Goal: Obtain resource: Obtain resource

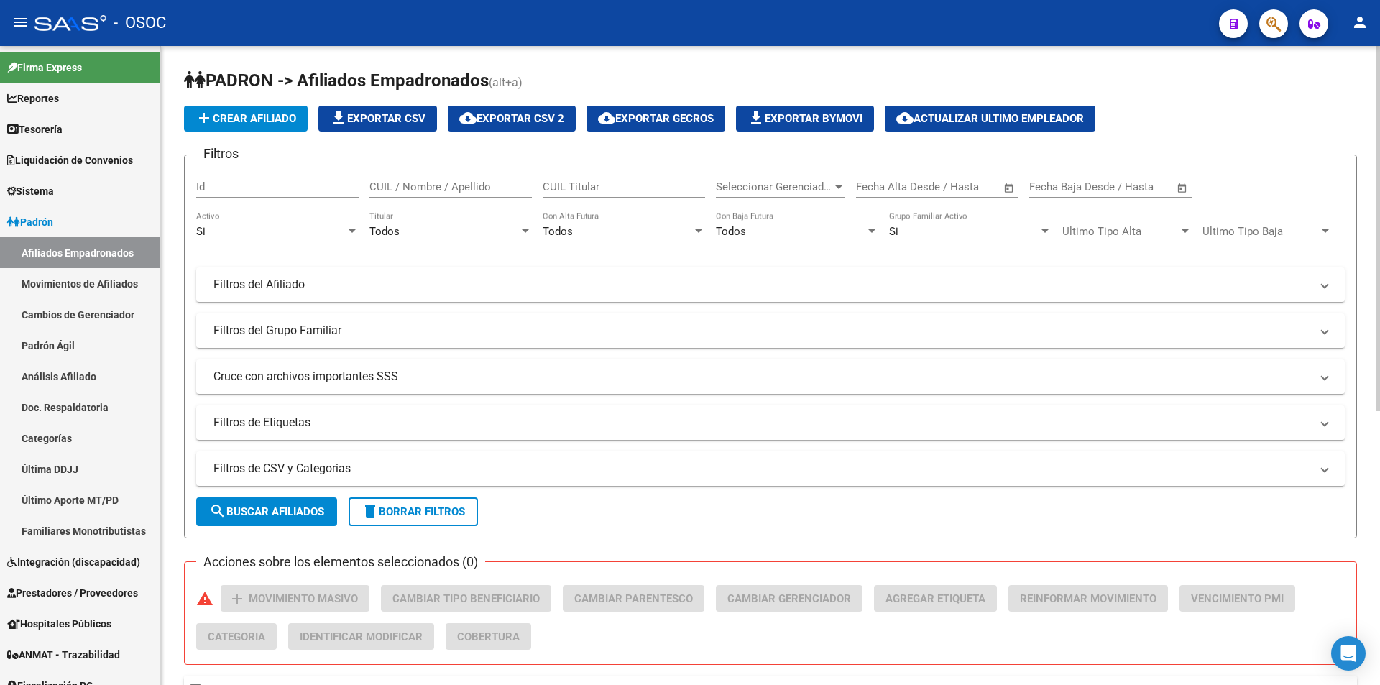
click at [814, 178] on div "Seleccionar Gerenciador Seleccionar Gerenciador" at bounding box center [780, 182] width 129 height 31
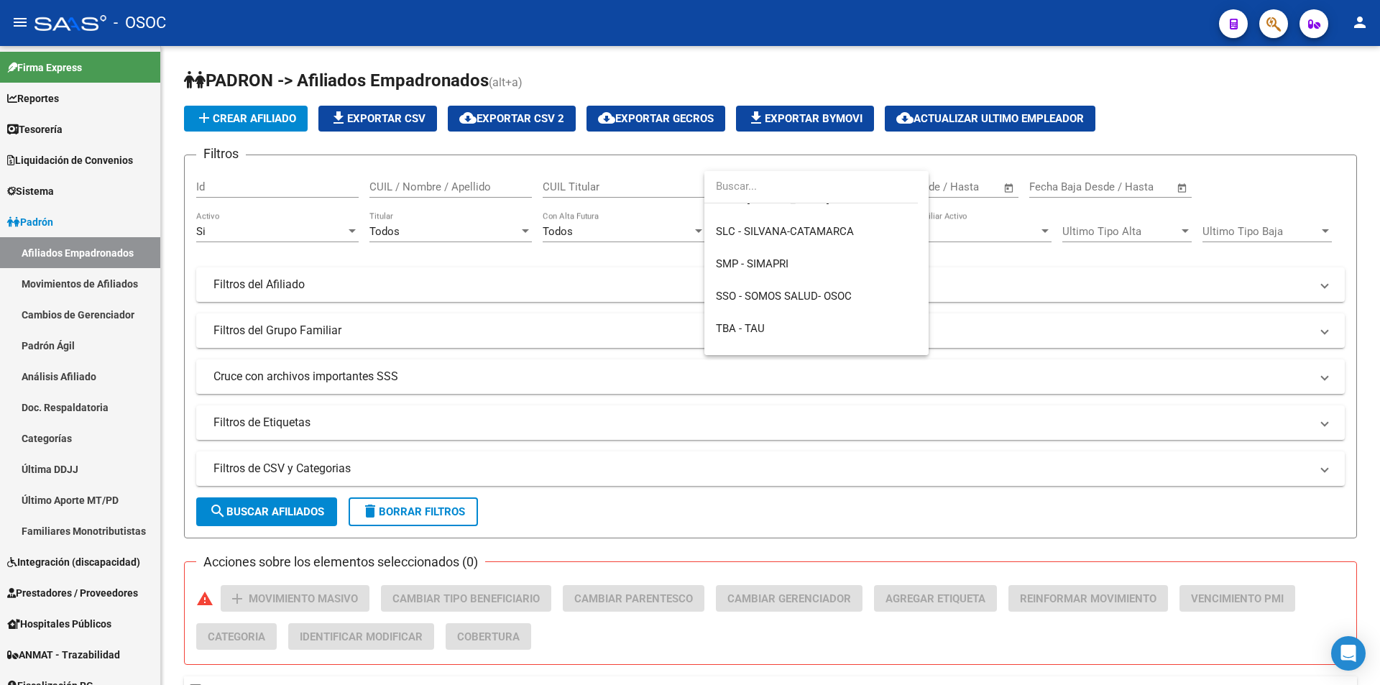
scroll to position [3018, 0]
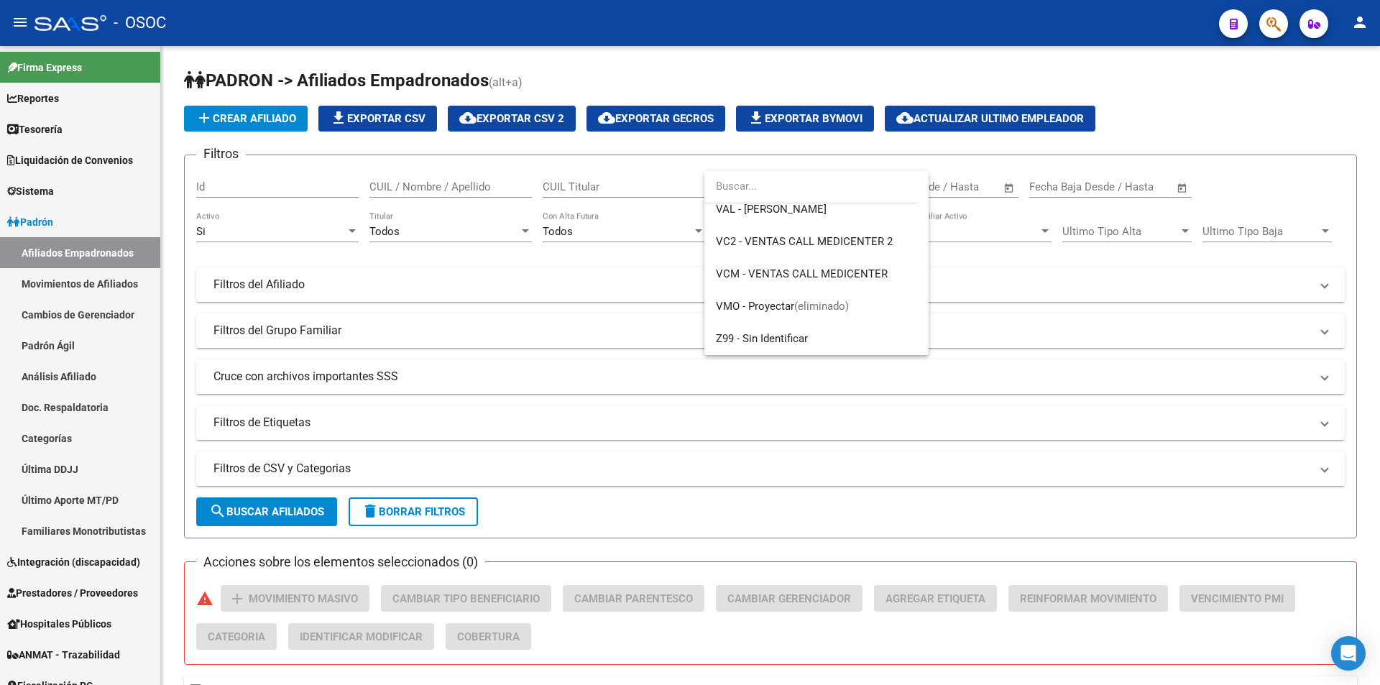
click at [631, 160] on div at bounding box center [690, 342] width 1380 height 685
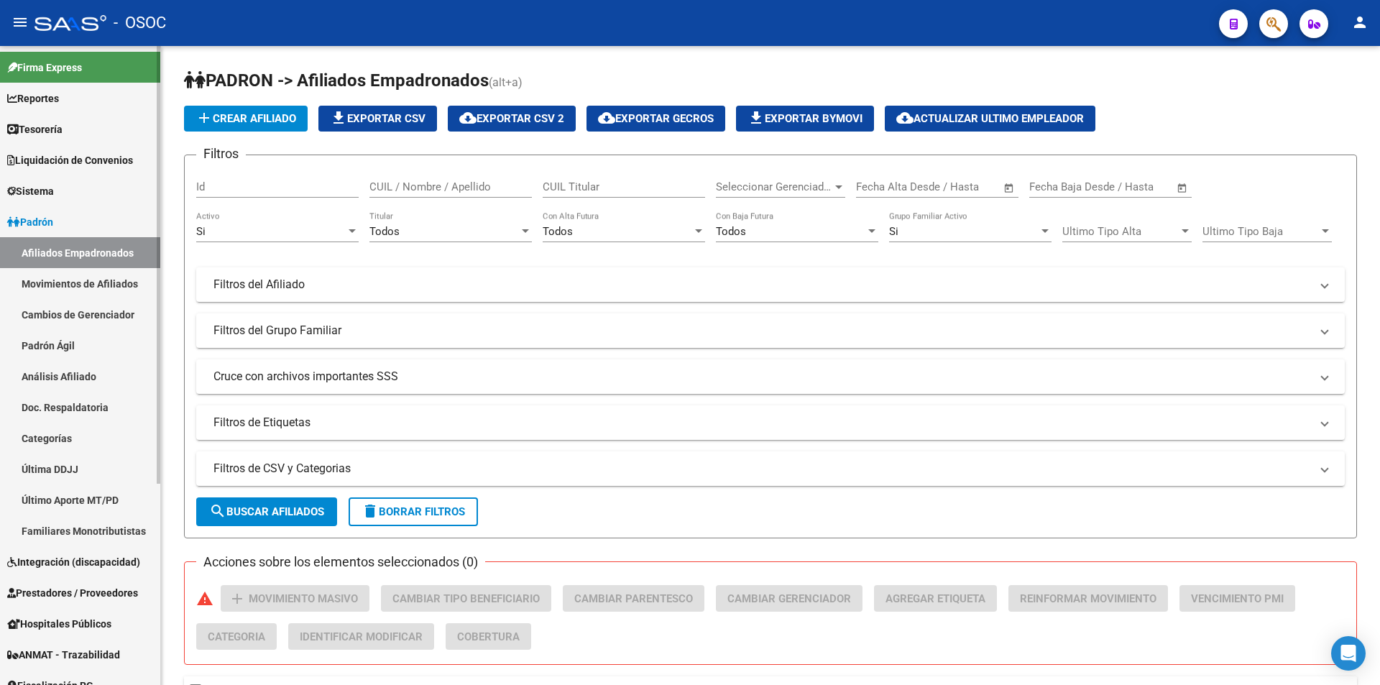
click at [43, 286] on link "Movimientos de Afiliados" at bounding box center [80, 283] width 160 height 31
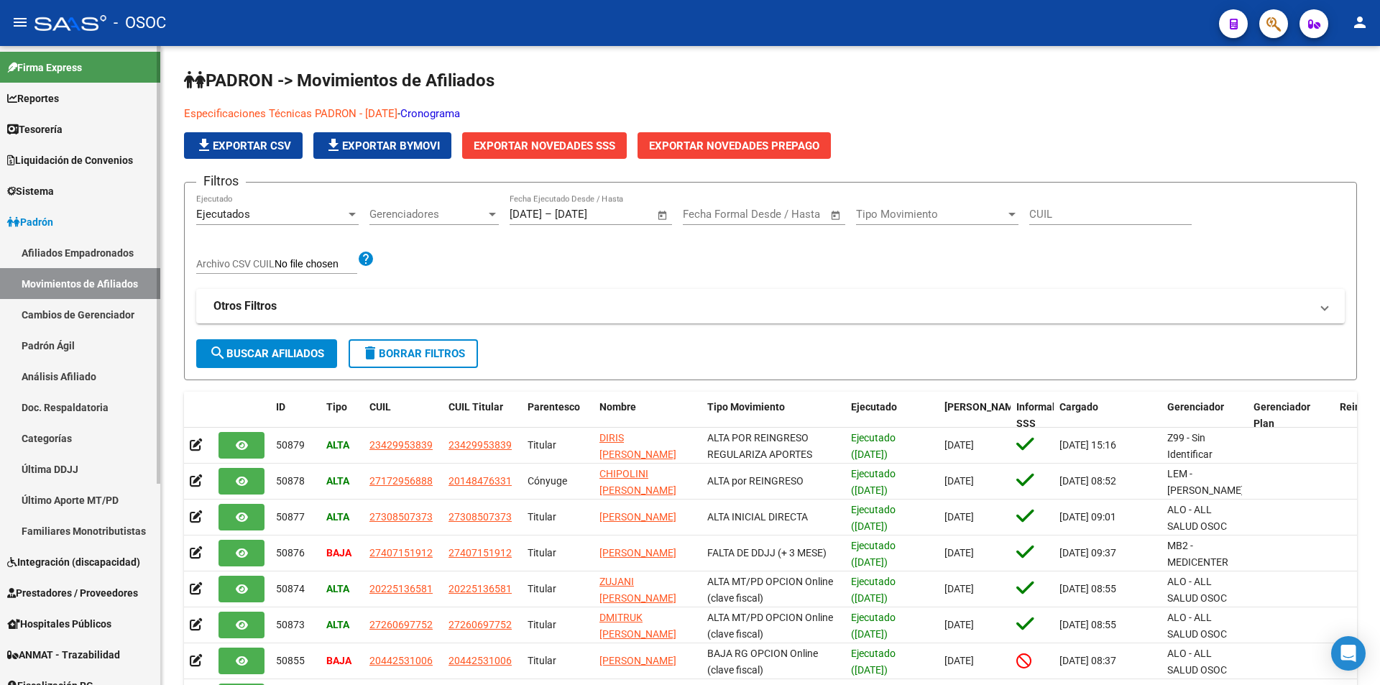
click at [93, 268] on link "Movimientos de Afiliados" at bounding box center [80, 283] width 160 height 31
click at [108, 257] on link "Afiliados Empadronados" at bounding box center [80, 252] width 160 height 31
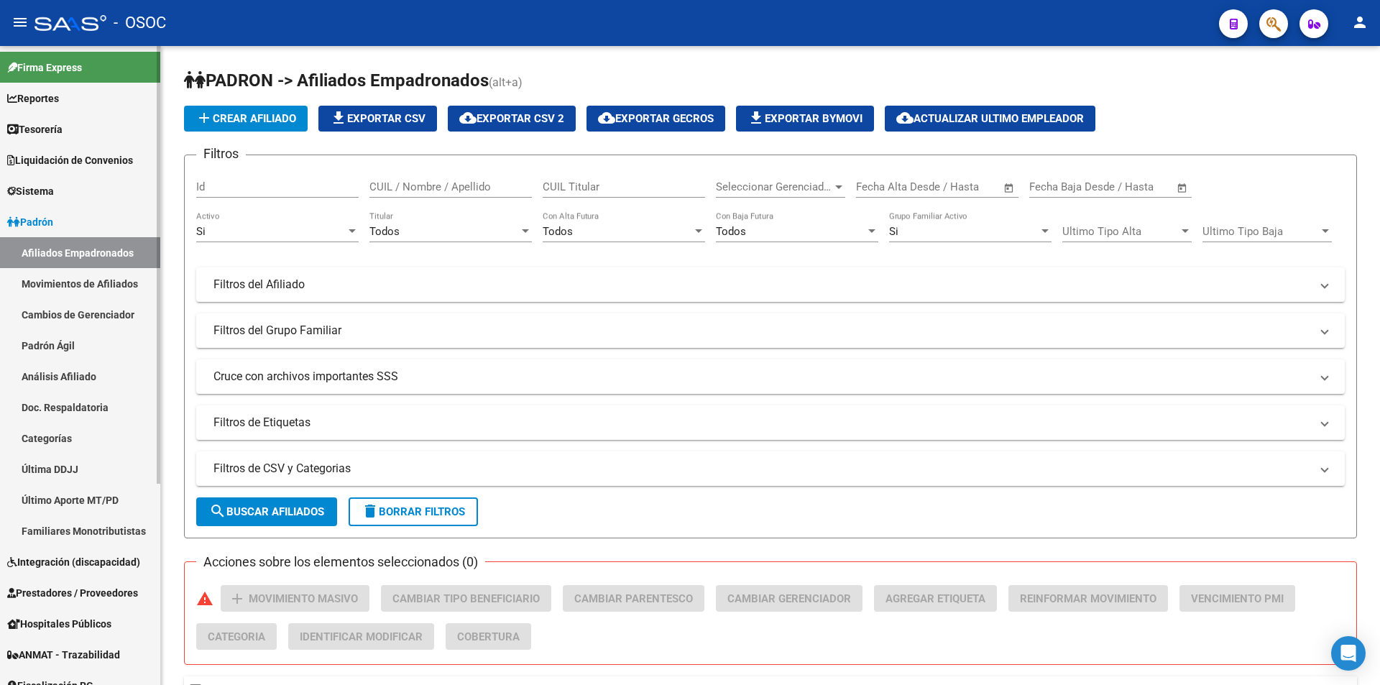
click at [98, 226] on link "Padrón" at bounding box center [80, 221] width 160 height 31
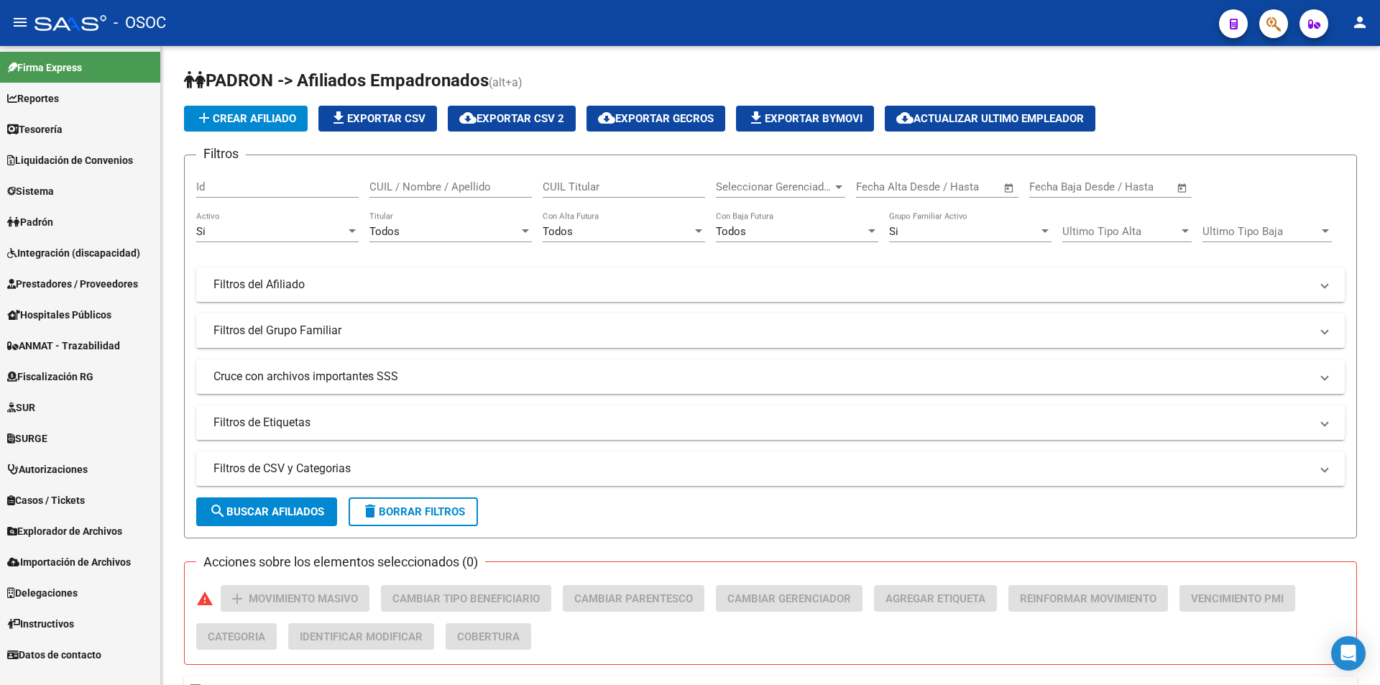
click at [93, 372] on span "Fiscalización RG" at bounding box center [50, 377] width 86 height 16
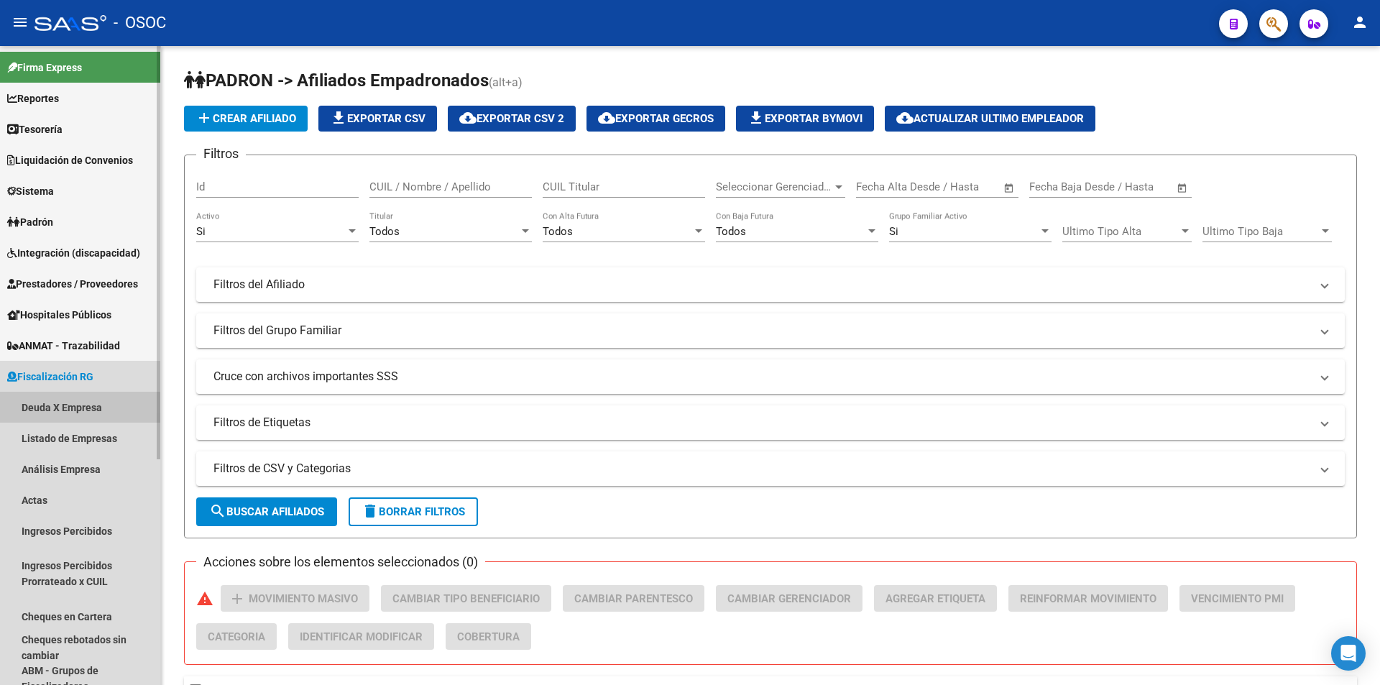
click at [77, 411] on link "Deuda X Empresa" at bounding box center [80, 407] width 160 height 31
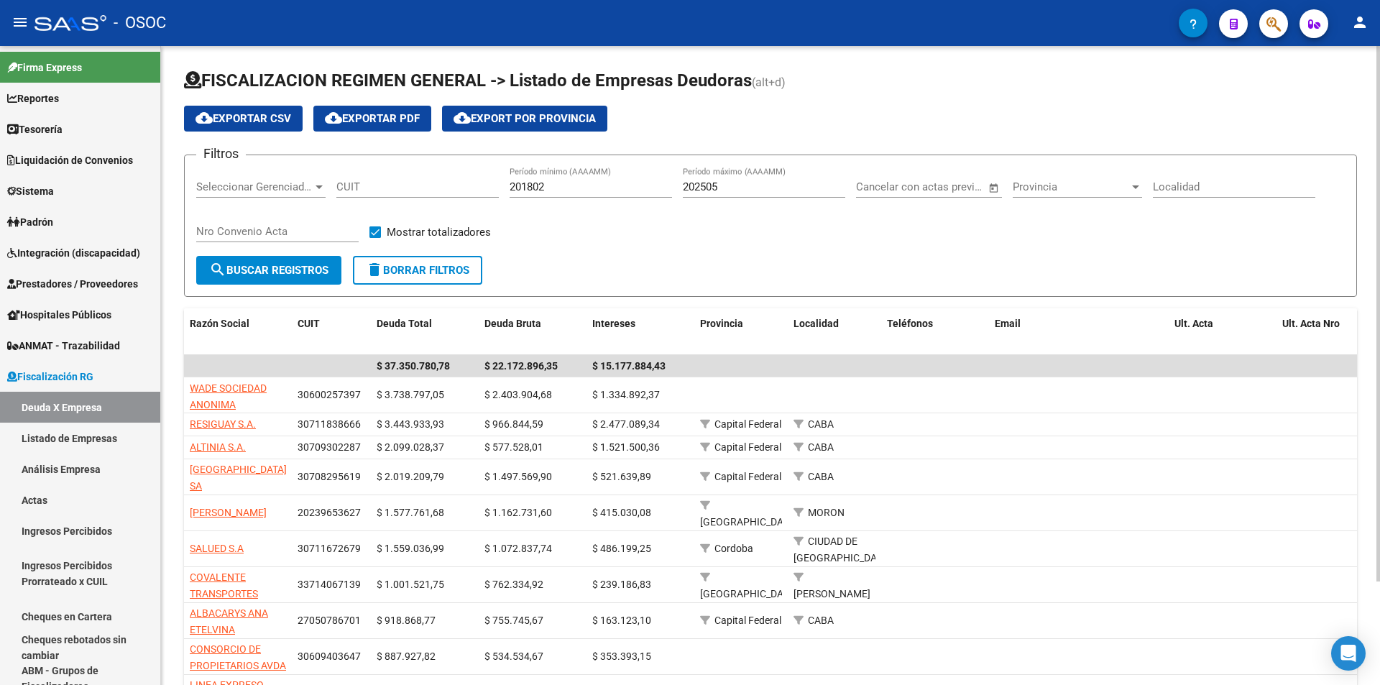
click at [744, 192] on input "202505" at bounding box center [764, 186] width 162 height 13
type input "202505"
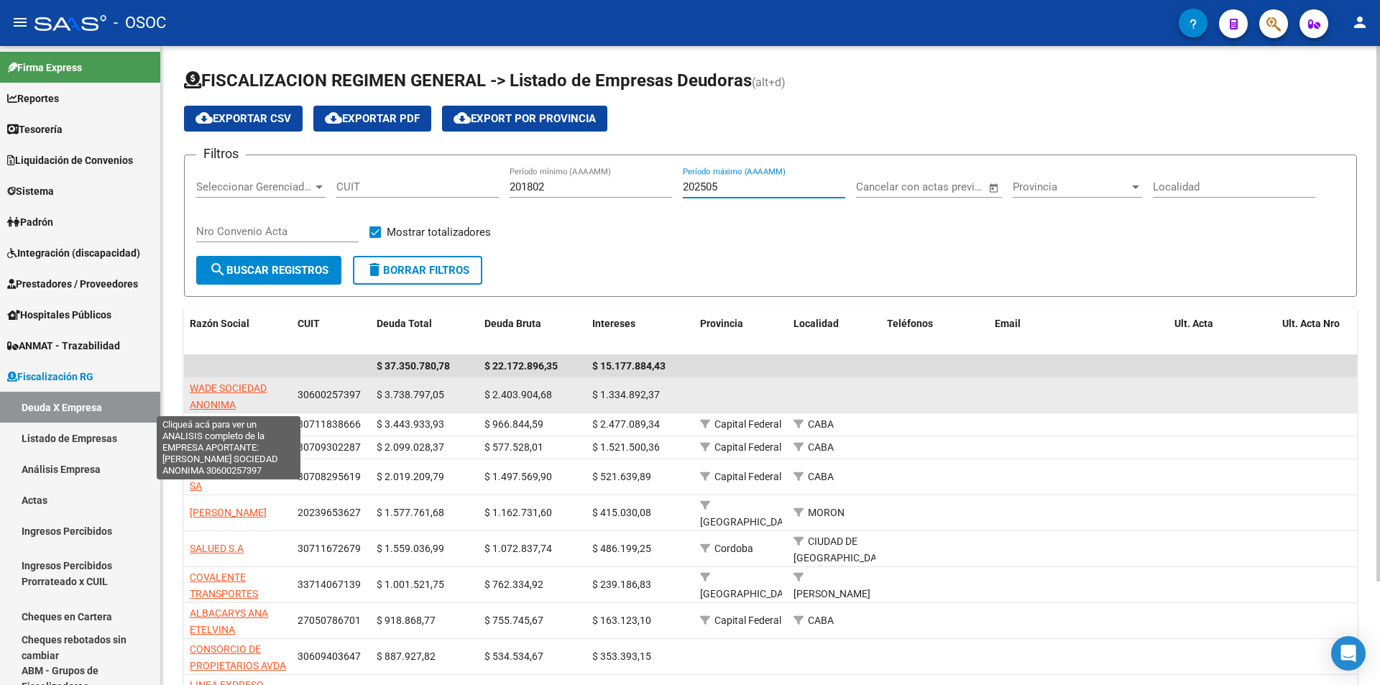
click at [246, 388] on span "WADE SOCIEDAD ANONIMA" at bounding box center [228, 396] width 77 height 28
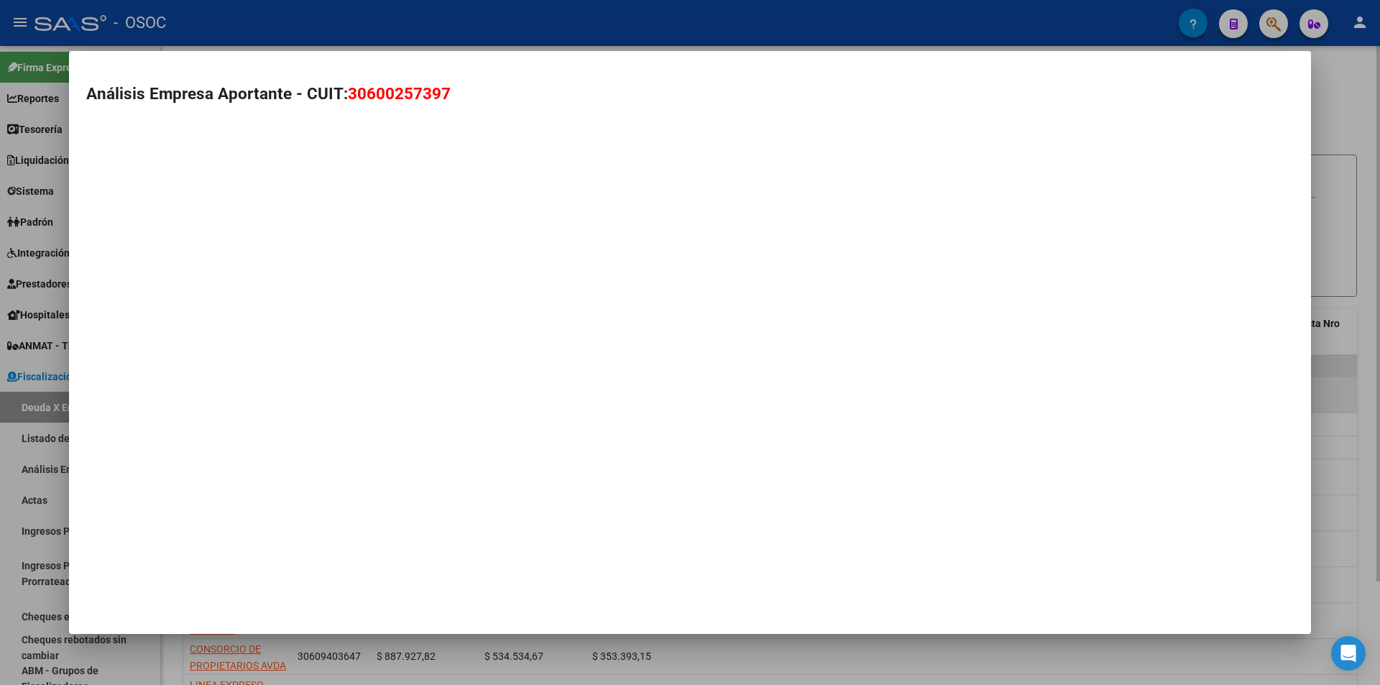
type textarea "30600257397"
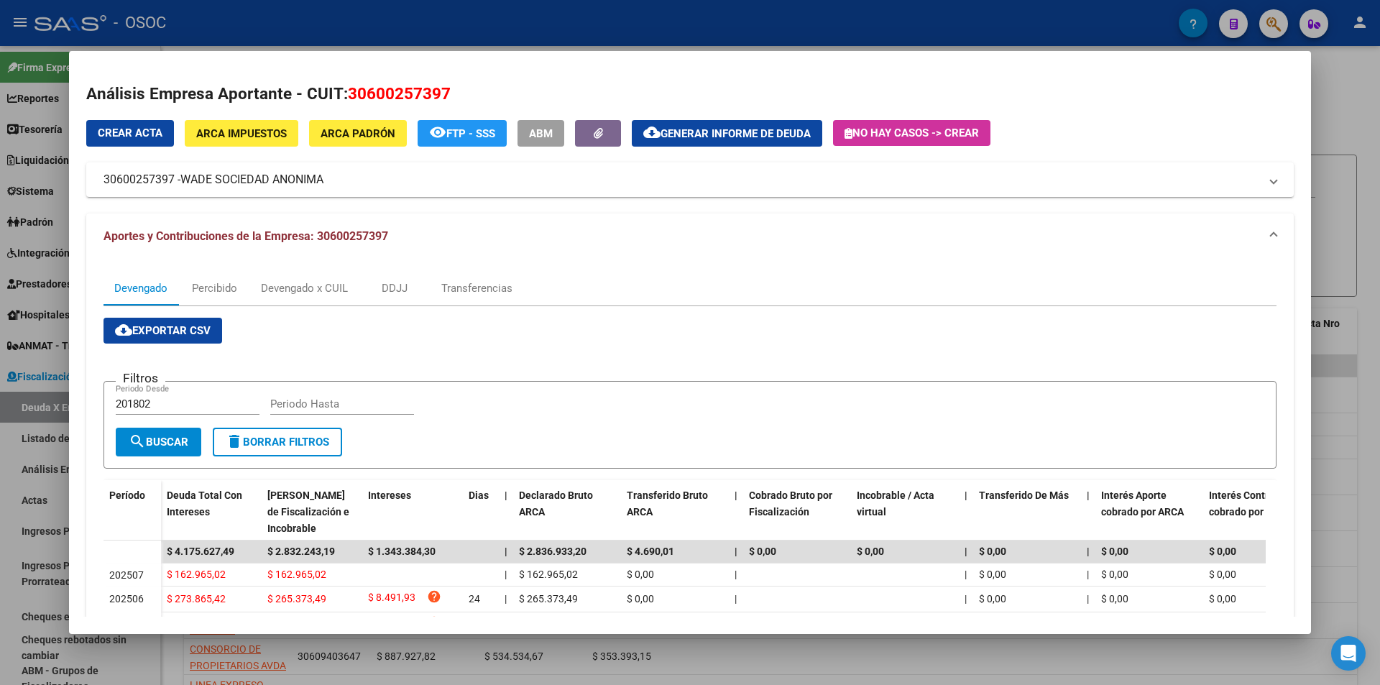
click at [710, 132] on span "Generar informe de deuda" at bounding box center [736, 133] width 150 height 13
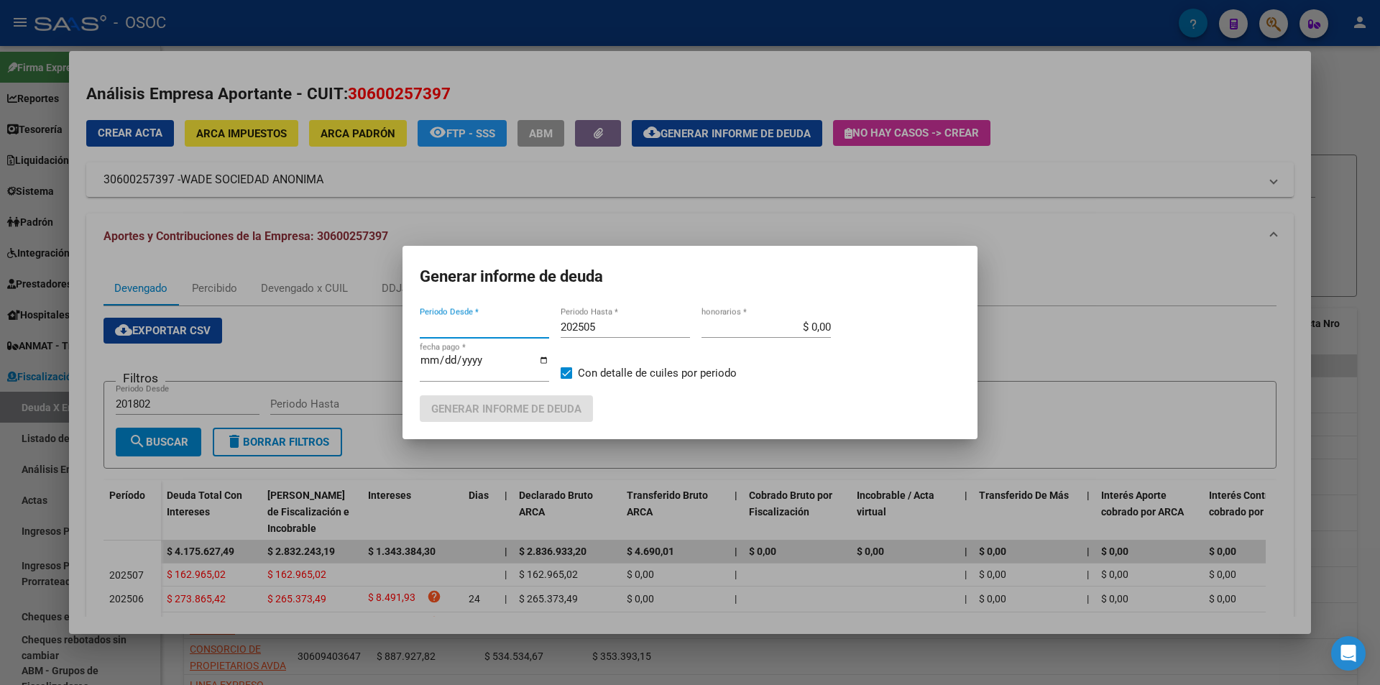
type input "201802"
drag, startPoint x: 1046, startPoint y: 339, endPoint x: 1055, endPoint y: 341, distance: 9.8
click at [1060, 341] on div "Análisis Empresa Aportante - CUIT: 30600257397 Crear Acta ARCA Impuestos ARCA P…" at bounding box center [690, 342] width 1380 height 685
click at [538, 356] on input "[DATE]" at bounding box center [484, 365] width 129 height 23
click at [496, 413] on span "Generar informe de deuda" at bounding box center [506, 409] width 150 height 13
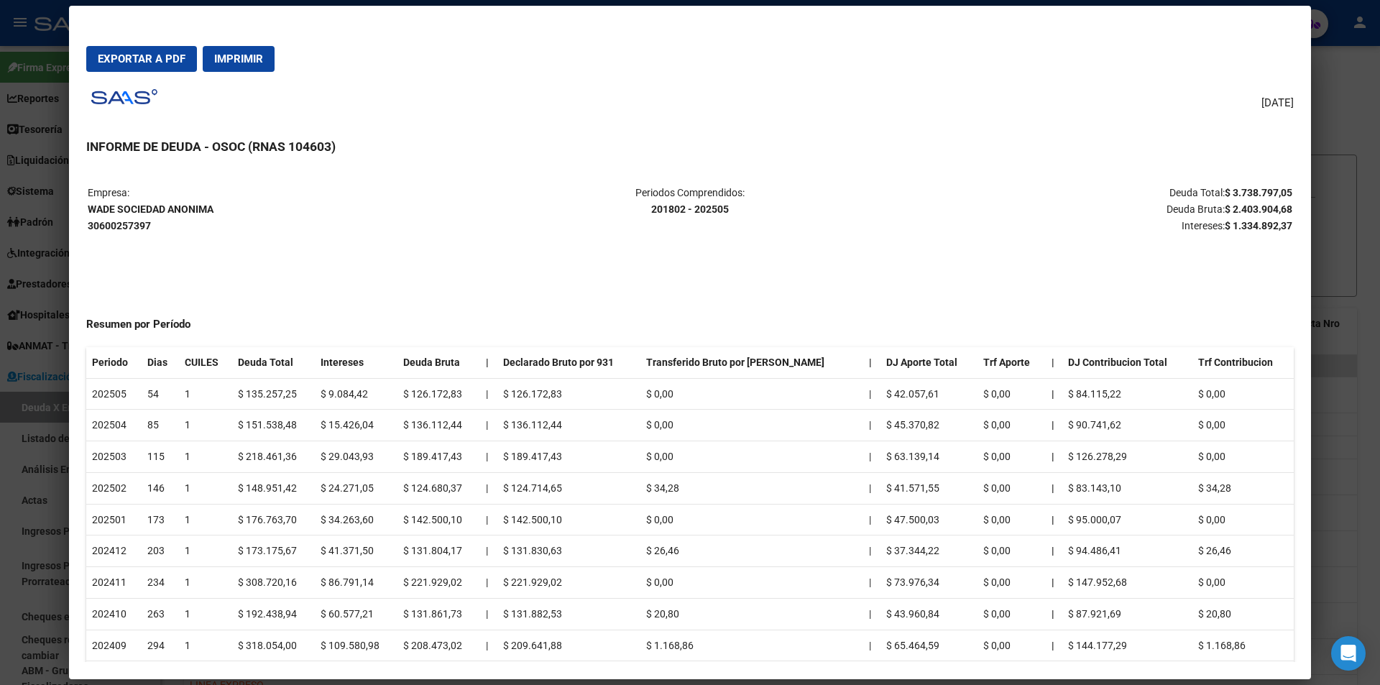
click at [132, 60] on span "Exportar a PDF" at bounding box center [142, 58] width 88 height 13
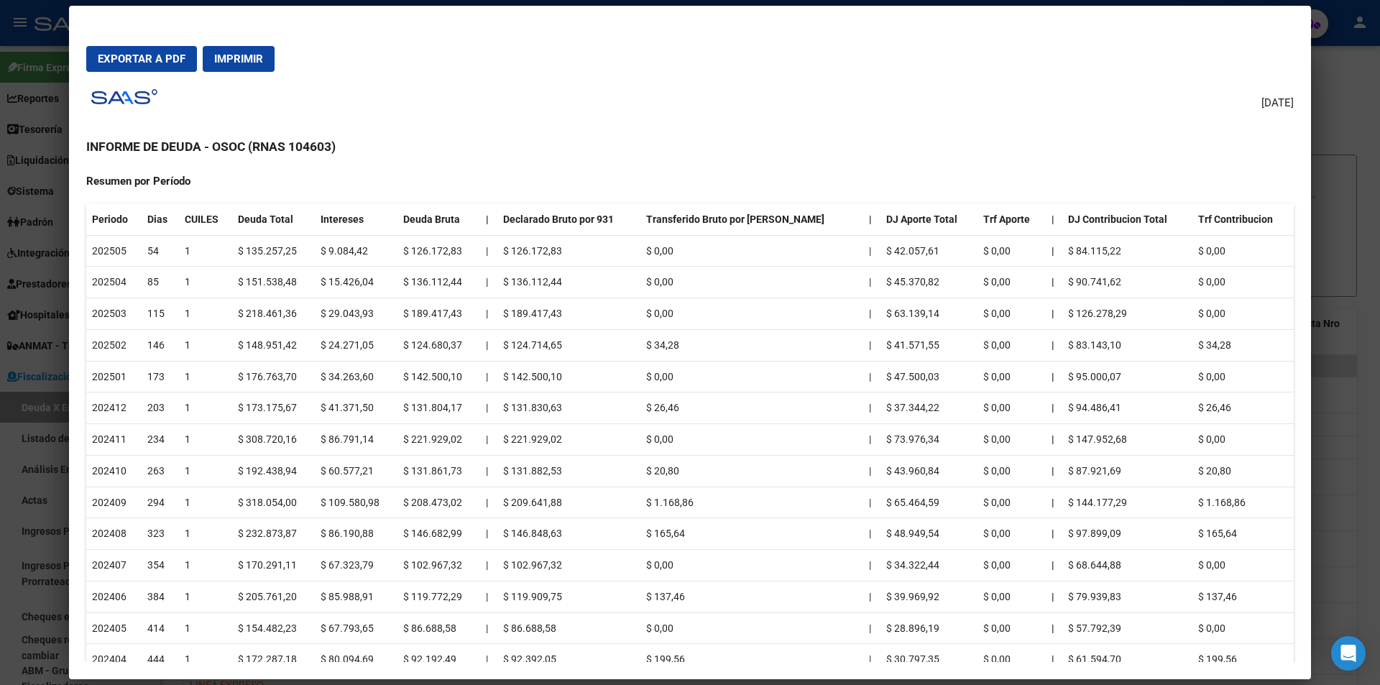
scroll to position [144, 0]
click at [1350, 133] on div at bounding box center [690, 342] width 1380 height 685
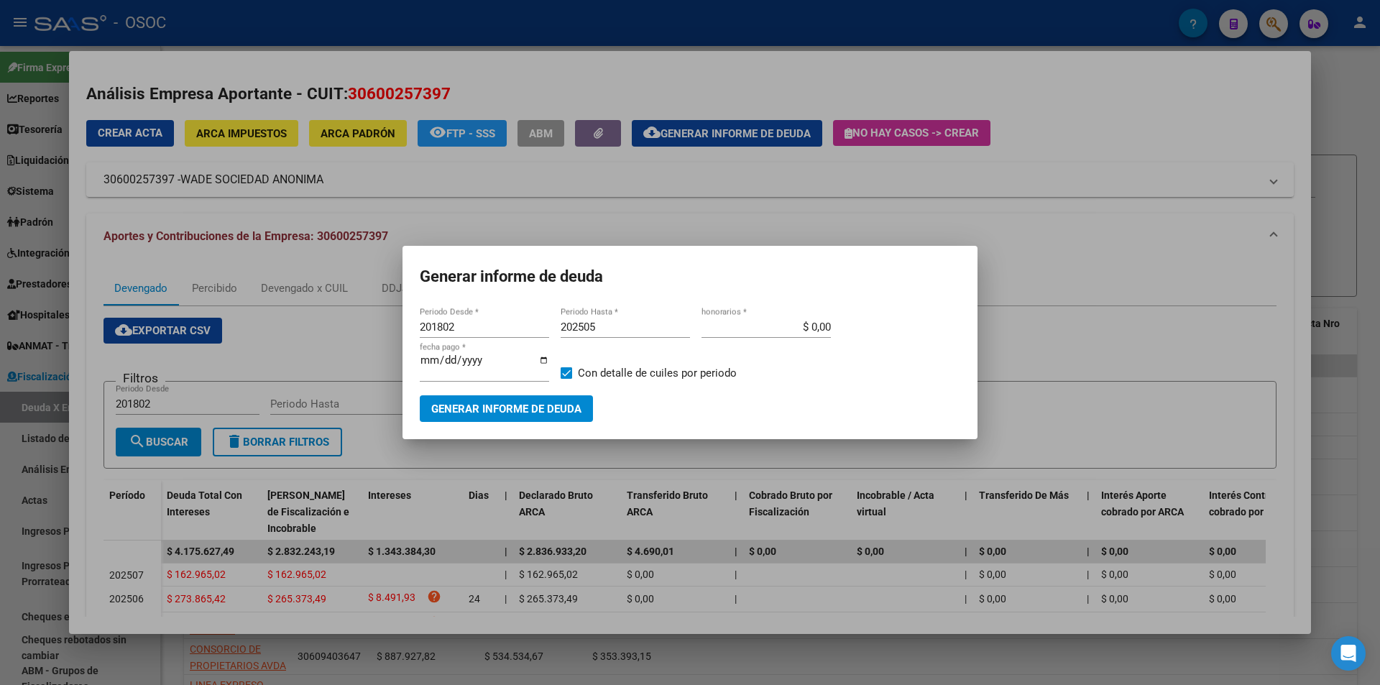
click at [1379, 152] on div at bounding box center [690, 342] width 1380 height 685
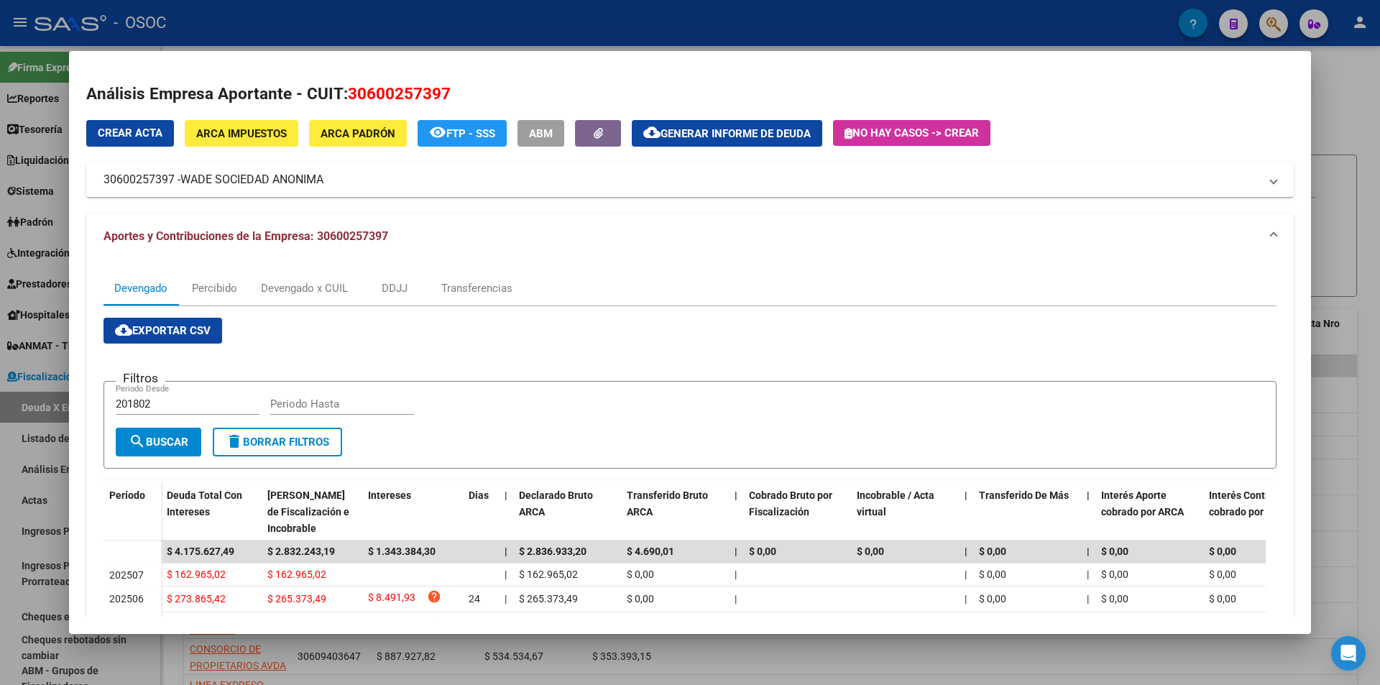
click at [1358, 201] on div at bounding box center [690, 342] width 1380 height 685
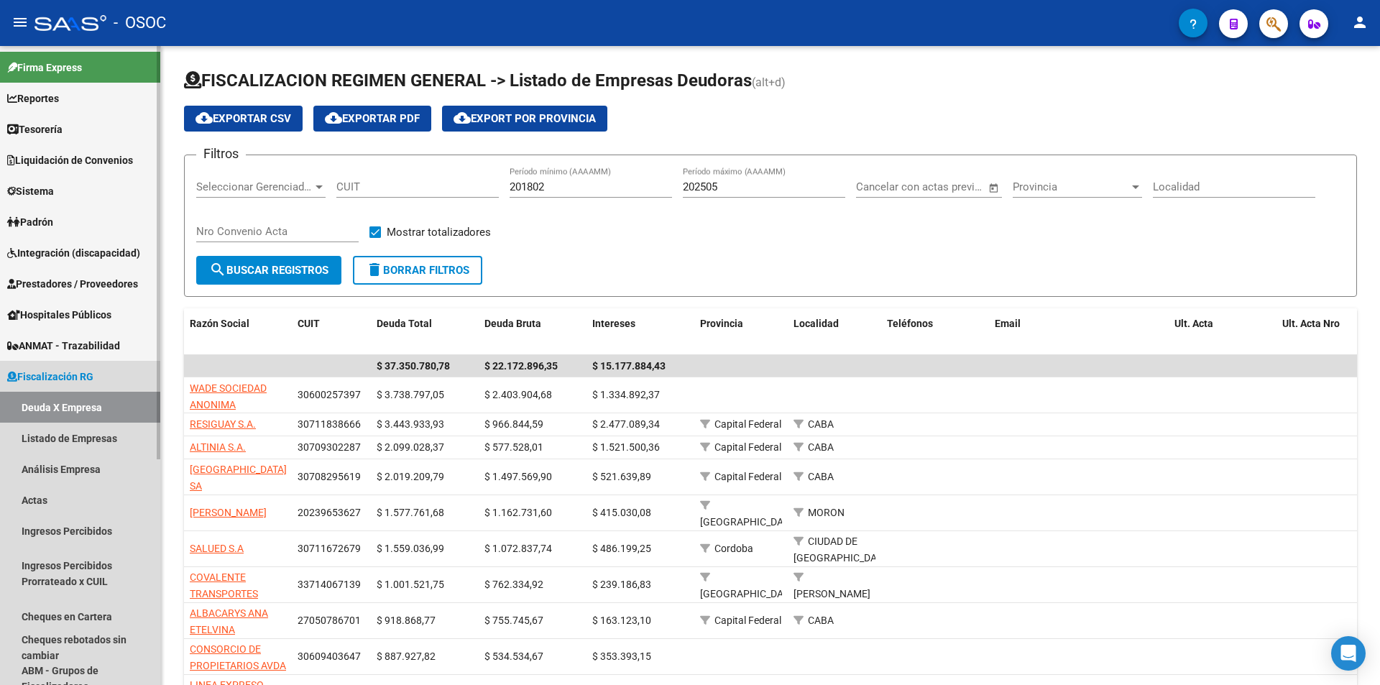
click at [47, 373] on span "Fiscalización RG" at bounding box center [50, 377] width 86 height 16
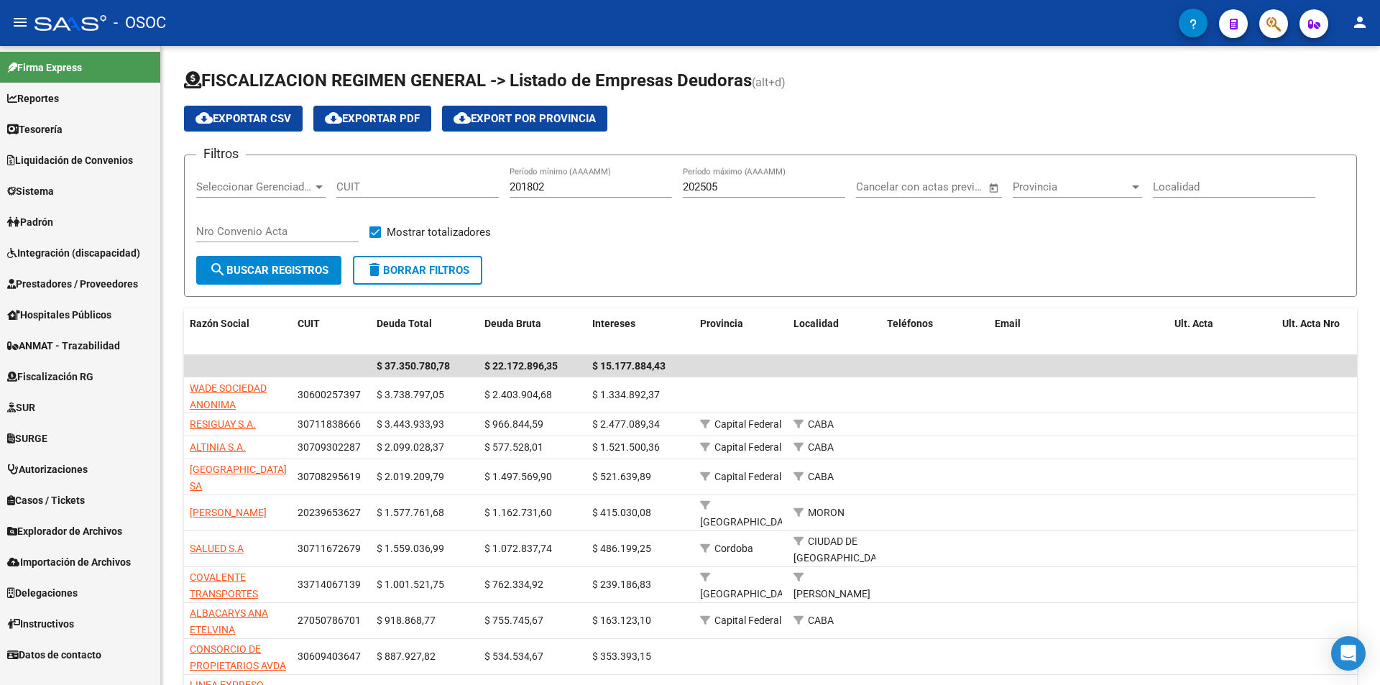
click at [67, 375] on span "Fiscalización RG" at bounding box center [50, 377] width 86 height 16
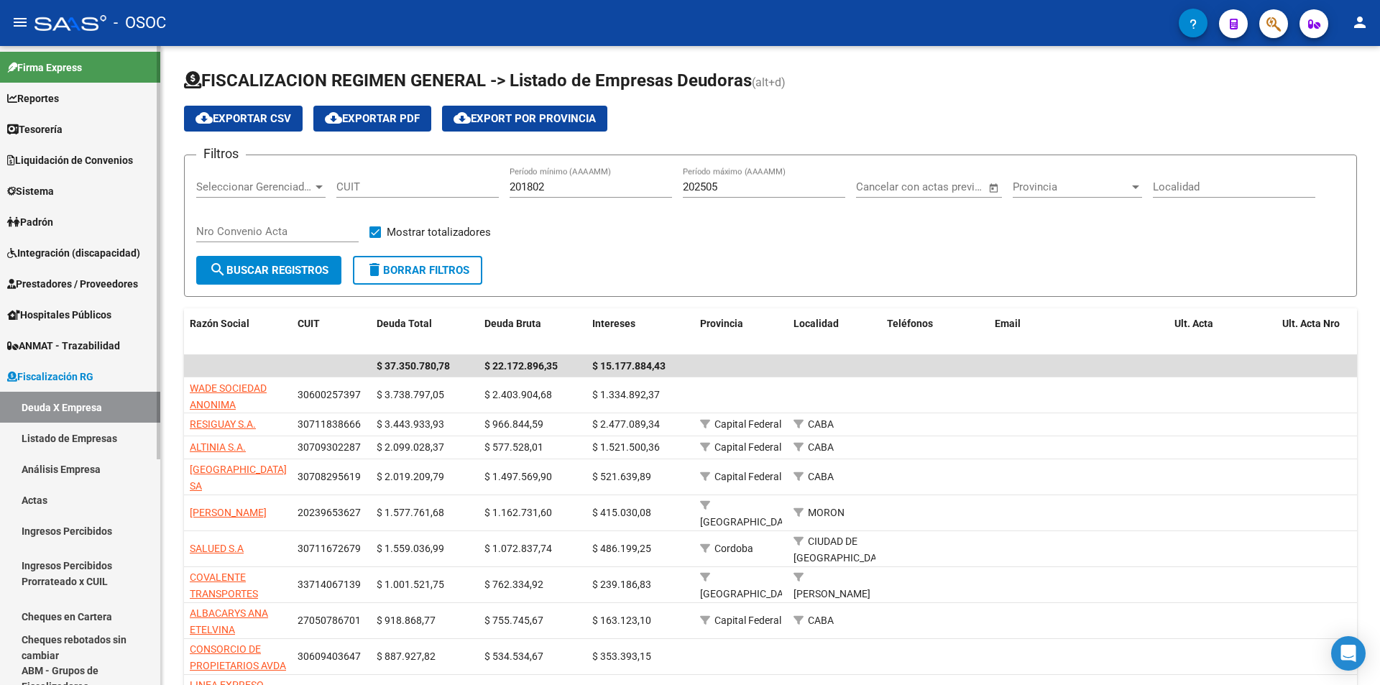
click at [72, 403] on link "Deuda X Empresa" at bounding box center [80, 407] width 160 height 31
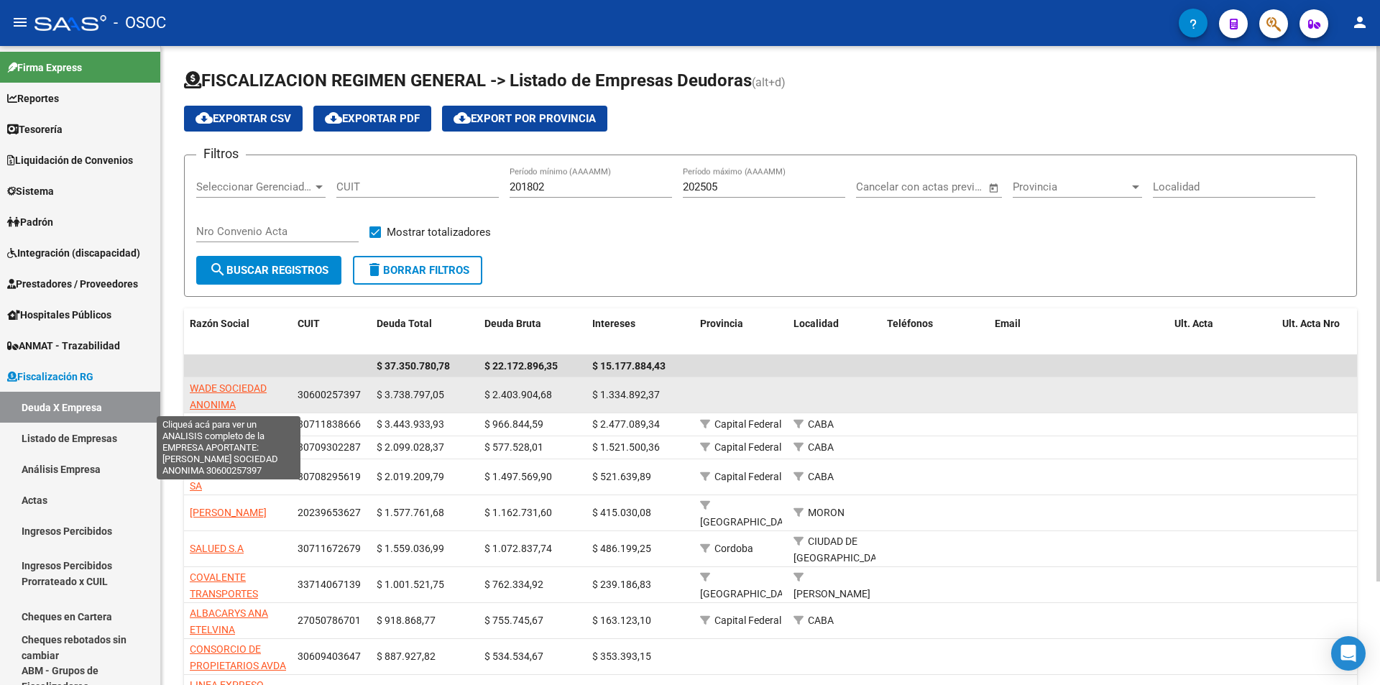
click at [212, 402] on span "WADE SOCIEDAD ANONIMA" at bounding box center [228, 396] width 77 height 28
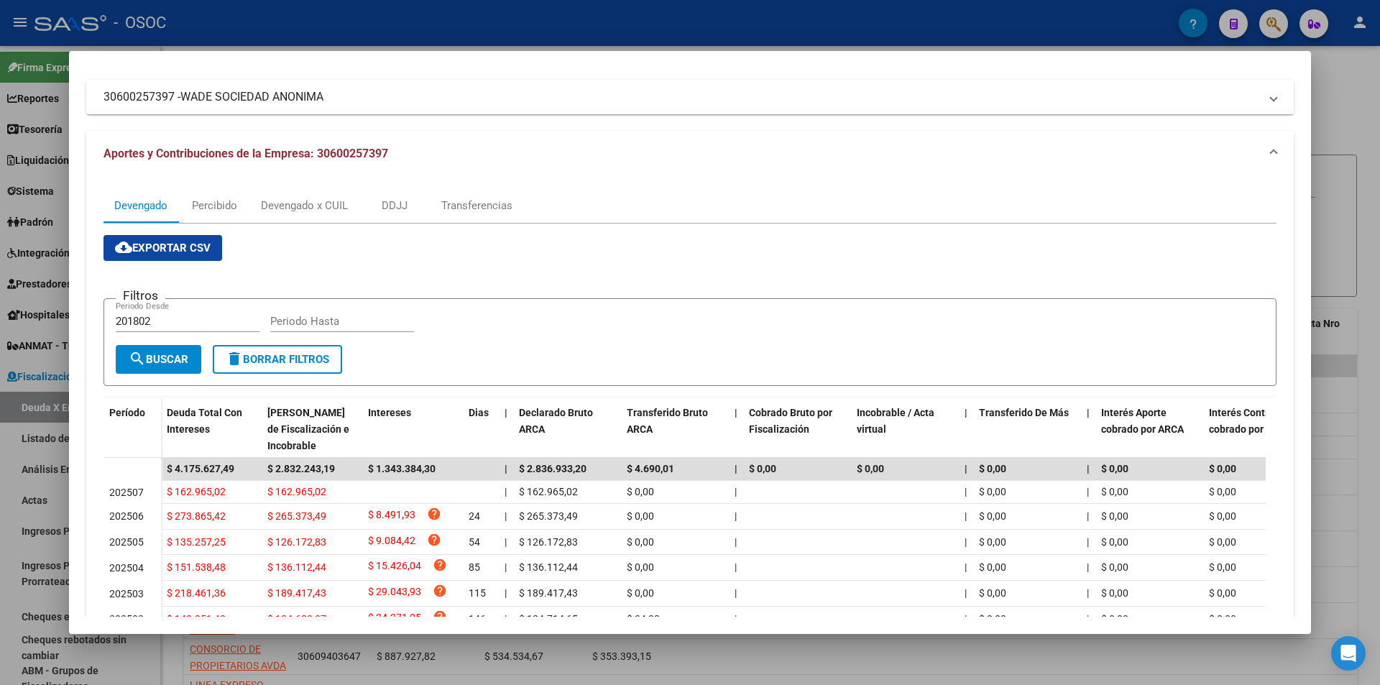
scroll to position [0, 0]
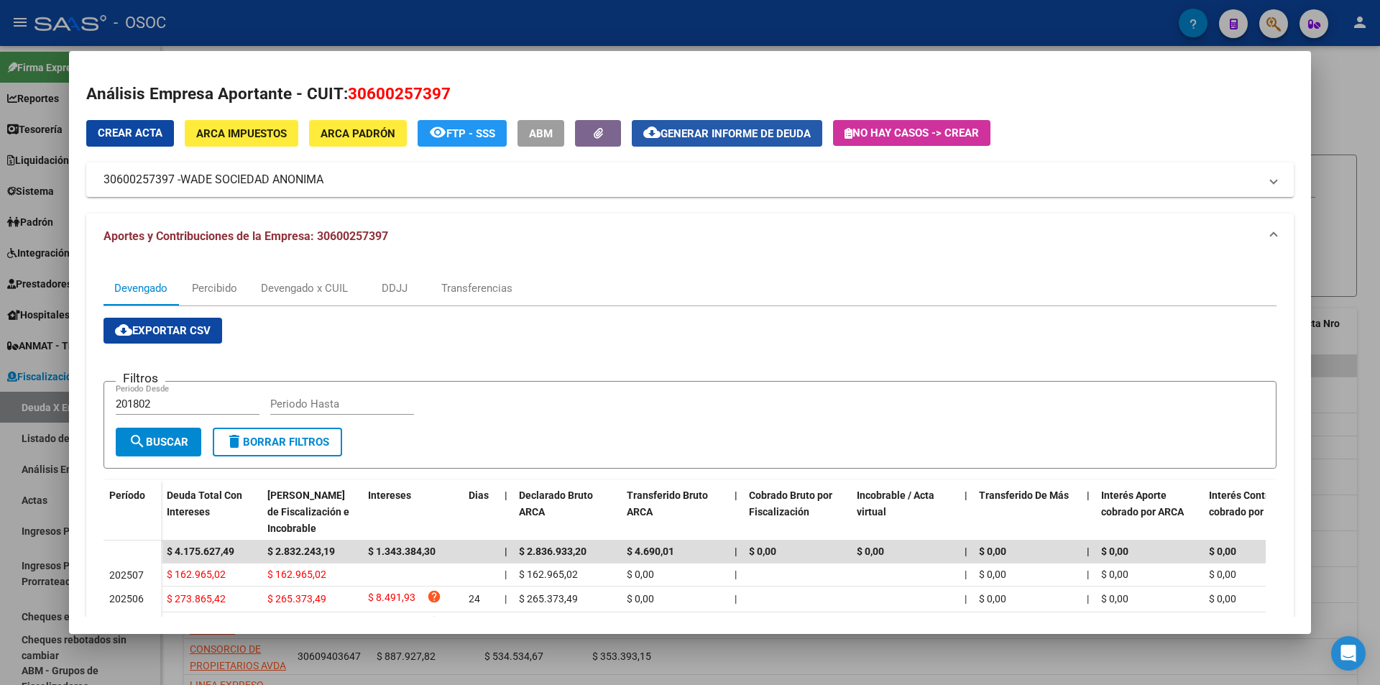
click at [740, 128] on span "Generar informe de deuda" at bounding box center [736, 133] width 150 height 13
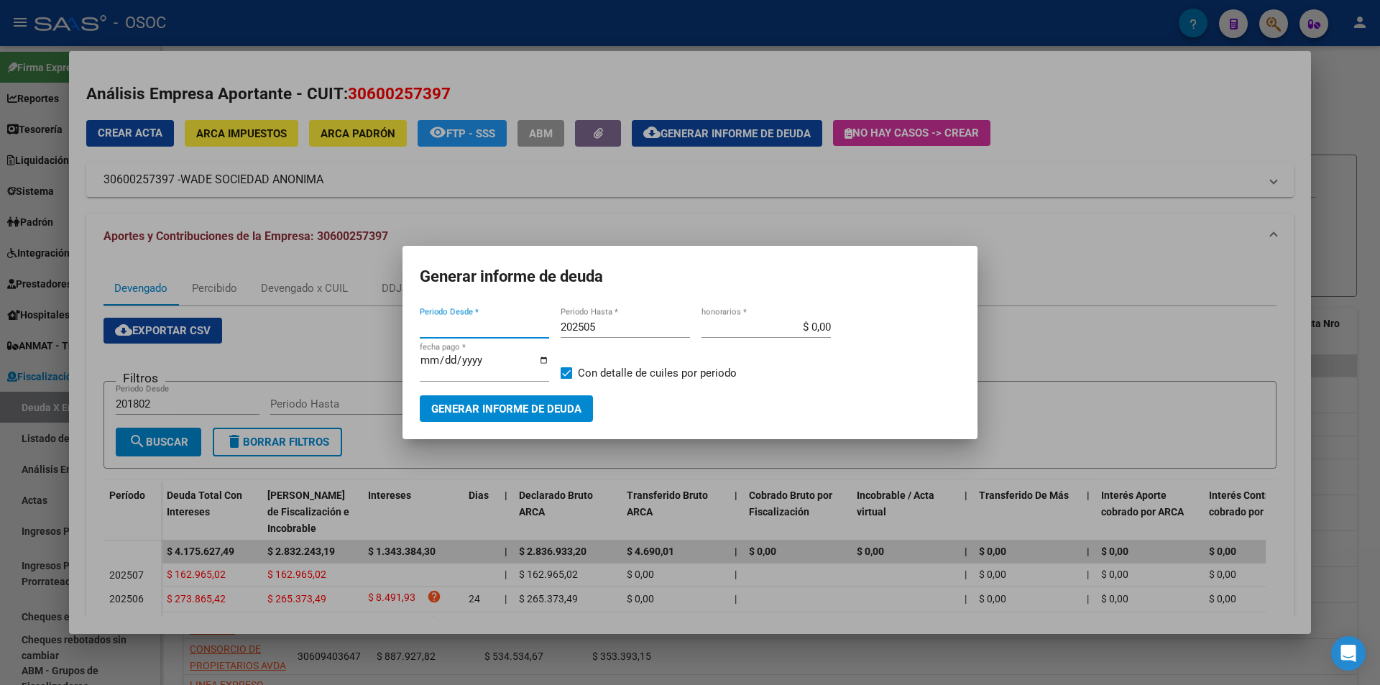
type input "201802"
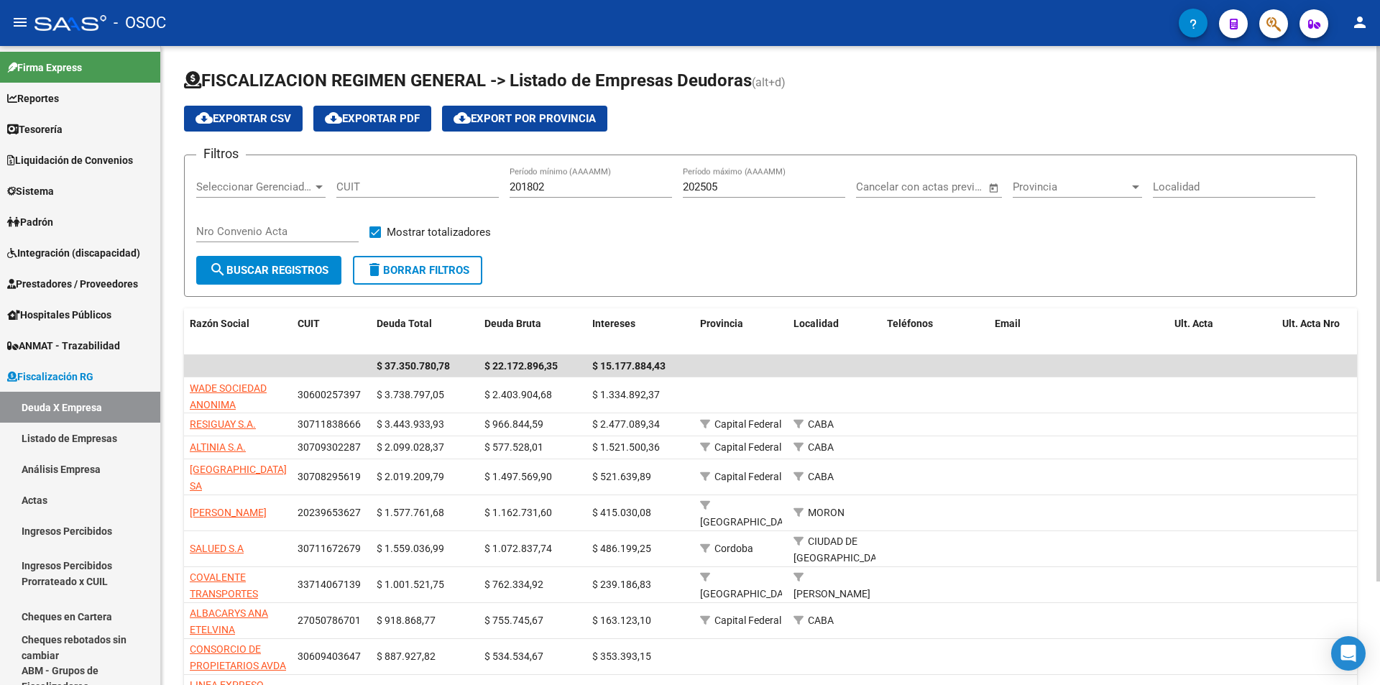
click at [247, 117] on span "cloud_download Exportar CSV" at bounding box center [244, 118] width 96 height 13
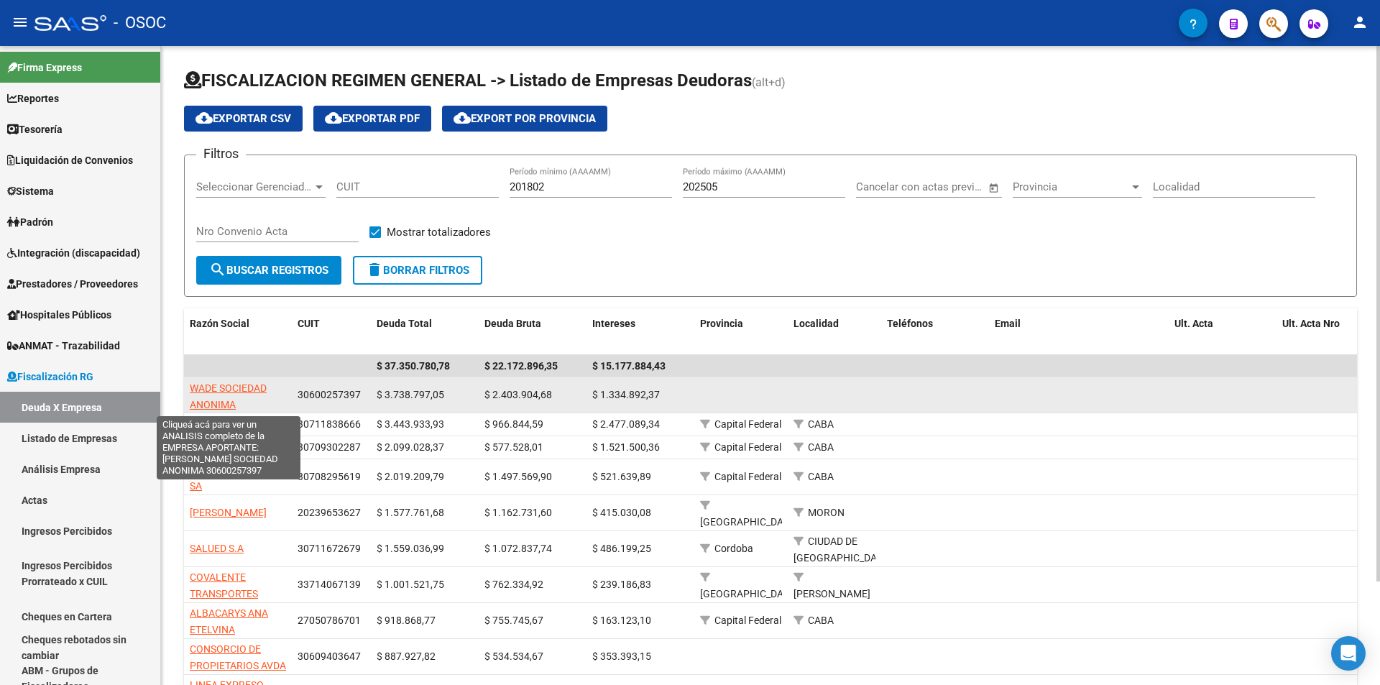
click at [229, 386] on span "WADE SOCIEDAD ANONIMA" at bounding box center [228, 396] width 77 height 28
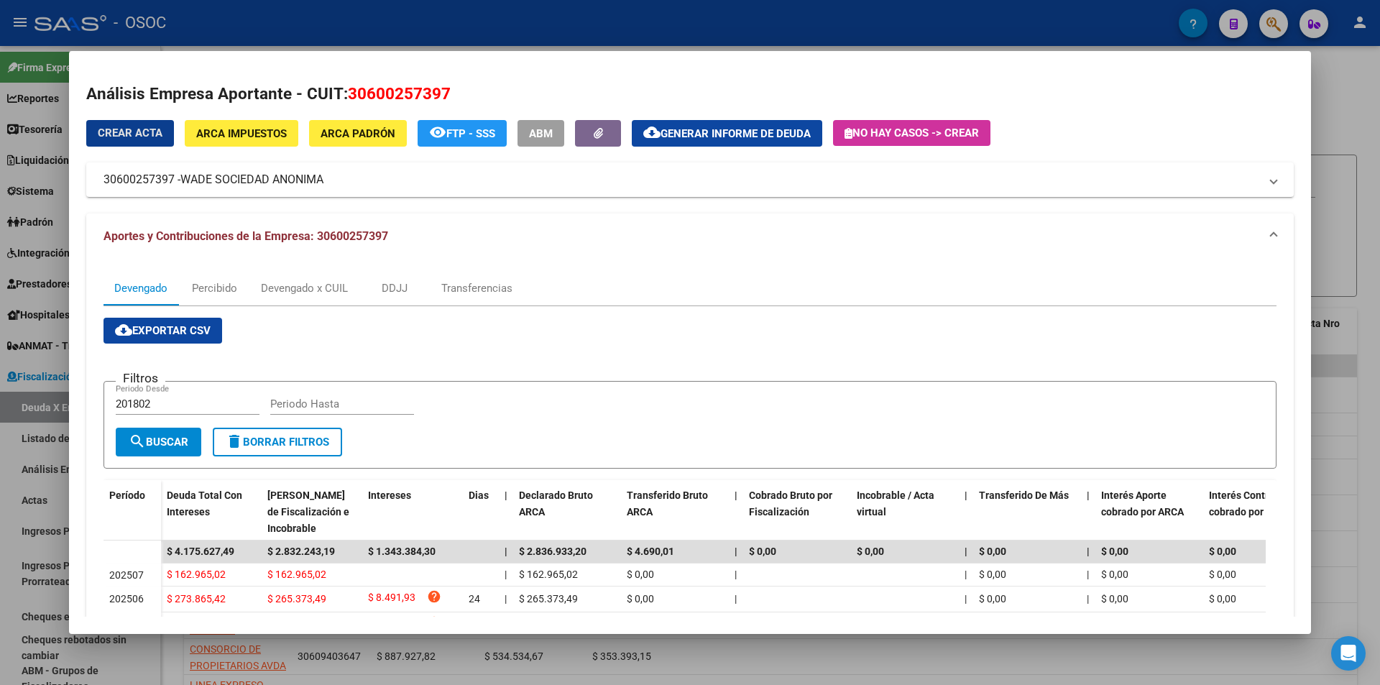
click at [661, 137] on mat-icon "cloud_download" at bounding box center [651, 132] width 17 height 17
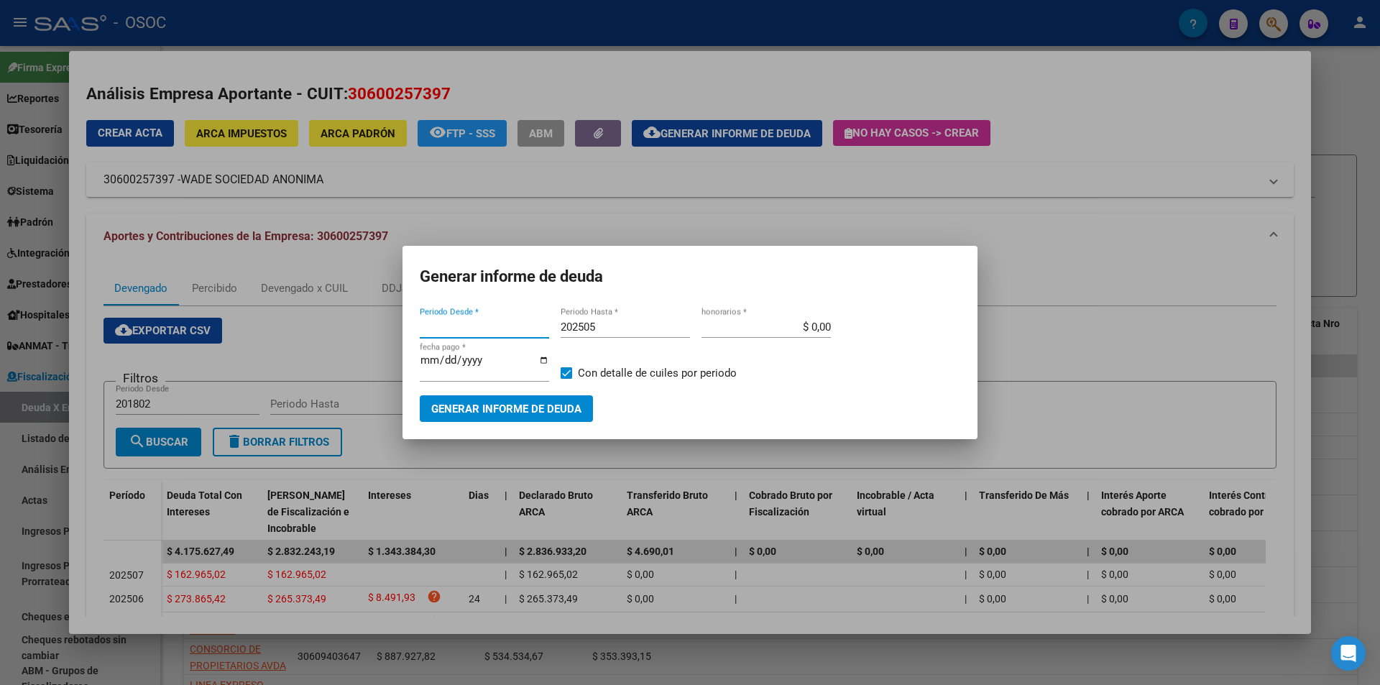
type input "201802"
click at [566, 403] on span "Generar informe de deuda" at bounding box center [506, 409] width 150 height 13
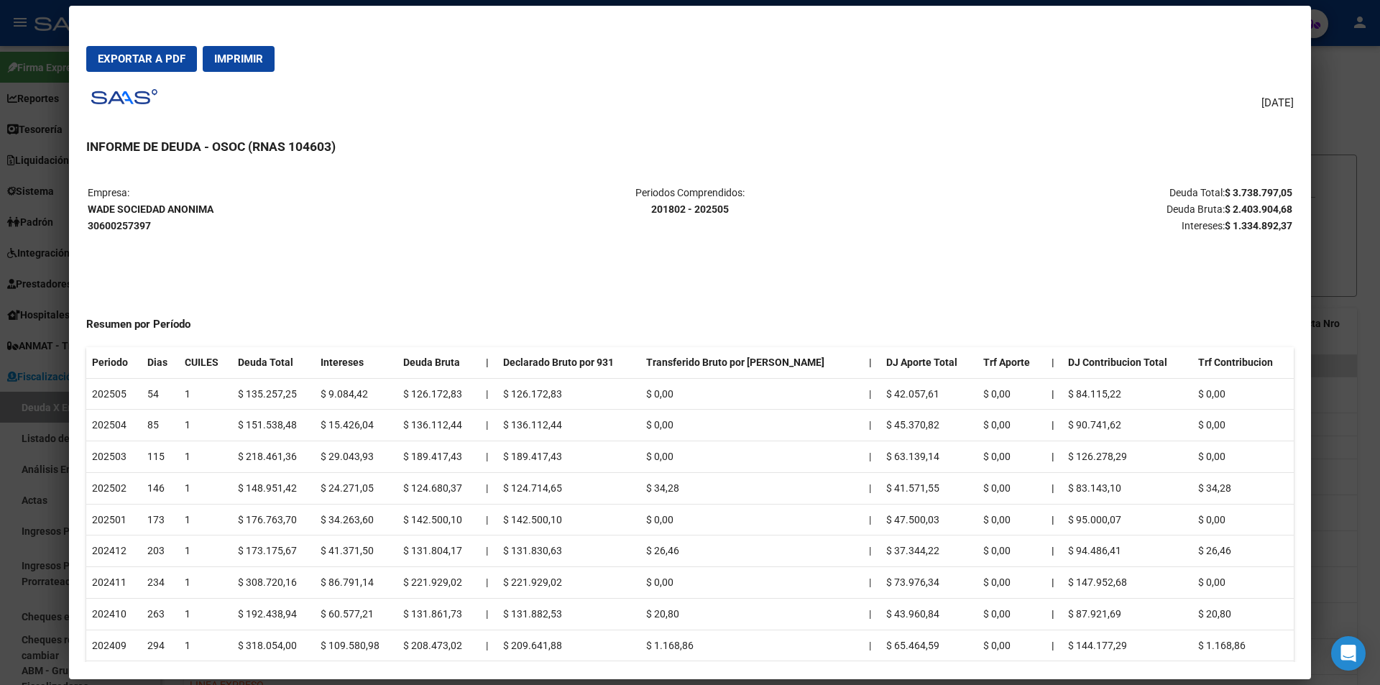
click at [160, 50] on button "Exportar a PDF" at bounding box center [141, 59] width 111 height 26
click at [121, 212] on strong "[PERSON_NAME] SOCIEDAD ANONIMA 30600257397" at bounding box center [151, 217] width 126 height 28
copy strong "WADE SOCIEDAD ANONIMA"
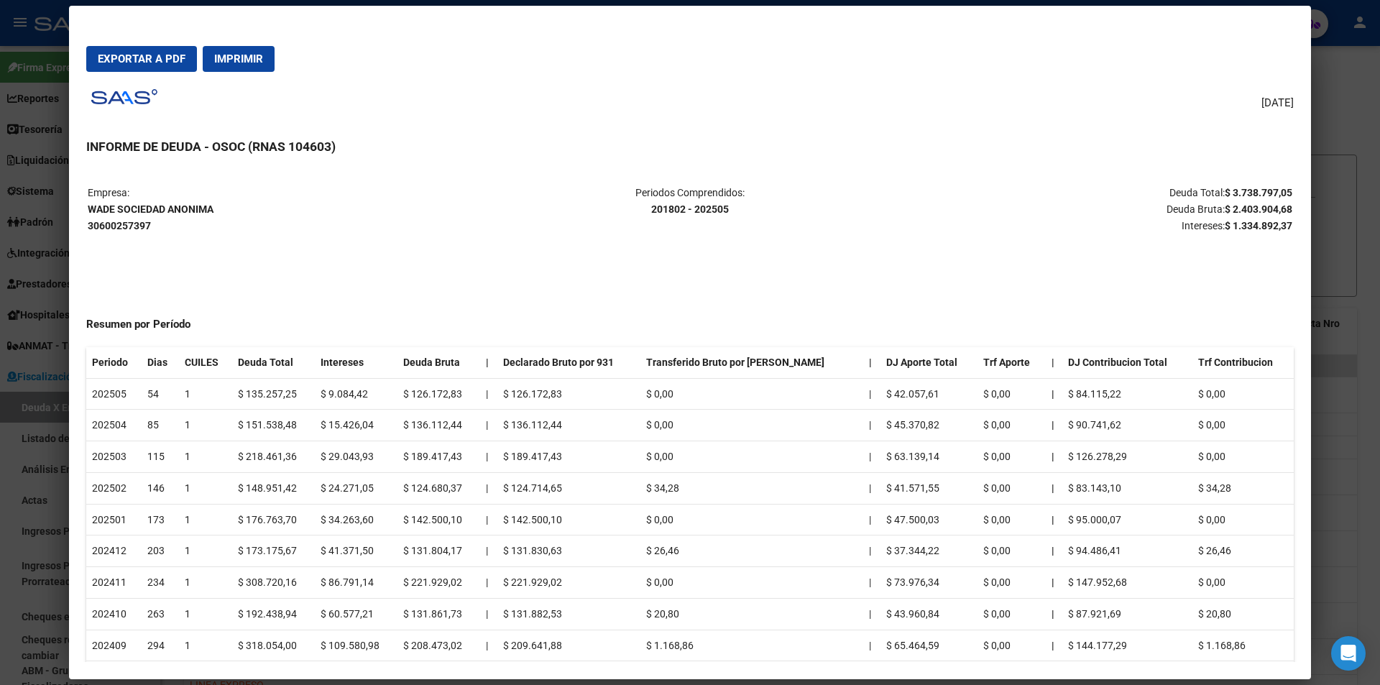
click at [1342, 132] on div at bounding box center [690, 342] width 1380 height 685
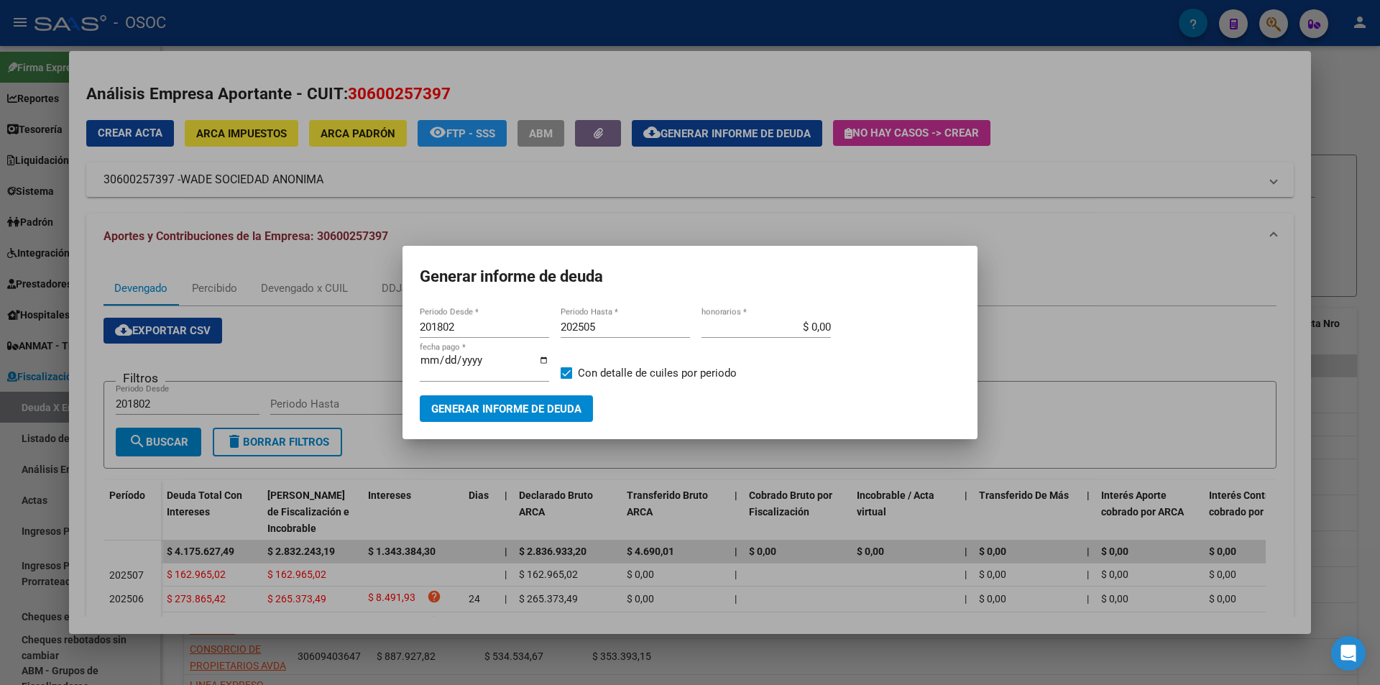
click at [1342, 125] on div at bounding box center [690, 342] width 1380 height 685
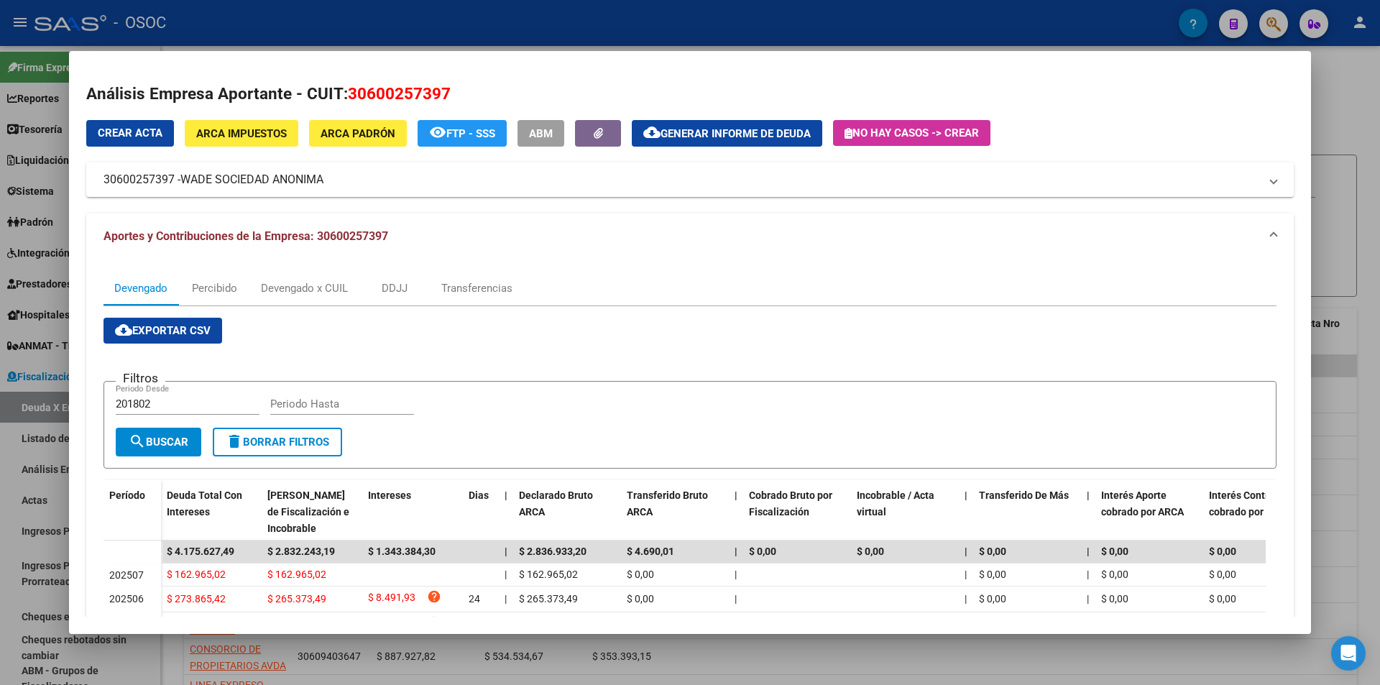
click at [1342, 125] on div at bounding box center [690, 342] width 1380 height 685
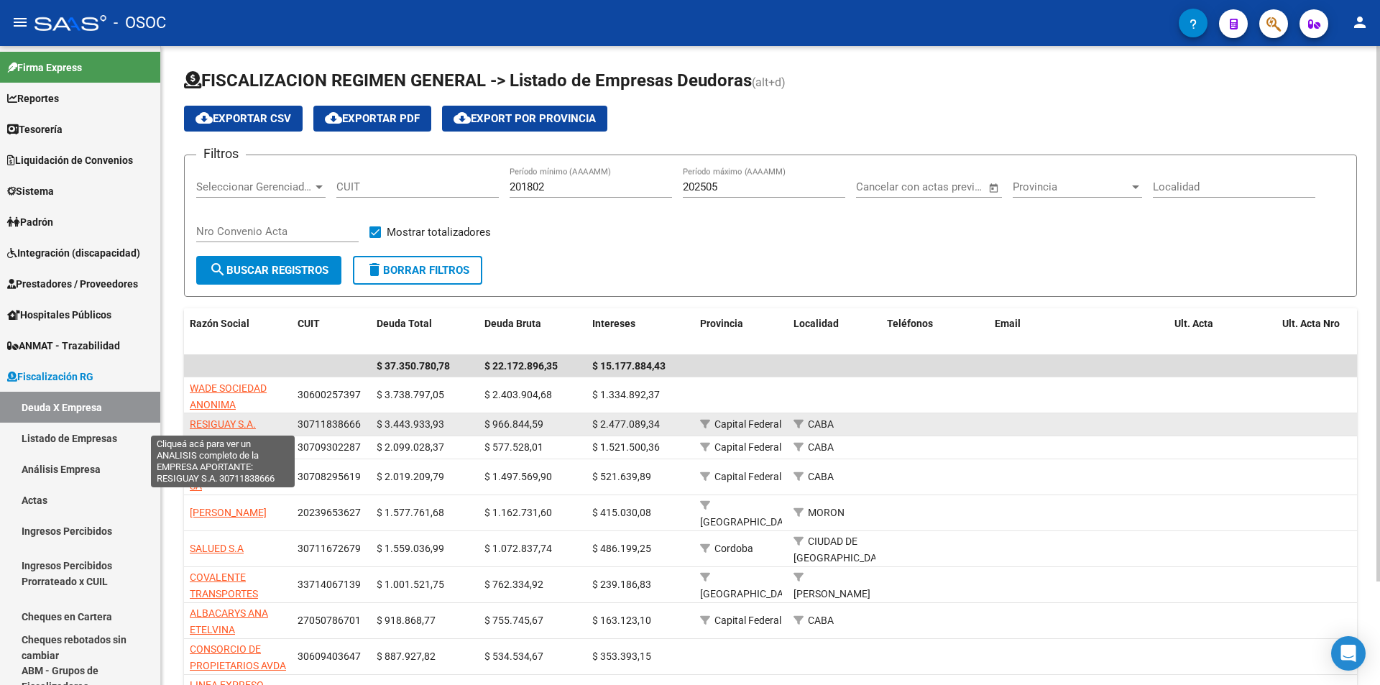
click at [202, 425] on span "RESIGUAY S.A." at bounding box center [223, 424] width 66 height 12
type textarea "30711838666"
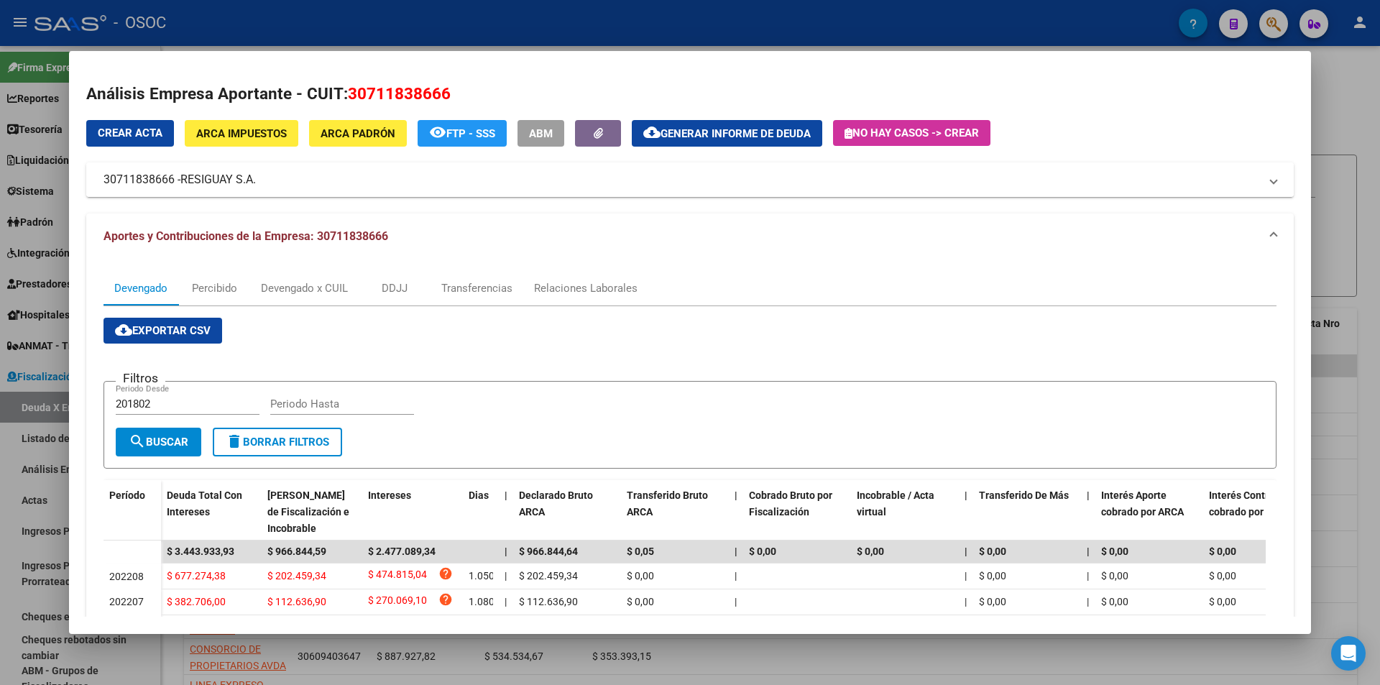
click at [235, 175] on span "RESIGUAY S.A." at bounding box center [217, 179] width 75 height 17
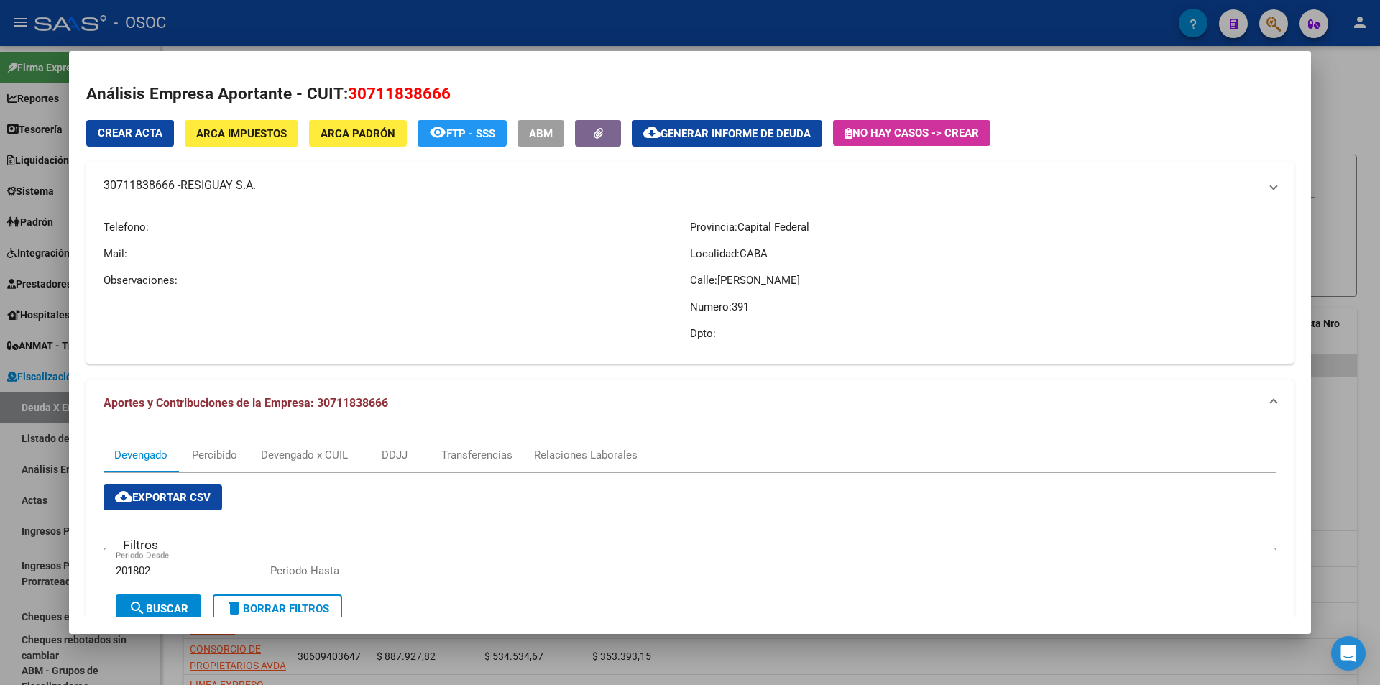
click at [235, 177] on span "RESIGUAY S.A." at bounding box center [217, 185] width 75 height 17
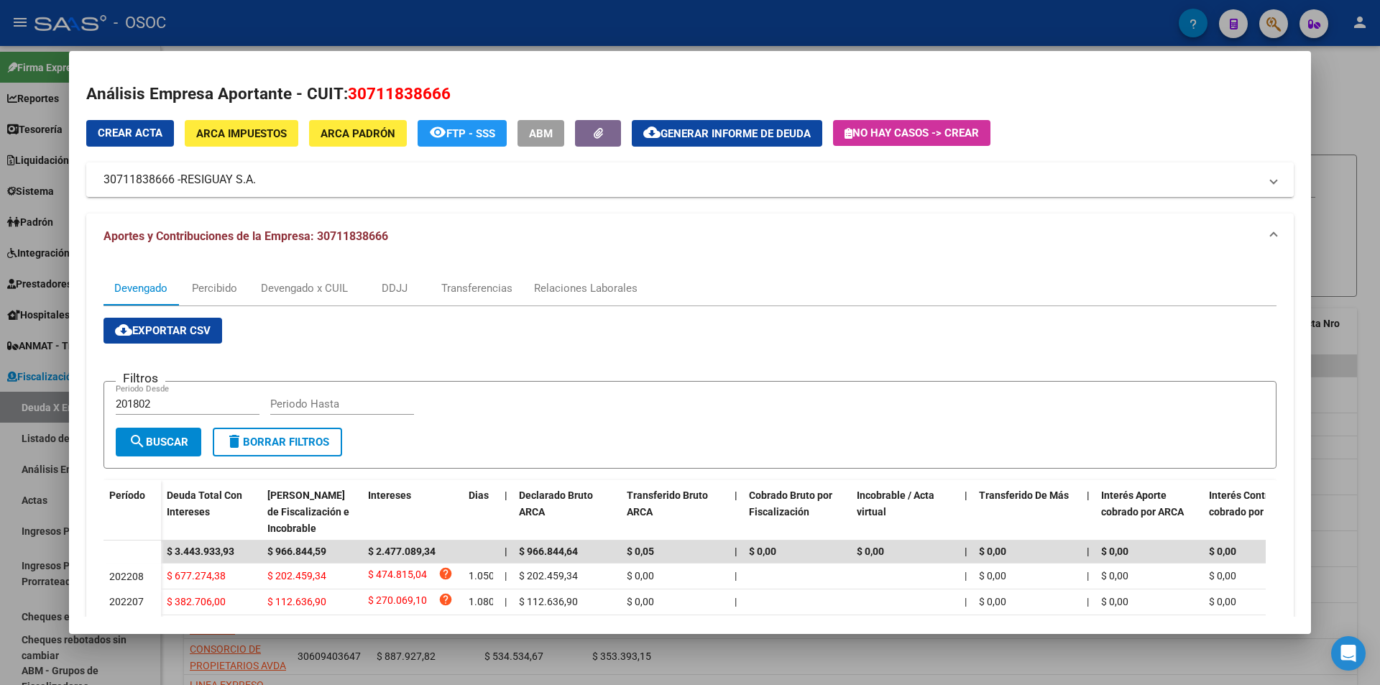
click at [193, 187] on span "RESIGUAY S.A." at bounding box center [217, 179] width 75 height 17
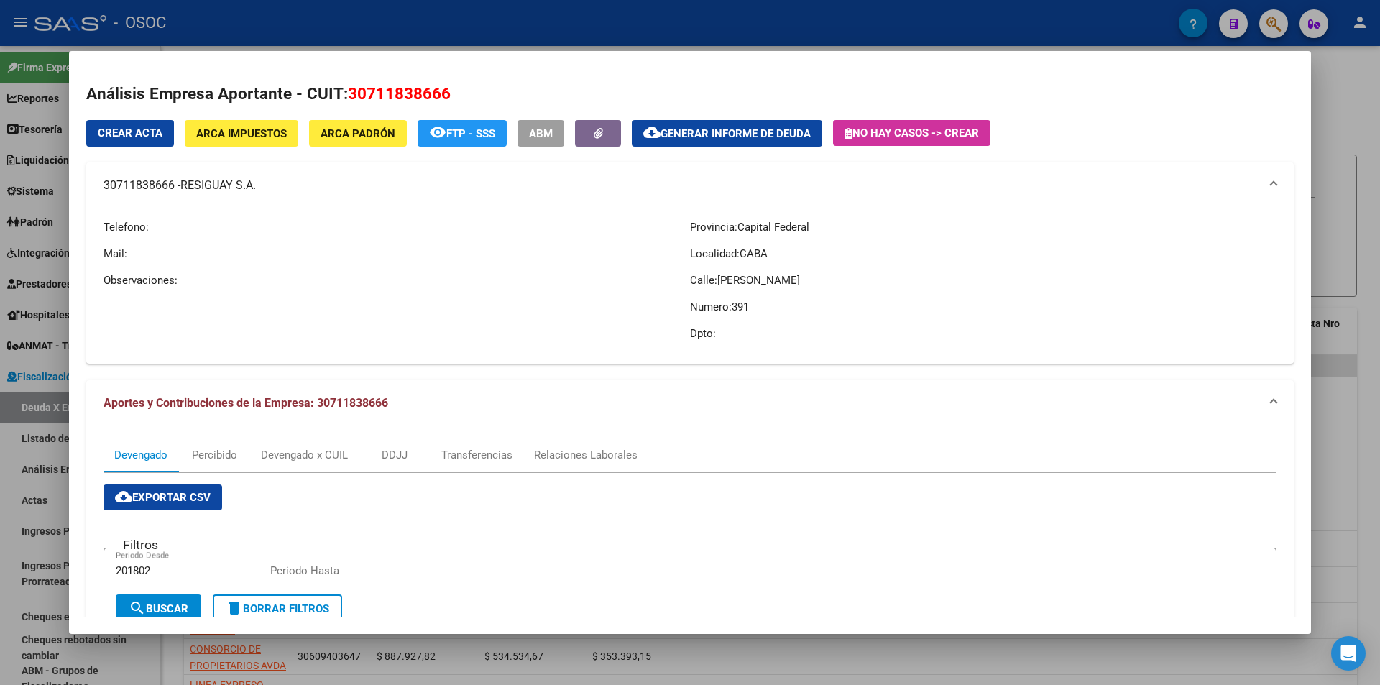
drag, startPoint x: 210, startPoint y: 182, endPoint x: 268, endPoint y: 182, distance: 58.2
click at [268, 182] on mat-panel-title "30711838666 - RESIGUAY S.A." at bounding box center [682, 185] width 1156 height 17
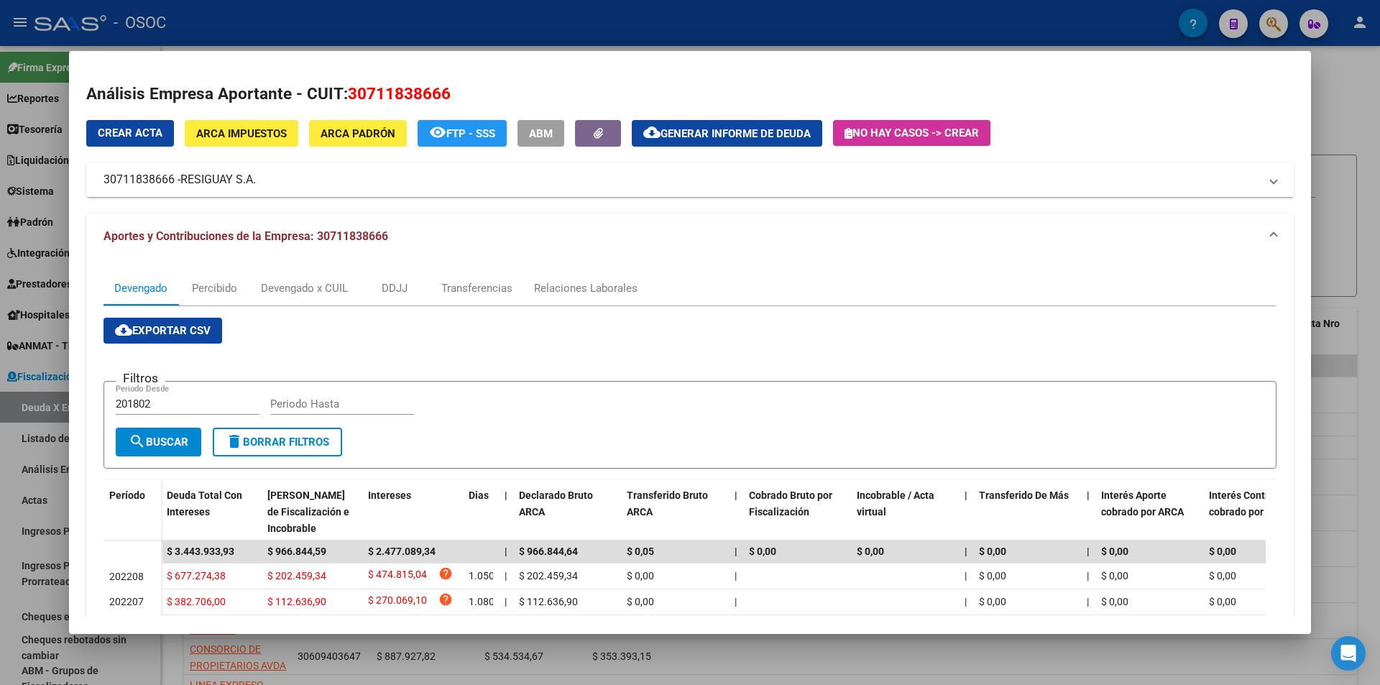
click at [256, 186] on span "RESIGUAY S.A." at bounding box center [217, 179] width 75 height 17
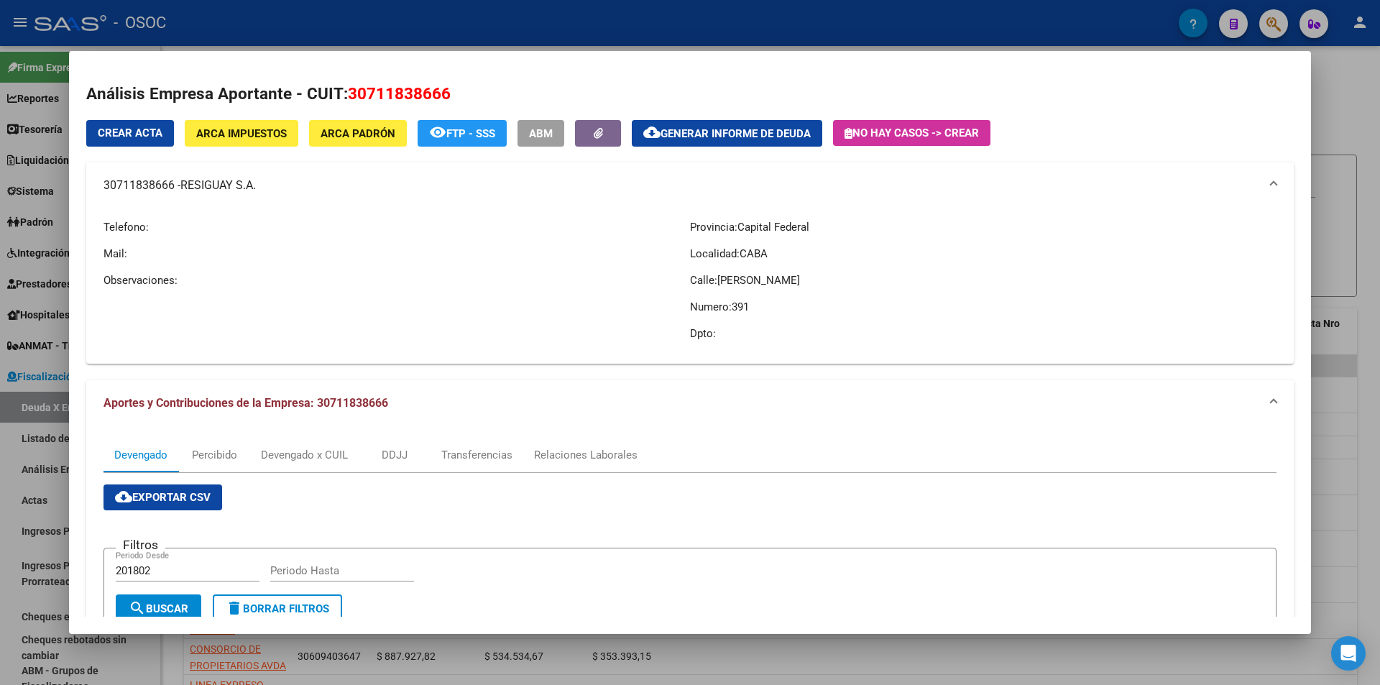
drag, startPoint x: 178, startPoint y: 182, endPoint x: 260, endPoint y: 182, distance: 81.9
click at [260, 182] on mat-panel-title "30711838666 - RESIGUAY S.A." at bounding box center [682, 185] width 1156 height 17
copy mat-panel-title "-"
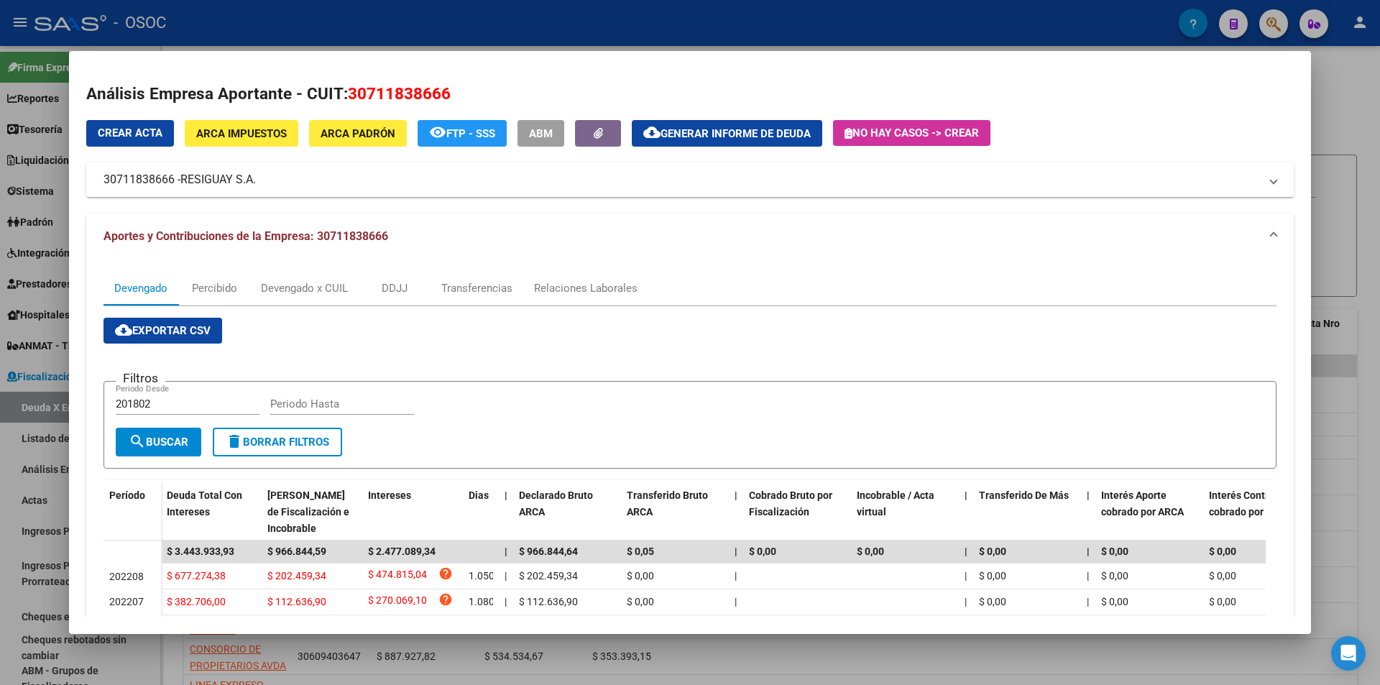
click at [237, 182] on span "RESIGUAY S.A." at bounding box center [217, 179] width 75 height 17
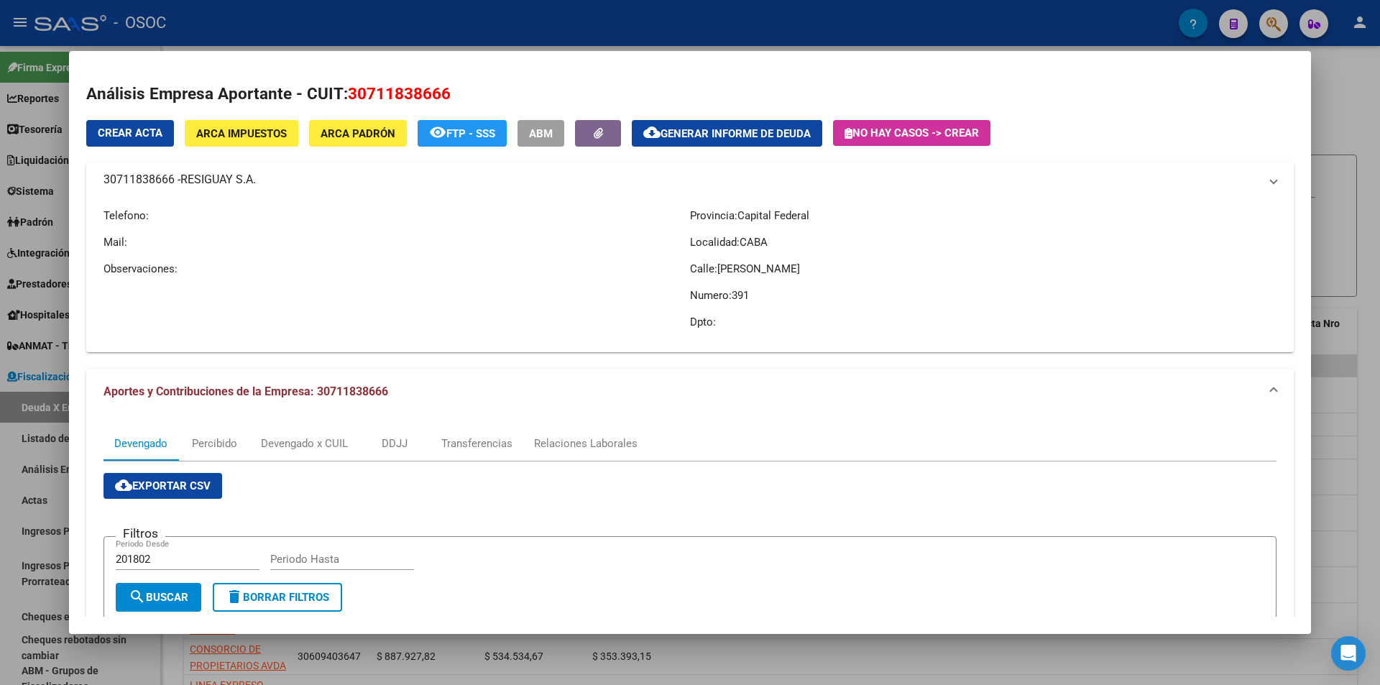
click at [237, 182] on span "RESIGUAY S.A." at bounding box center [217, 179] width 75 height 17
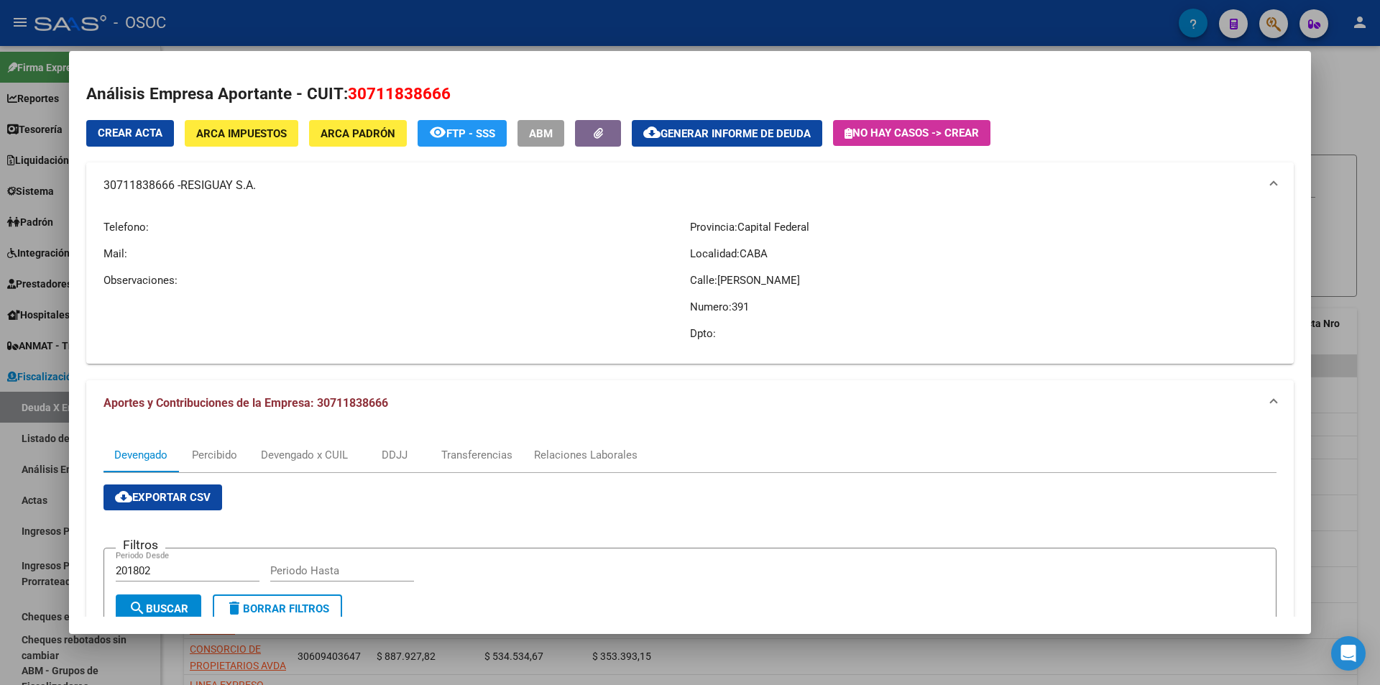
copy span "RESIGUAY S.A."
click at [684, 132] on span "Generar informe de deuda" at bounding box center [736, 133] width 150 height 13
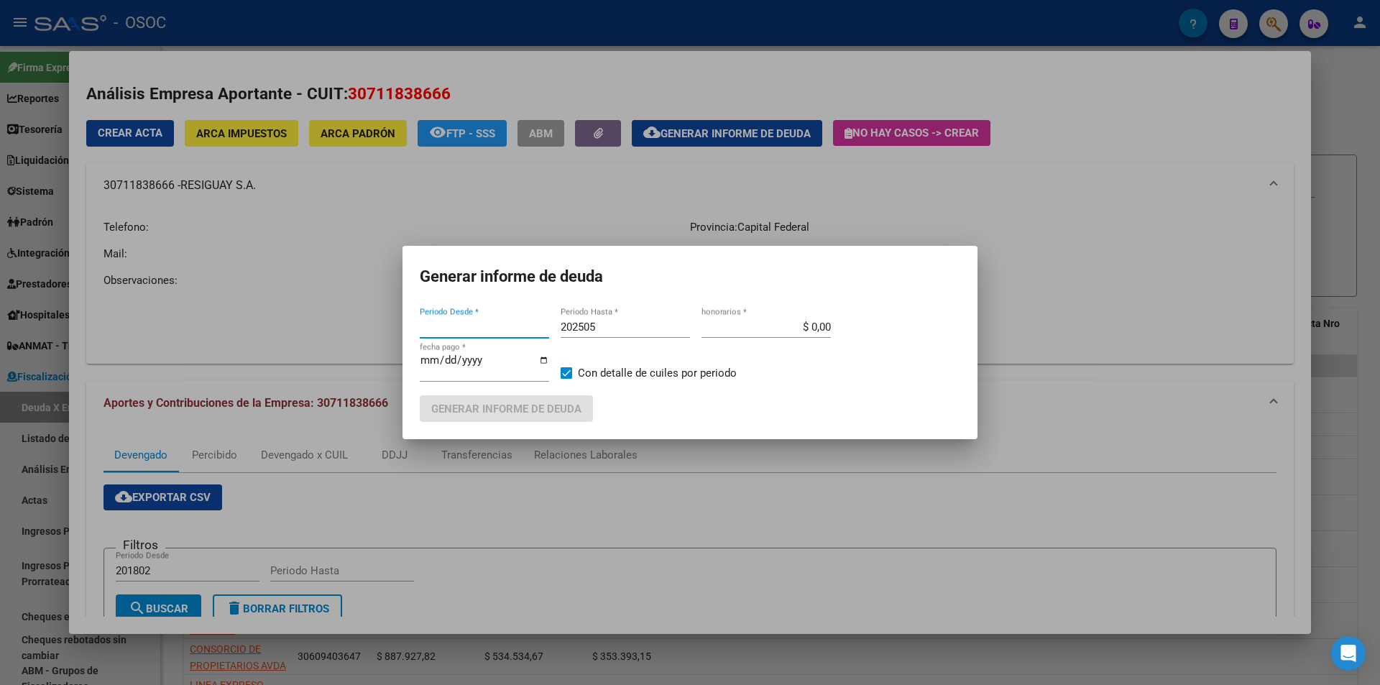
type input "201802"
click at [559, 404] on span "Generar informe de deuda" at bounding box center [506, 409] width 150 height 13
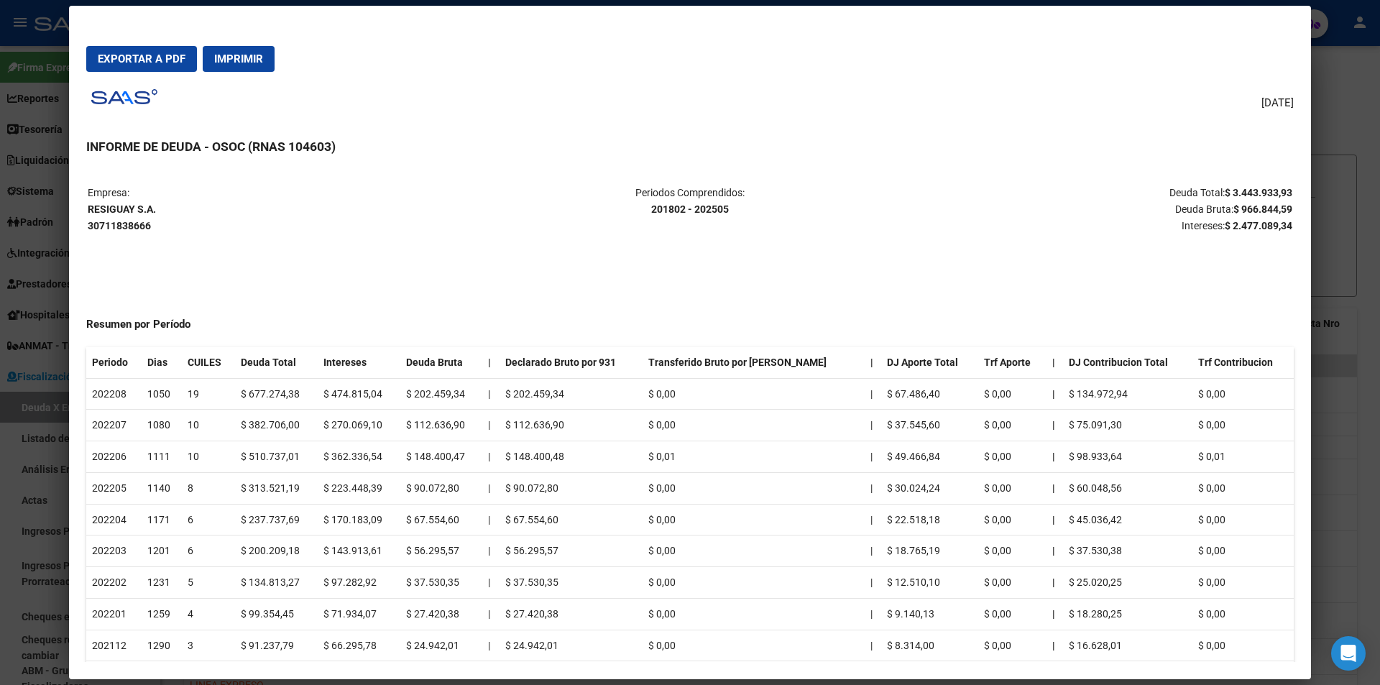
click at [166, 67] on button "Exportar a PDF" at bounding box center [141, 59] width 111 height 26
click at [1372, 134] on div at bounding box center [690, 342] width 1380 height 685
click at [1367, 124] on div at bounding box center [690, 342] width 1380 height 685
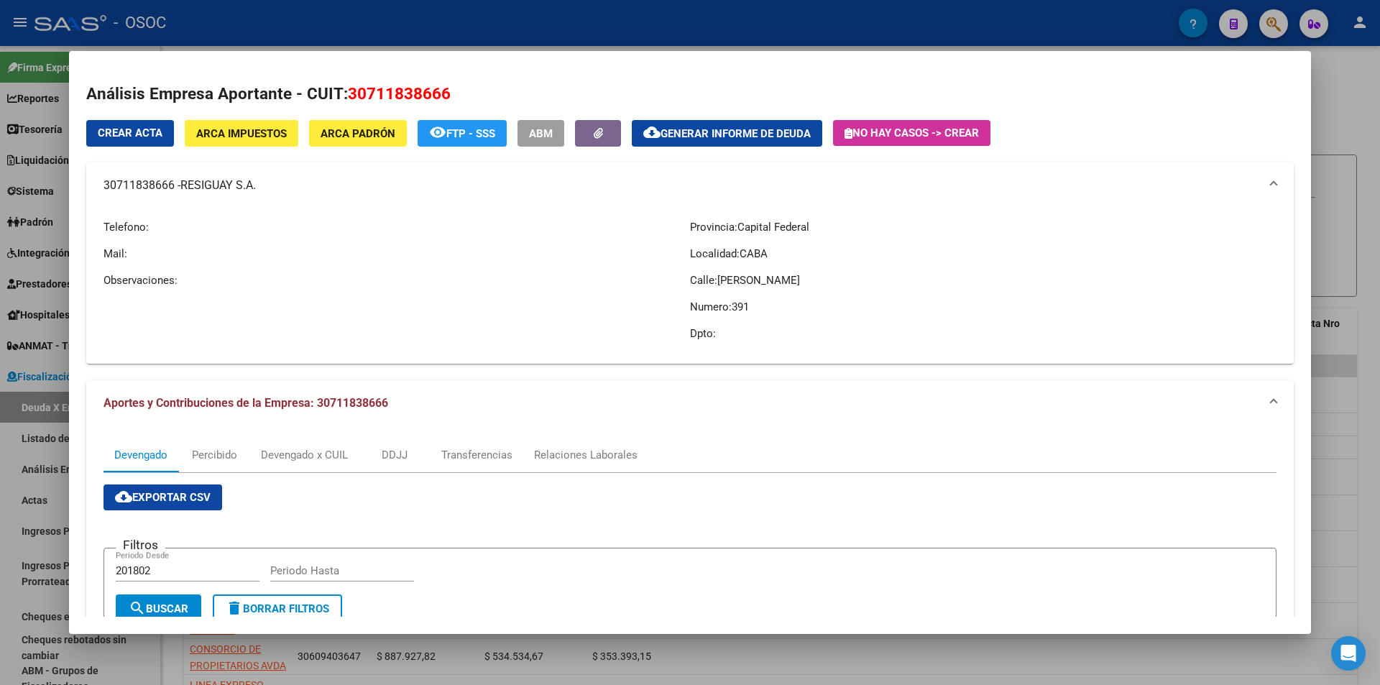
click at [1379, 111] on div at bounding box center [690, 342] width 1380 height 685
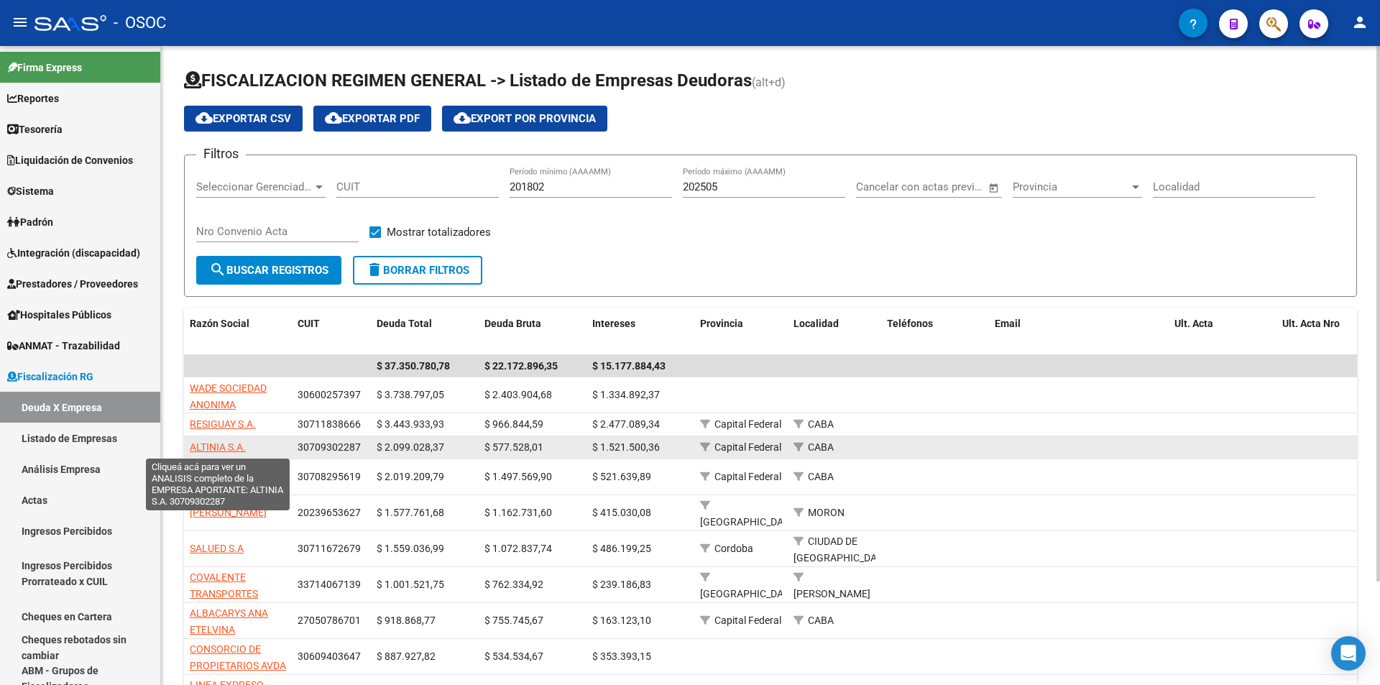
click at [203, 443] on span "ALTINIA S.A." at bounding box center [218, 447] width 56 height 12
type textarea "30709302287"
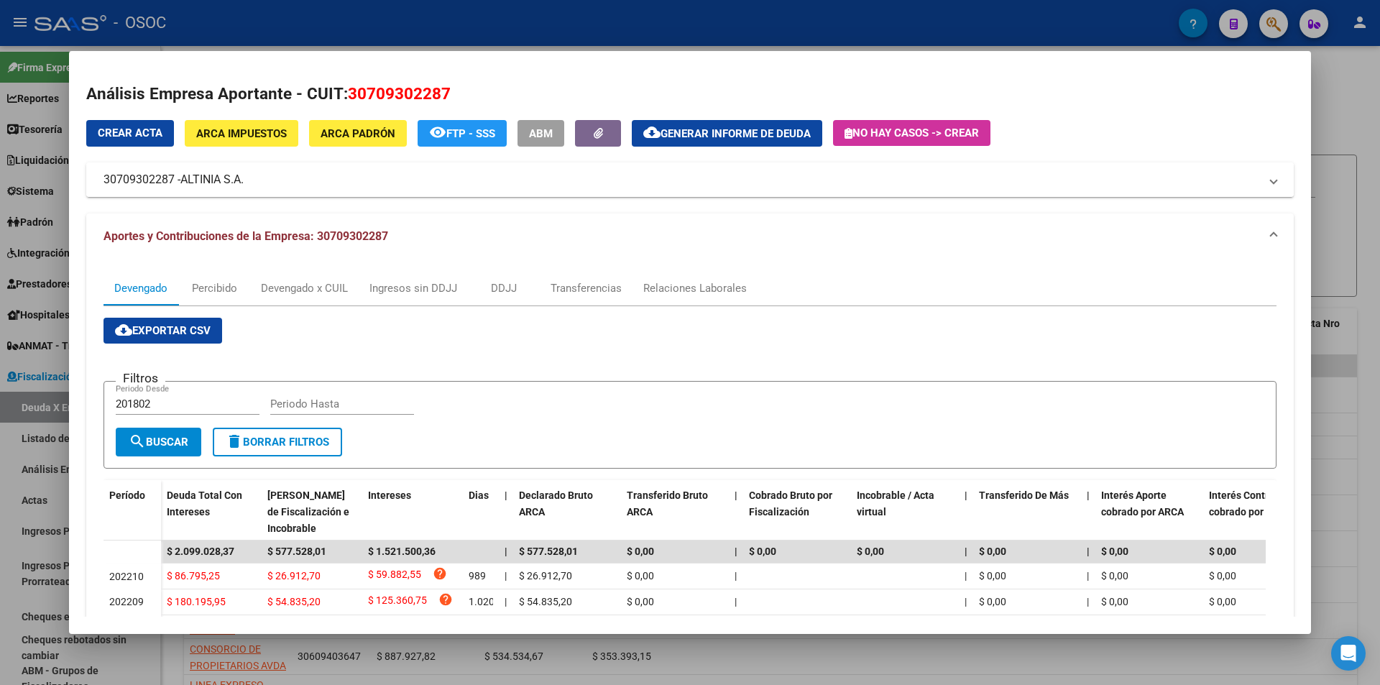
click at [213, 188] on span "ALTINIA S.A." at bounding box center [211, 179] width 63 height 17
drag, startPoint x: 211, startPoint y: 188, endPoint x: 190, endPoint y: 177, distance: 23.5
click at [201, 178] on span "ALTINIA S.A." at bounding box center [211, 179] width 63 height 17
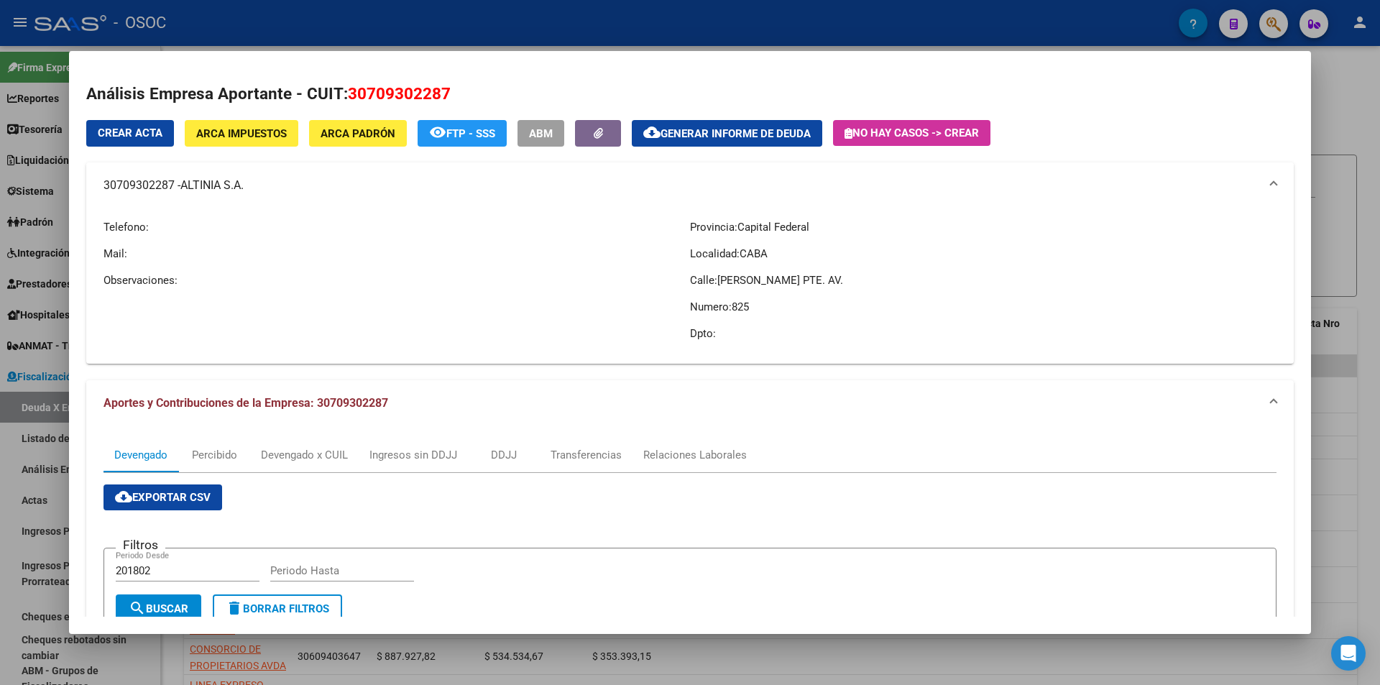
drag, startPoint x: 190, startPoint y: 177, endPoint x: 283, endPoint y: 187, distance: 93.3
click at [283, 187] on mat-panel-title "30709302287 - ALTINIA S.A." at bounding box center [682, 185] width 1156 height 17
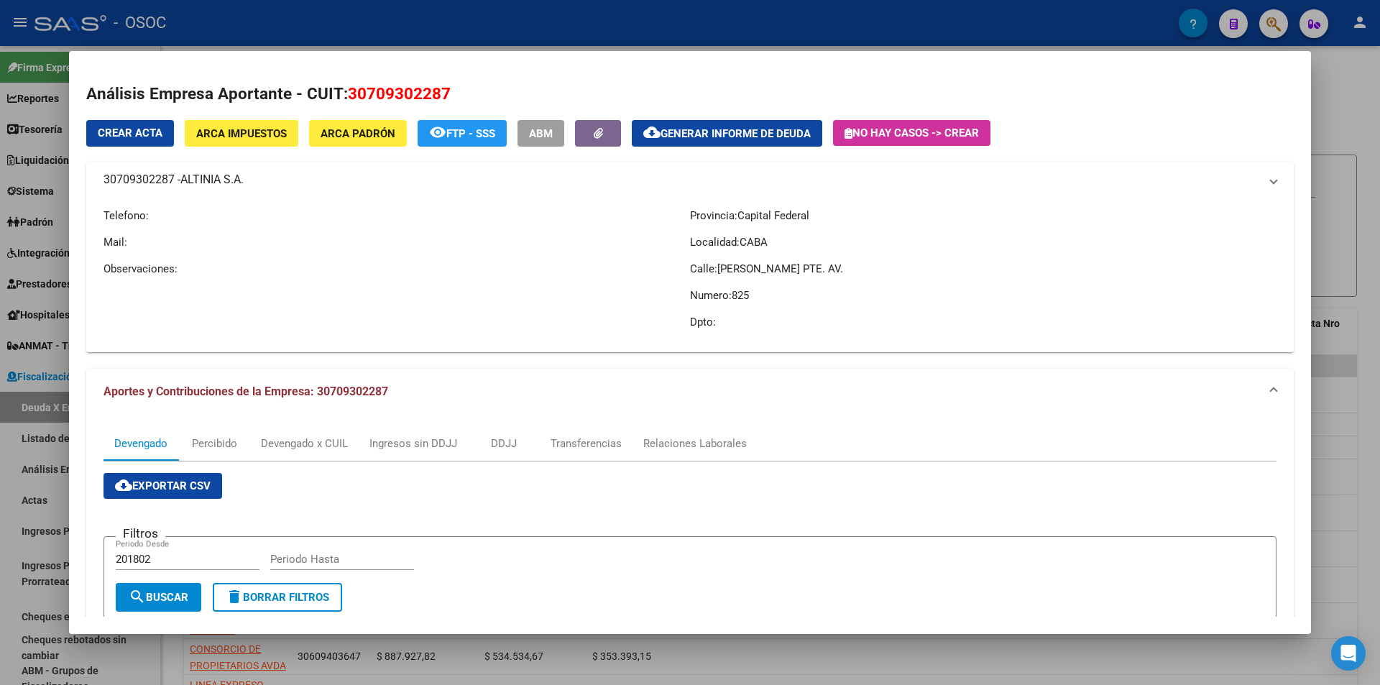
click at [233, 188] on span "ALTINIA S.A." at bounding box center [211, 179] width 63 height 17
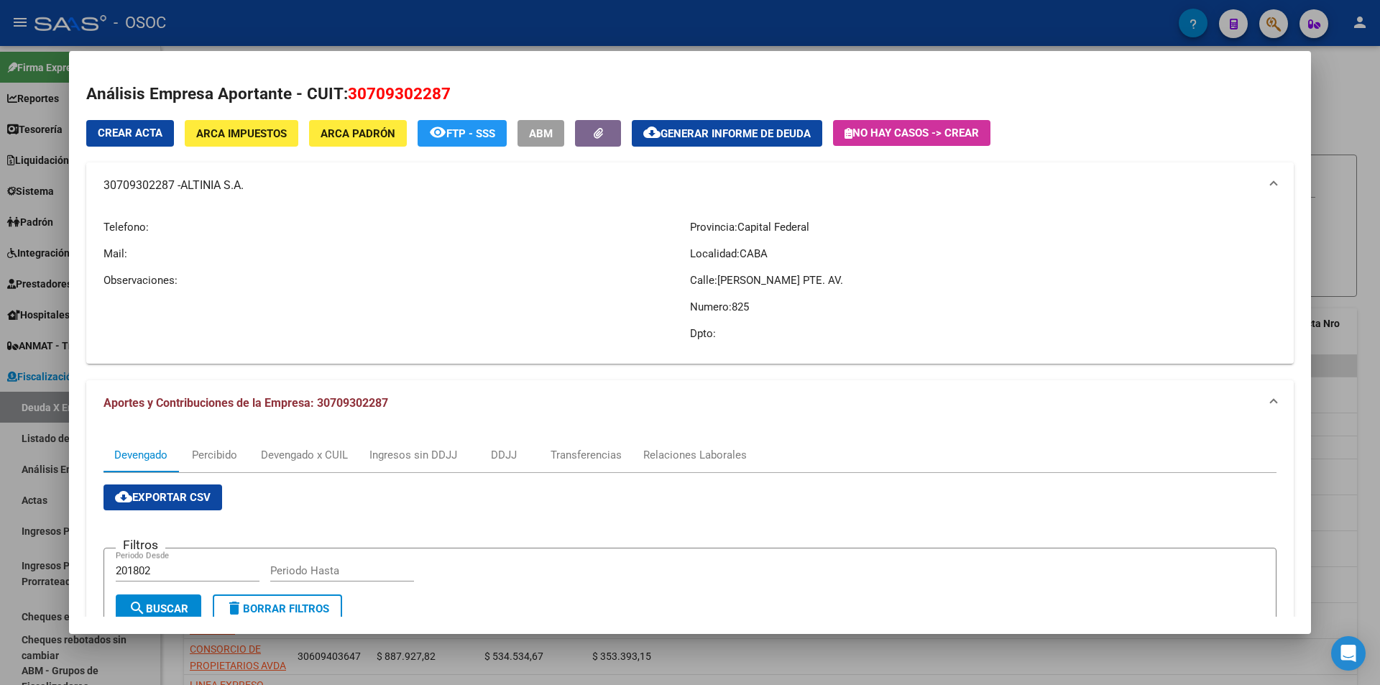
click at [229, 185] on span "ALTINIA S.A." at bounding box center [211, 185] width 63 height 17
click at [208, 180] on span "ALTINIA S.A." at bounding box center [211, 185] width 63 height 17
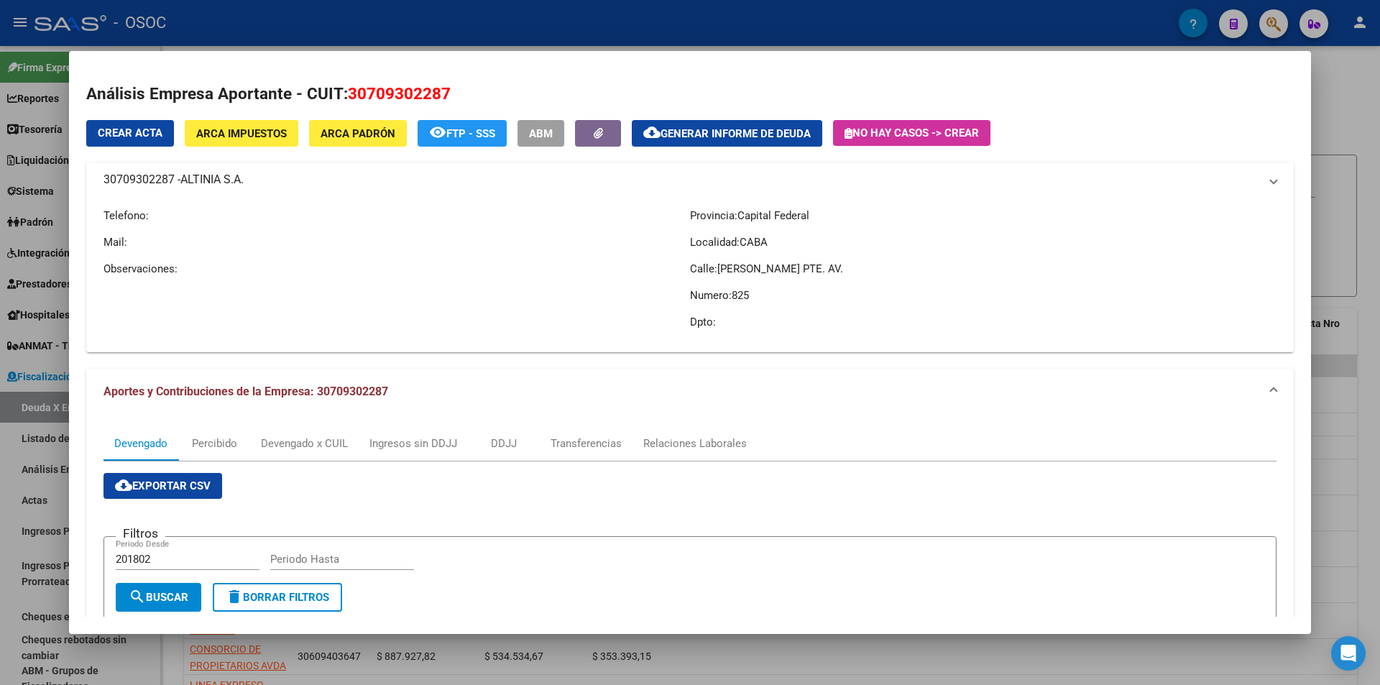
click at [208, 180] on span "ALTINIA S.A." at bounding box center [211, 179] width 63 height 17
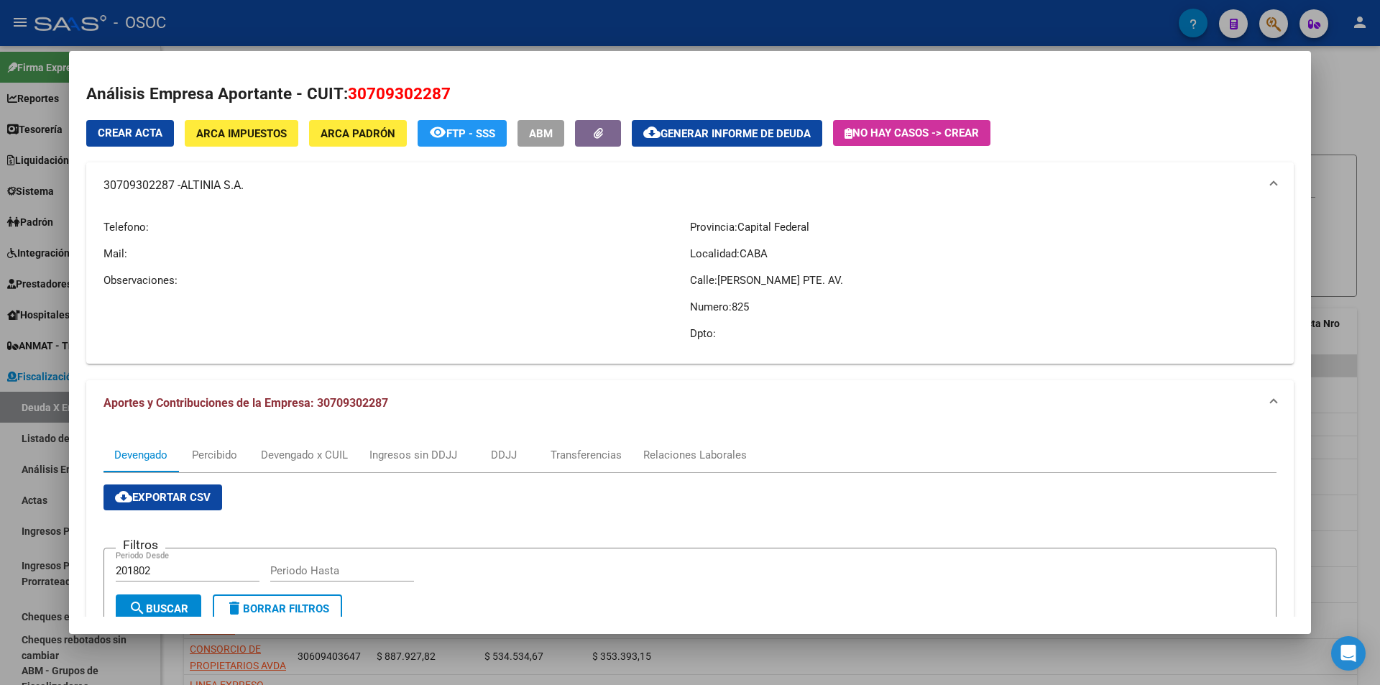
copy span "ALTINIA"
click at [744, 128] on span "Generar informe de deuda" at bounding box center [736, 133] width 150 height 13
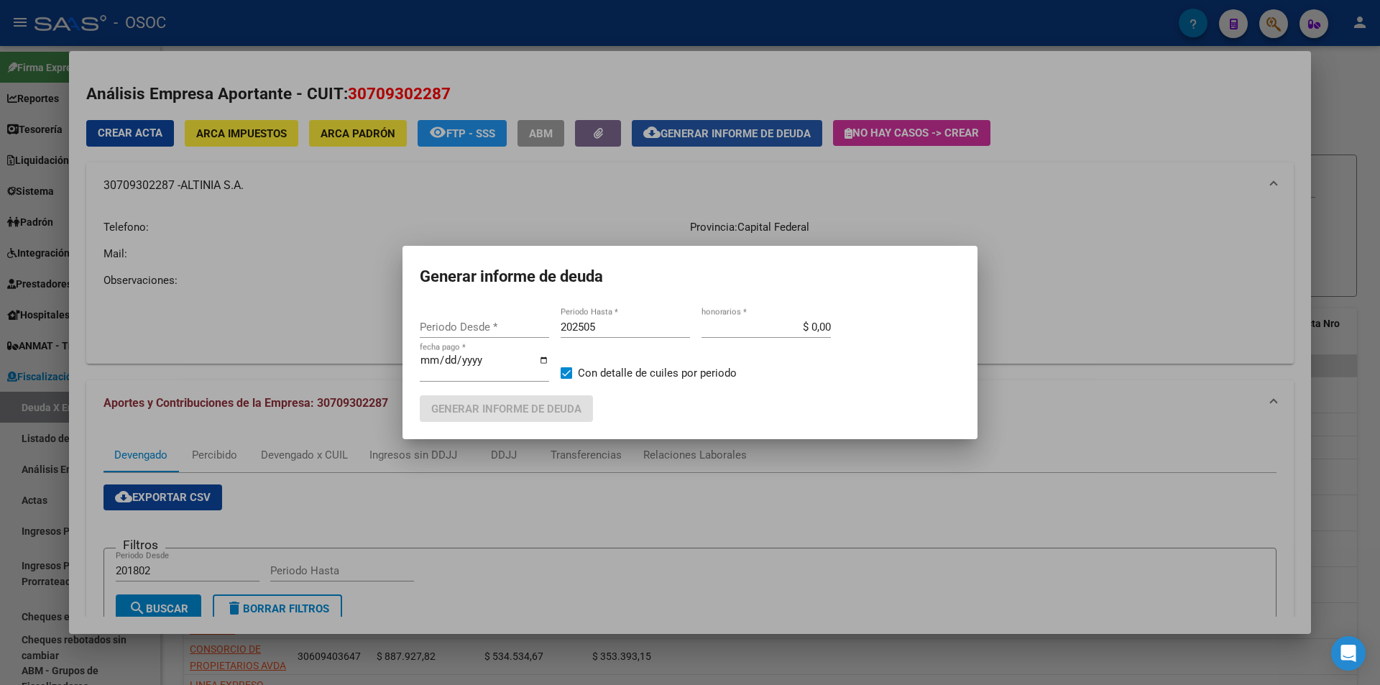
type input "201802"
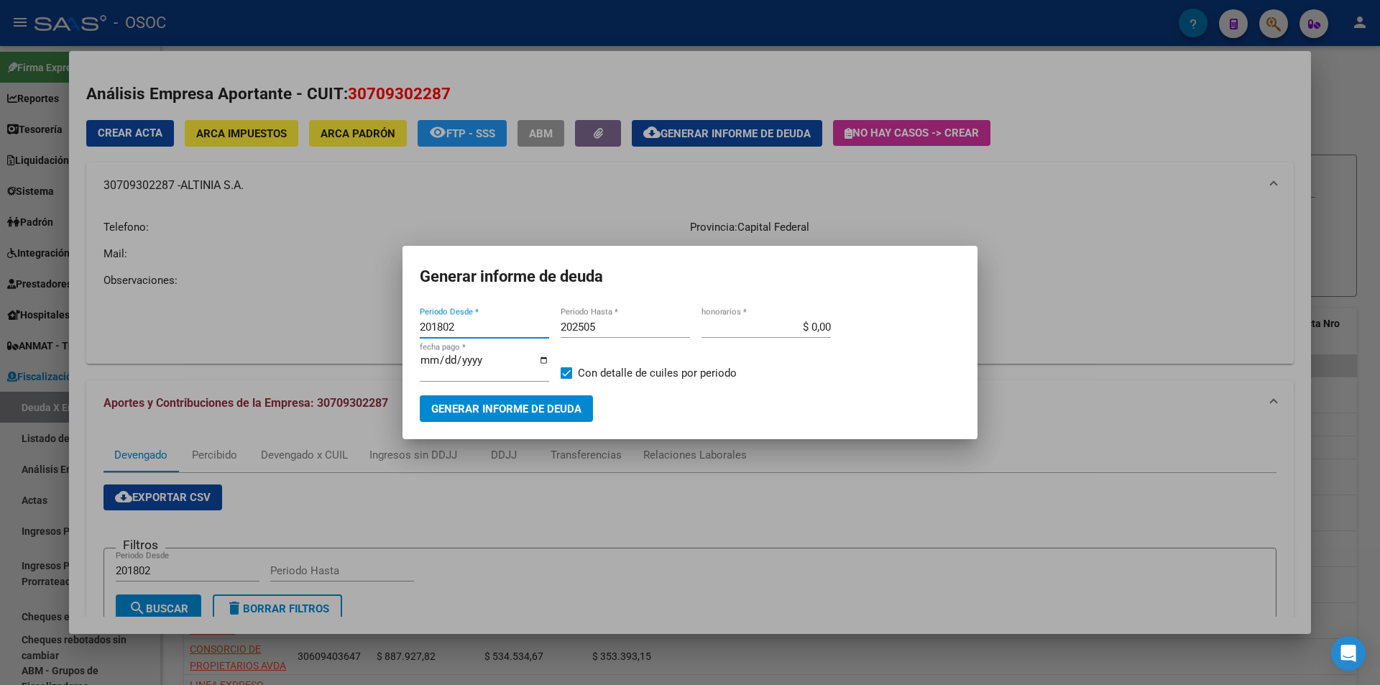
click at [524, 396] on button "Generar informe de deuda" at bounding box center [506, 408] width 173 height 27
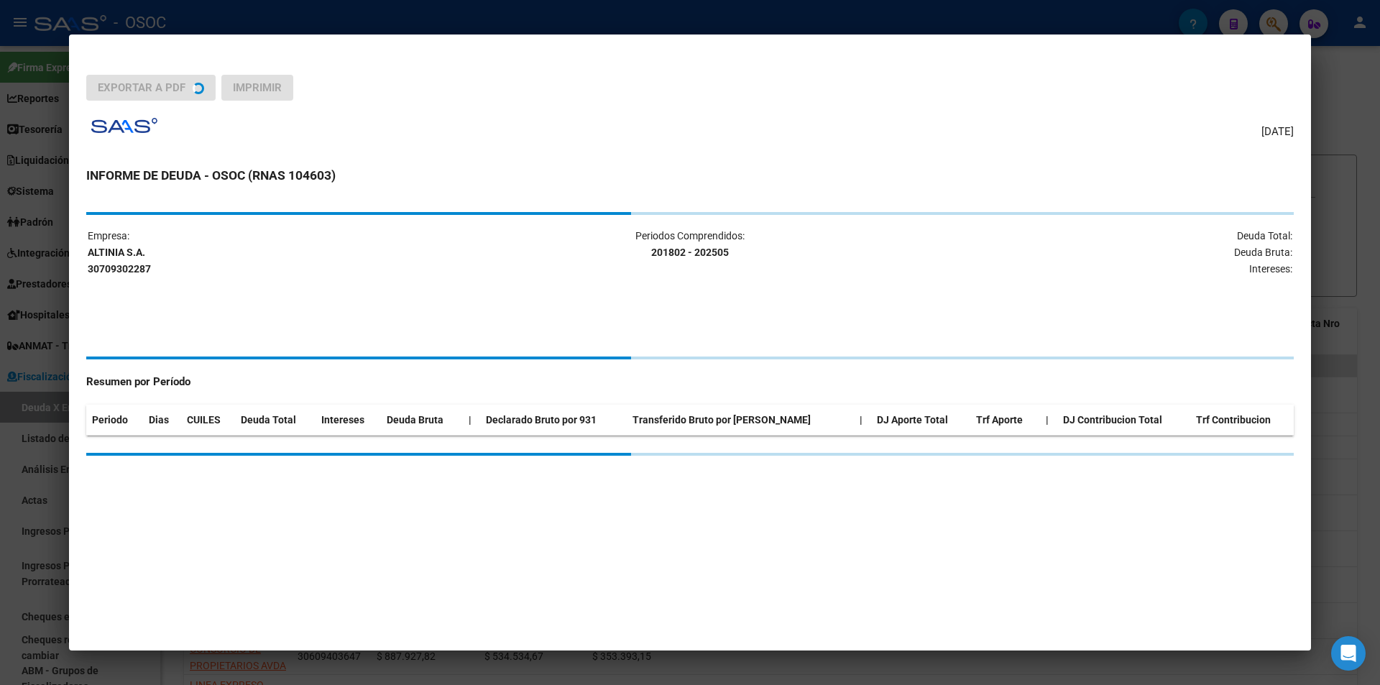
click at [519, 399] on div "Resumen por Período Periodo Dias CUILES Deuda Total Intereses Deuda Bruta | Dec…" at bounding box center [690, 390] width 1208 height 91
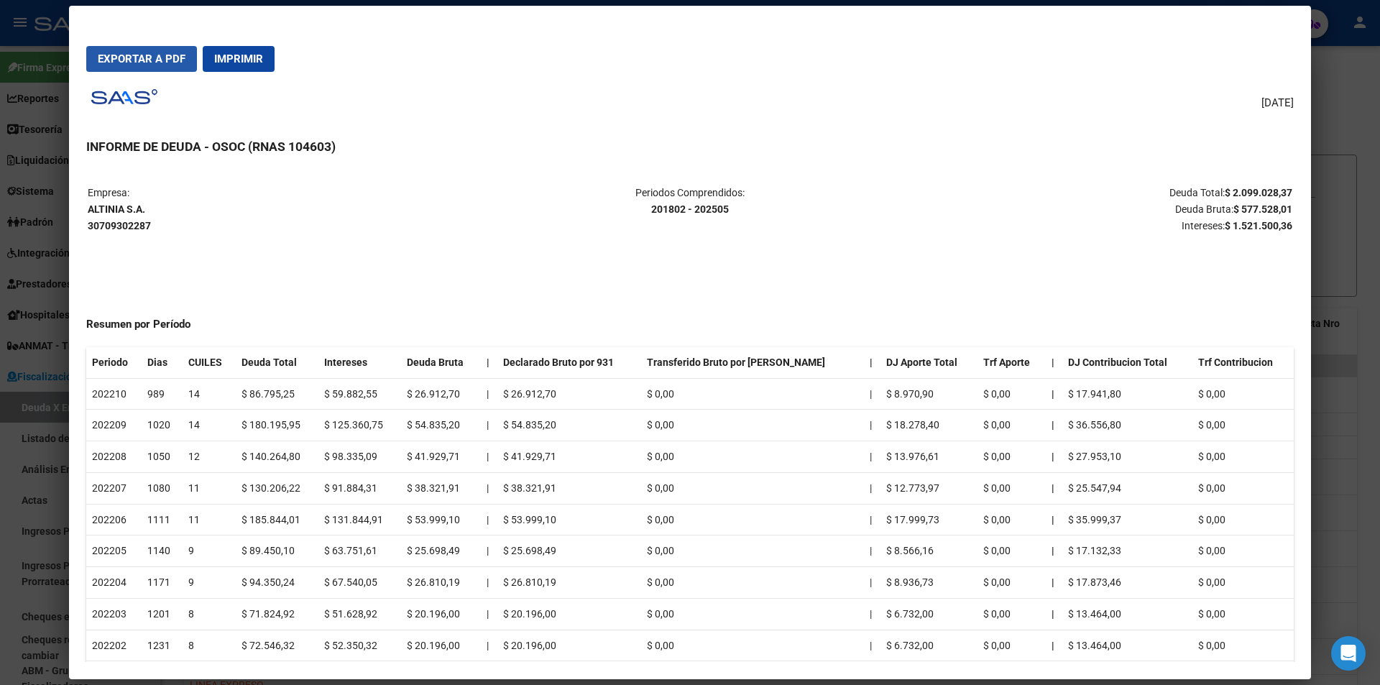
click at [145, 66] on button "Exportar a PDF" at bounding box center [141, 59] width 111 height 26
click at [615, 225] on td "Periodos Comprendidos: 201802 - 202505" at bounding box center [690, 209] width 400 height 49
click at [1356, 96] on div at bounding box center [690, 342] width 1380 height 685
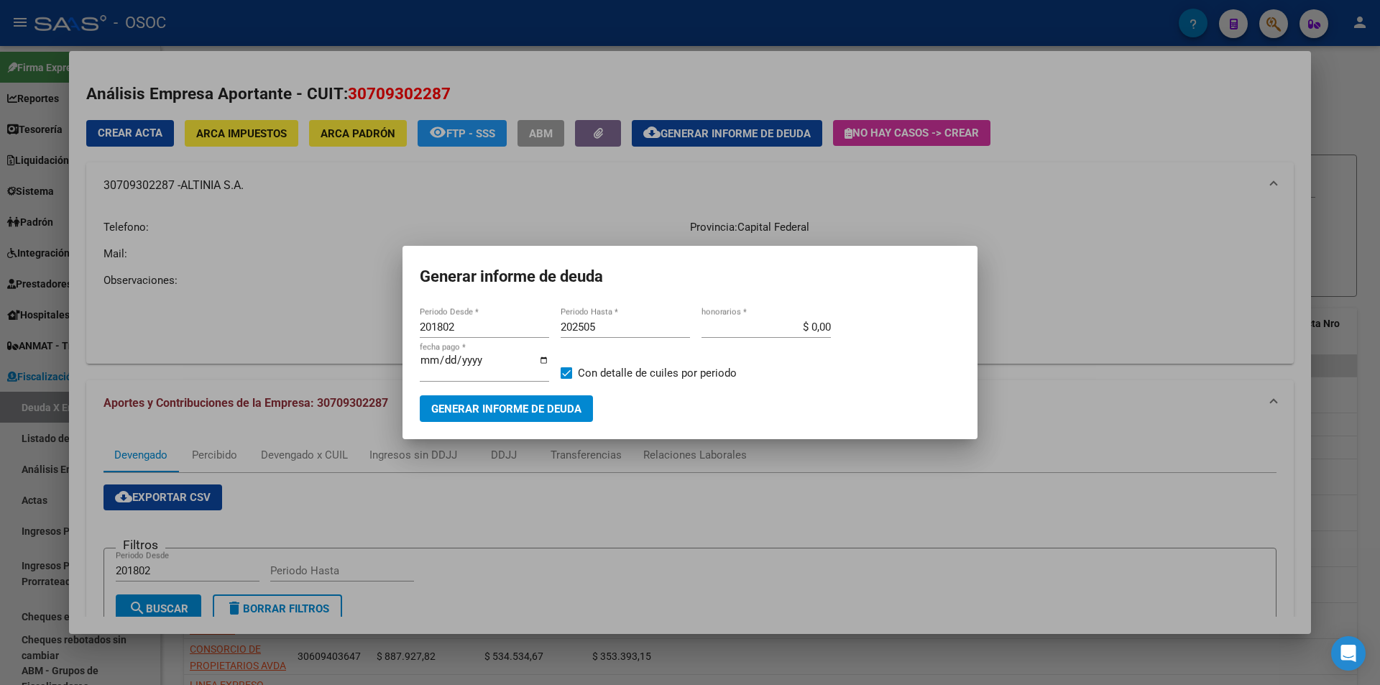
click at [328, 343] on div at bounding box center [690, 342] width 1380 height 685
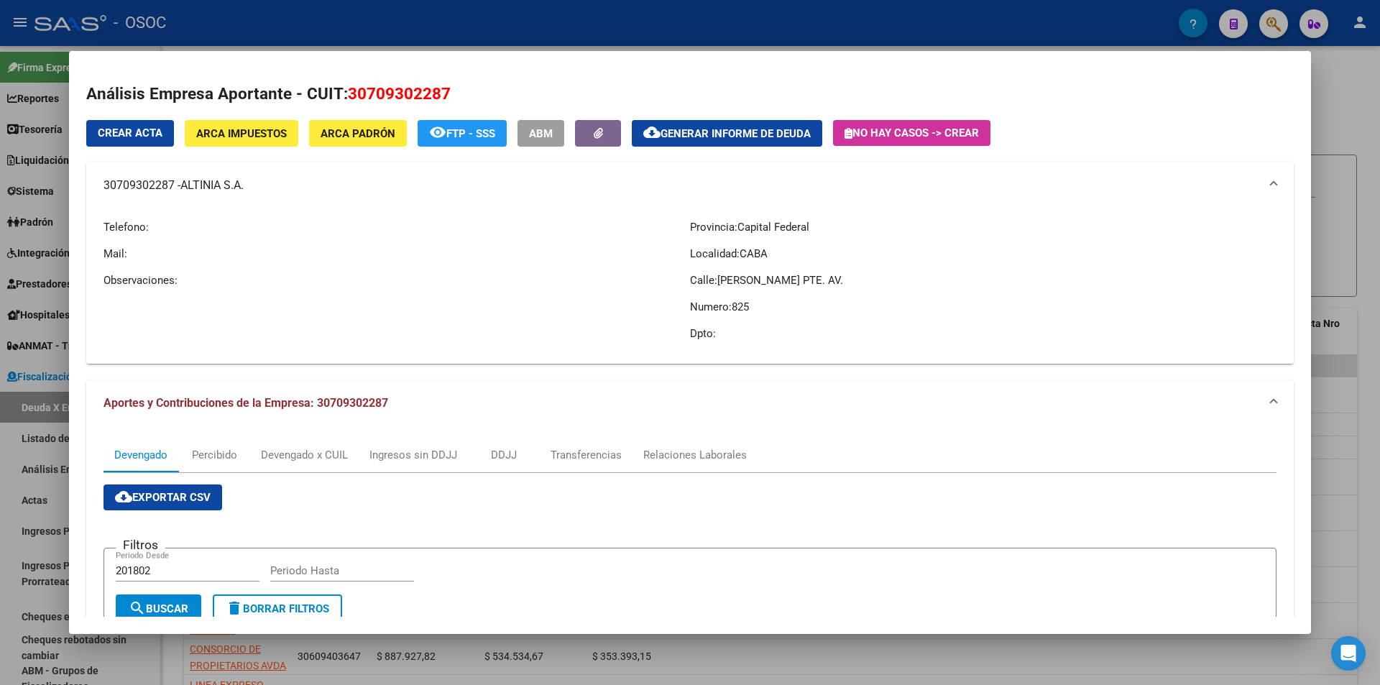
click at [1344, 73] on div at bounding box center [690, 342] width 1380 height 685
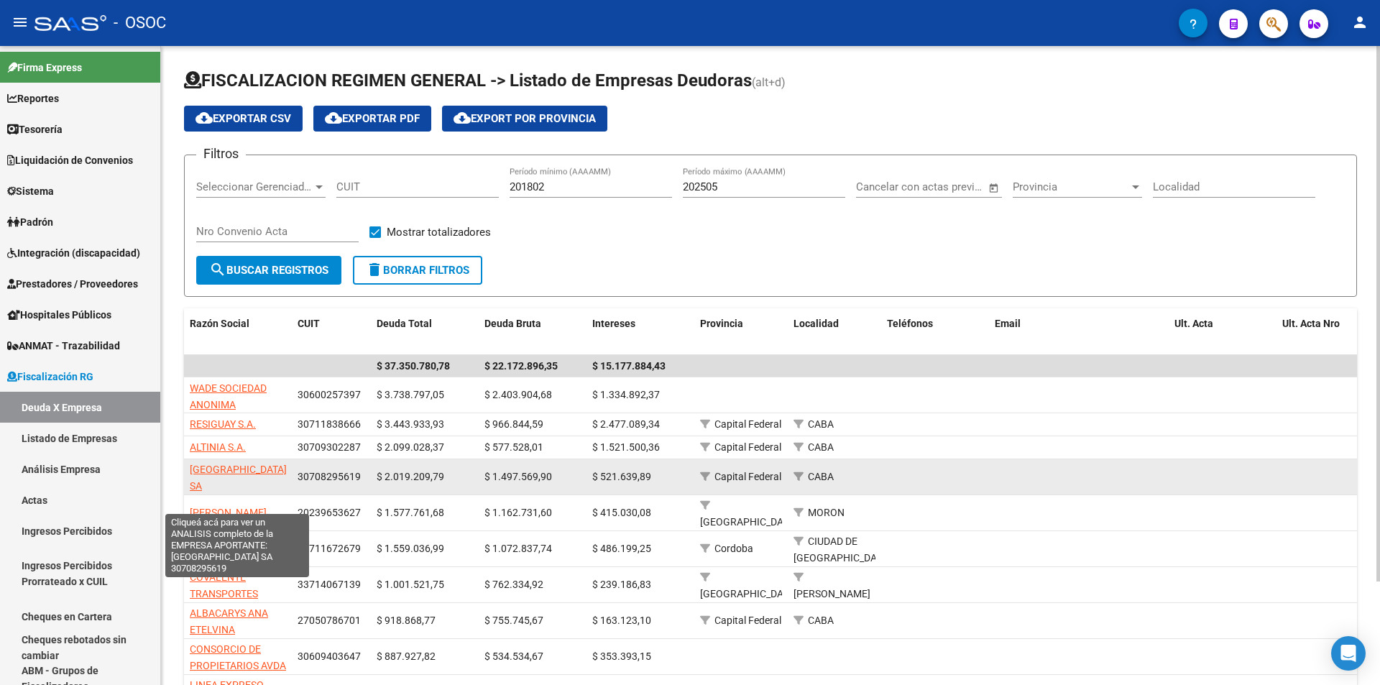
click at [198, 470] on span "[GEOGRAPHIC_DATA] SA" at bounding box center [238, 478] width 97 height 28
type textarea "30708295619"
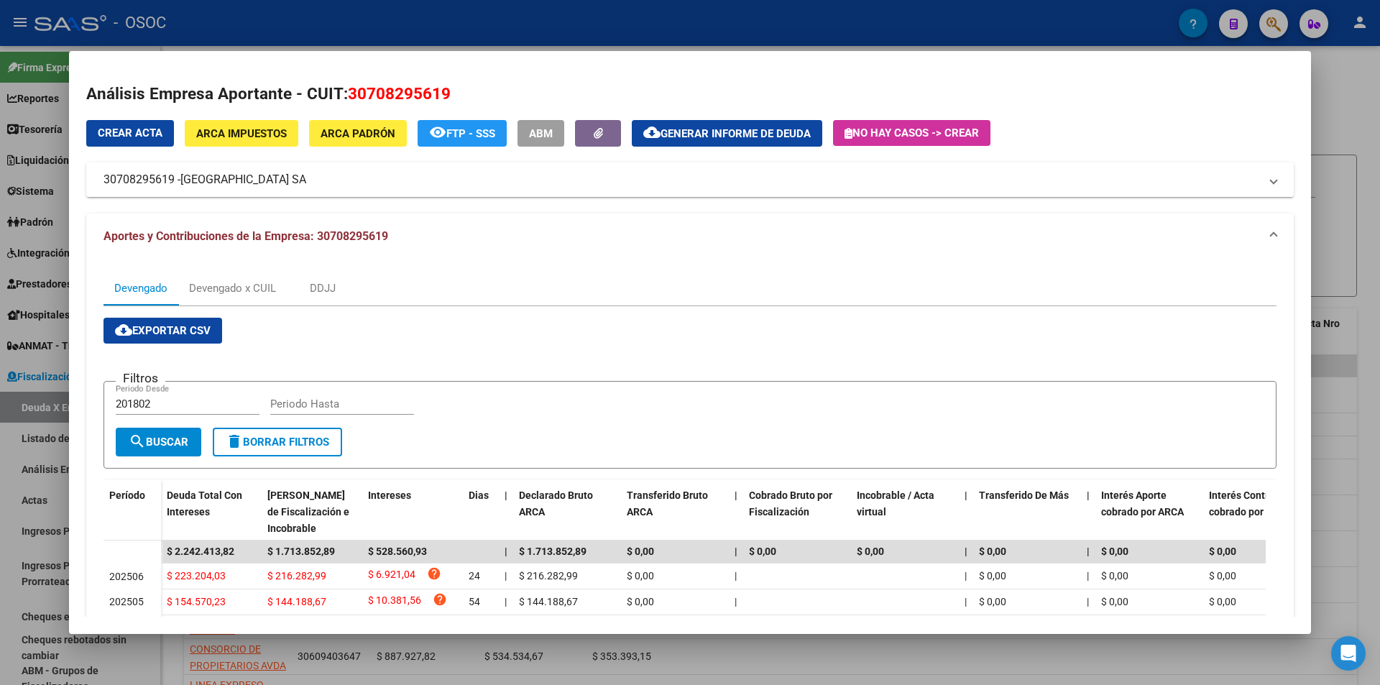
drag, startPoint x: 183, startPoint y: 176, endPoint x: 421, endPoint y: 188, distance: 238.2
click at [306, 188] on span "[GEOGRAPHIC_DATA] SA" at bounding box center [243, 179] width 126 height 17
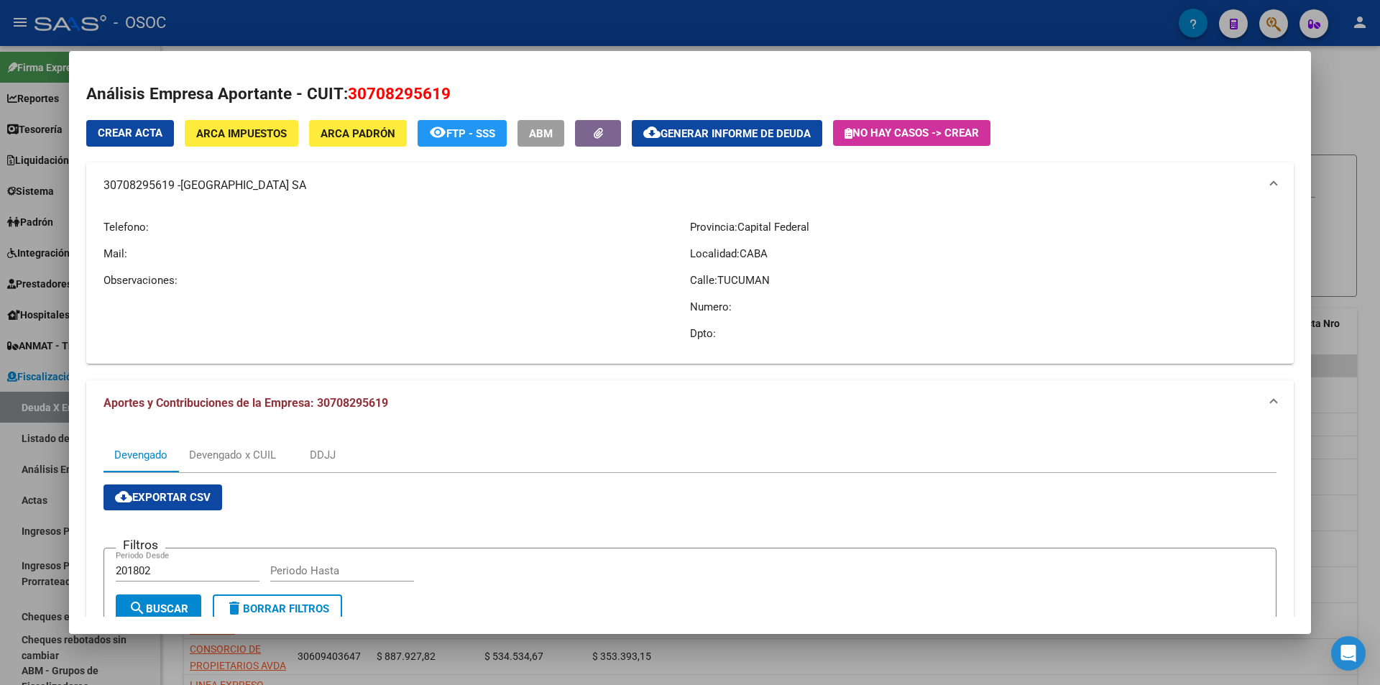
copy span "[GEOGRAPHIC_DATA]"
click at [430, 312] on div "Telefono: Mail: Observaciones:" at bounding box center [397, 280] width 587 height 144
click at [714, 144] on button "cloud_download Generar informe de deuda" at bounding box center [727, 133] width 190 height 27
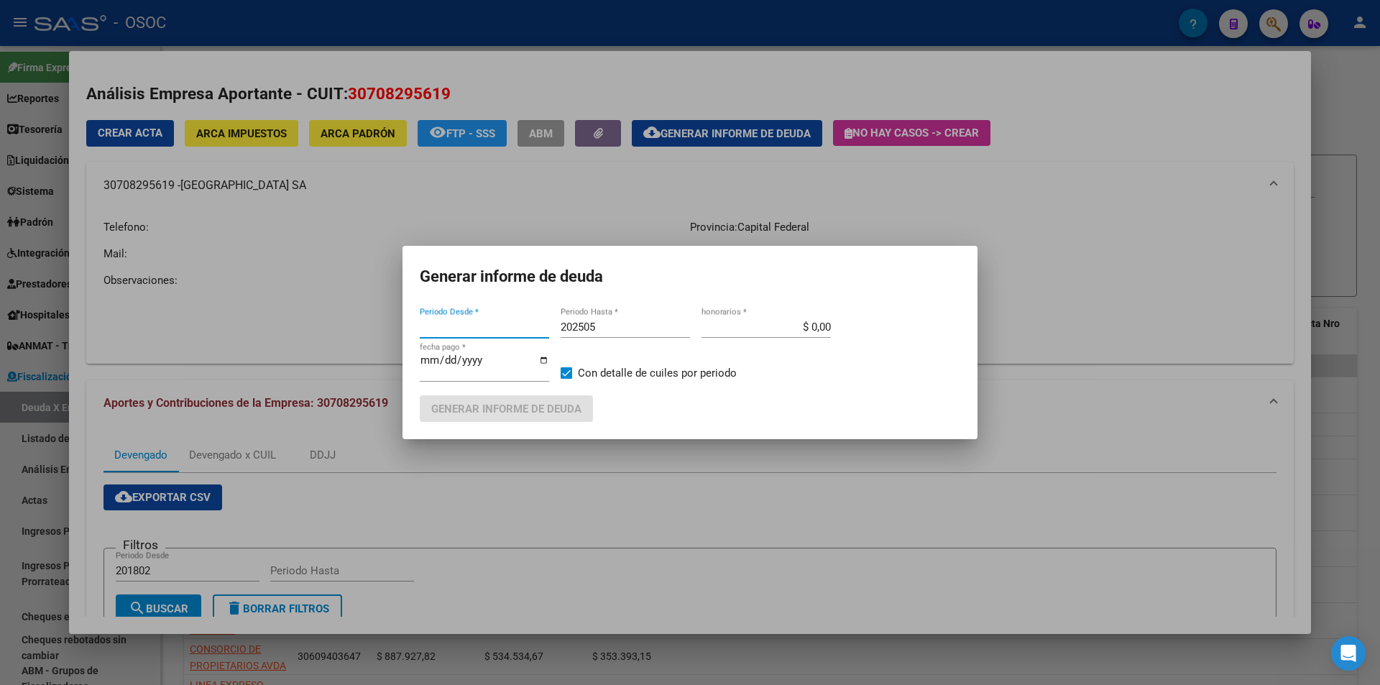
type input "201802"
click at [522, 403] on span "Generar informe de deuda" at bounding box center [506, 409] width 150 height 13
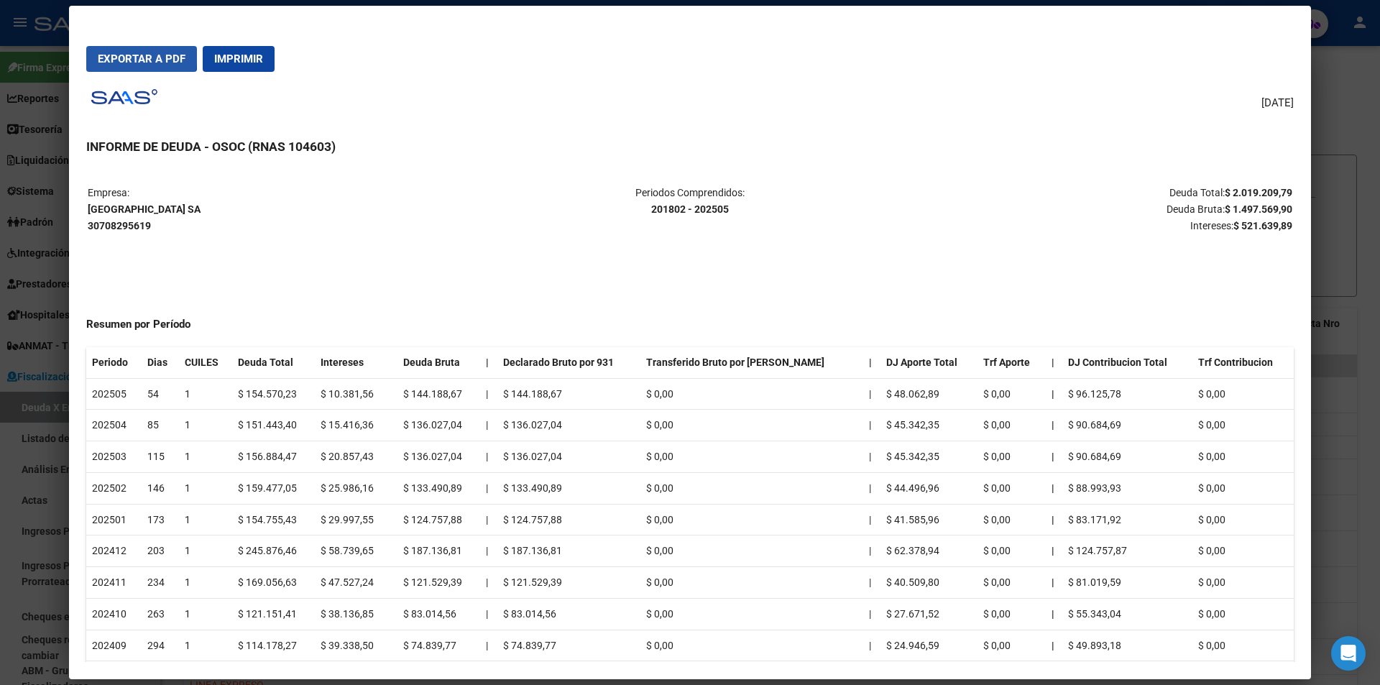
drag, startPoint x: 109, startPoint y: 52, endPoint x: 508, endPoint y: 247, distance: 444.0
click at [114, 51] on button "Exportar a PDF" at bounding box center [141, 59] width 111 height 26
click at [615, 229] on td "Periodos Comprendidos: 201802 - 202505" at bounding box center [690, 209] width 400 height 49
click at [1355, 134] on div at bounding box center [690, 342] width 1380 height 685
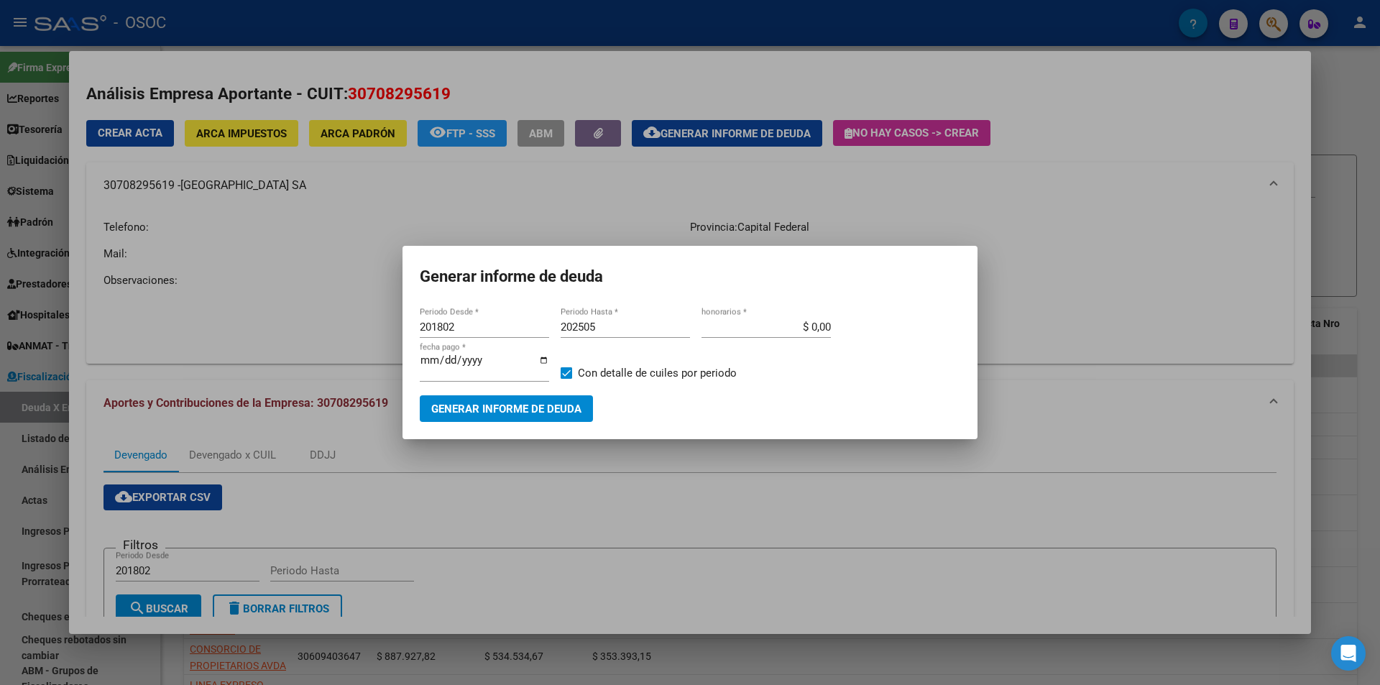
click at [1355, 134] on div at bounding box center [690, 342] width 1380 height 685
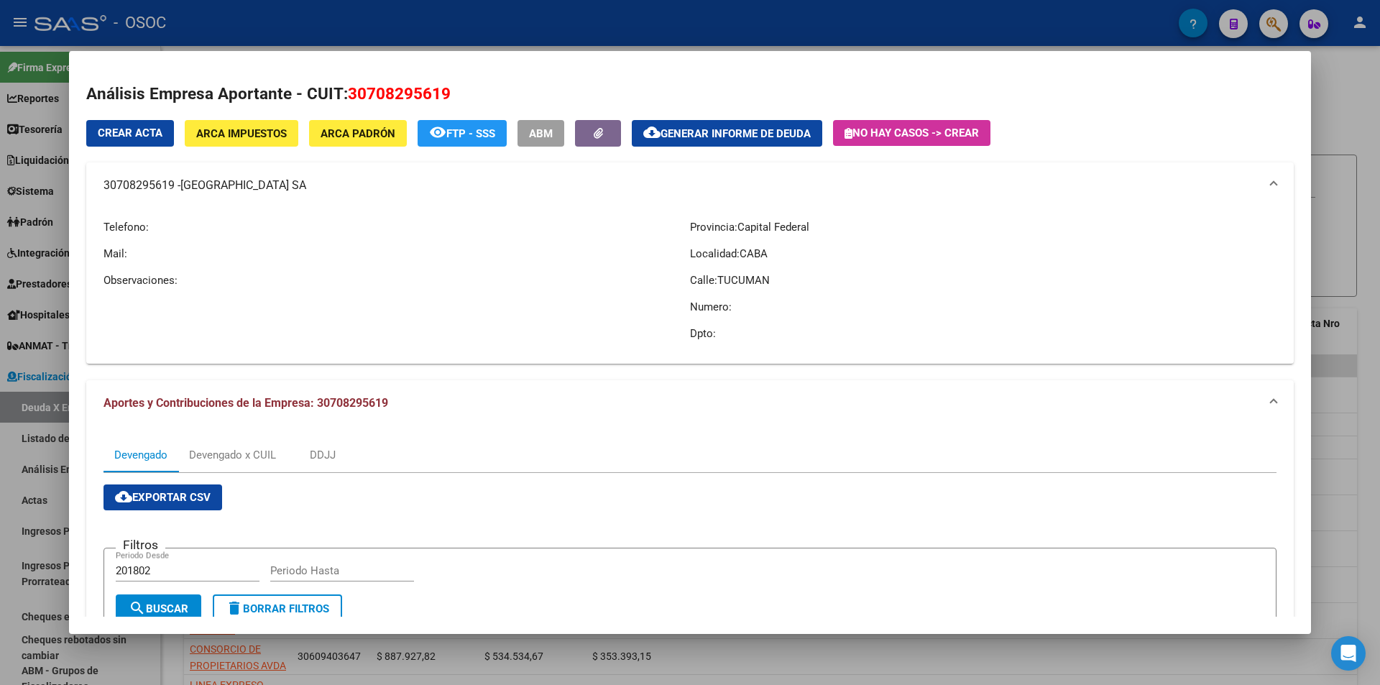
click at [1355, 134] on div at bounding box center [690, 342] width 1380 height 685
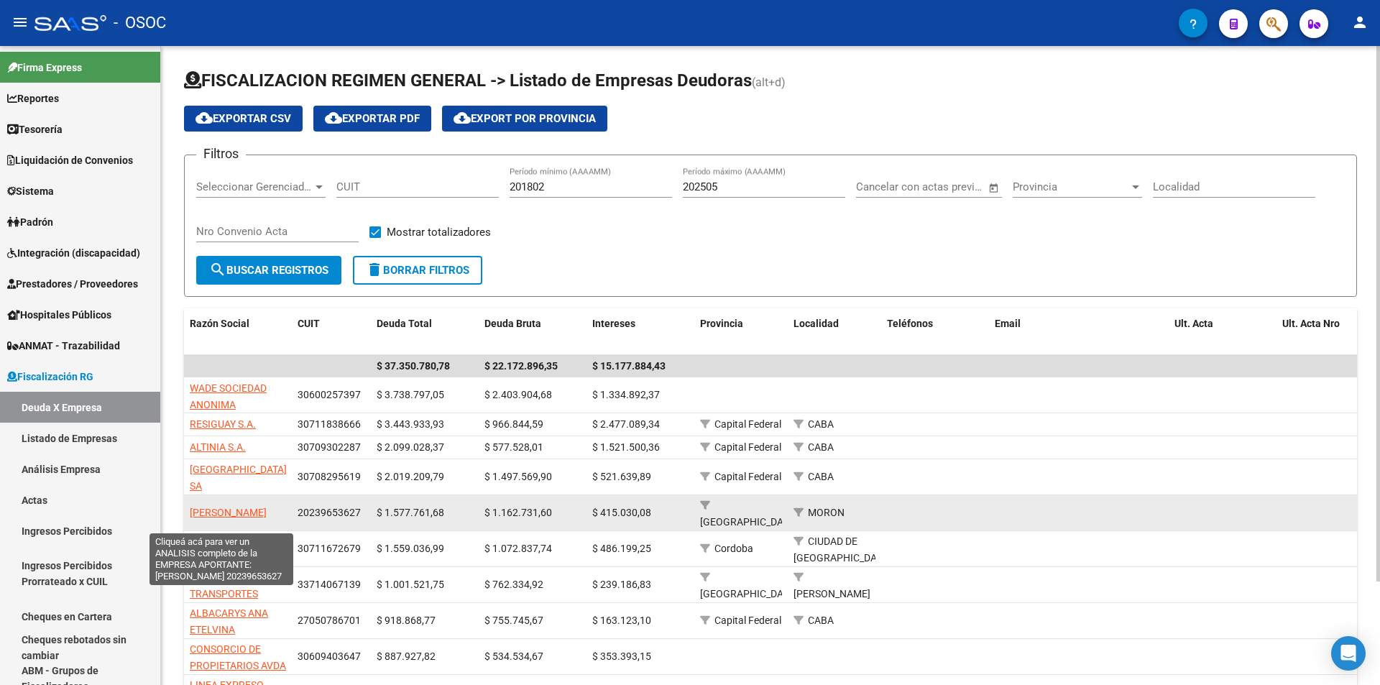
click at [247, 510] on span "[PERSON_NAME]" at bounding box center [228, 513] width 77 height 12
type textarea "20239653627"
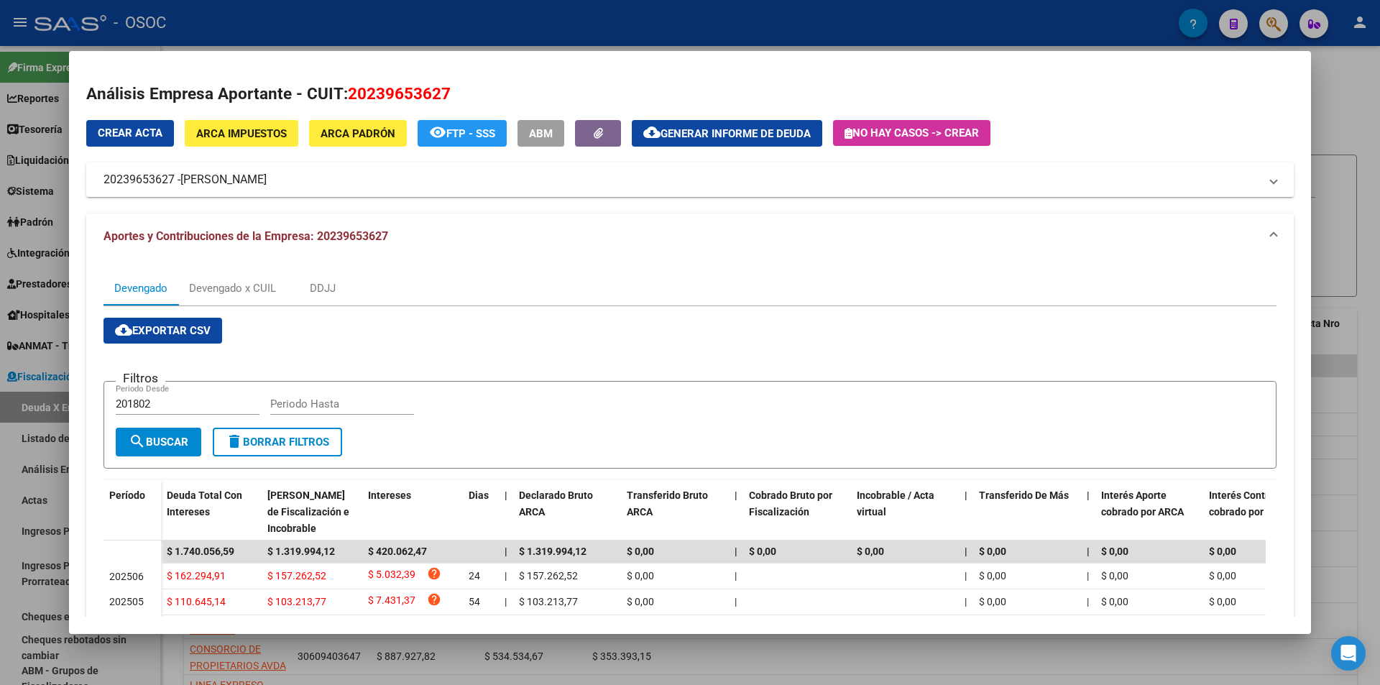
click at [175, 177] on mat-panel-title "20239653627 - [PERSON_NAME]" at bounding box center [682, 179] width 1156 height 17
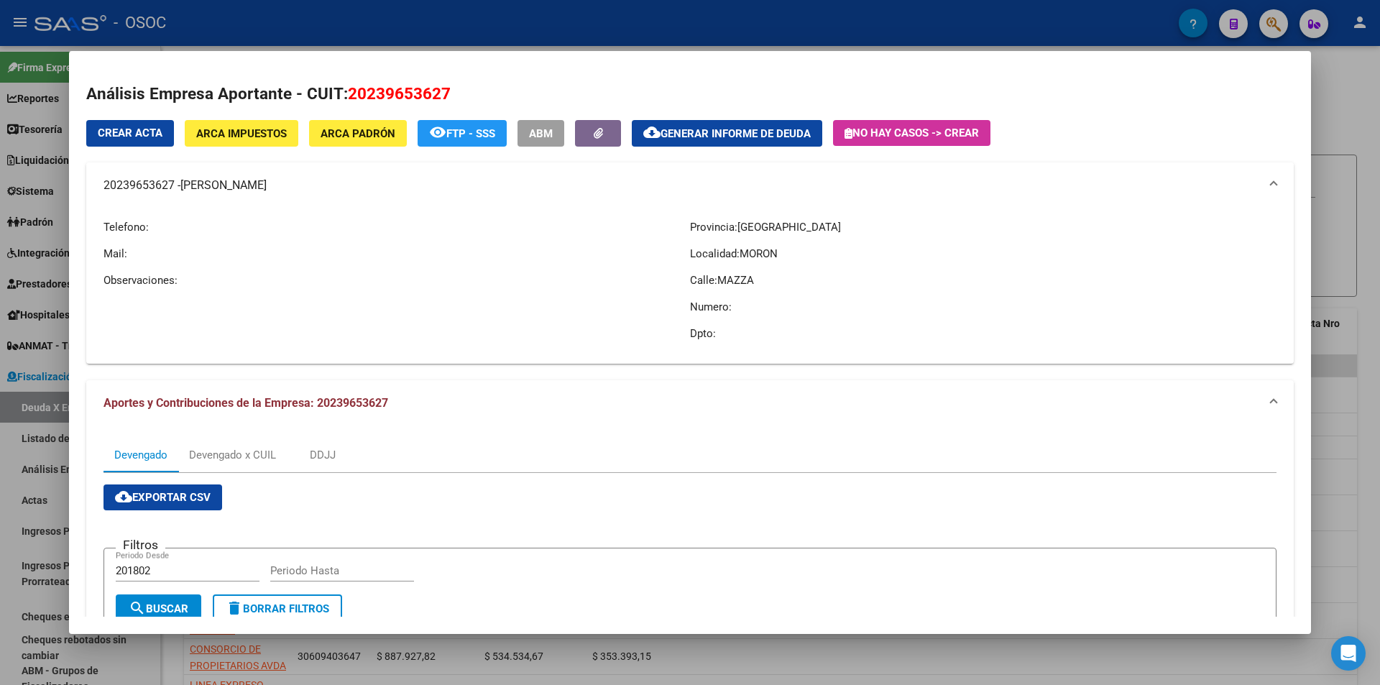
drag, startPoint x: 182, startPoint y: 184, endPoint x: 300, endPoint y: 188, distance: 118.7
click at [300, 188] on mat-panel-title "20239653627 - [PERSON_NAME]" at bounding box center [682, 185] width 1156 height 17
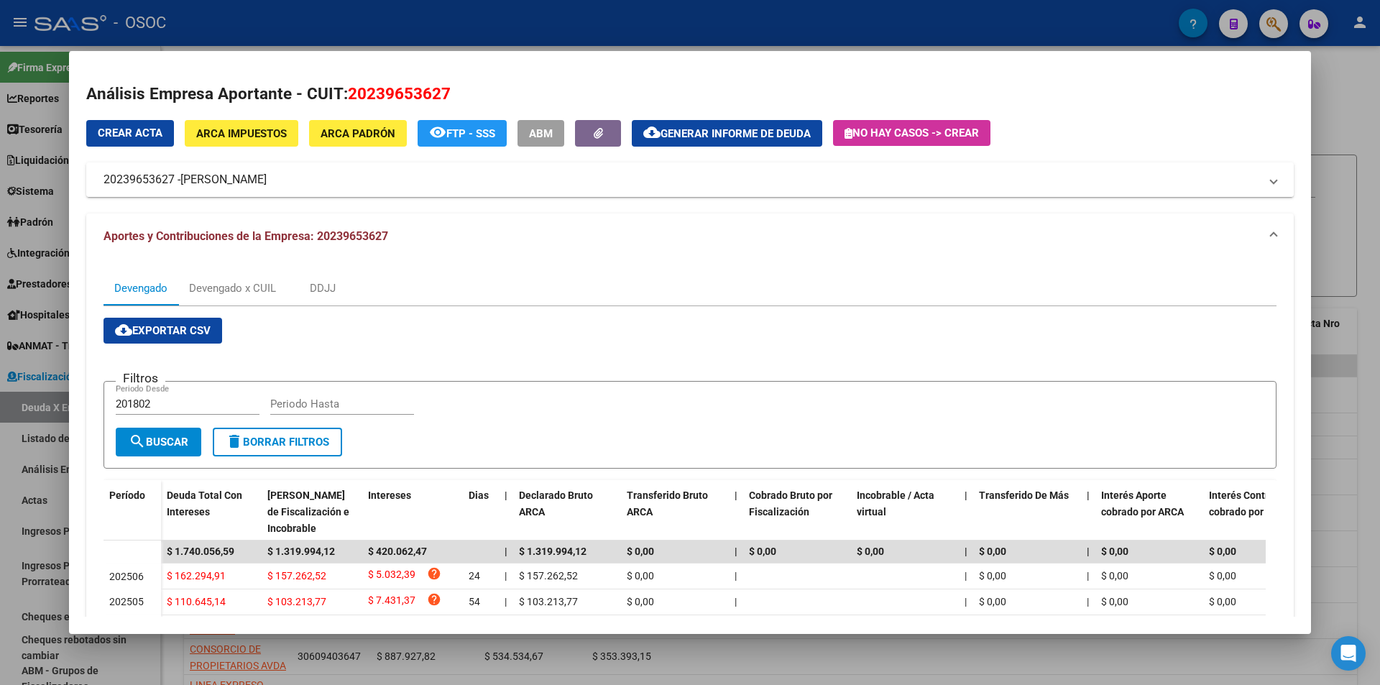
copy mat-panel-title "[PERSON_NAME]"
click at [752, 127] on span "cloud_download Generar informe de deuda" at bounding box center [726, 133] width 167 height 13
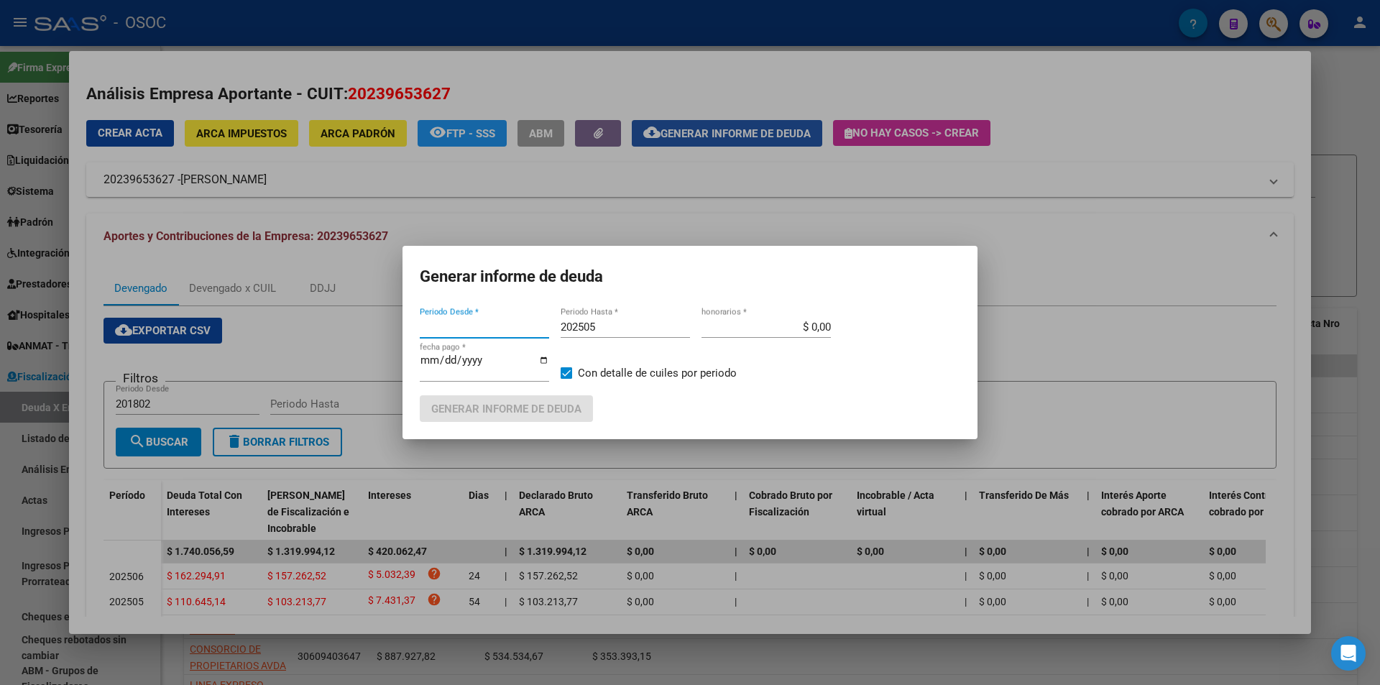
type input "201802"
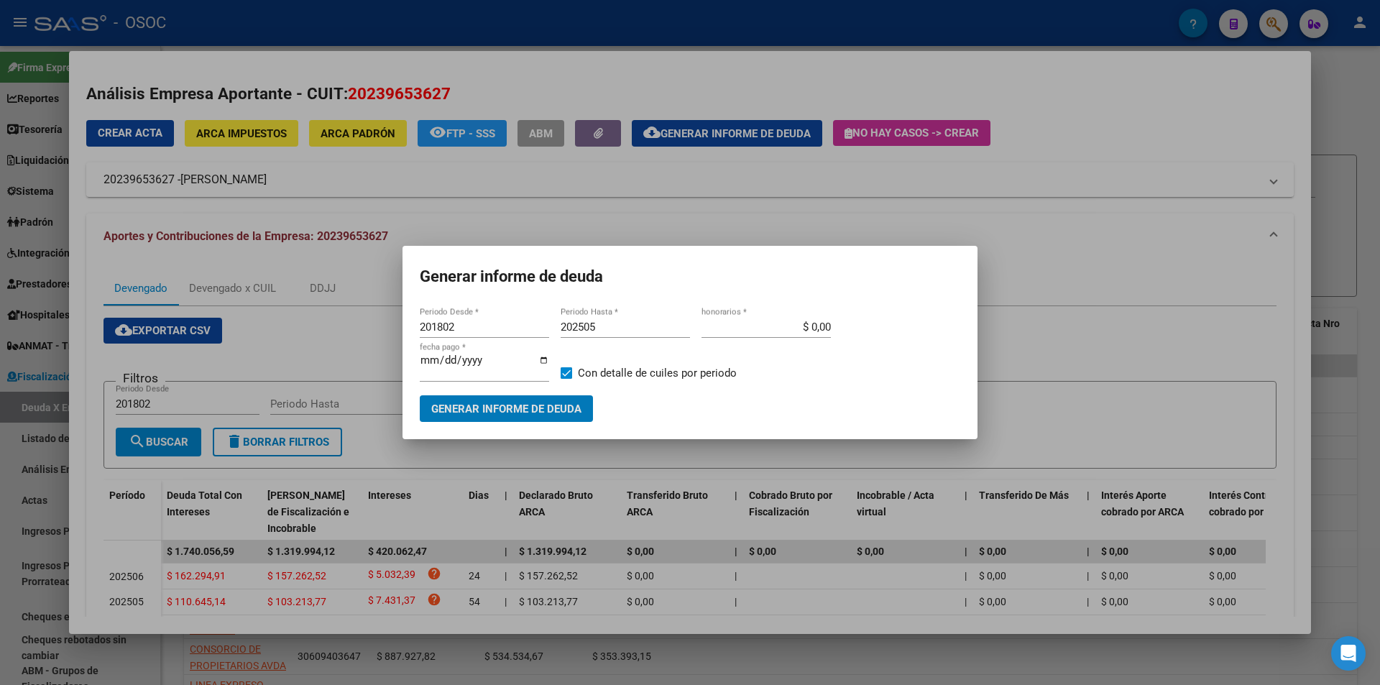
click at [480, 393] on div "[DATE] fecha pago *" at bounding box center [484, 373] width 129 height 44
click at [480, 405] on span "Generar informe de deuda" at bounding box center [506, 409] width 150 height 13
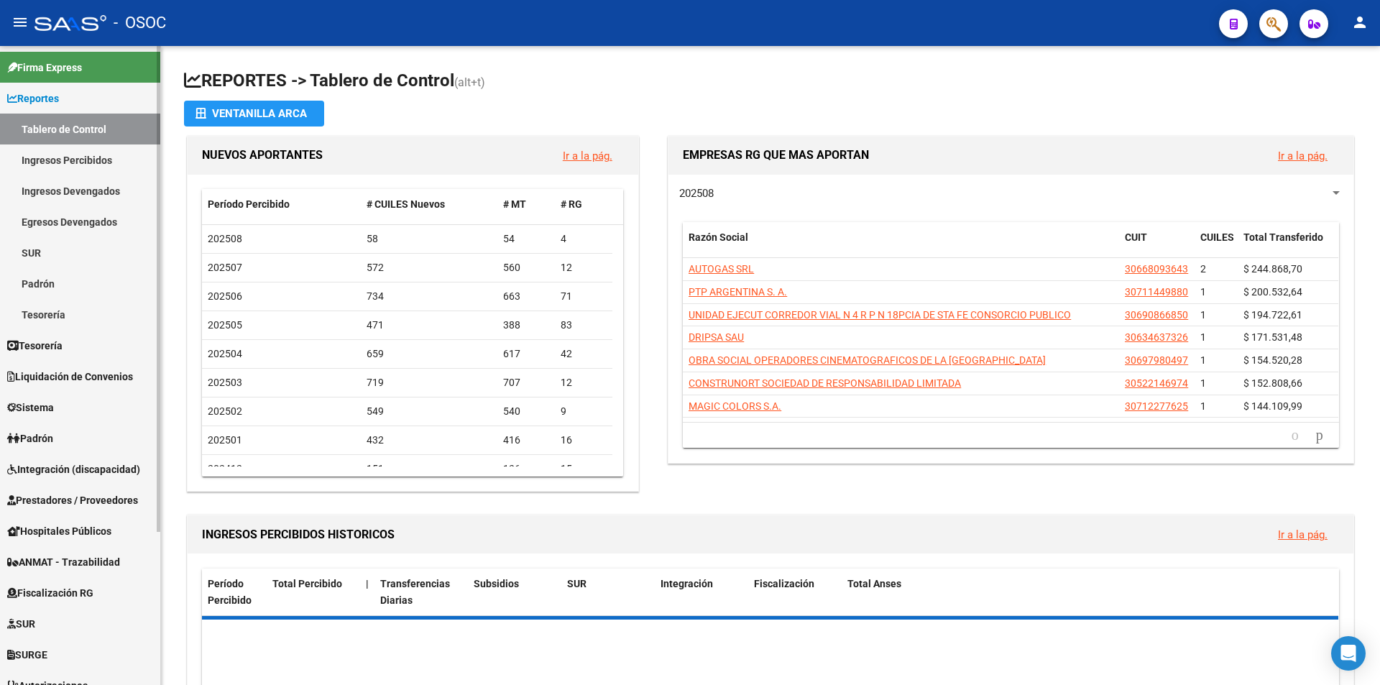
click at [88, 111] on link "Reportes" at bounding box center [80, 98] width 160 height 31
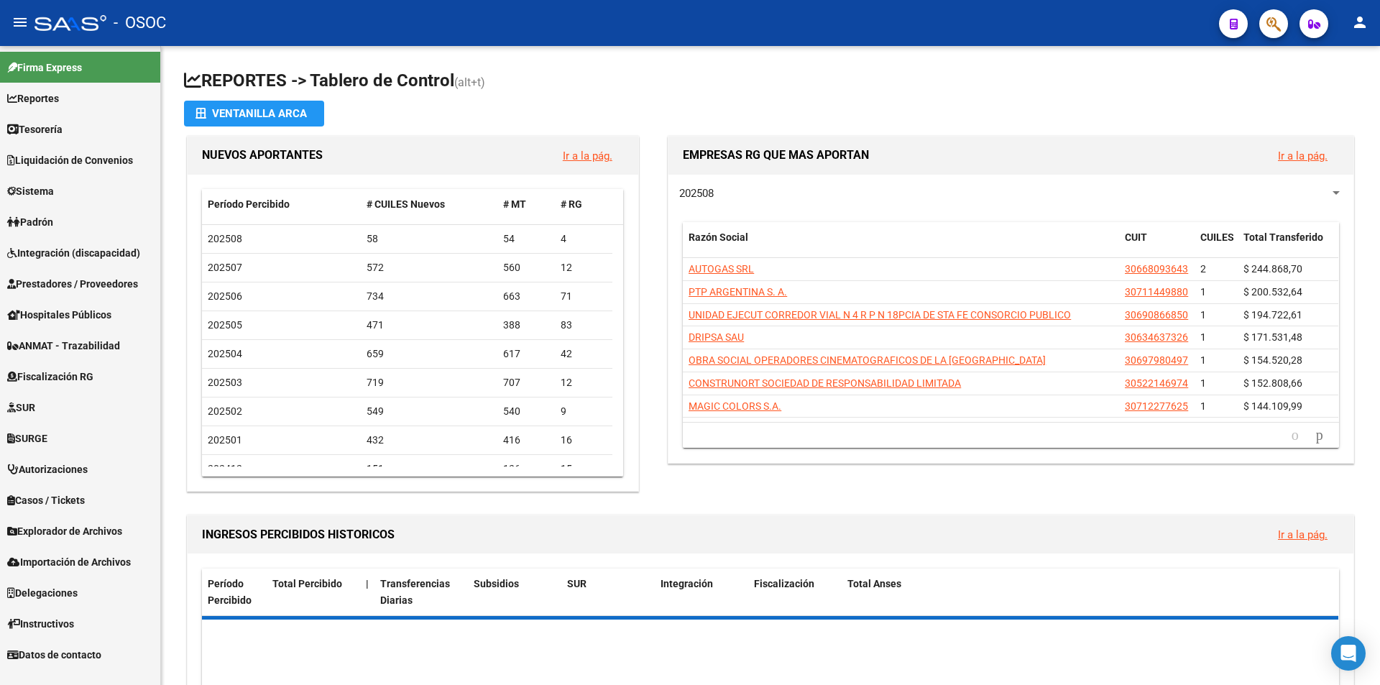
click at [104, 380] on link "Fiscalización RG" at bounding box center [80, 376] width 160 height 31
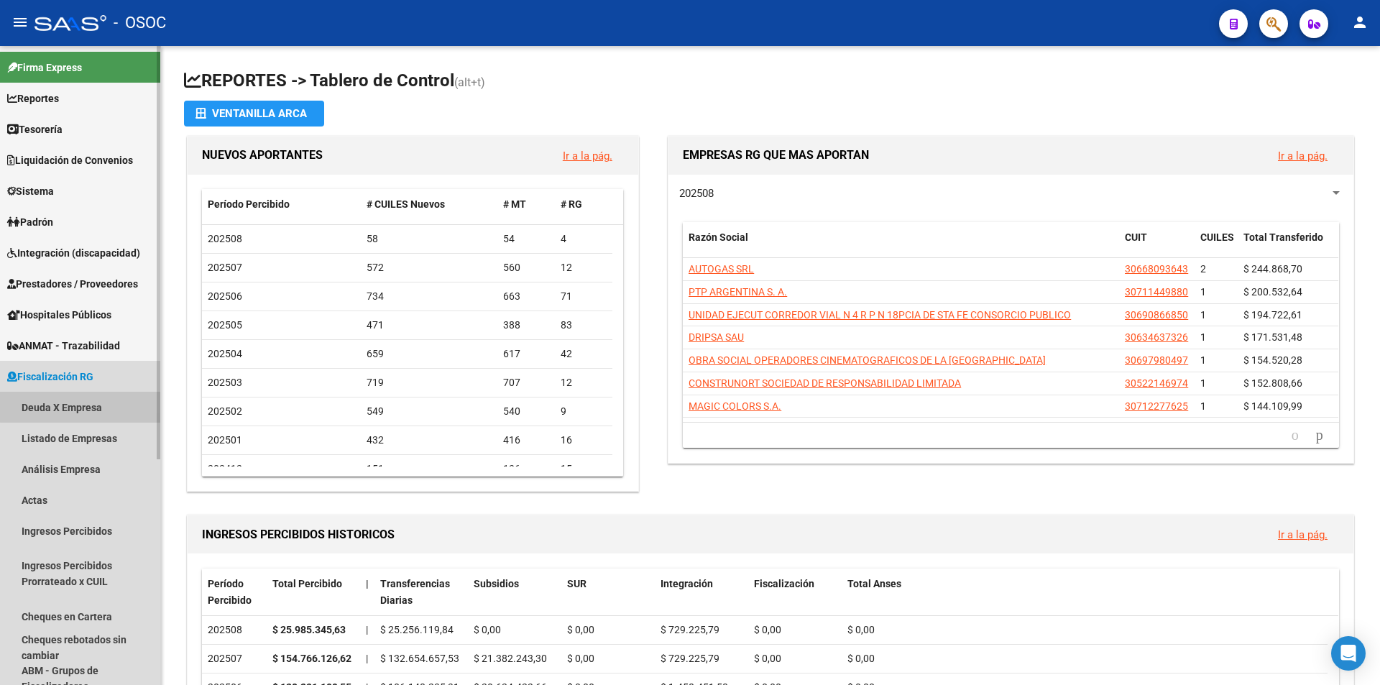
click at [104, 395] on link "Deuda X Empresa" at bounding box center [80, 407] width 160 height 31
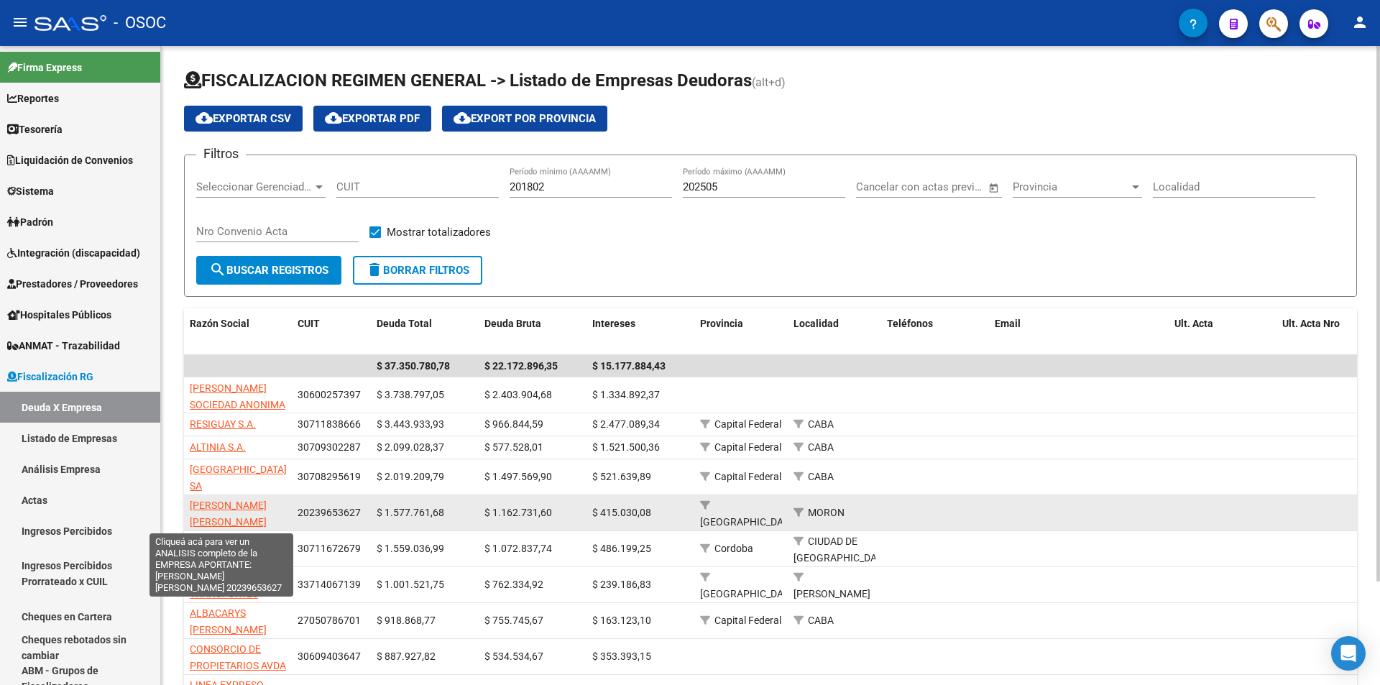
click at [238, 506] on span "[PERSON_NAME]" at bounding box center [228, 514] width 77 height 28
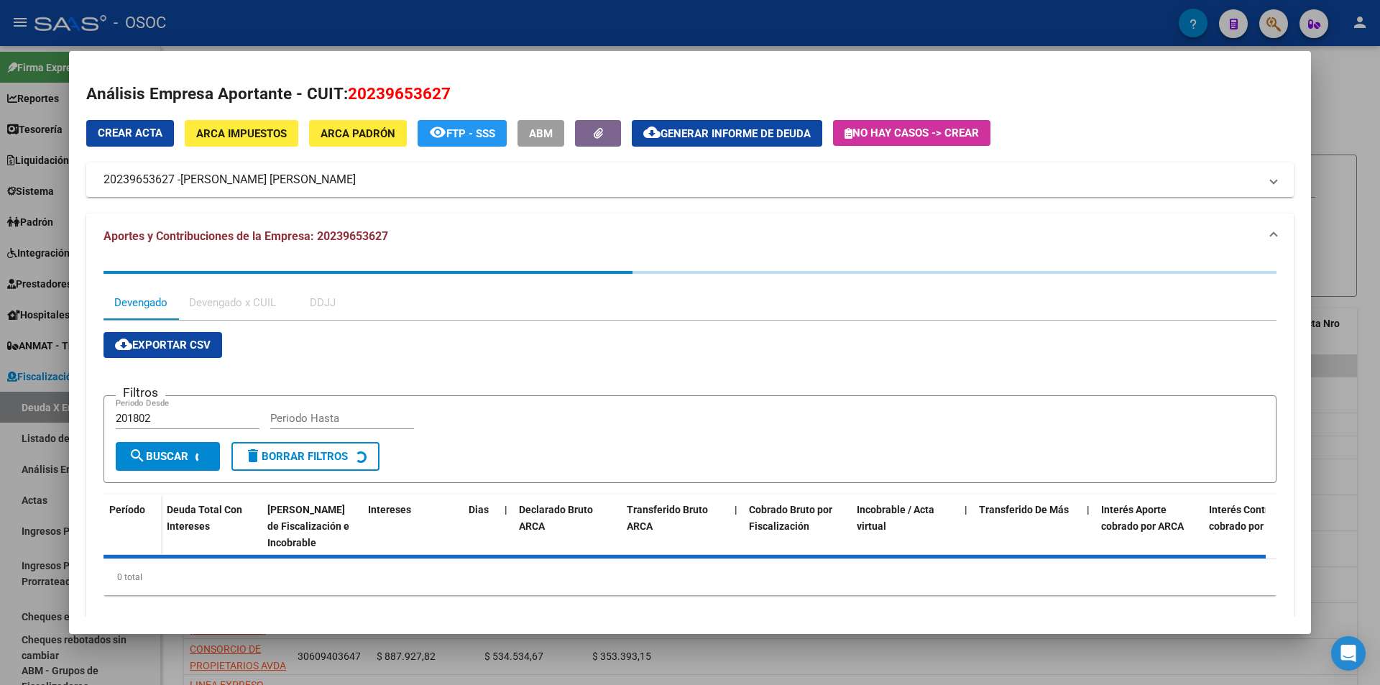
click at [796, 129] on span "Generar informe de deuda" at bounding box center [736, 133] width 150 height 13
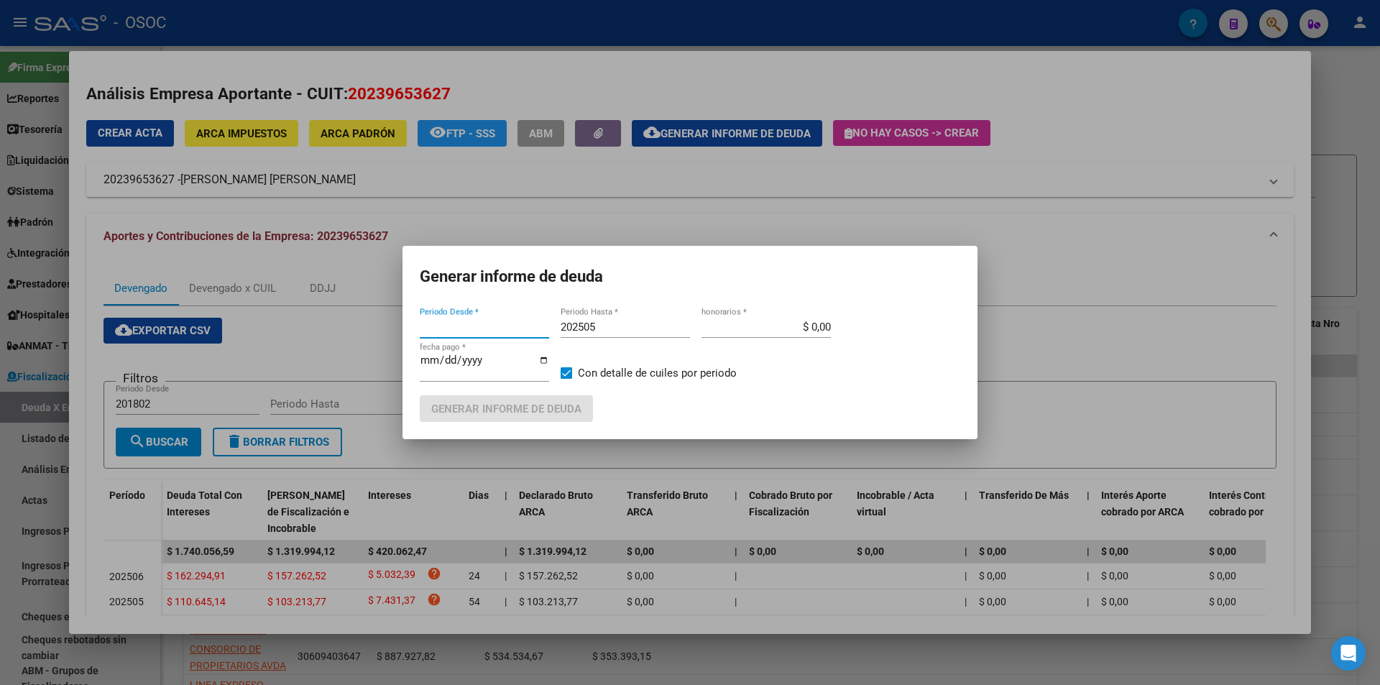
type input "201802"
click at [525, 403] on span "Generar informe de deuda" at bounding box center [506, 409] width 150 height 13
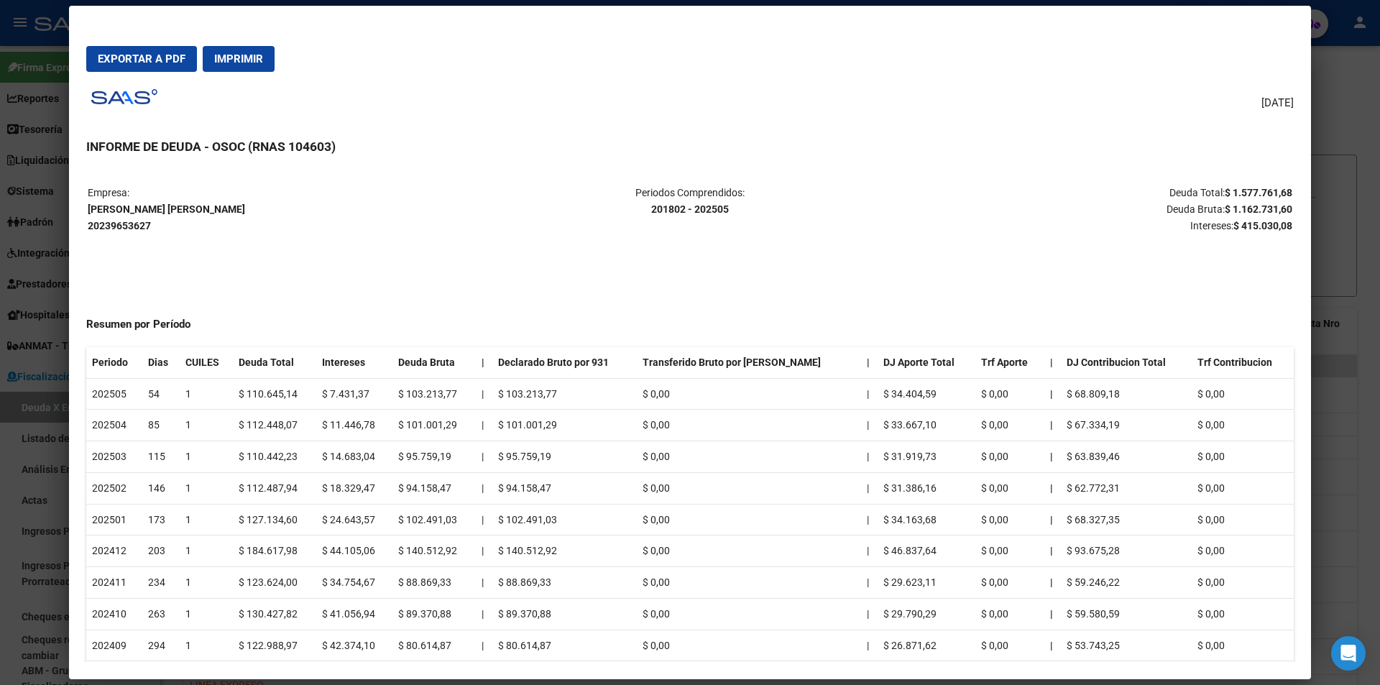
click at [173, 55] on span "Exportar a PDF" at bounding box center [142, 58] width 88 height 13
click at [1337, 70] on div at bounding box center [690, 342] width 1380 height 685
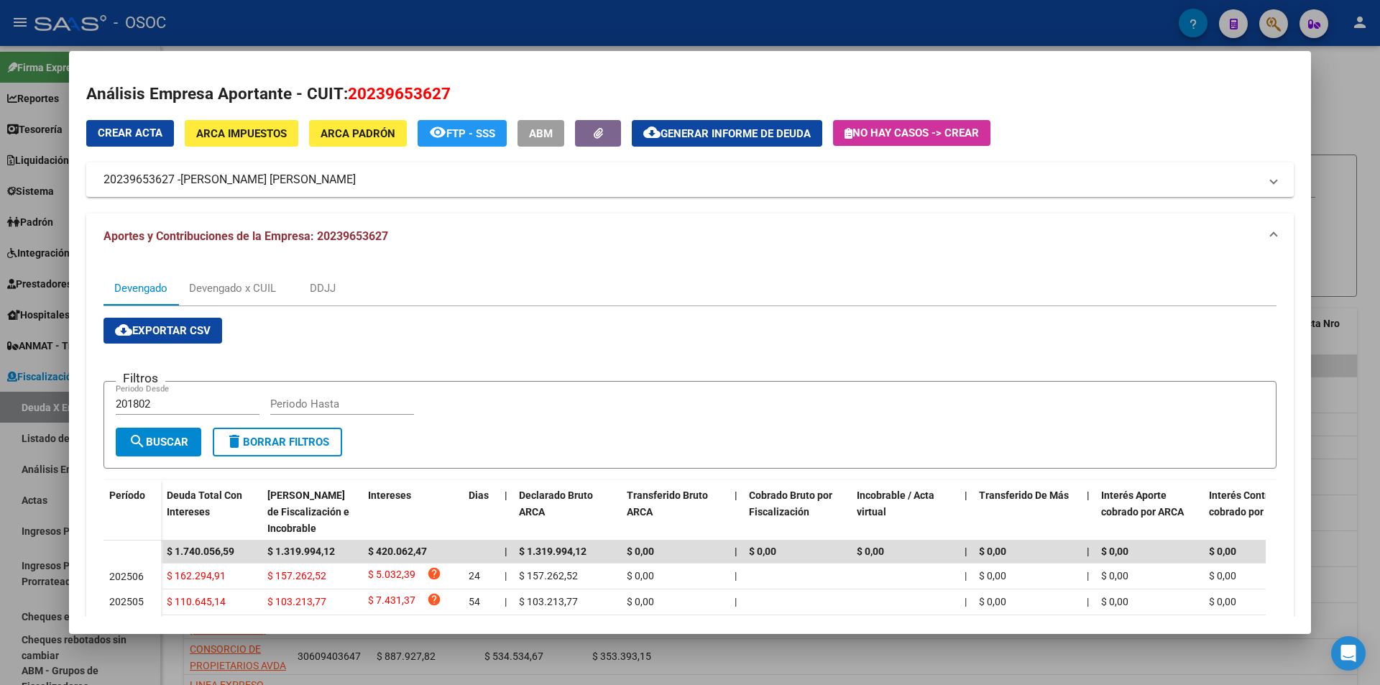
drag, startPoint x: 313, startPoint y: 689, endPoint x: 301, endPoint y: 695, distance: 12.9
click at [301, 684] on html "menu - OSOC person Firma Express Reportes Tablero de Control Ingresos Percibido…" at bounding box center [690, 342] width 1380 height 685
click at [508, 258] on mat-expansion-panel-header "Aportes y Contribuciones de la Empresa: 20239653627" at bounding box center [690, 236] width 1208 height 46
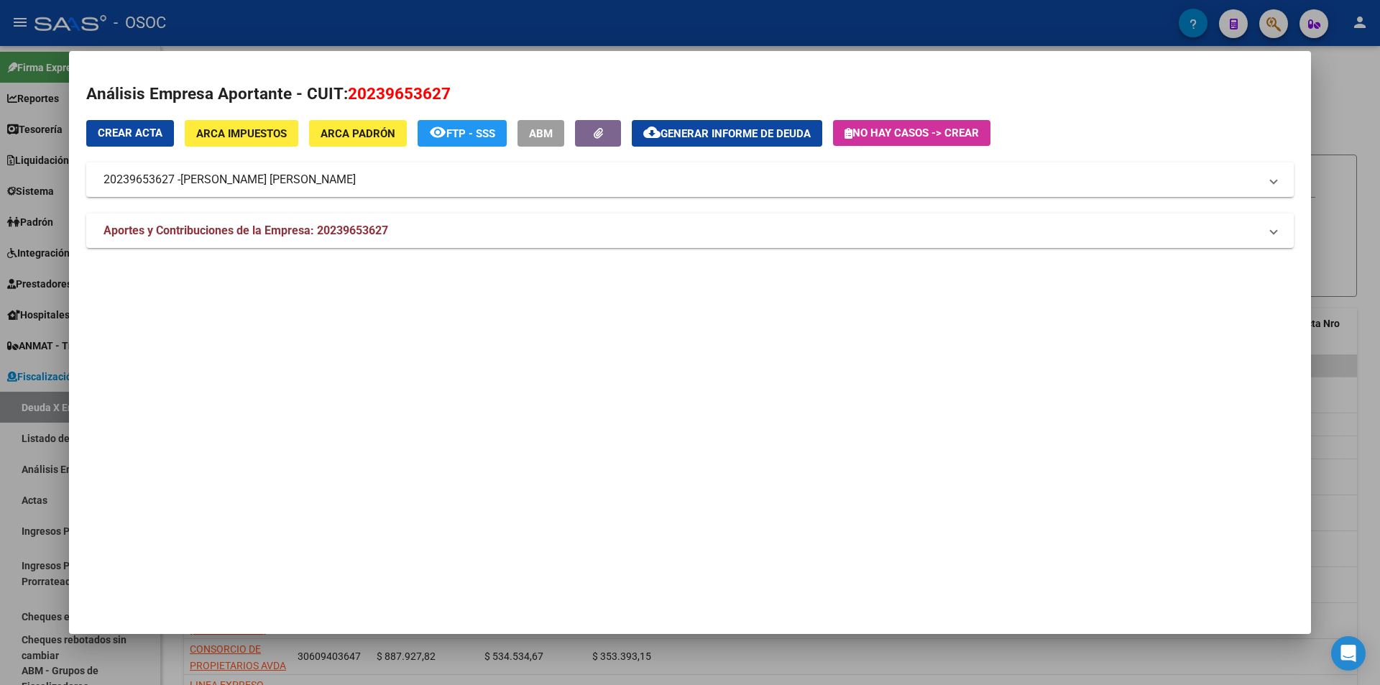
click at [679, 206] on div "Crear Acta ARCA Impuestos ARCA Padrón remove_red_eye FTP - SSS ABM cloud_downlo…" at bounding box center [690, 184] width 1208 height 128
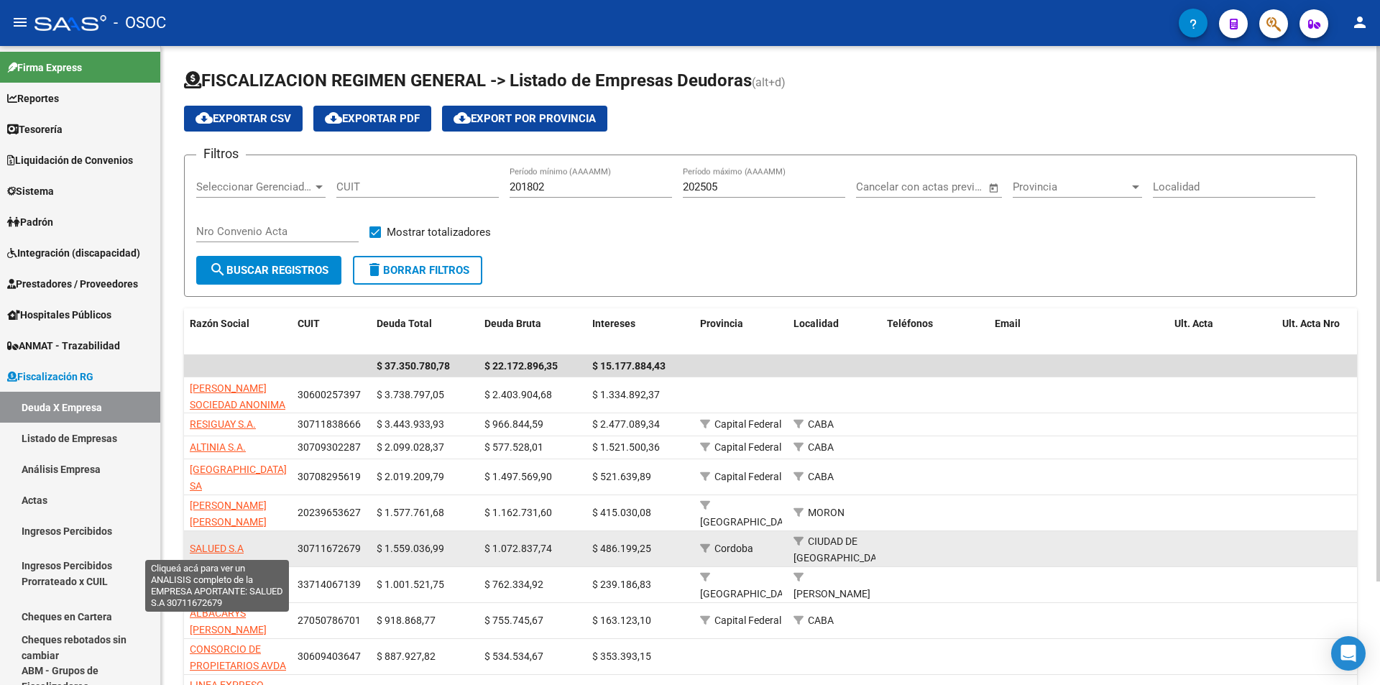
click at [229, 543] on span "SALUED S.A" at bounding box center [217, 549] width 54 height 12
type textarea "30711672679"
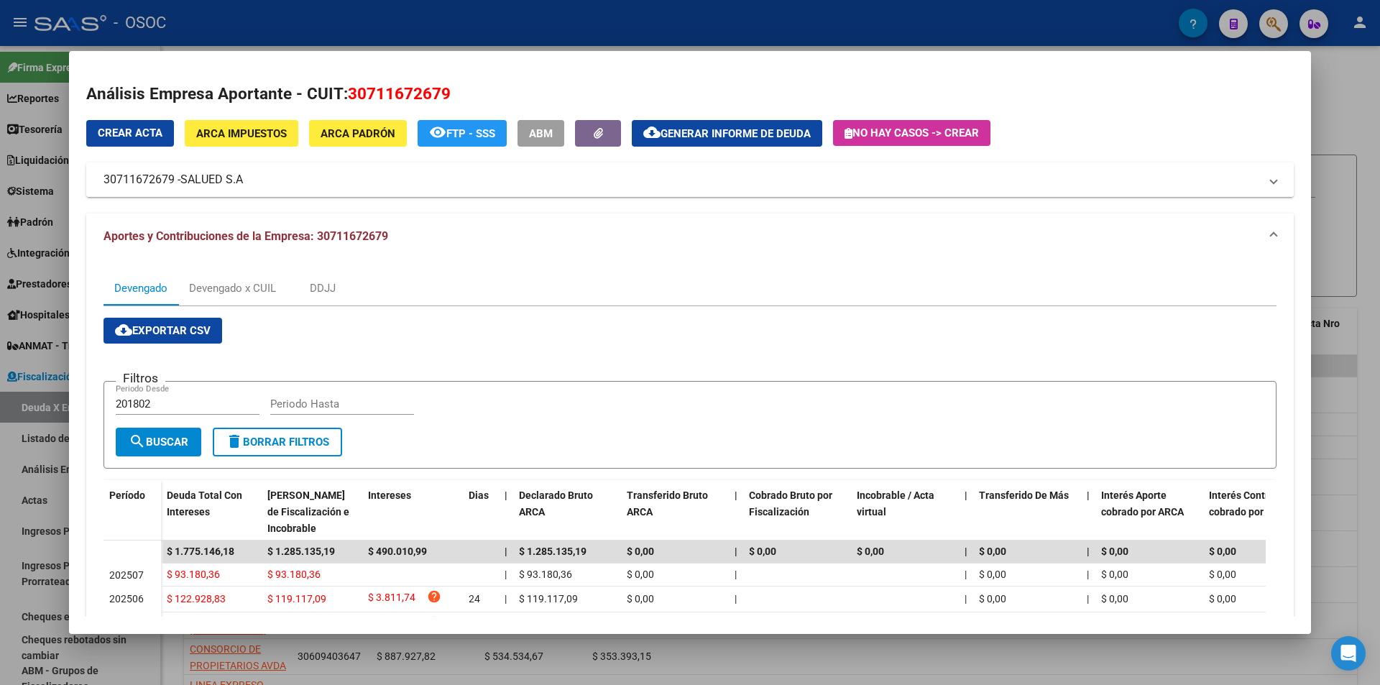
drag, startPoint x: 180, startPoint y: 175, endPoint x: 232, endPoint y: 176, distance: 51.8
click at [232, 176] on mat-panel-title "30711672679 - SALUED S.A" at bounding box center [682, 179] width 1156 height 17
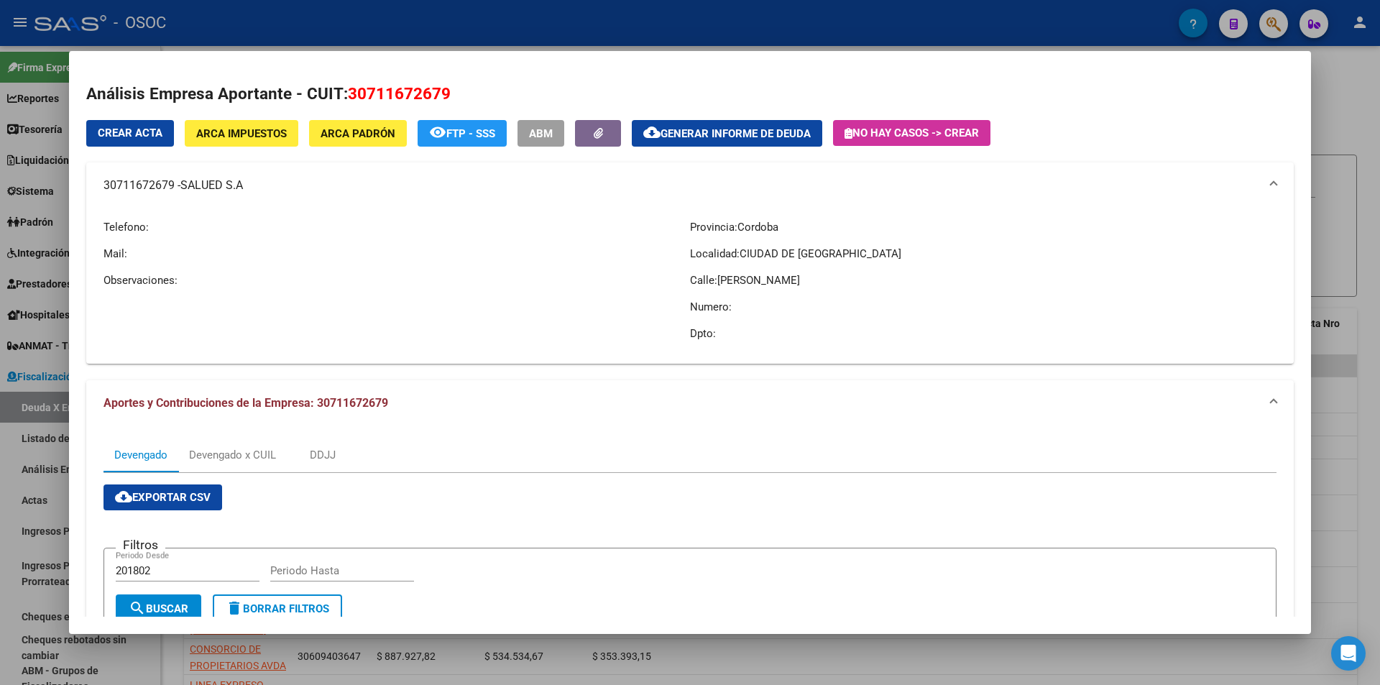
click at [783, 133] on span "Generar informe de deuda" at bounding box center [736, 133] width 150 height 13
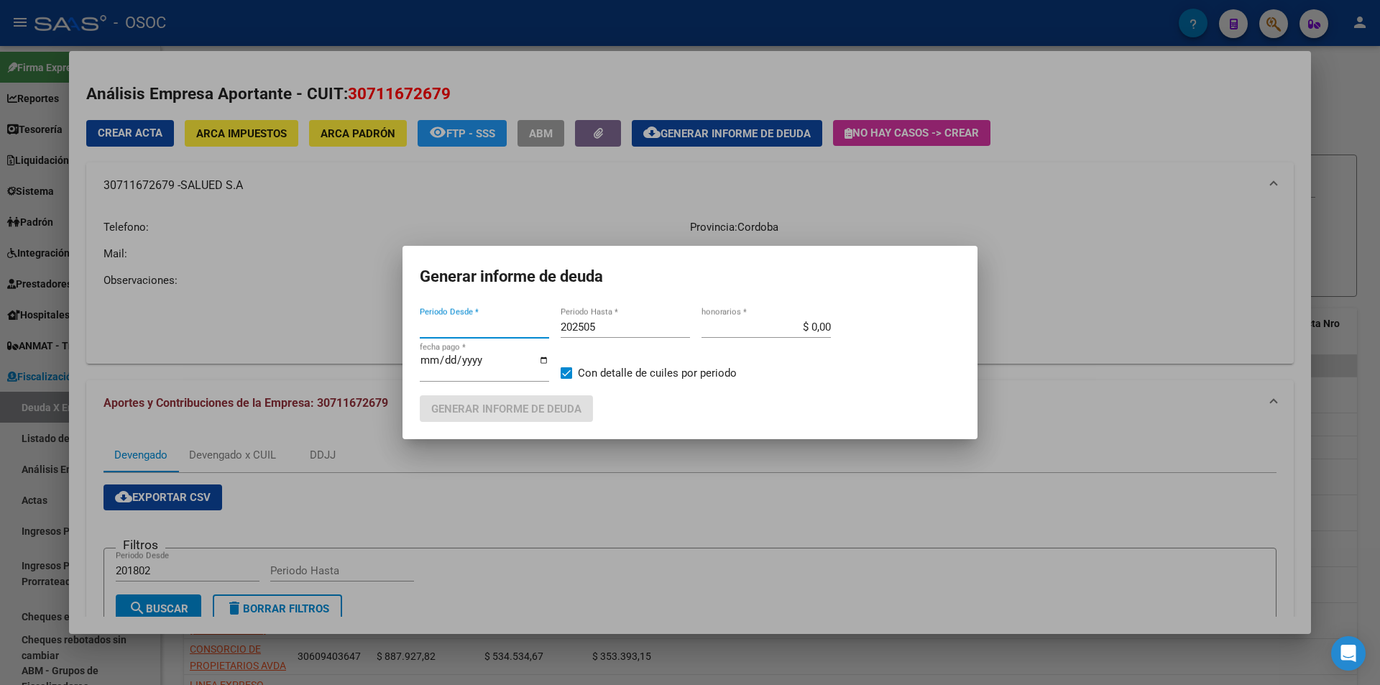
type input "201802"
click at [511, 410] on span "Generar informe de deuda" at bounding box center [506, 409] width 150 height 13
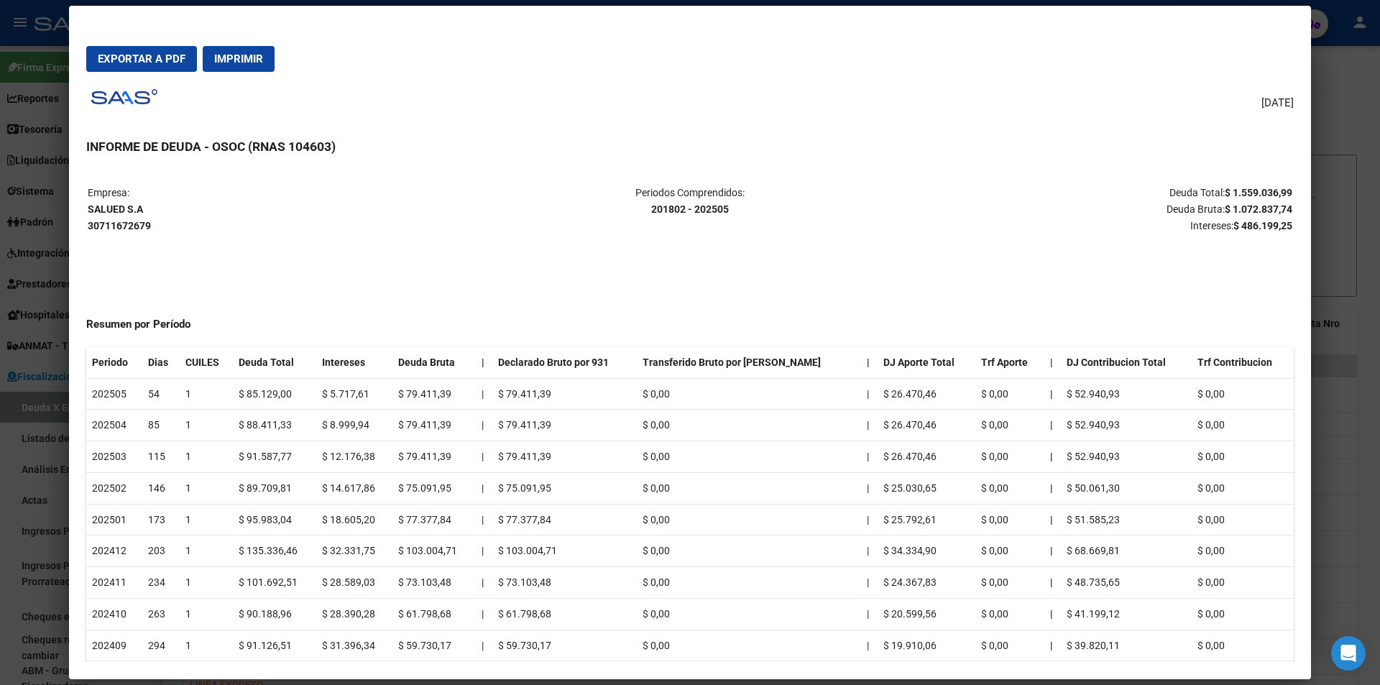
click at [153, 67] on button "Exportar a PDF" at bounding box center [141, 59] width 111 height 26
click at [62, 340] on div at bounding box center [690, 342] width 1380 height 685
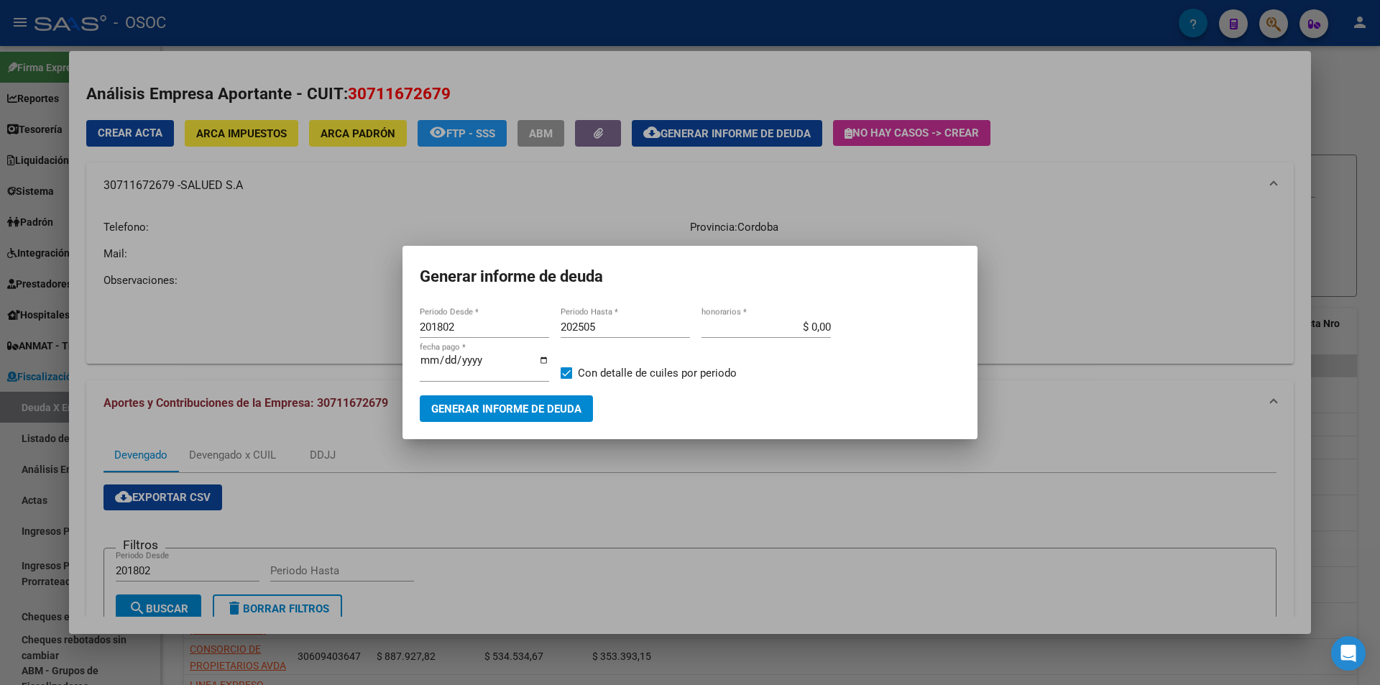
click at [393, 551] on div at bounding box center [690, 342] width 1380 height 685
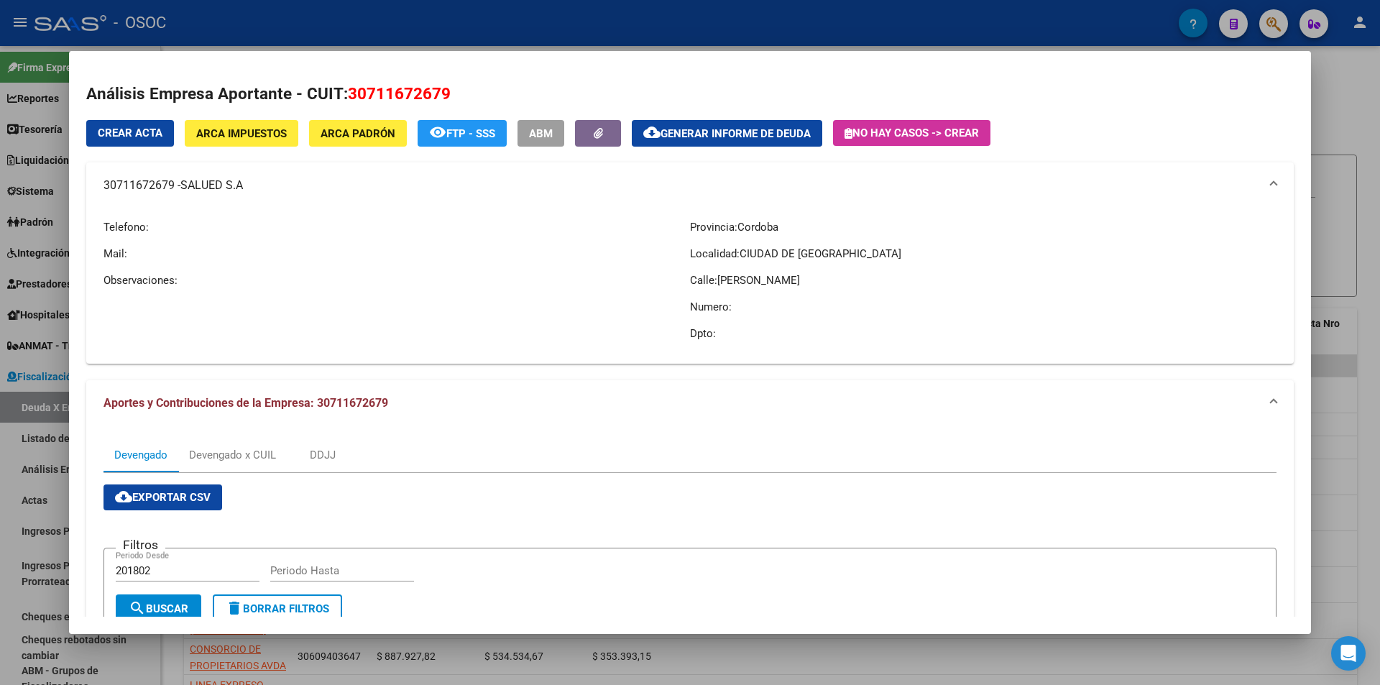
click at [445, 651] on div at bounding box center [690, 342] width 1380 height 685
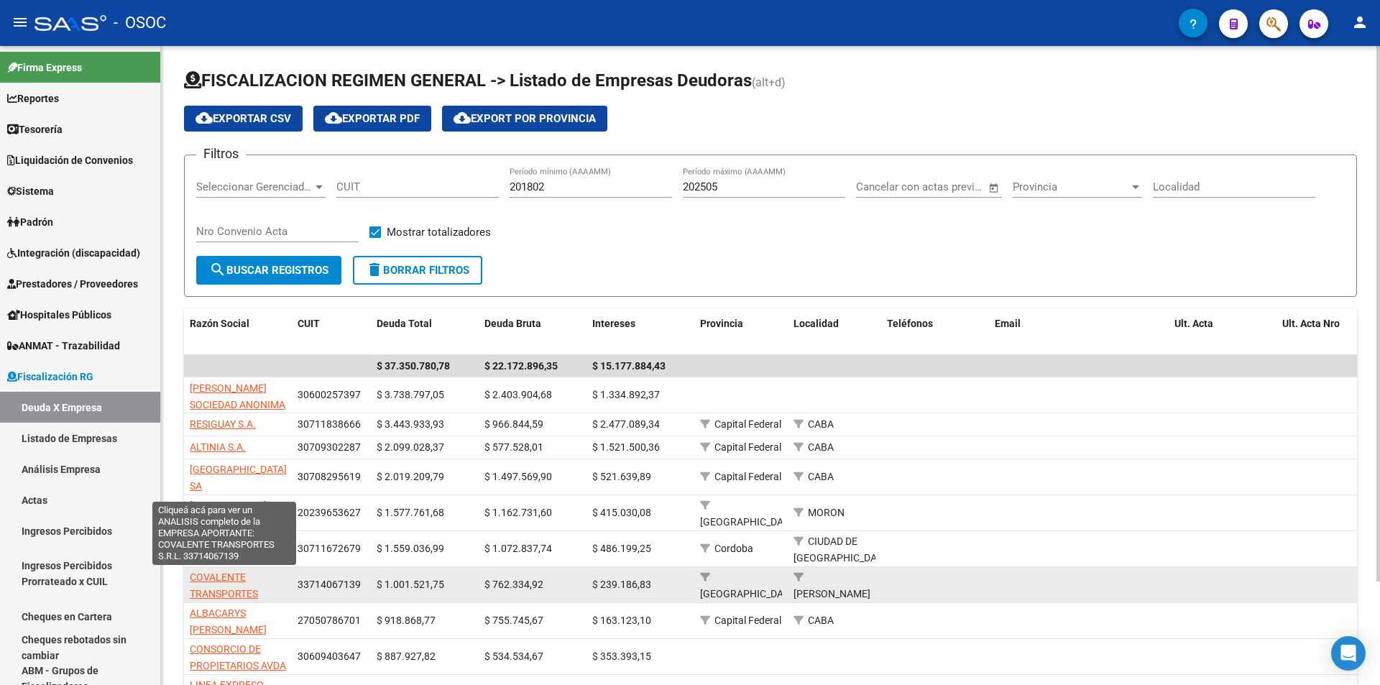
click at [234, 574] on span "COVALENTE TRANSPORTES S.R.L." at bounding box center [224, 593] width 68 height 45
type textarea "33714067139"
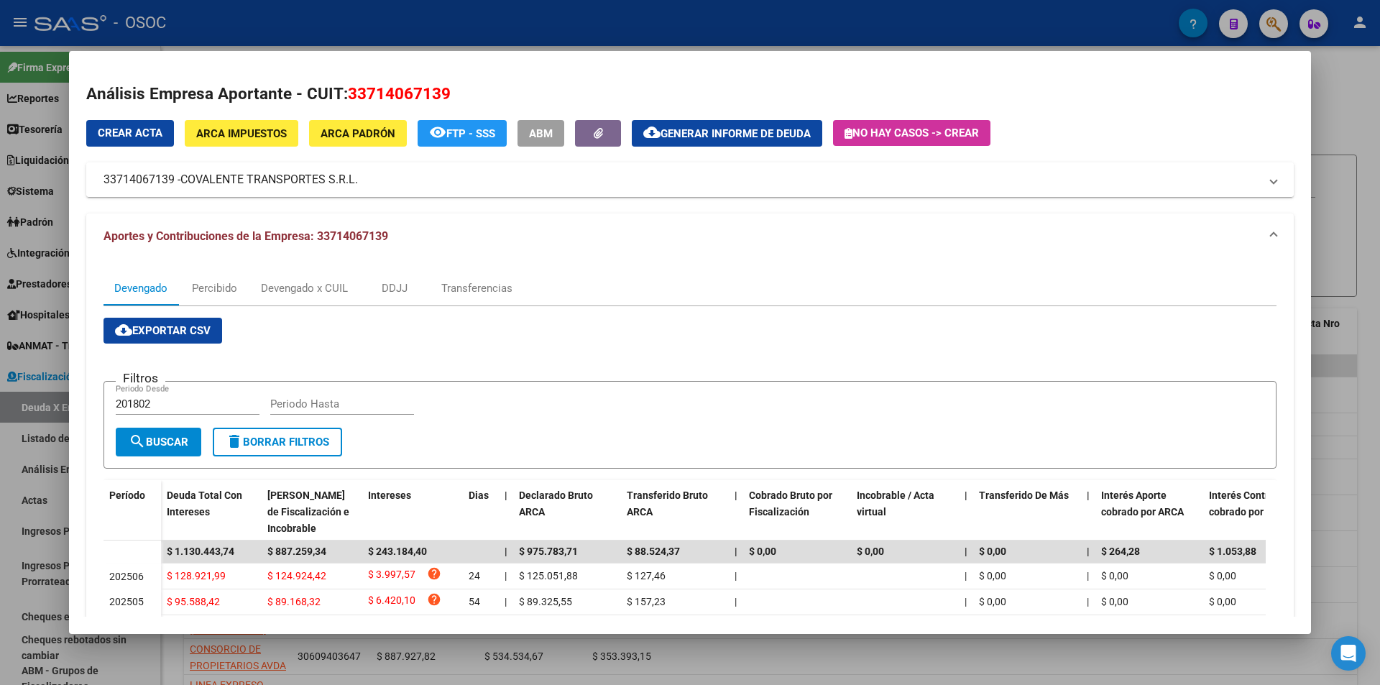
drag, startPoint x: 182, startPoint y: 180, endPoint x: 358, endPoint y: 178, distance: 176.1
click at [358, 178] on mat-panel-title "33714067139 - COVALENTE TRANSPORTES S.R.L." at bounding box center [682, 179] width 1156 height 17
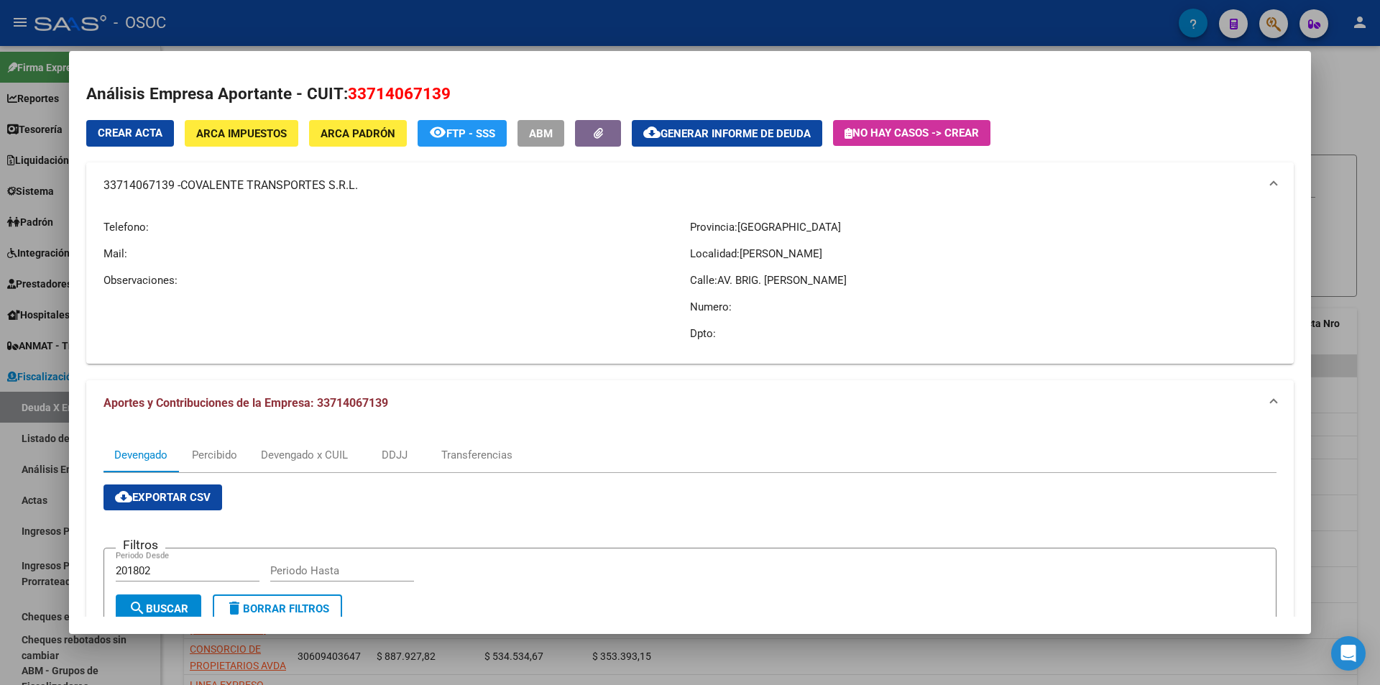
copy mat-panel-title "COVALENTE TRANSPORTES S.R.L"
click at [722, 151] on div "Crear Acta ARCA Impuestos ARCA Padrón remove_red_eye FTP - SSS ABM cloud_downlo…" at bounding box center [690, 242] width 1208 height 244
click at [730, 149] on div "Crear Acta ARCA Impuestos ARCA Padrón remove_red_eye FTP - SSS ABM cloud_downlo…" at bounding box center [690, 242] width 1208 height 244
click at [725, 138] on span "Generar informe de deuda" at bounding box center [736, 133] width 150 height 13
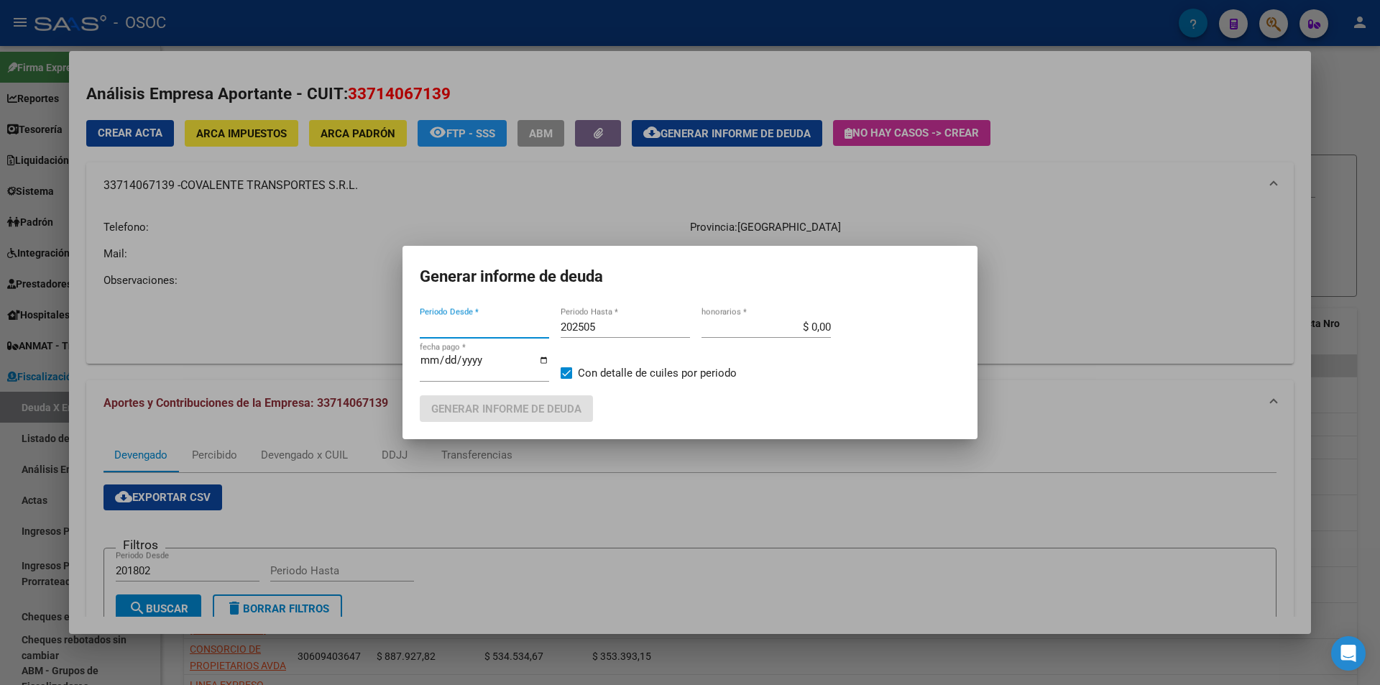
type input "201802"
click at [546, 419] on button "Generar informe de deuda" at bounding box center [506, 408] width 173 height 27
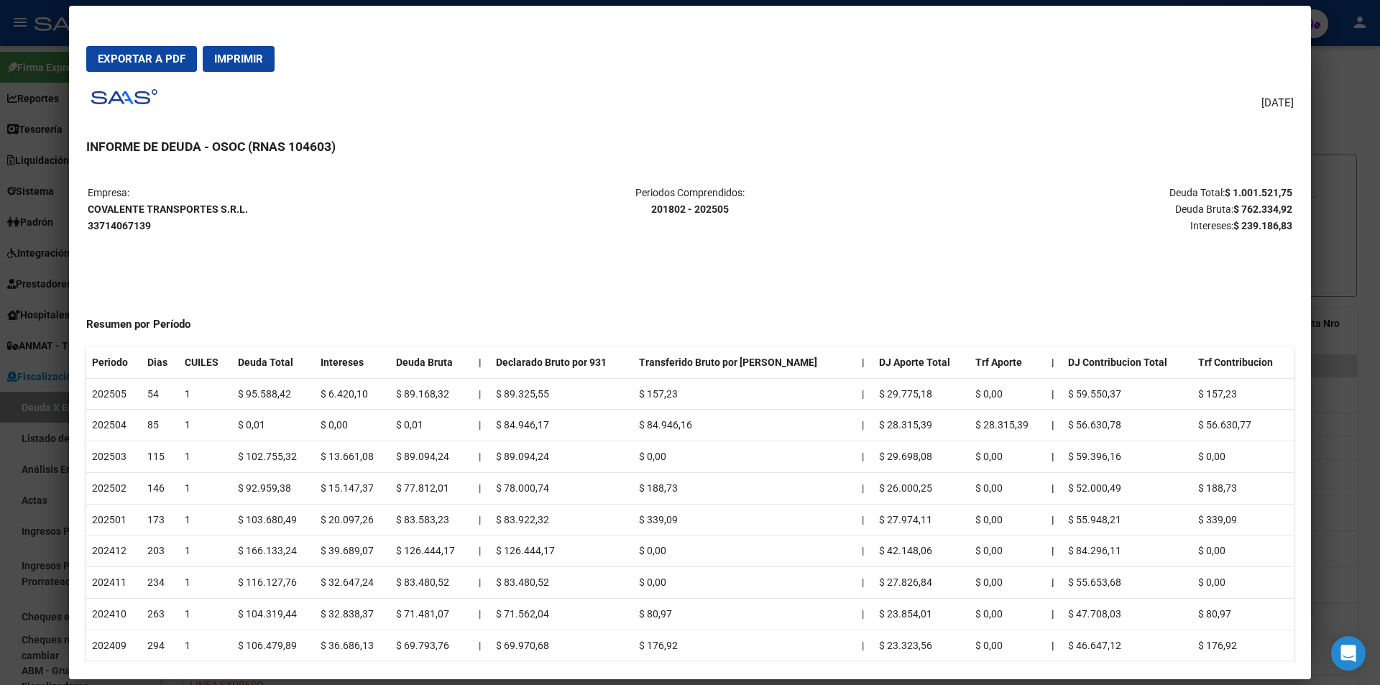
click at [165, 48] on button "Exportar a PDF" at bounding box center [141, 59] width 111 height 26
click at [720, 128] on div "12/08/2025 INFORME DE DEUDA - OSOC (RNAS 104603) Empresa: COVALENTE TRANSPORTES…" at bounding box center [690, 372] width 1208 height 579
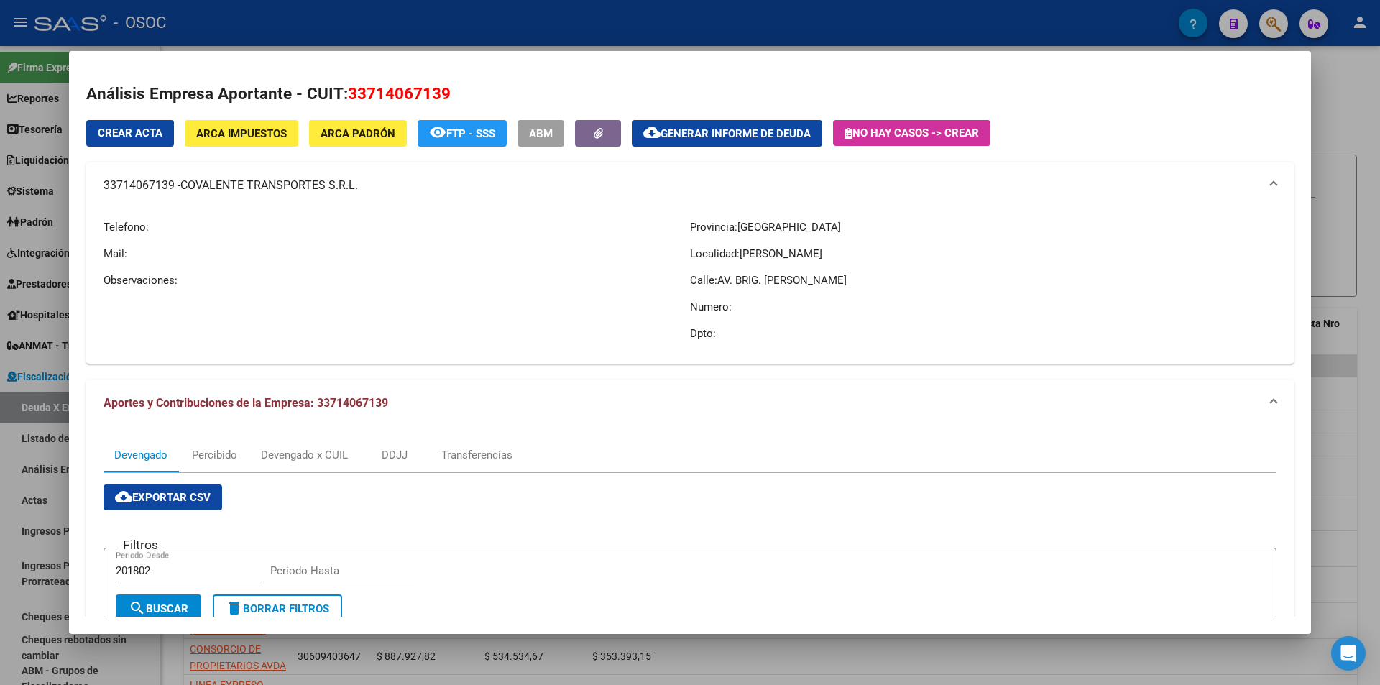
drag, startPoint x: 367, startPoint y: 190, endPoint x: 336, endPoint y: 188, distance: 30.9
click at [336, 188] on mat-panel-title "33714067139 - COVALENTE TRANSPORTES S.R.L." at bounding box center [682, 185] width 1156 height 17
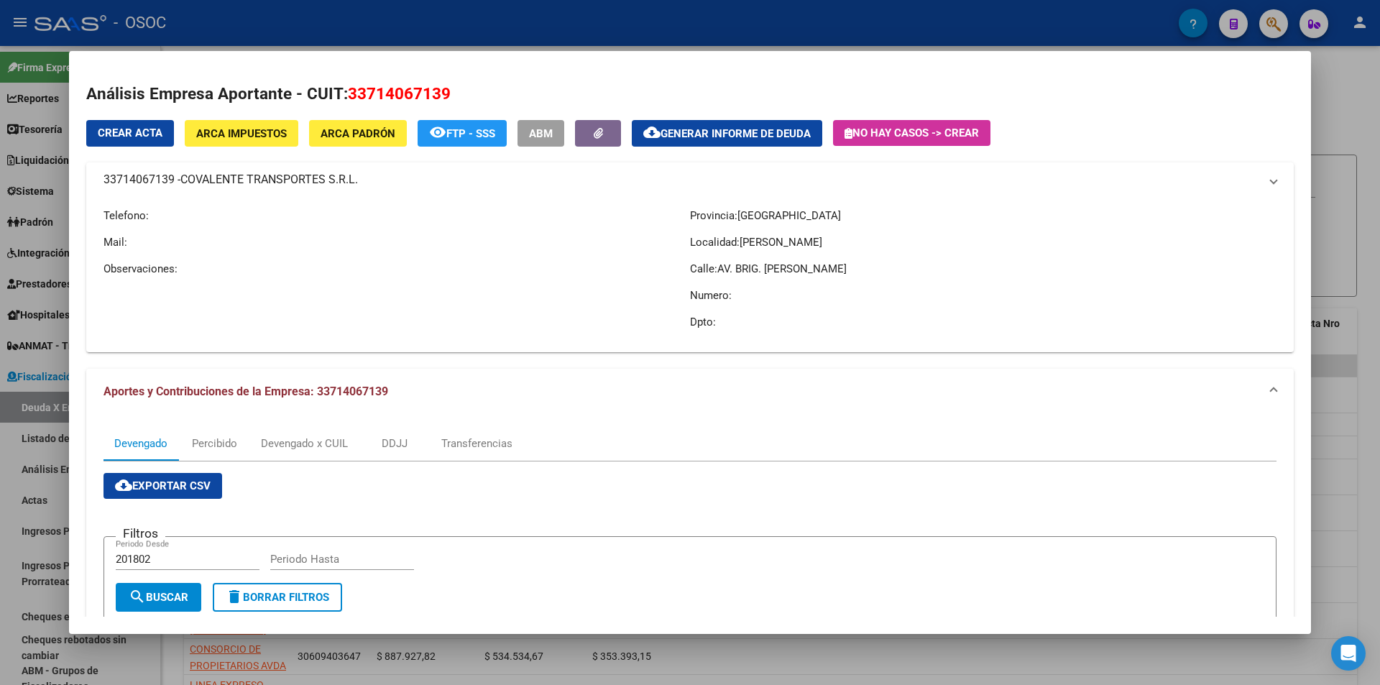
copy mat-panel-title "33714067139 - COVALENTE TRANSPORTES S"
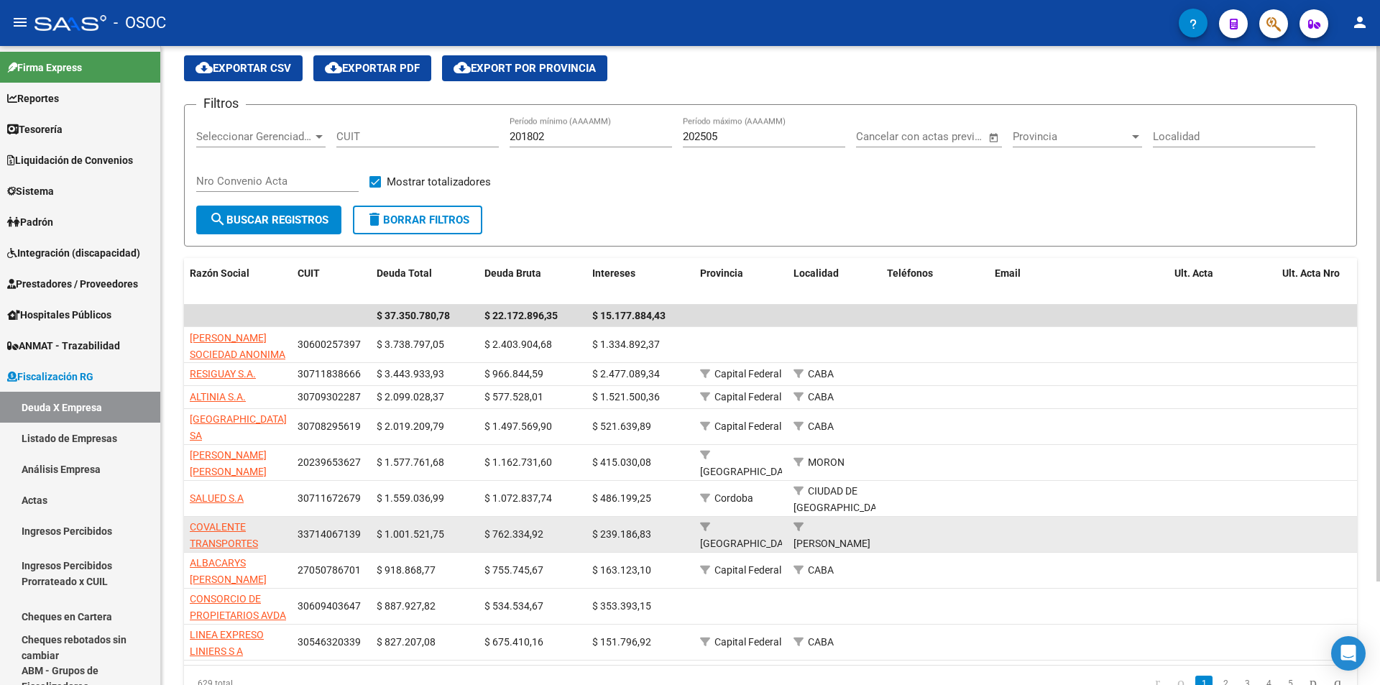
scroll to position [72, 0]
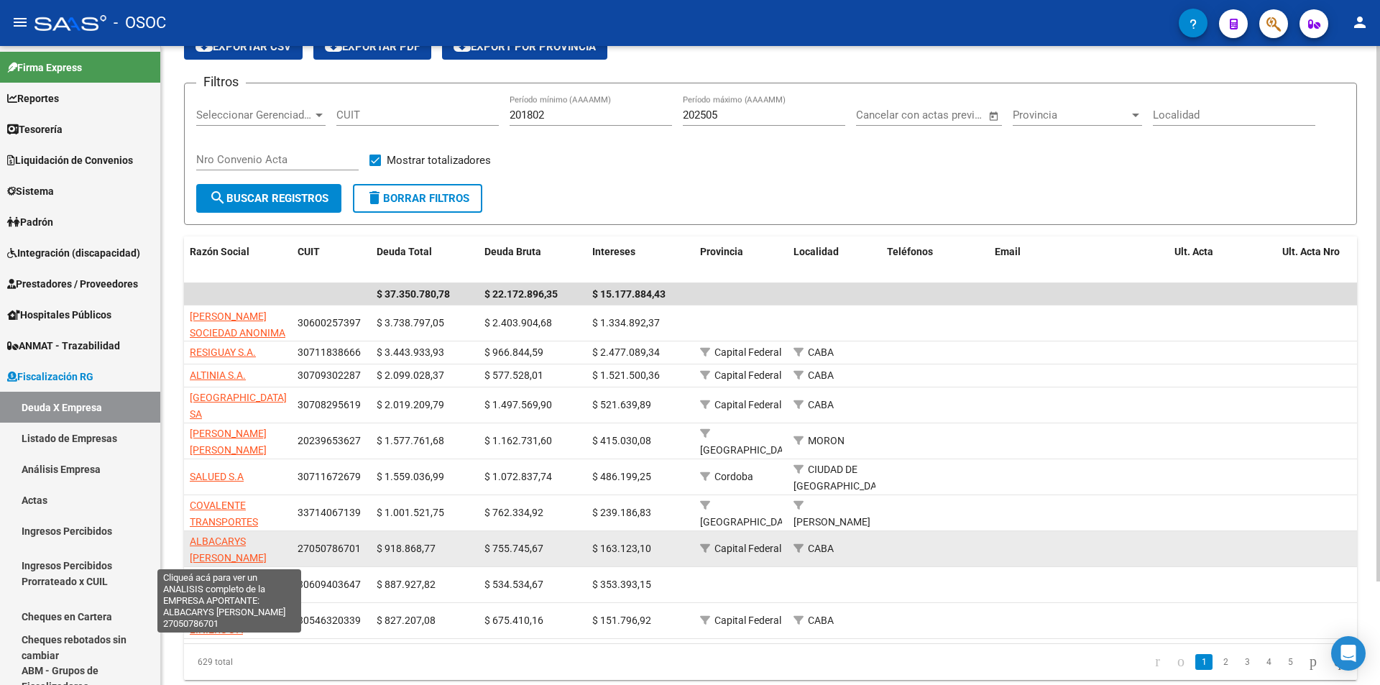
click at [260, 543] on span "ALBACARYS ANA ETELVINA" at bounding box center [228, 550] width 77 height 28
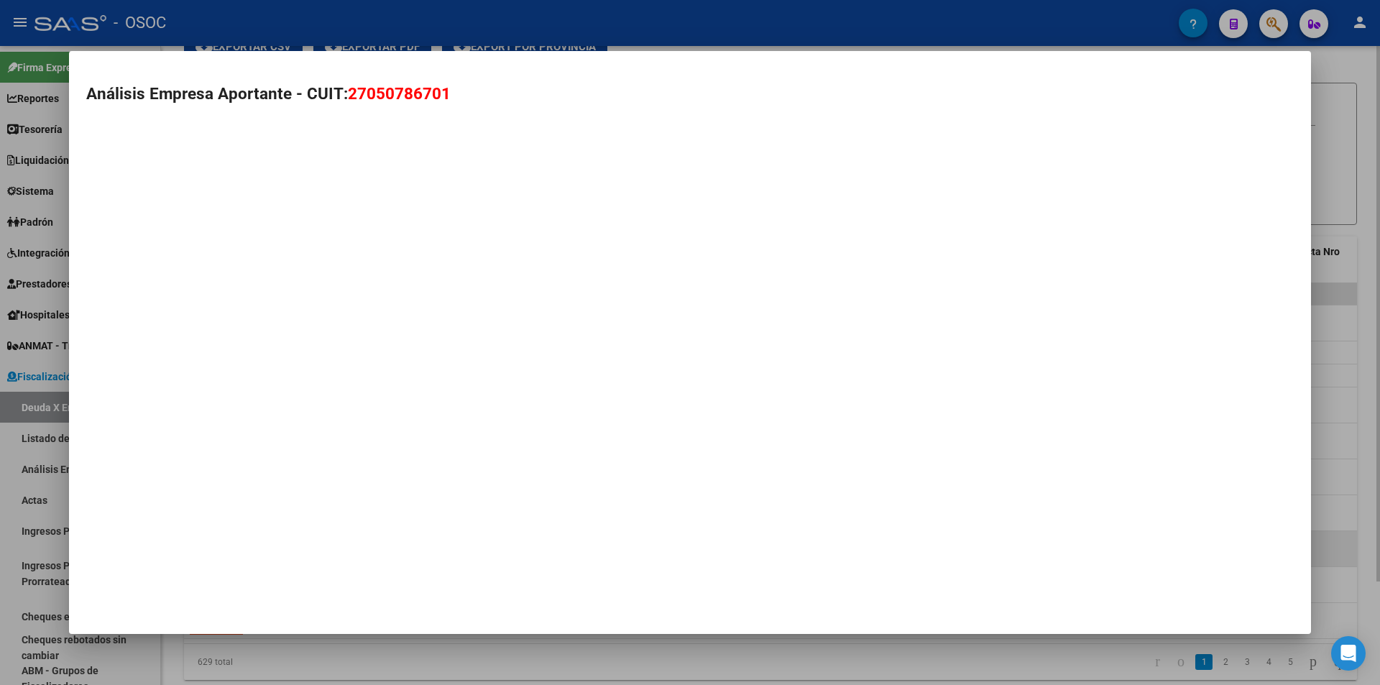
type textarea "27050786701"
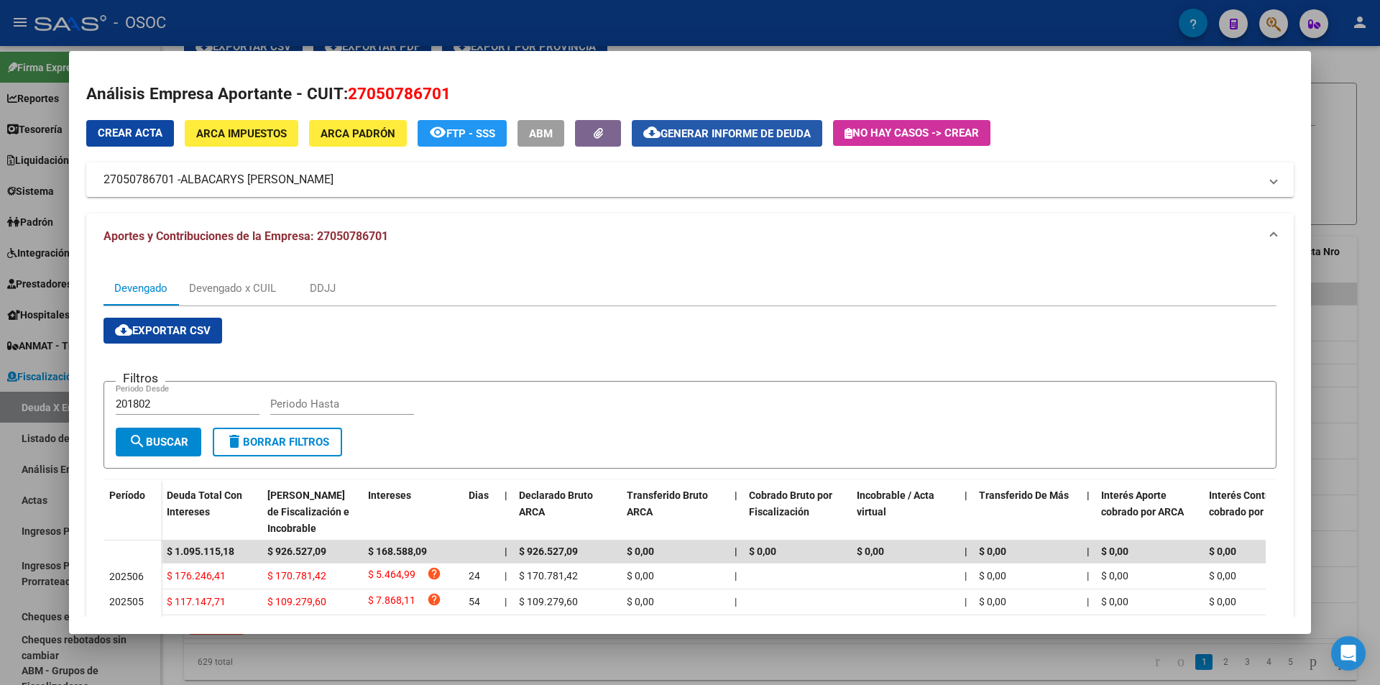
click at [742, 138] on span "Generar informe de deuda" at bounding box center [736, 133] width 150 height 13
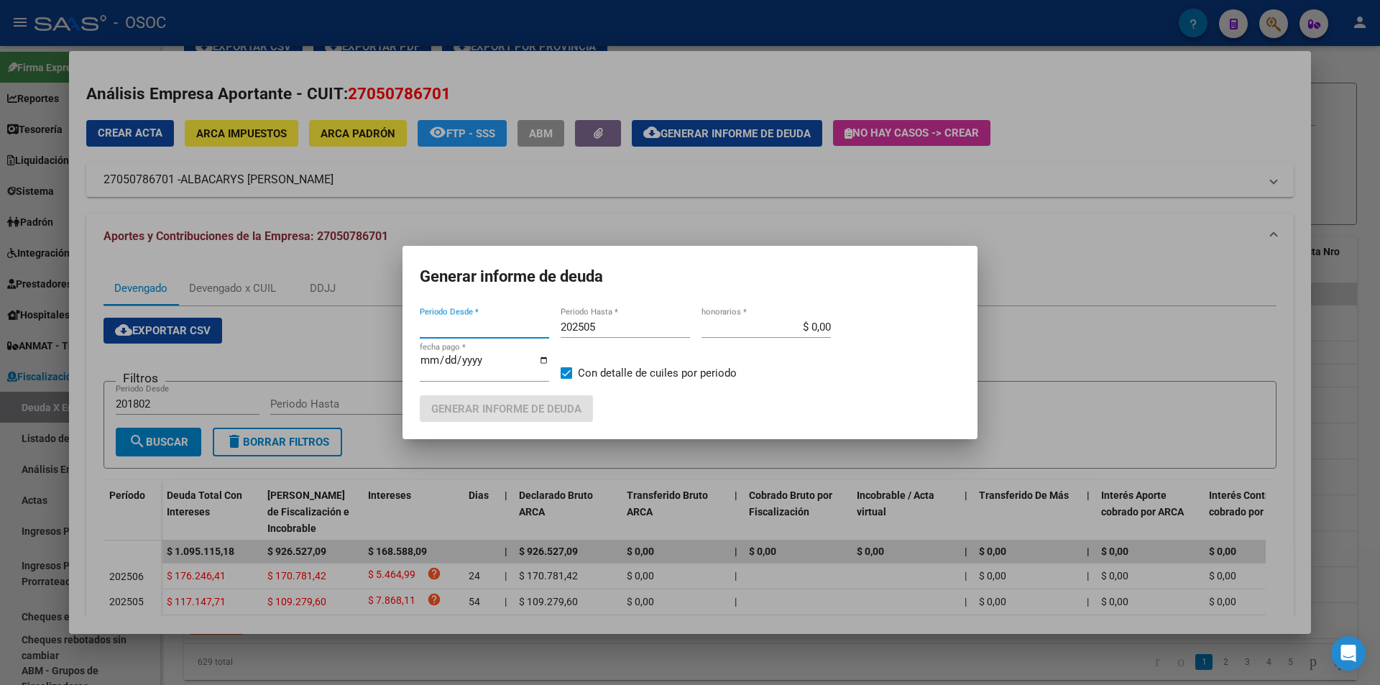
type input "201802"
click at [530, 403] on span "Generar informe de deuda" at bounding box center [506, 409] width 150 height 13
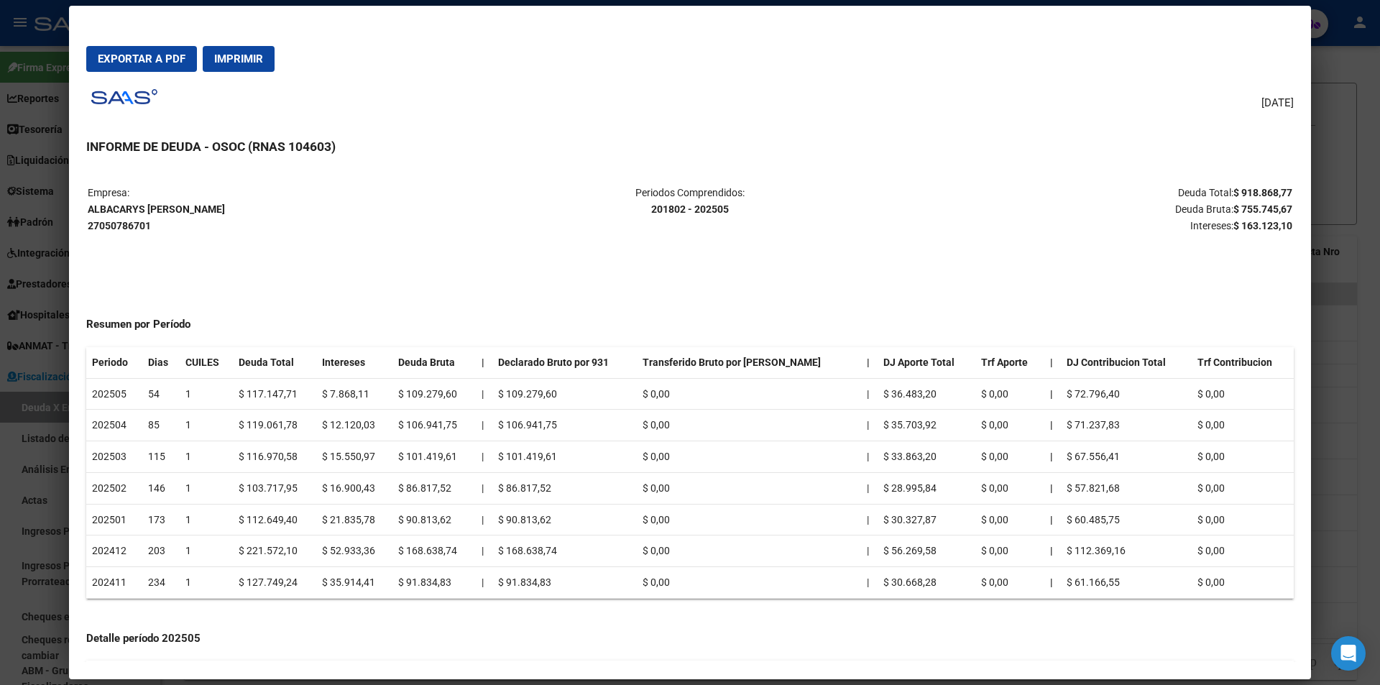
click at [153, 52] on span "Exportar a PDF" at bounding box center [142, 58] width 88 height 13
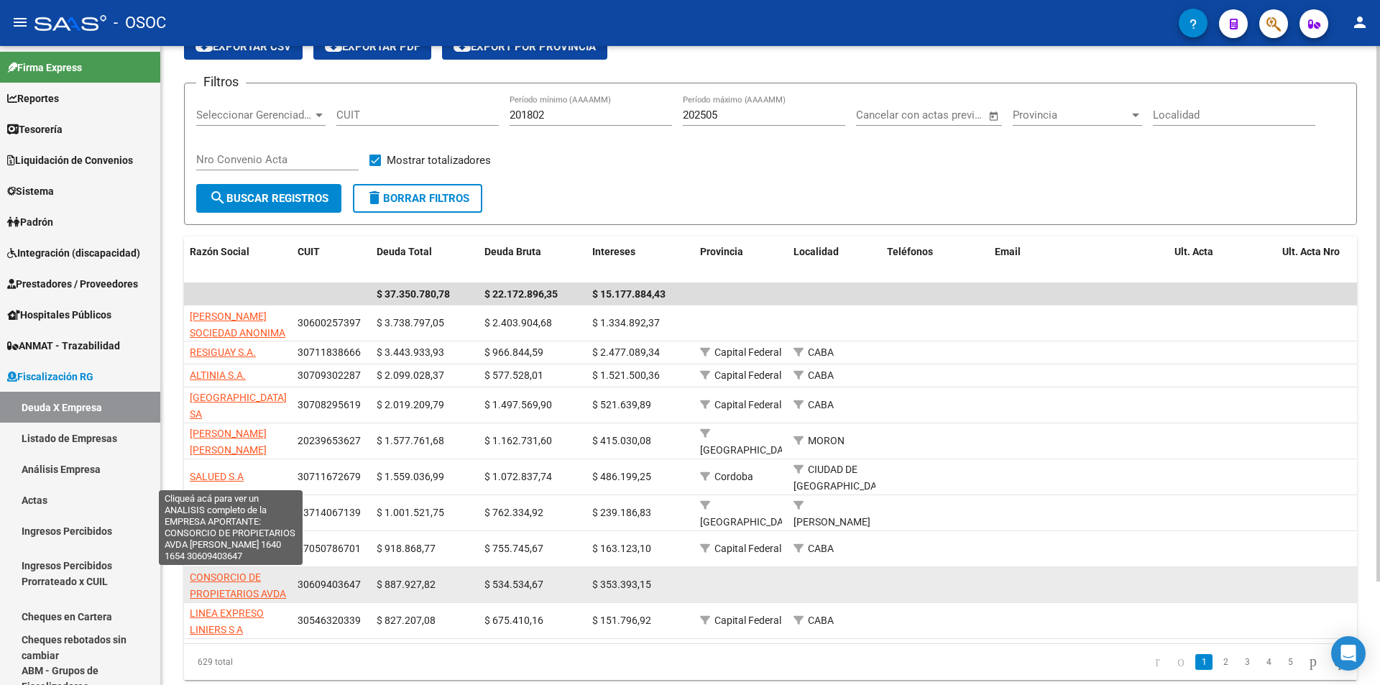
click at [243, 576] on span "CONSORCIO DE PROPIETARIOS AVDA [PERSON_NAME] 1640 1654" at bounding box center [238, 601] width 96 height 60
type textarea "30609403647"
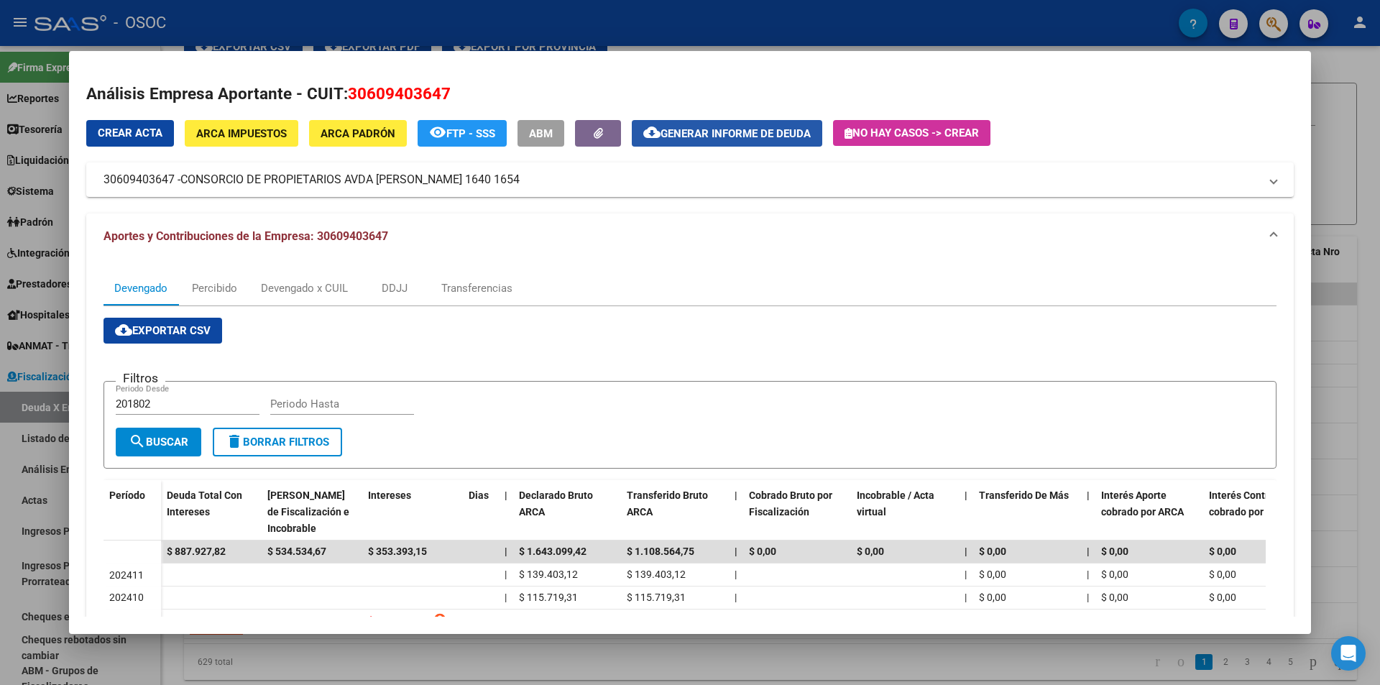
click at [684, 137] on span "Generar informe de deuda" at bounding box center [736, 133] width 150 height 13
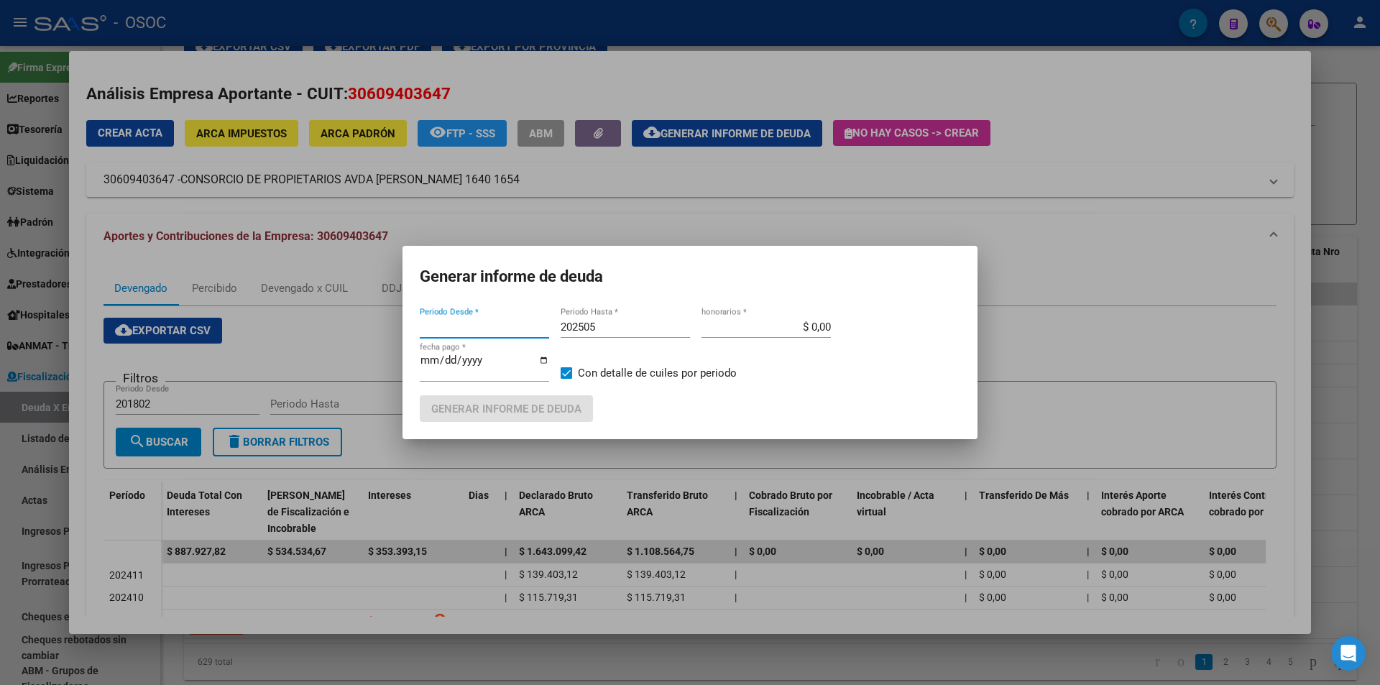
type input "201802"
click at [519, 405] on span "Generar informe de deuda" at bounding box center [506, 409] width 150 height 13
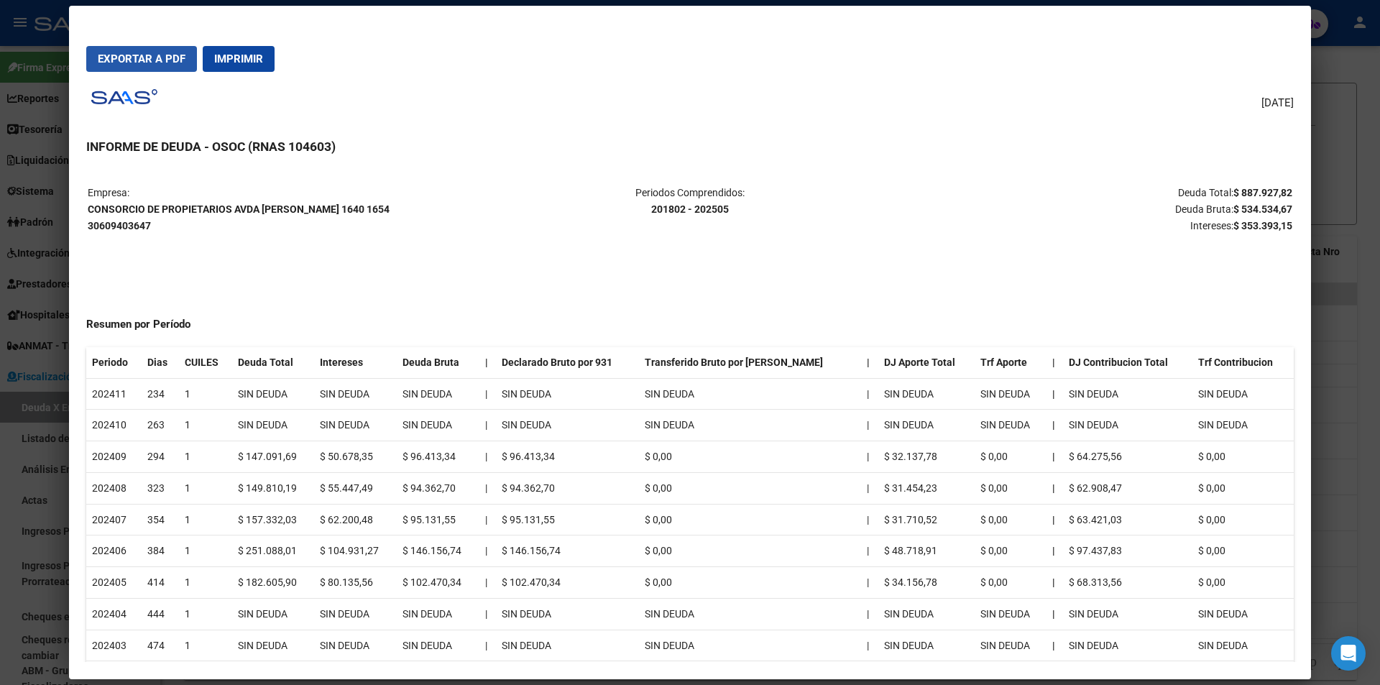
click at [181, 60] on span "Exportar a PDF" at bounding box center [142, 58] width 88 height 13
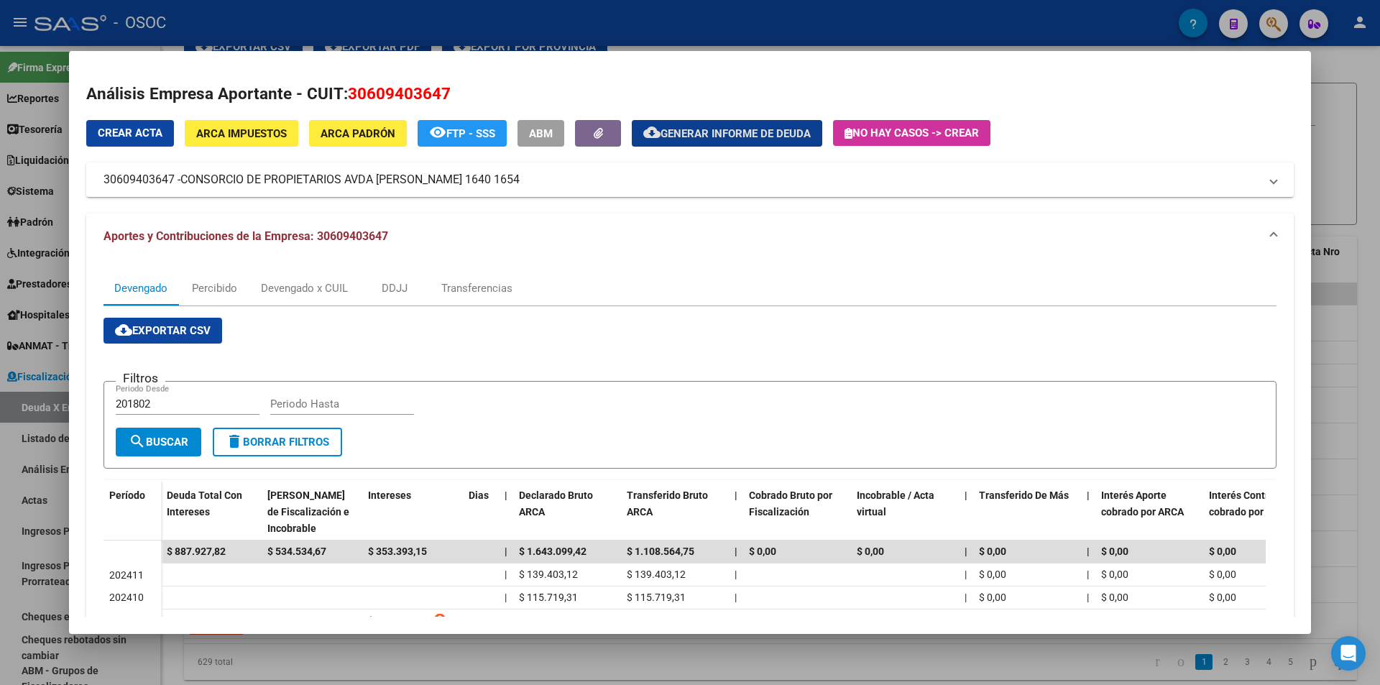
scroll to position [144, 0]
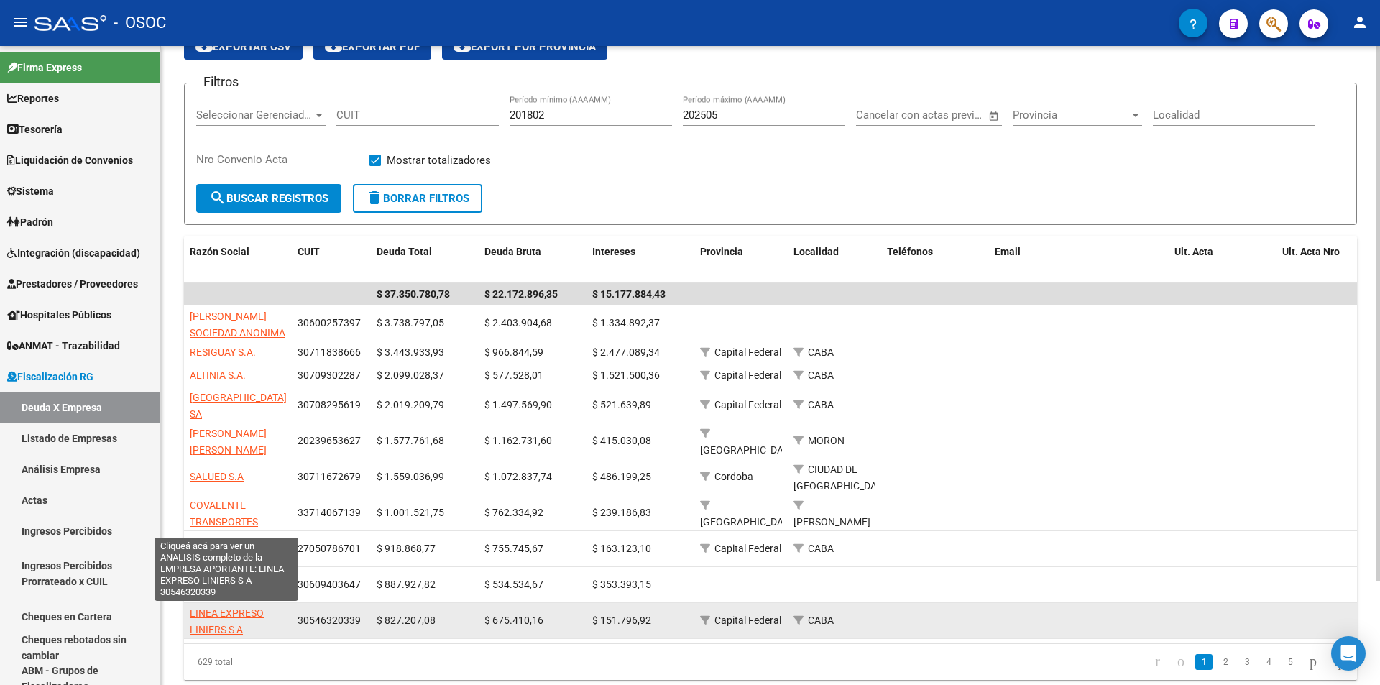
click at [252, 616] on span "LINEA EXPRESO LINIERS S A" at bounding box center [227, 621] width 74 height 28
type textarea "30546320339"
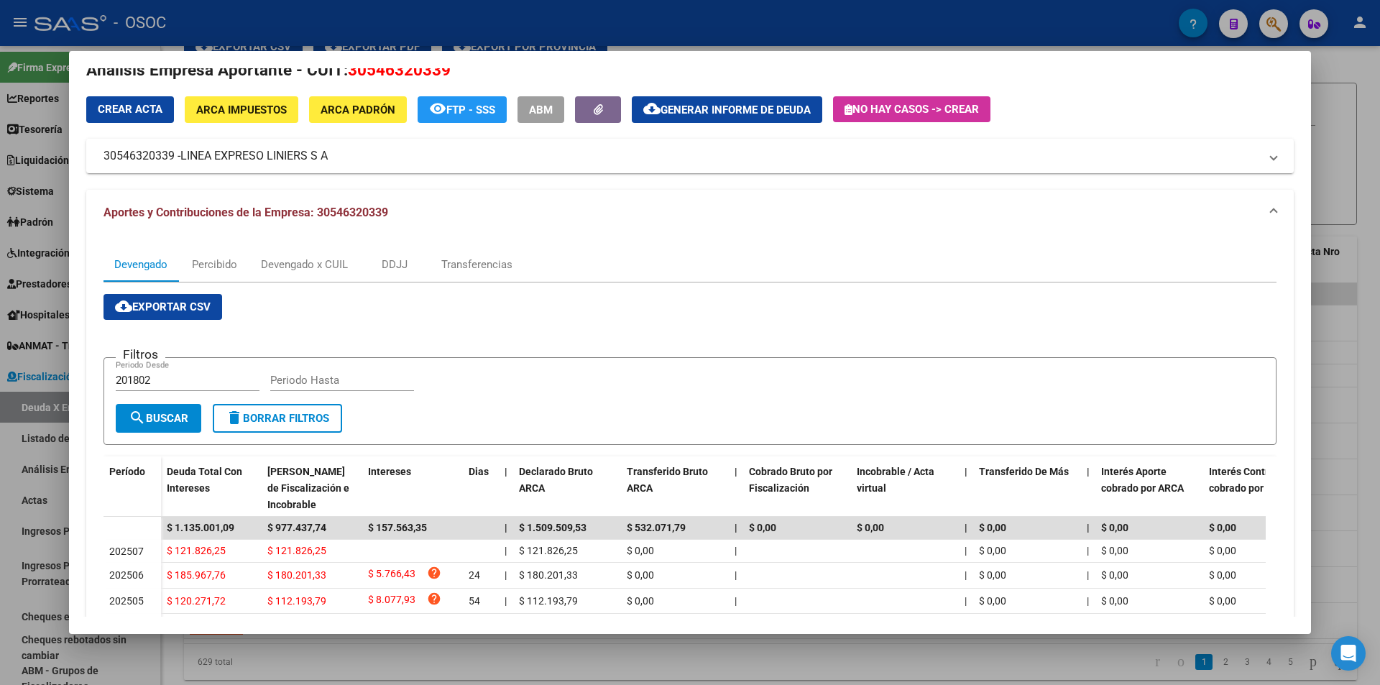
scroll to position [0, 0]
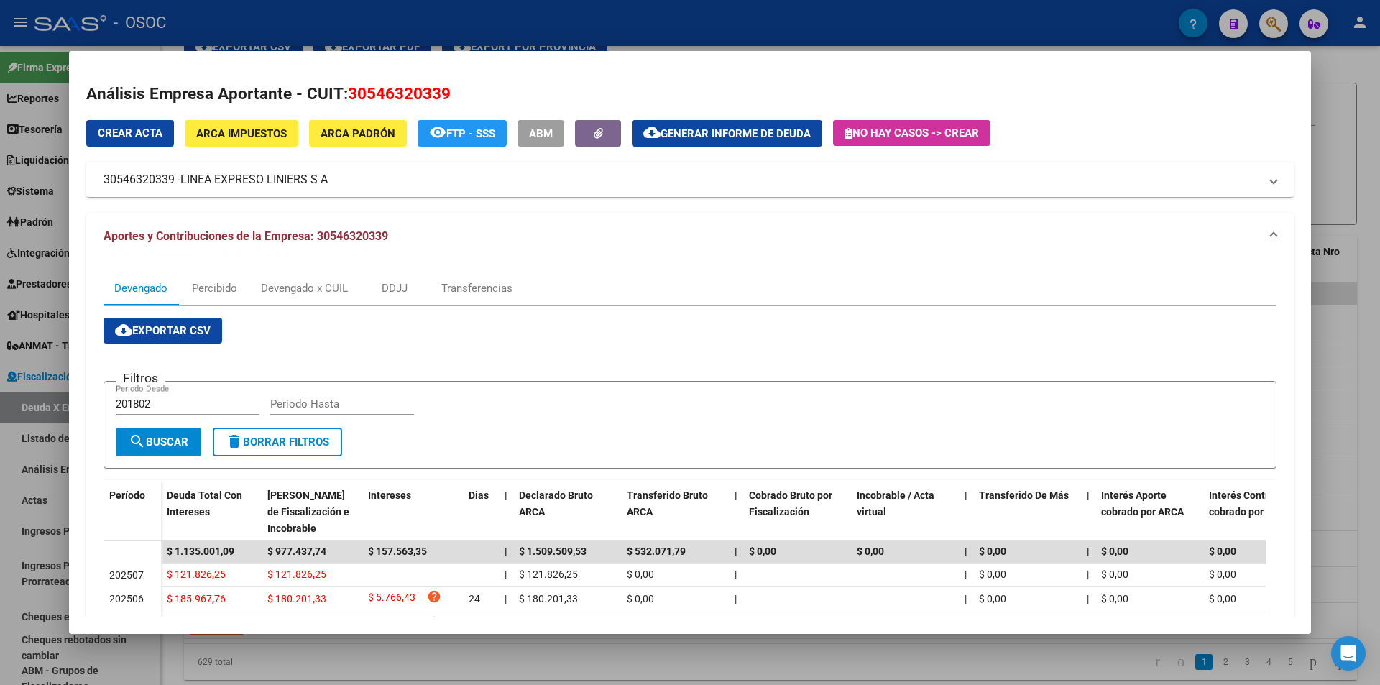
click at [671, 139] on span "Generar informe de deuda" at bounding box center [736, 133] width 150 height 13
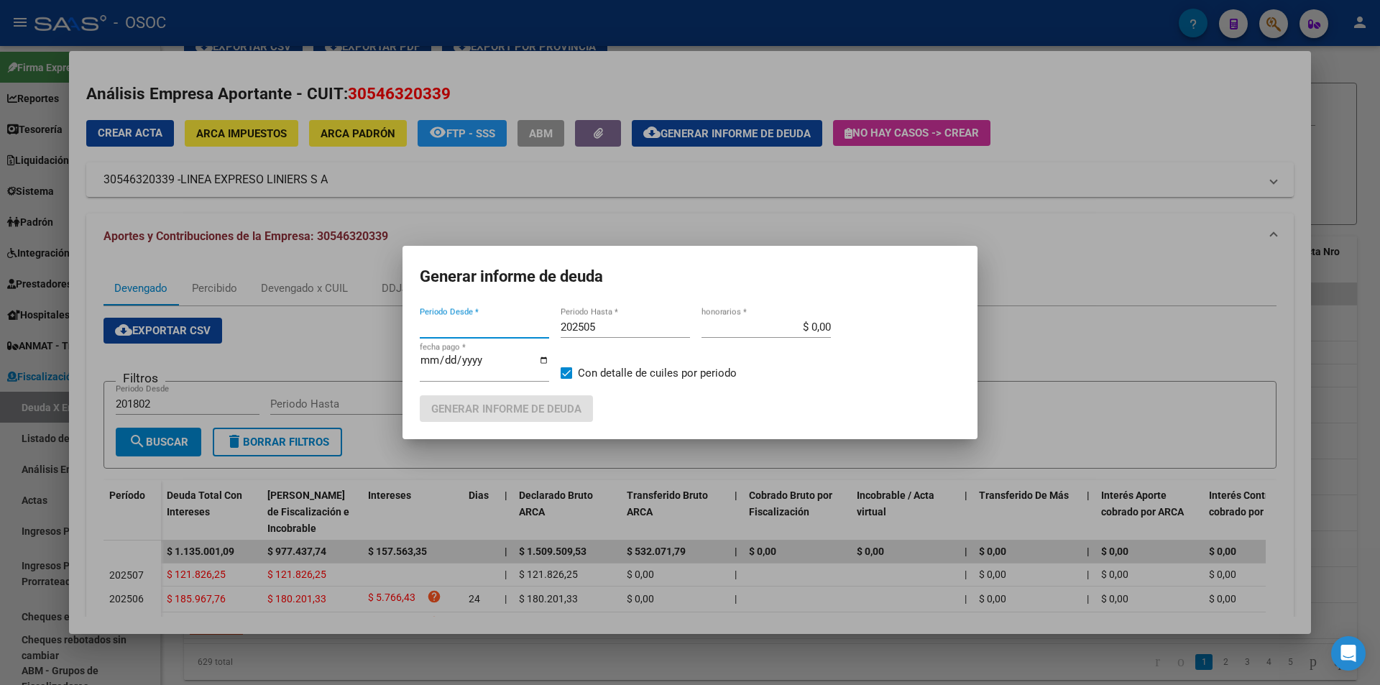
type input "201802"
click at [509, 406] on span "Generar informe de deuda" at bounding box center [506, 409] width 150 height 13
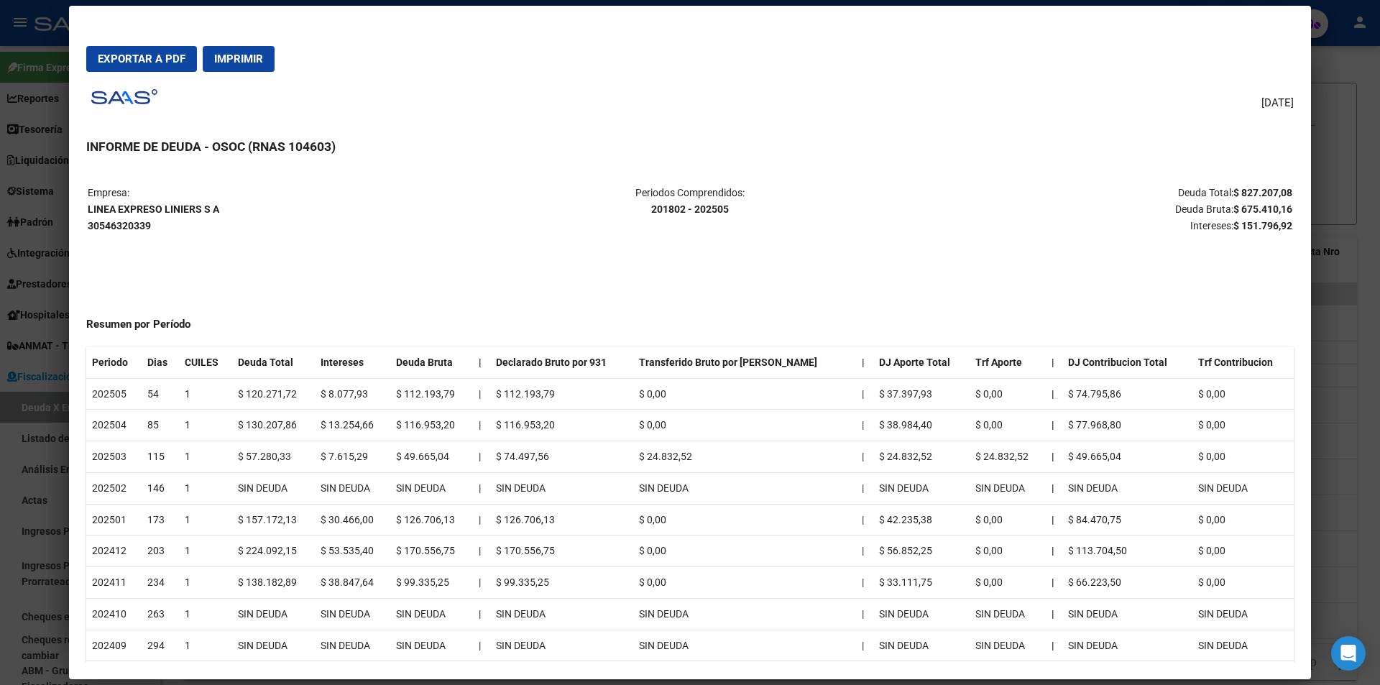
click at [183, 60] on span "Exportar a PDF" at bounding box center [142, 58] width 88 height 13
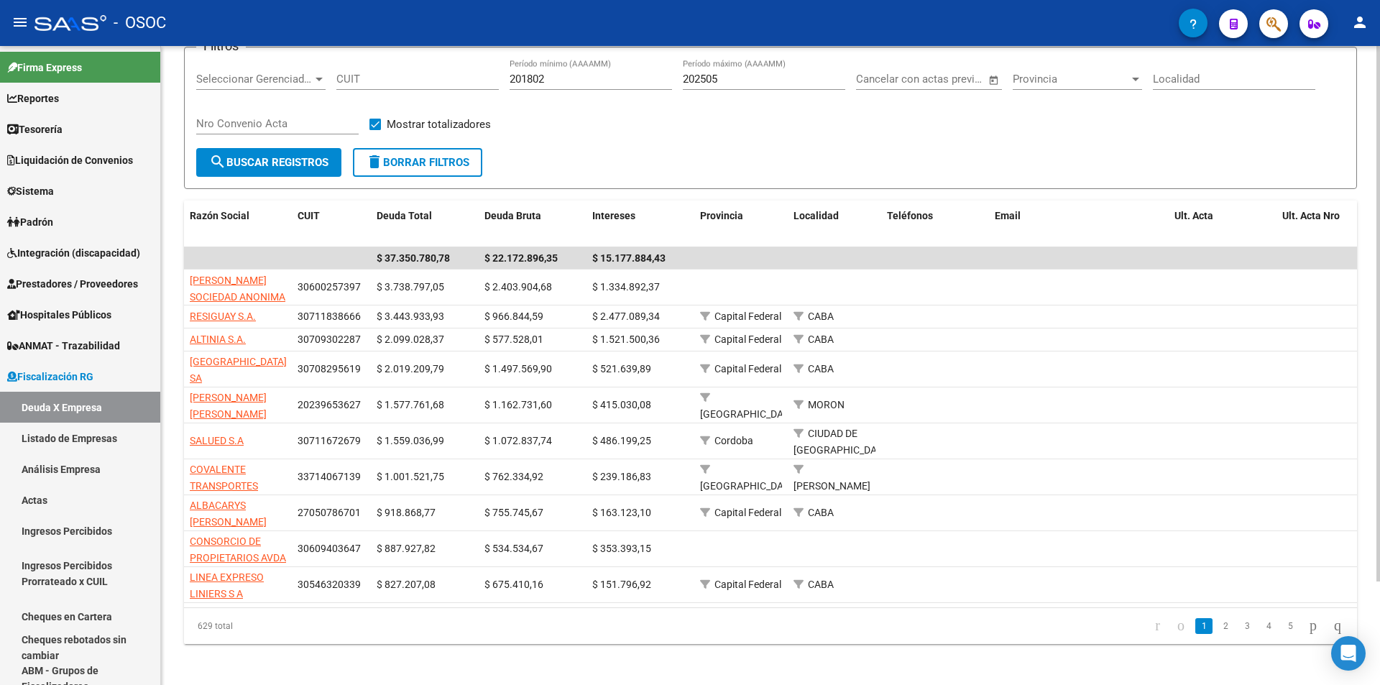
scroll to position [124, 0]
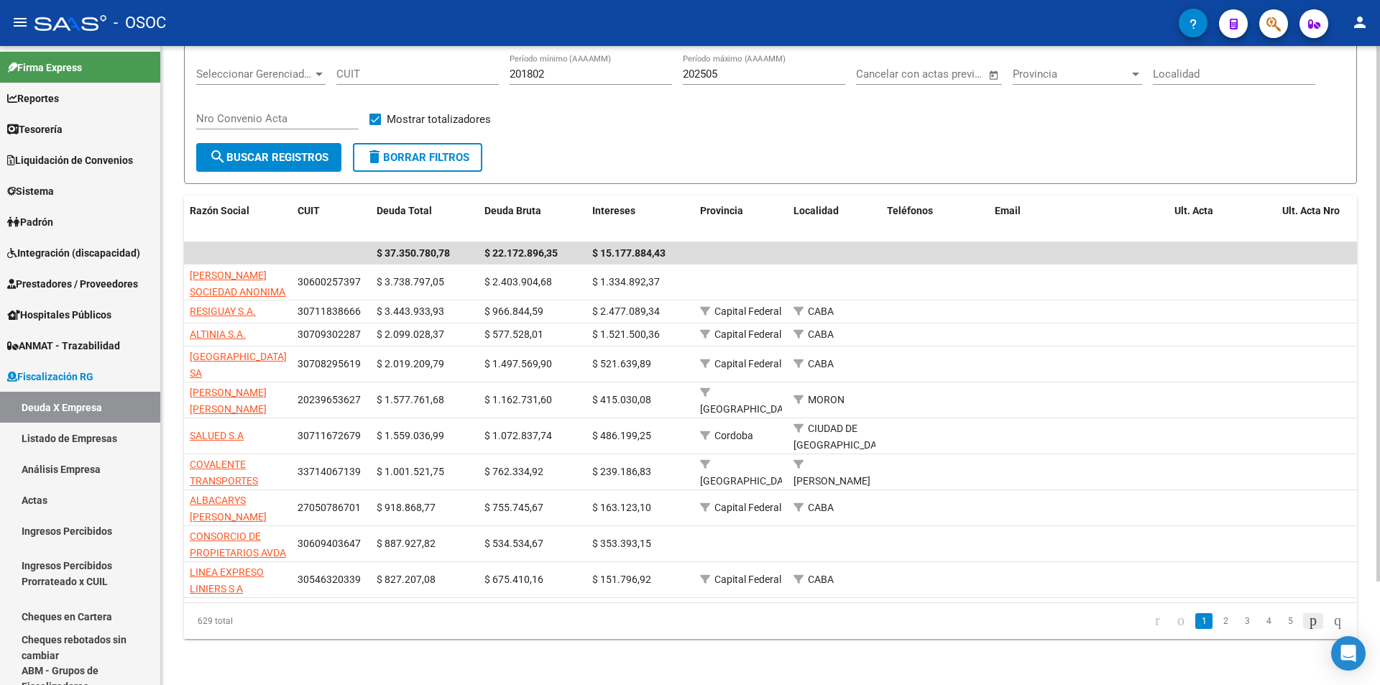
click at [1308, 628] on icon "go to next page" at bounding box center [1314, 620] width 12 height 17
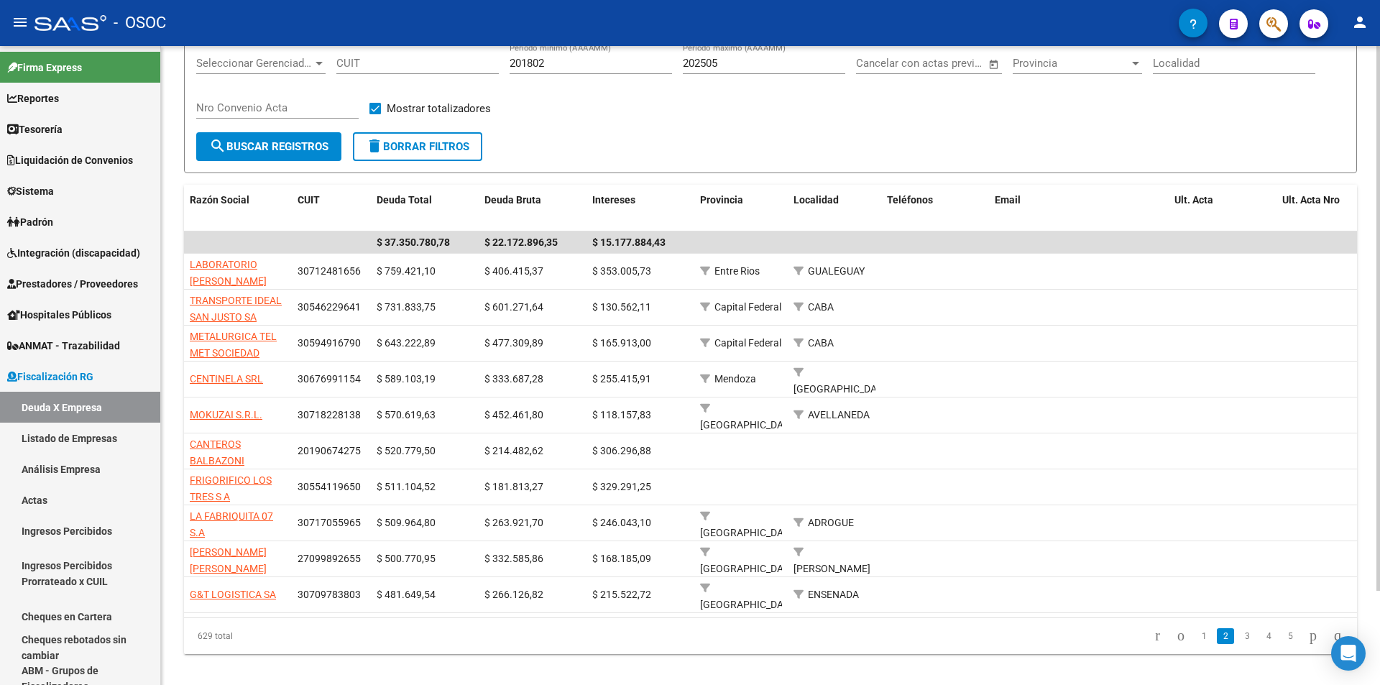
scroll to position [111, 0]
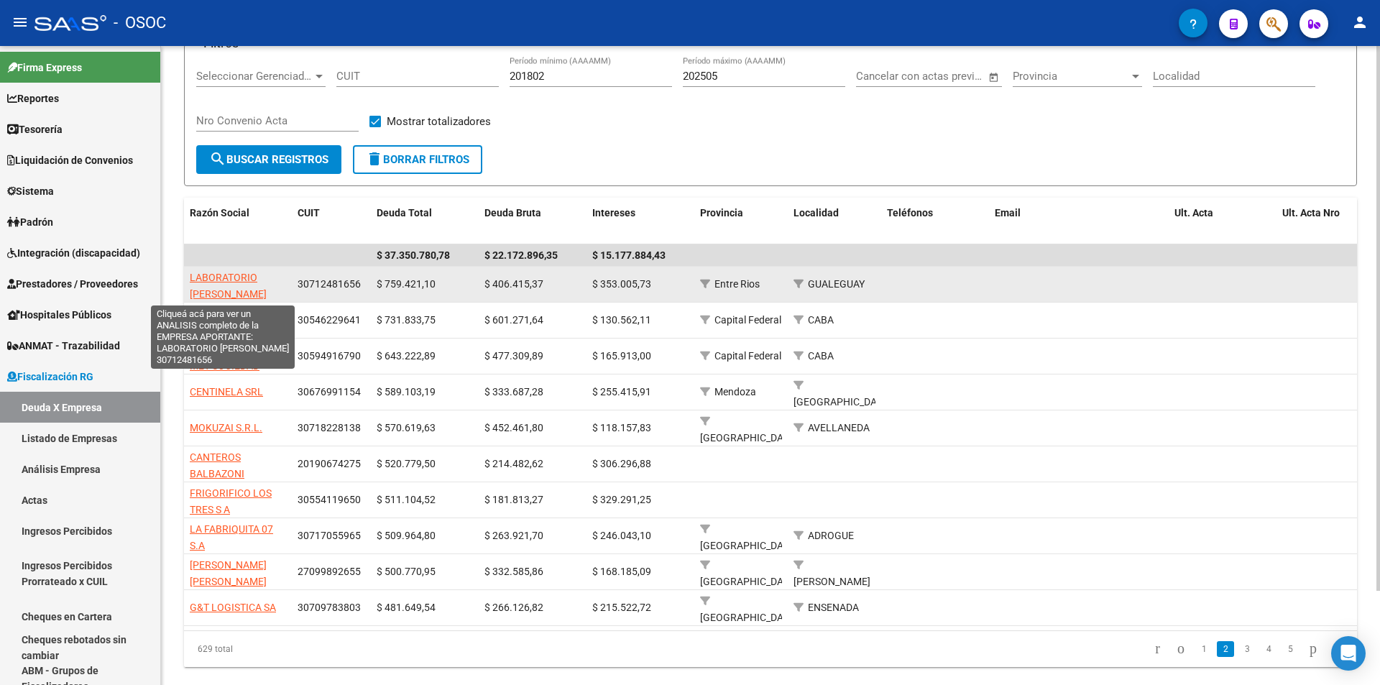
click at [208, 279] on span "LABORATORIO SCHAFER S.A." at bounding box center [228, 286] width 77 height 28
type textarea "30712481656"
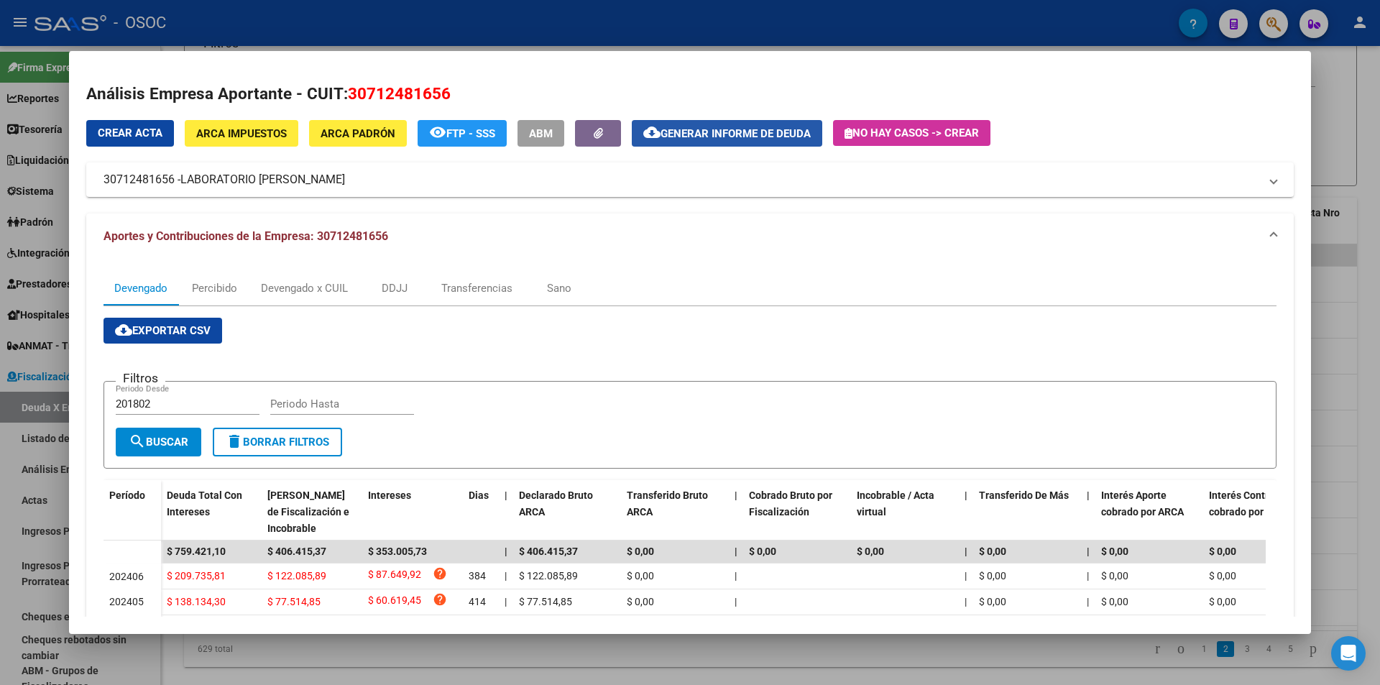
click at [787, 129] on span "Generar informe de deuda" at bounding box center [736, 133] width 150 height 13
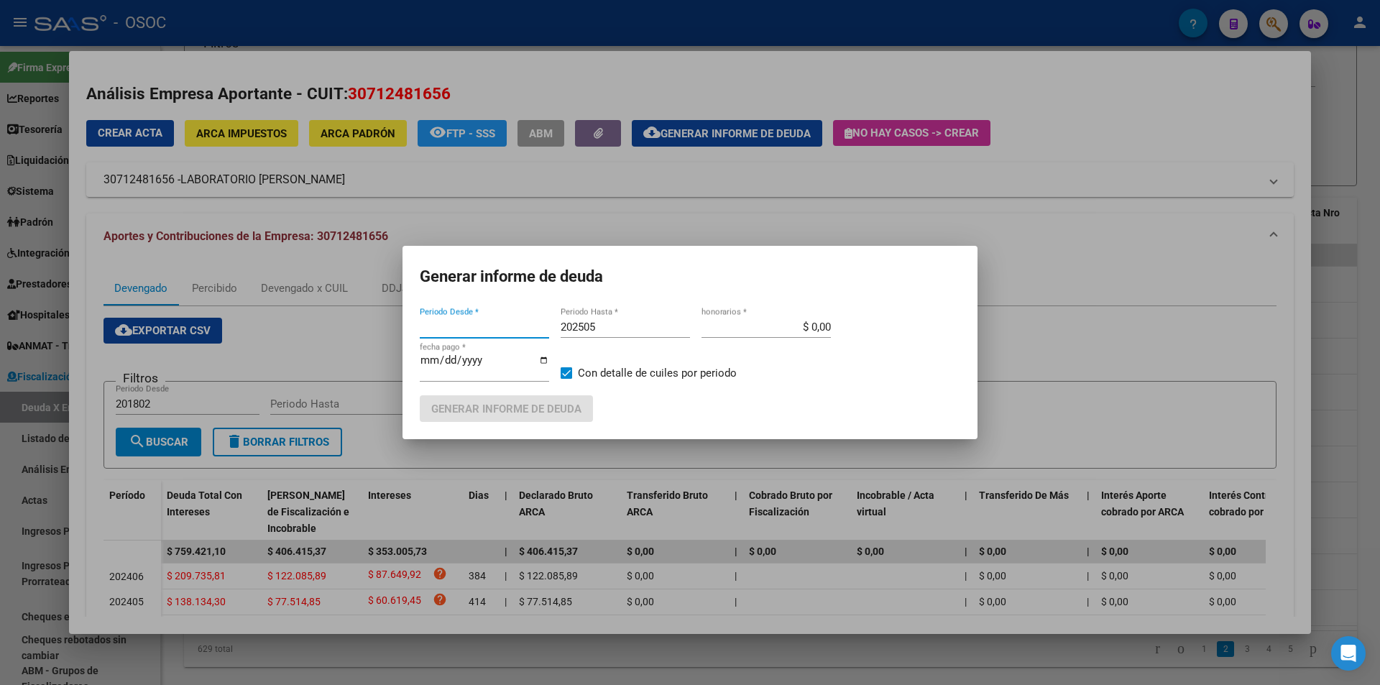
type input "201802"
click at [546, 414] on span "Generar informe de deuda" at bounding box center [506, 409] width 150 height 13
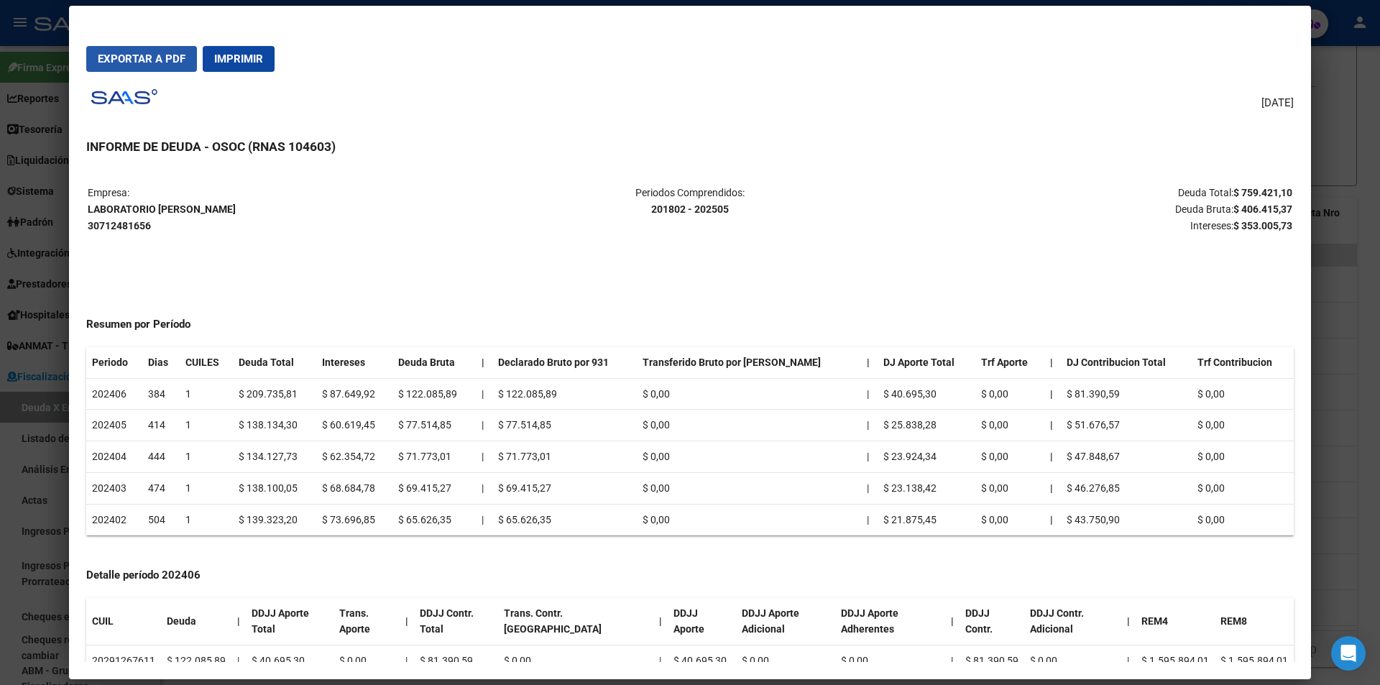
click at [174, 58] on span "Exportar a PDF" at bounding box center [142, 58] width 88 height 13
click at [827, 160] on div "12/08/2025 INFORME DE DEUDA - OSOC (RNAS 104603) Empresa: LABORATORIO SCHAFER S…" at bounding box center [690, 372] width 1208 height 579
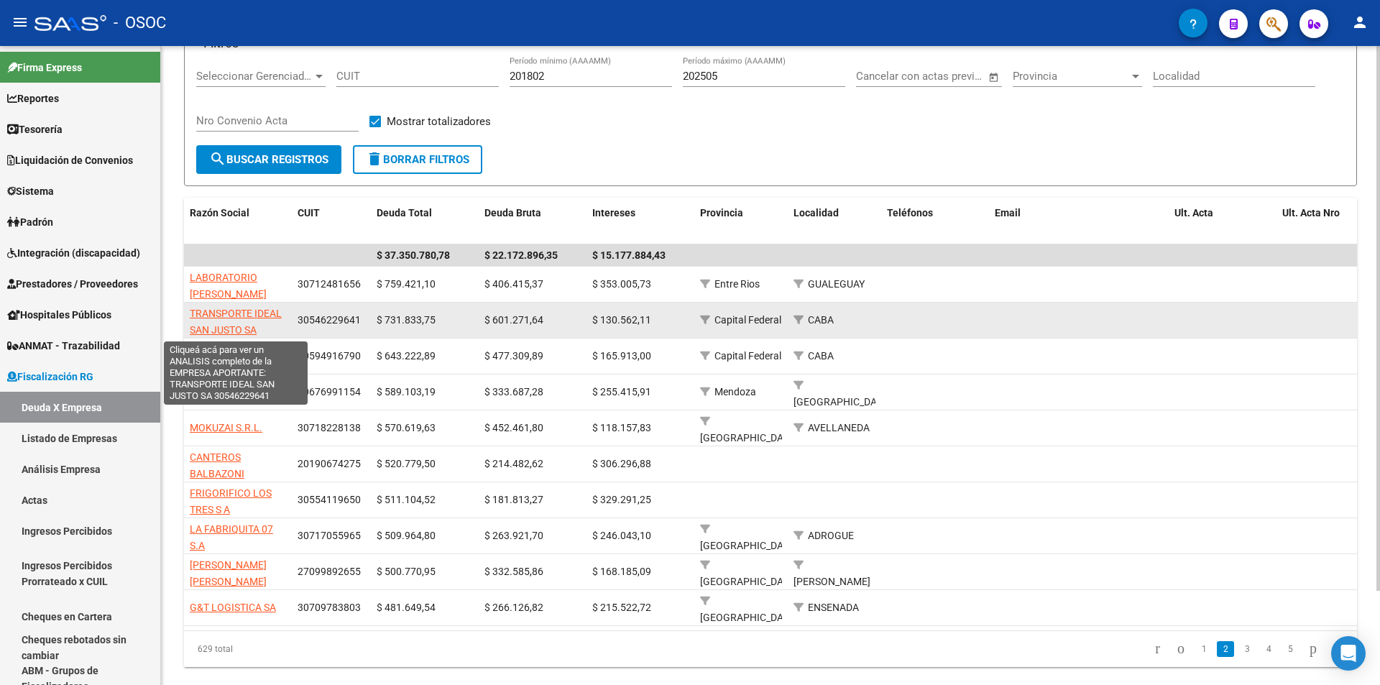
click at [267, 316] on span "TRANSPORTE IDEAL SAN JUSTO SA" at bounding box center [236, 322] width 92 height 28
type textarea "30546229641"
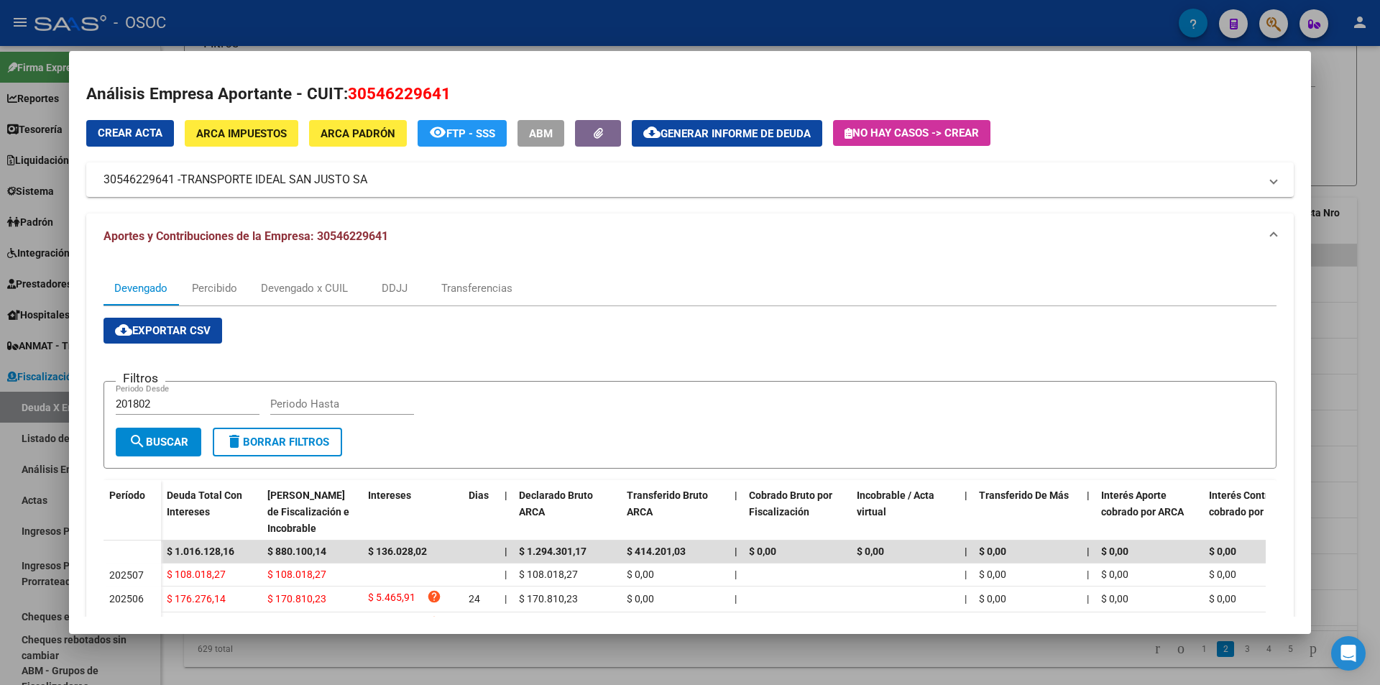
click at [741, 135] on span "Generar informe de deuda" at bounding box center [736, 133] width 150 height 13
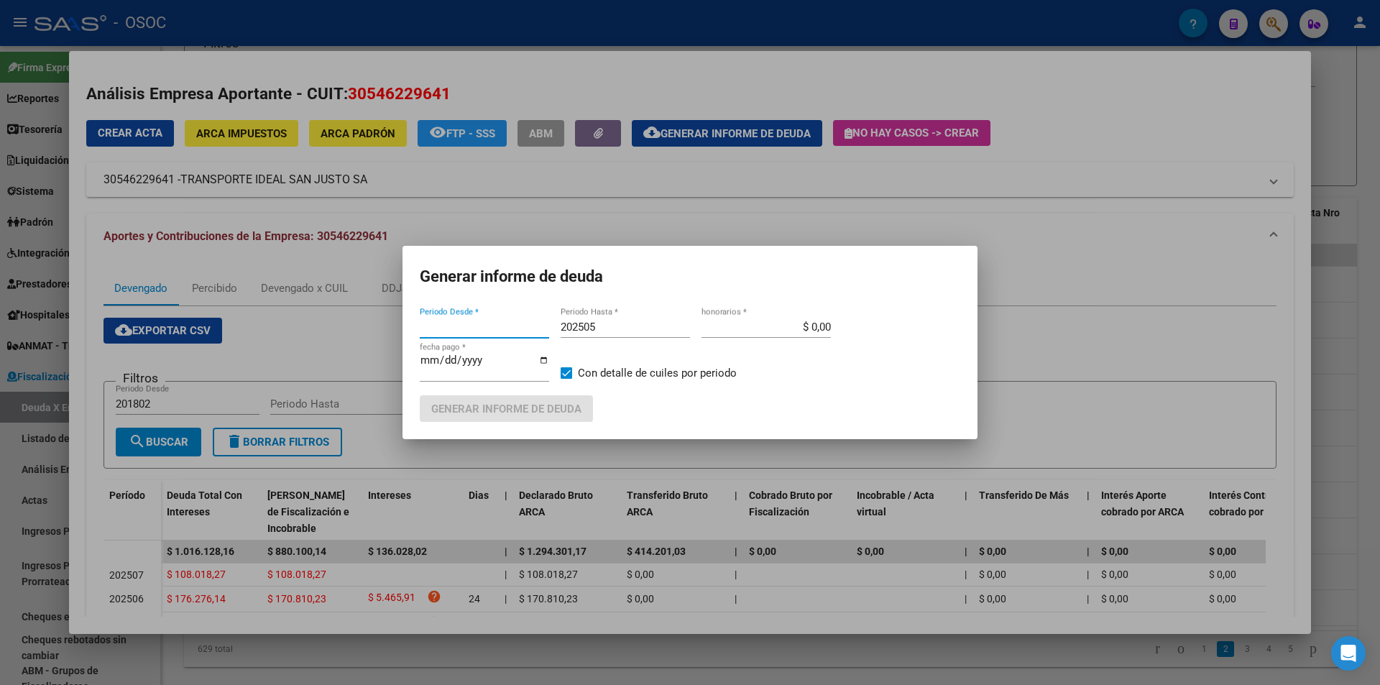
type input "201802"
click at [520, 408] on span "Generar informe de deuda" at bounding box center [506, 409] width 150 height 13
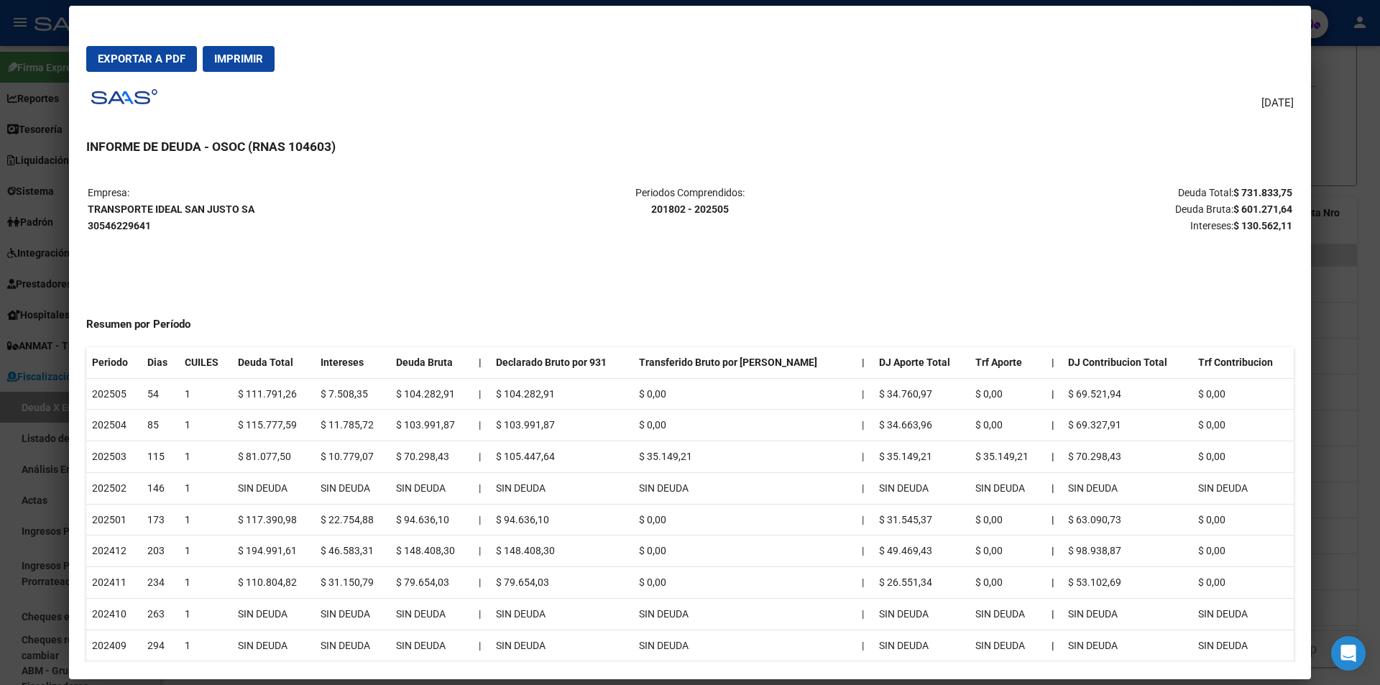
click at [121, 73] on mat-dialog-actions "Exportar a PDF Imprimir" at bounding box center [690, 59] width 1208 height 49
click at [121, 63] on span "Exportar a PDF" at bounding box center [142, 58] width 88 height 13
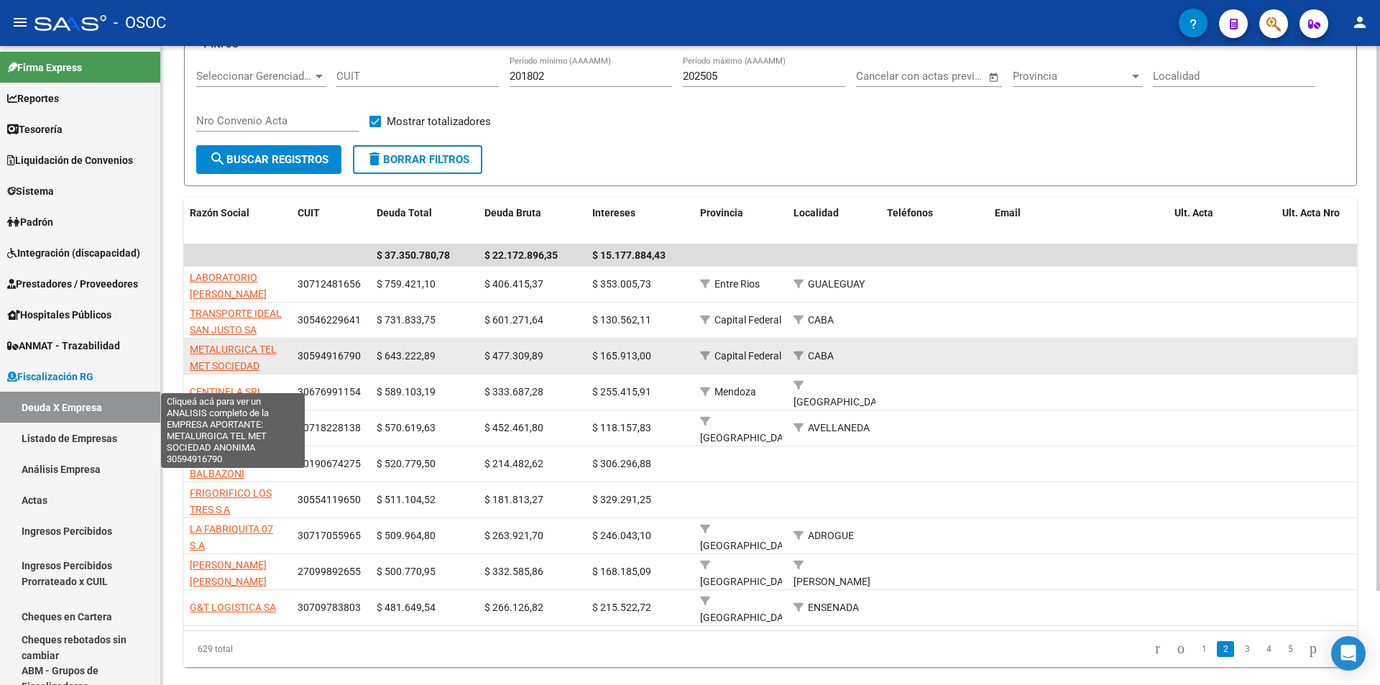
click at [259, 350] on span "METALURGICA TEL MET SOCIEDAD ANONIMA" at bounding box center [233, 366] width 87 height 45
type textarea "30594916790"
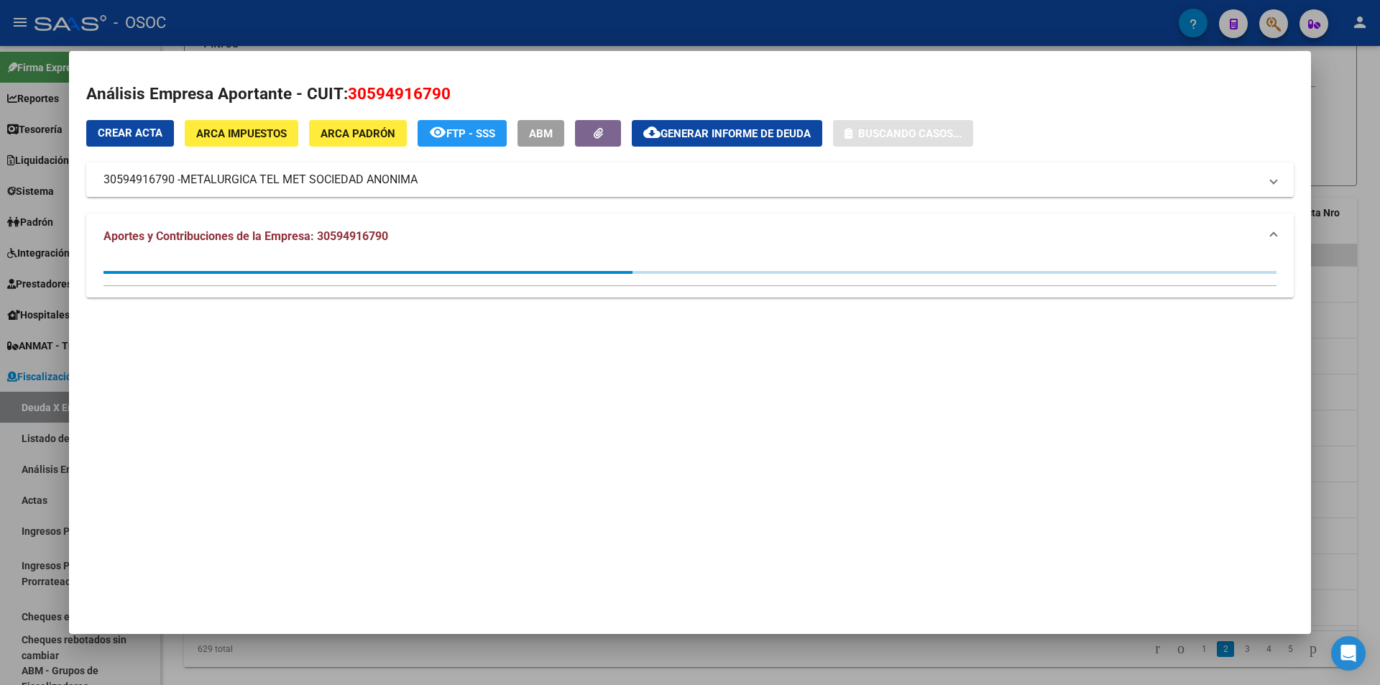
click at [771, 147] on div "Crear Acta ARCA Impuestos ARCA Padrón remove_red_eye FTP - SSS ABM cloud_downlo…" at bounding box center [690, 159] width 1208 height 78
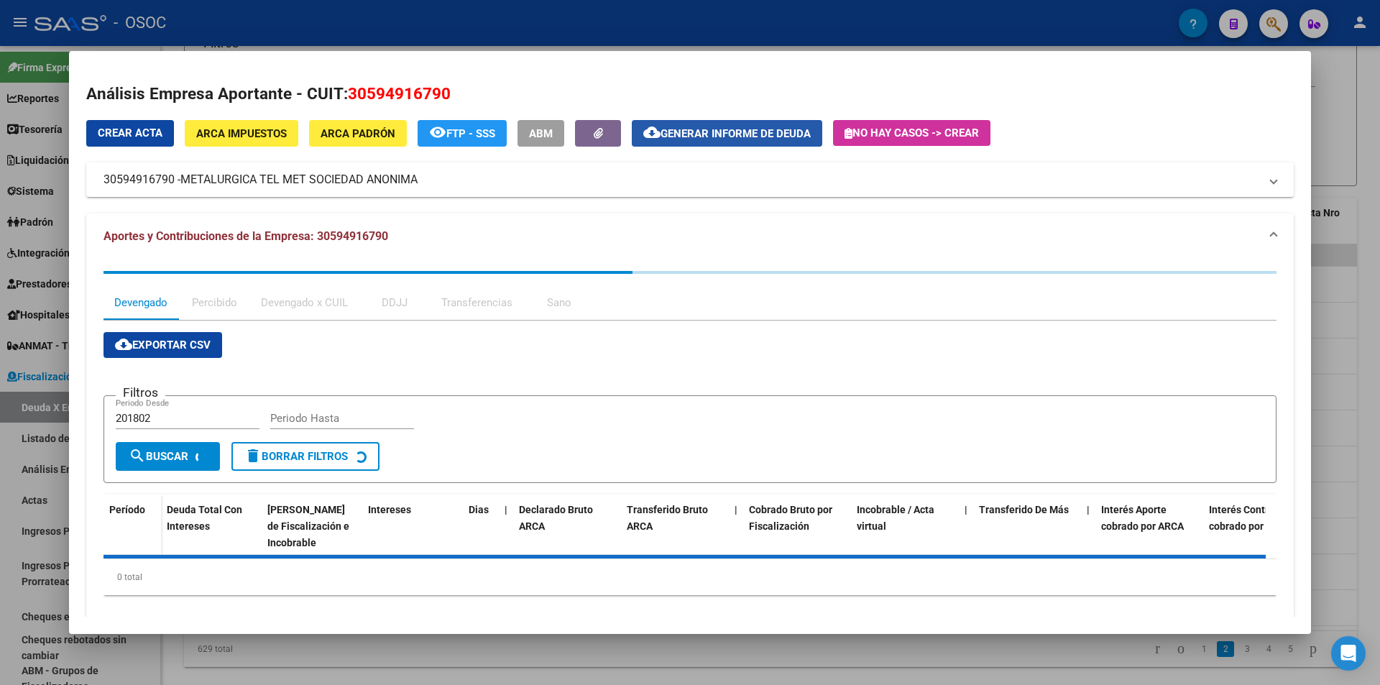
click at [771, 139] on span "Generar informe de deuda" at bounding box center [736, 133] width 150 height 13
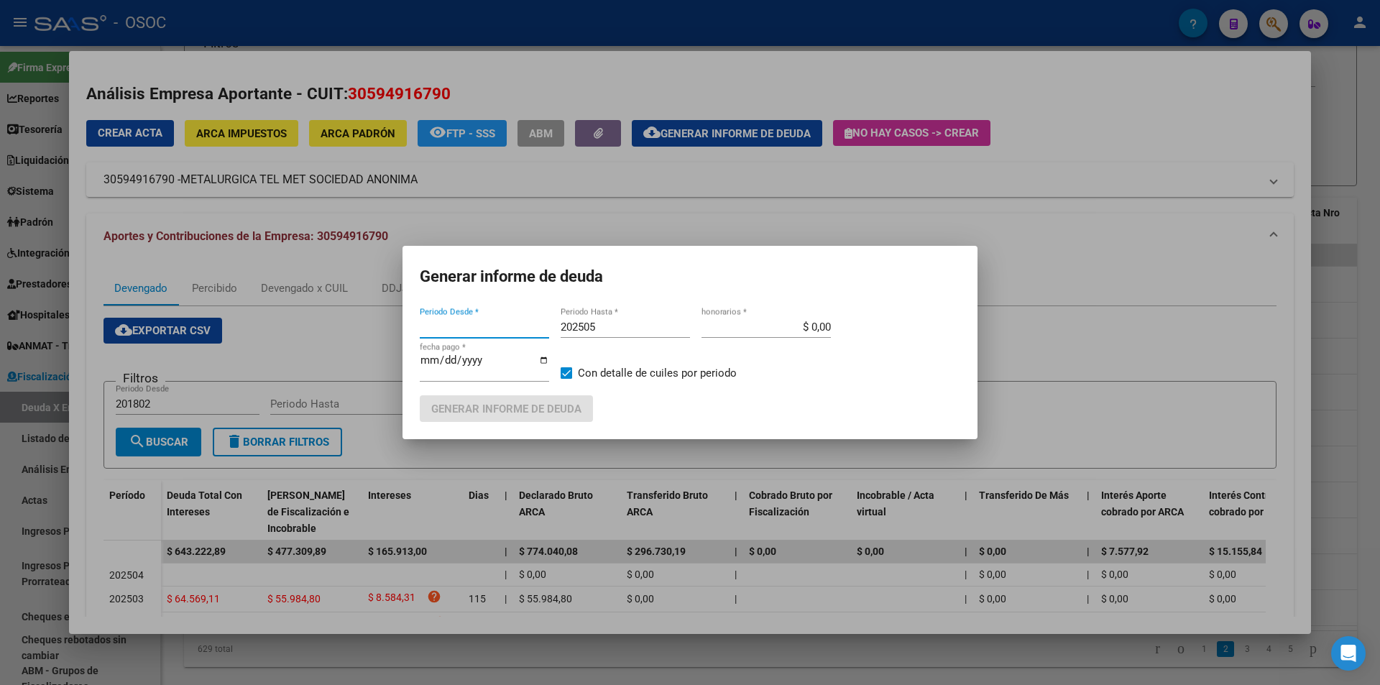
type input "201802"
click at [521, 413] on span "Generar informe de deuda" at bounding box center [506, 409] width 150 height 13
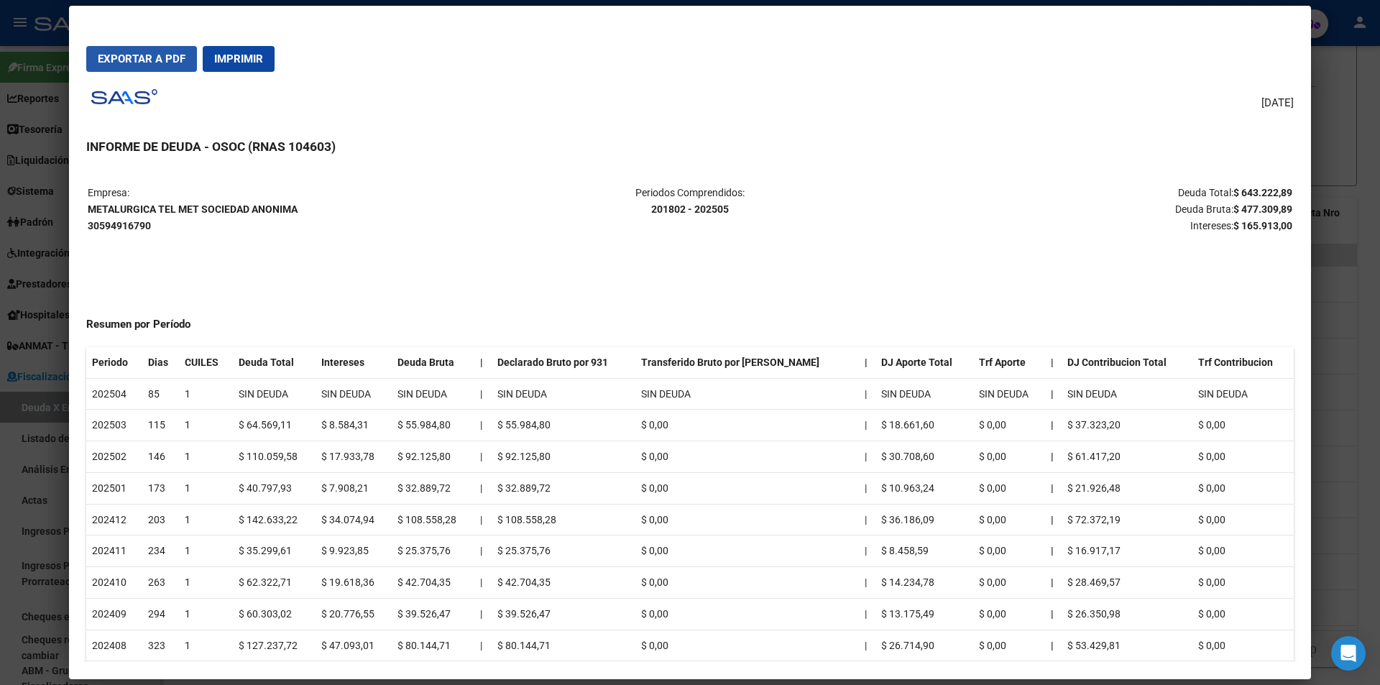
click at [187, 65] on button "Exportar a PDF" at bounding box center [141, 59] width 111 height 26
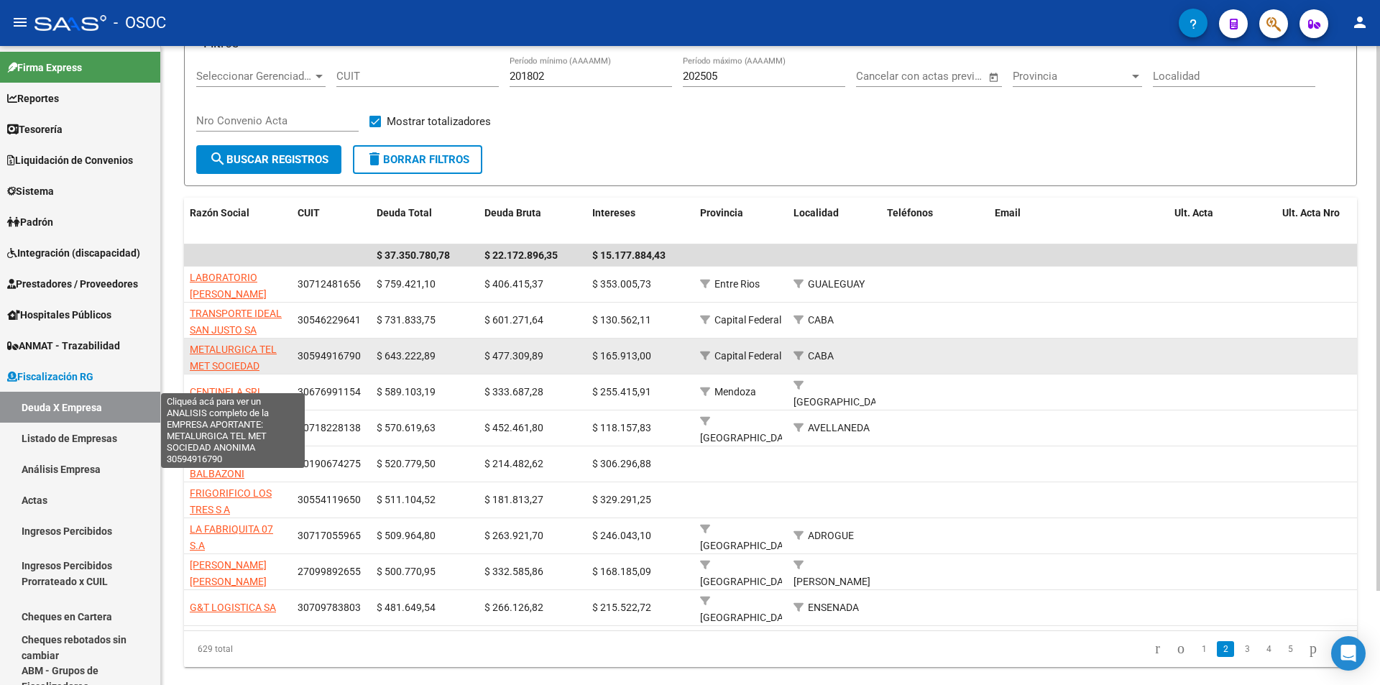
click at [265, 348] on span "METALURGICA TEL MET SOCIEDAD ANONIMA" at bounding box center [233, 366] width 87 height 45
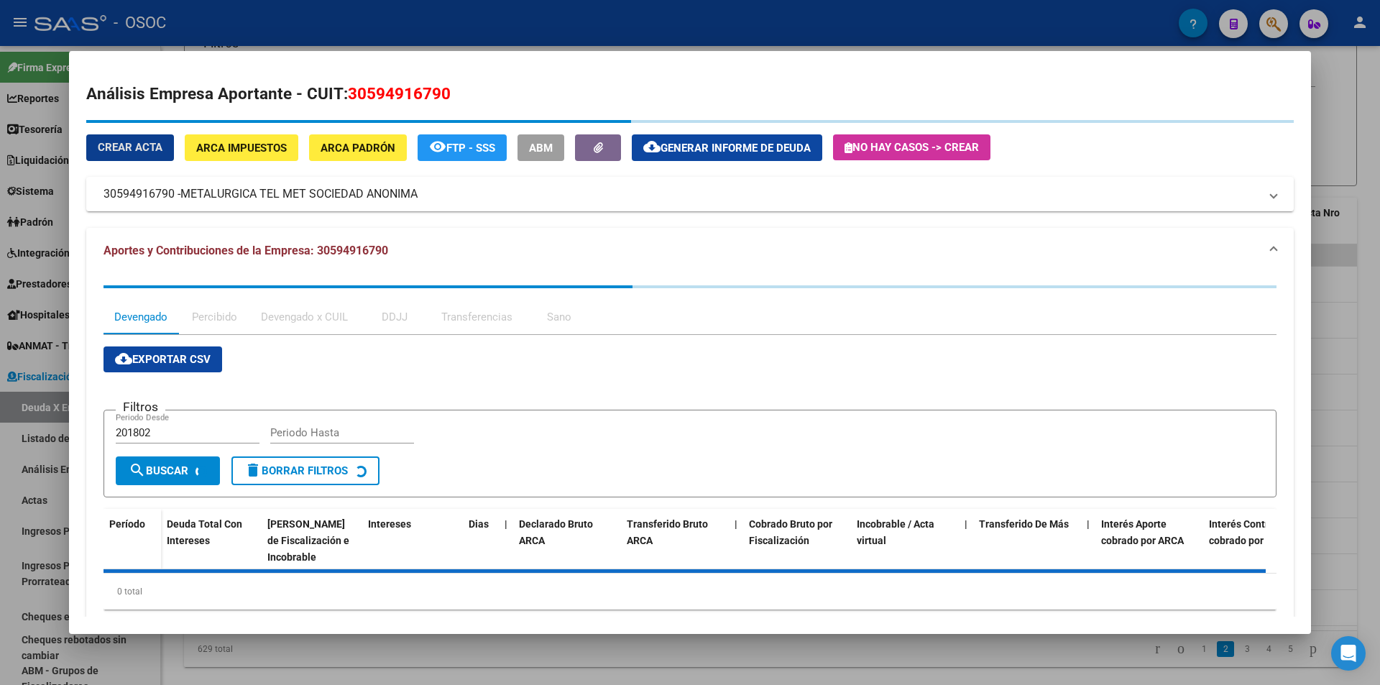
click at [690, 144] on button "cloud_download Generar informe de deuda" at bounding box center [727, 147] width 190 height 27
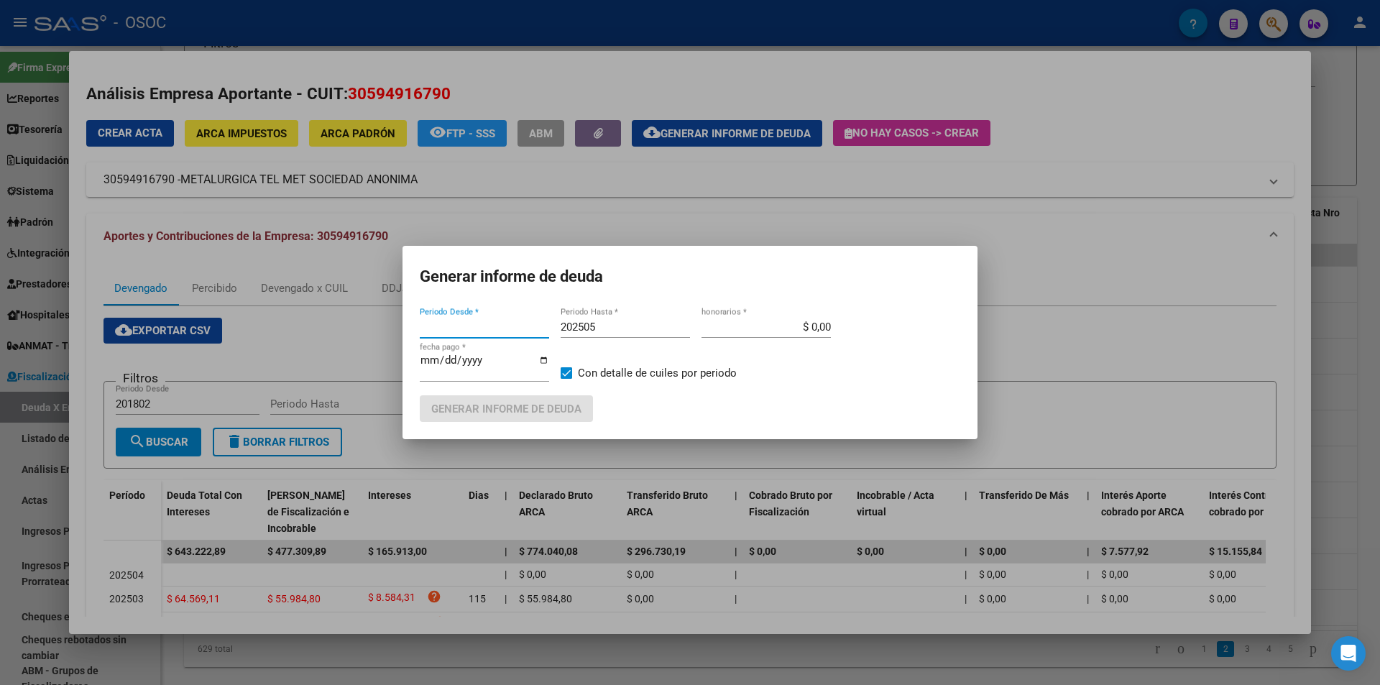
type input "201802"
click at [459, 403] on span "Generar informe de deuda" at bounding box center [506, 409] width 150 height 13
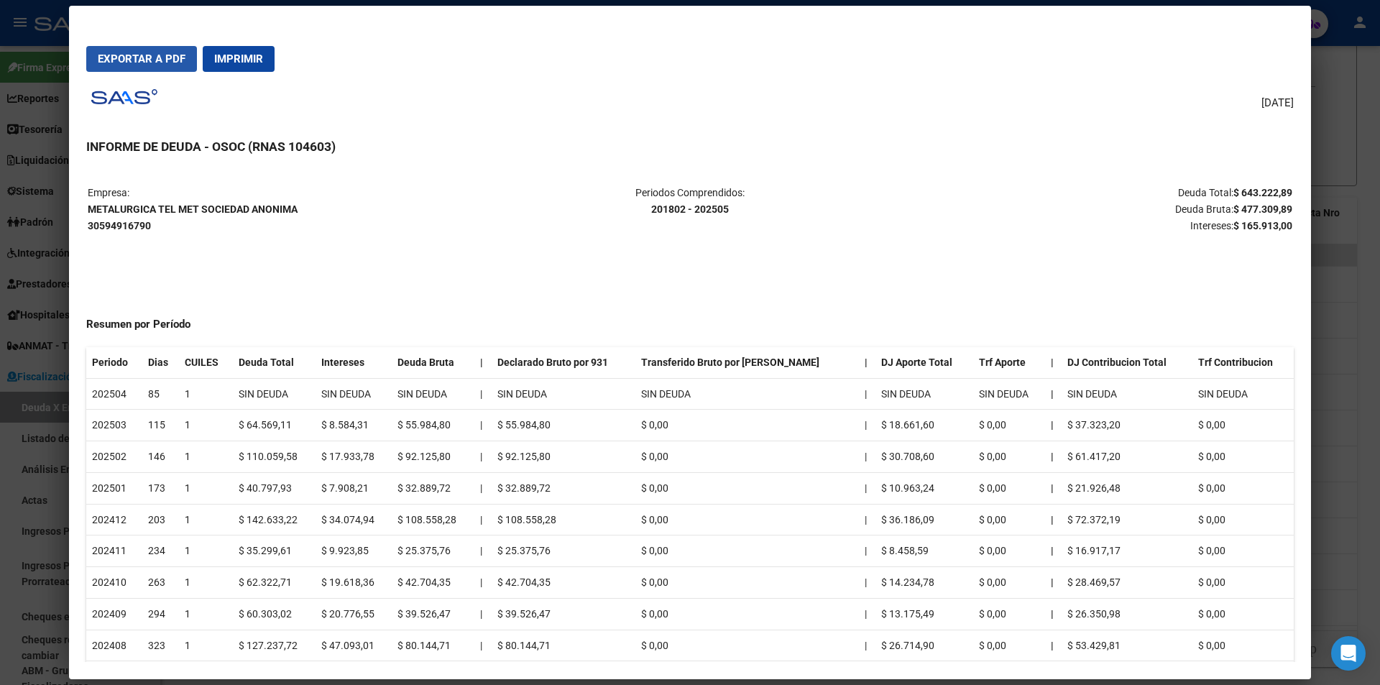
click at [157, 60] on span "Exportar a PDF" at bounding box center [142, 58] width 88 height 13
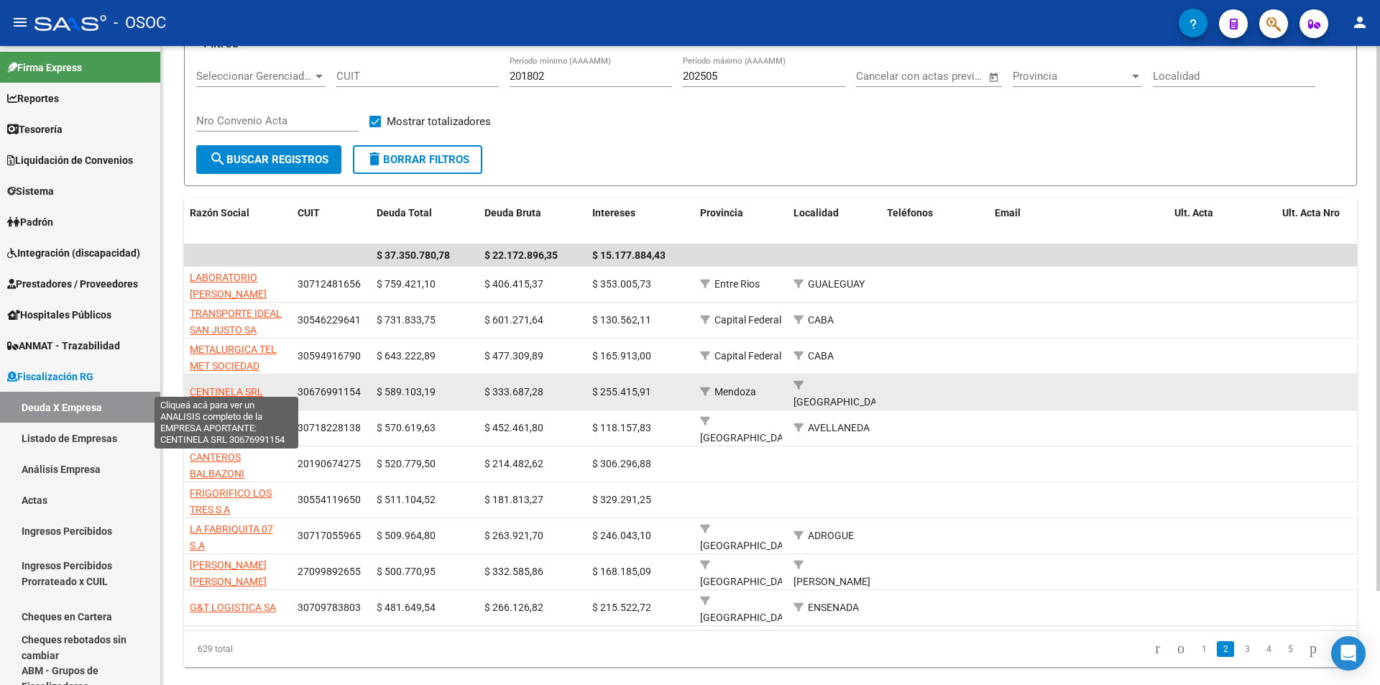
click at [245, 387] on span "CENTINELA SRL" at bounding box center [226, 392] width 73 height 12
type textarea "30676991154"
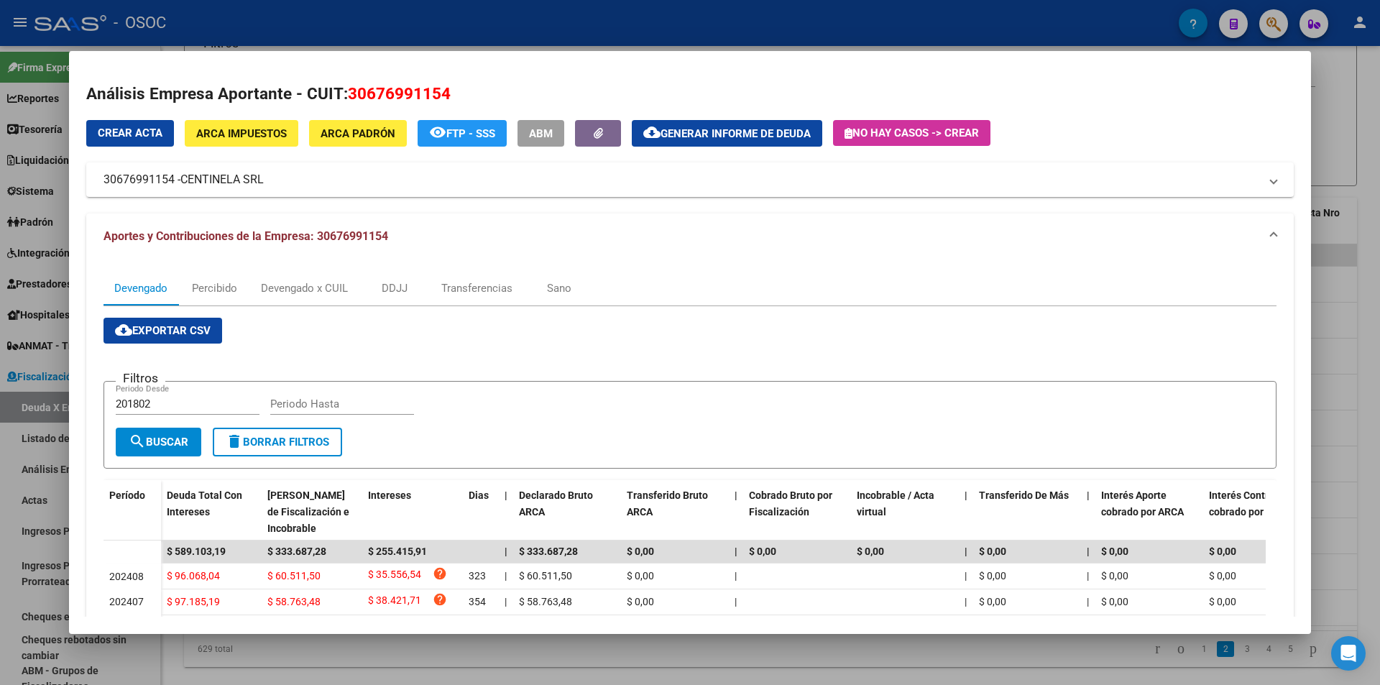
click at [653, 134] on mat-icon "cloud_download" at bounding box center [651, 132] width 17 height 17
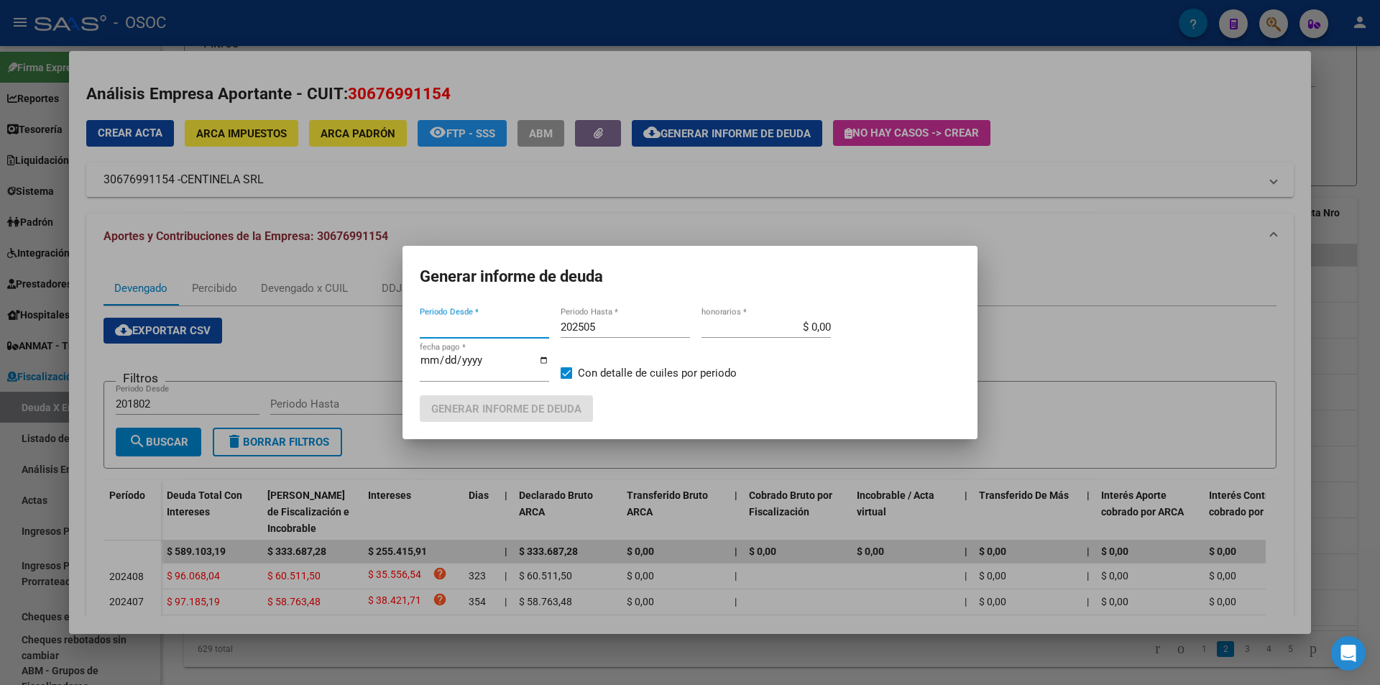
type input "201802"
click at [542, 404] on span "Generar informe de deuda" at bounding box center [506, 409] width 150 height 13
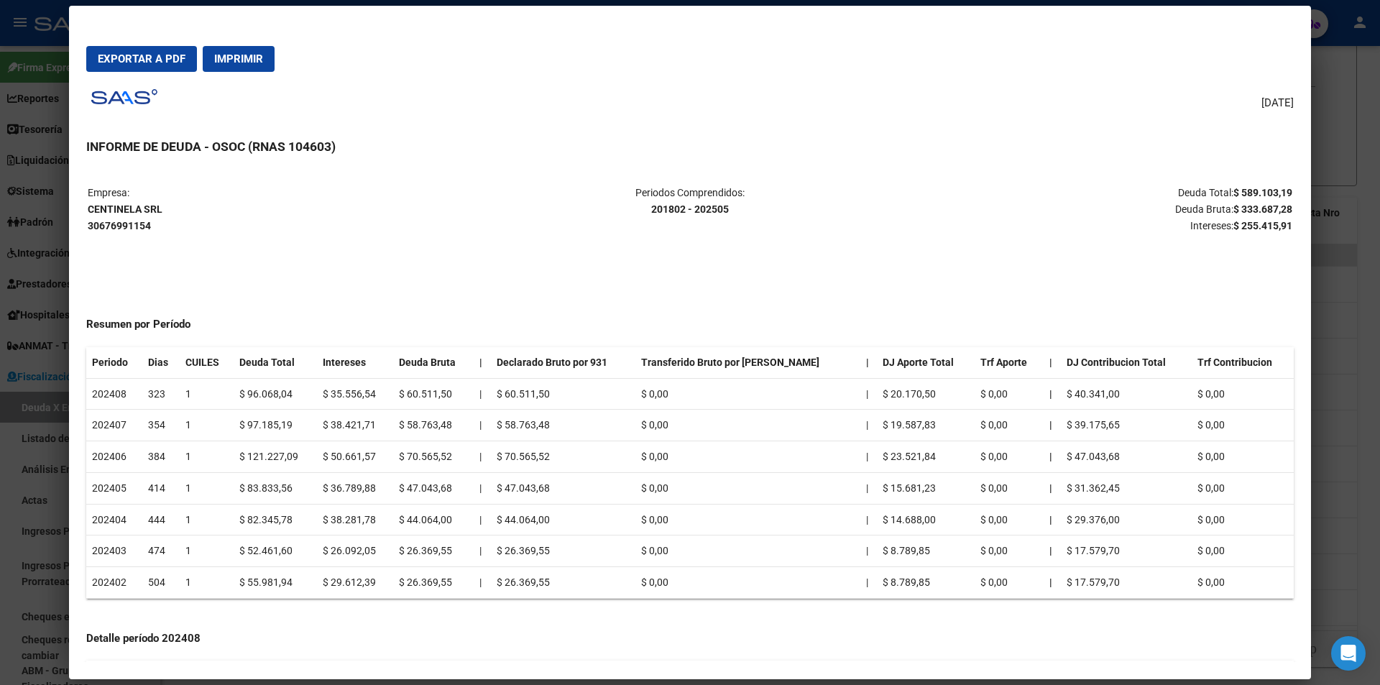
click at [166, 62] on span "Exportar a PDF" at bounding box center [142, 58] width 88 height 13
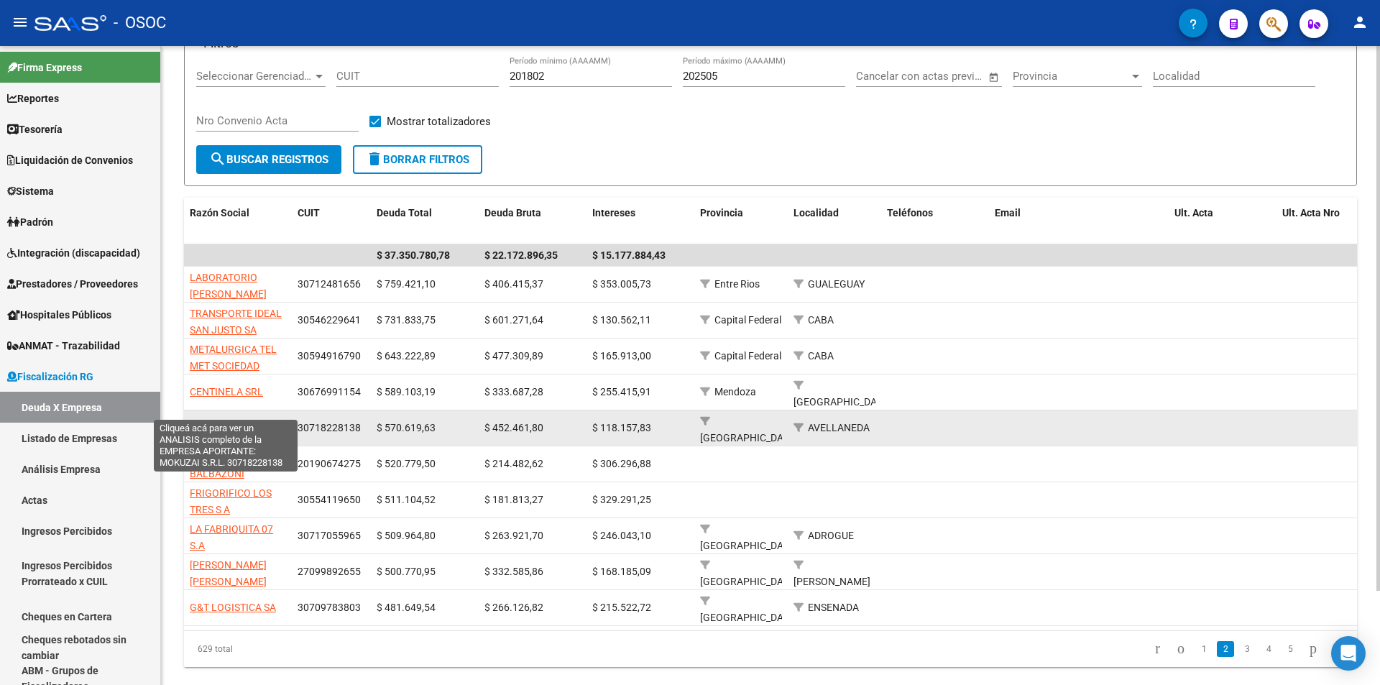
click at [248, 422] on span "MOKUZAI S.R.L." at bounding box center [226, 428] width 73 height 12
type textarea "30718228138"
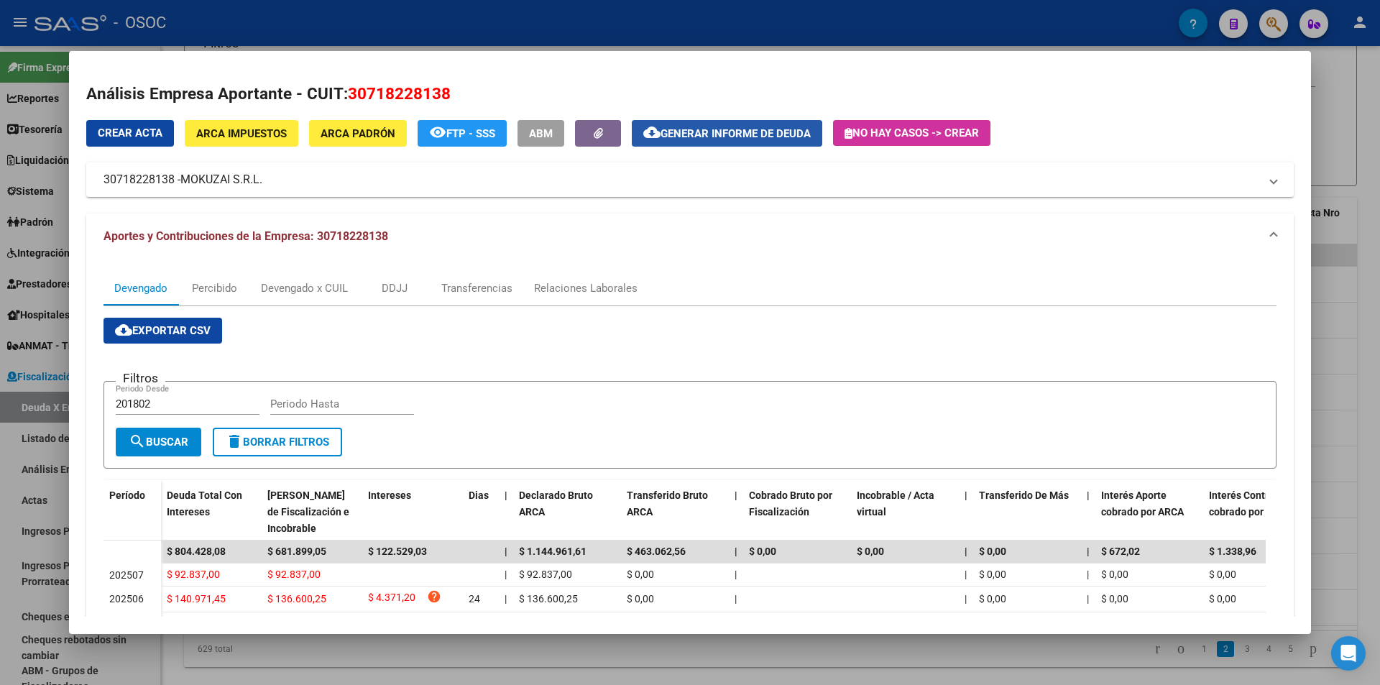
click at [701, 141] on button "cloud_download Generar informe de deuda" at bounding box center [727, 133] width 190 height 27
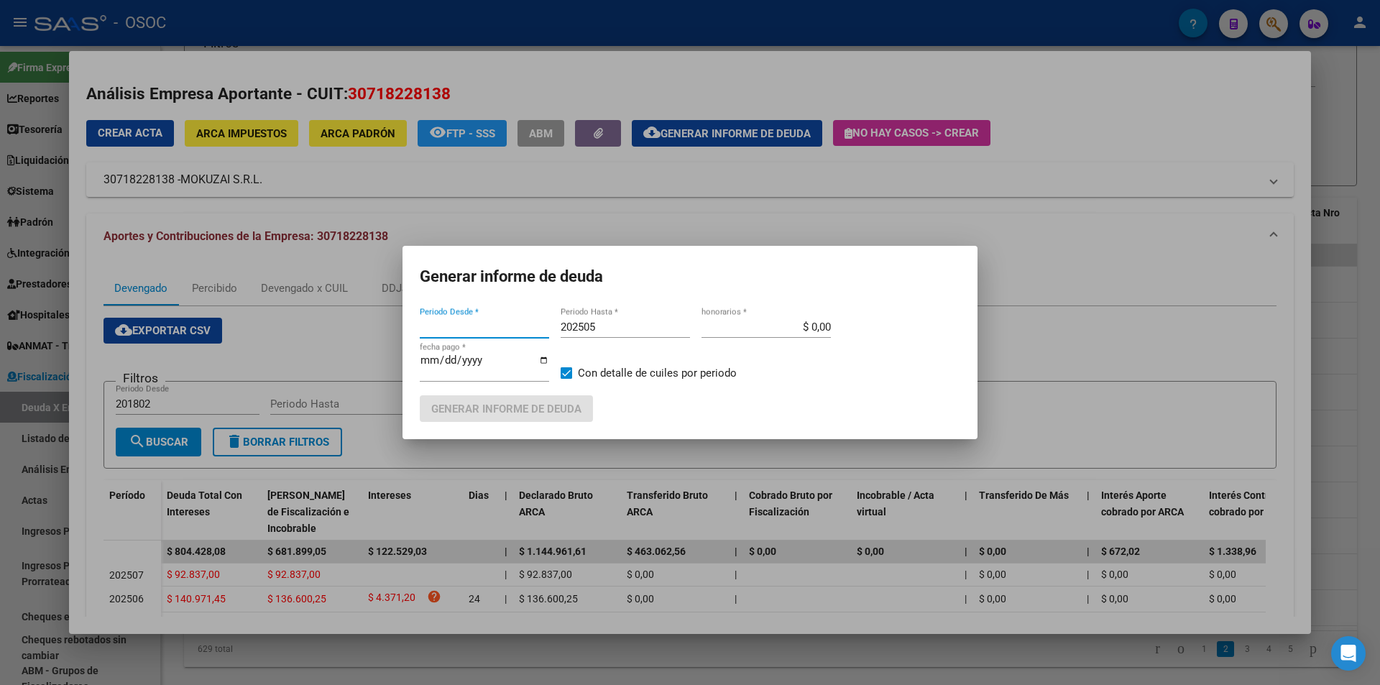
type input "201802"
click at [496, 416] on button "Generar informe de deuda" at bounding box center [506, 408] width 173 height 27
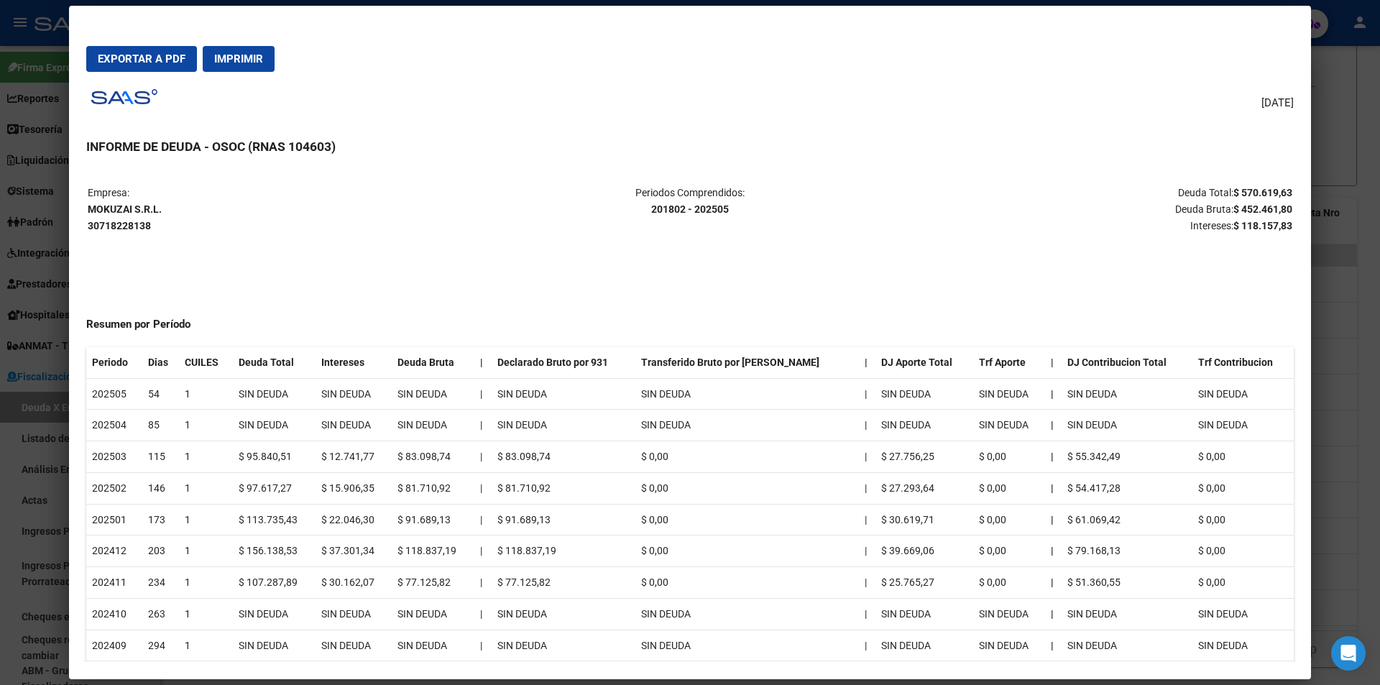
click at [112, 85] on h1 at bounding box center [124, 96] width 76 height 27
click at [121, 65] on span "Exportar a PDF" at bounding box center [142, 58] width 88 height 13
click at [0, 330] on div at bounding box center [690, 342] width 1380 height 685
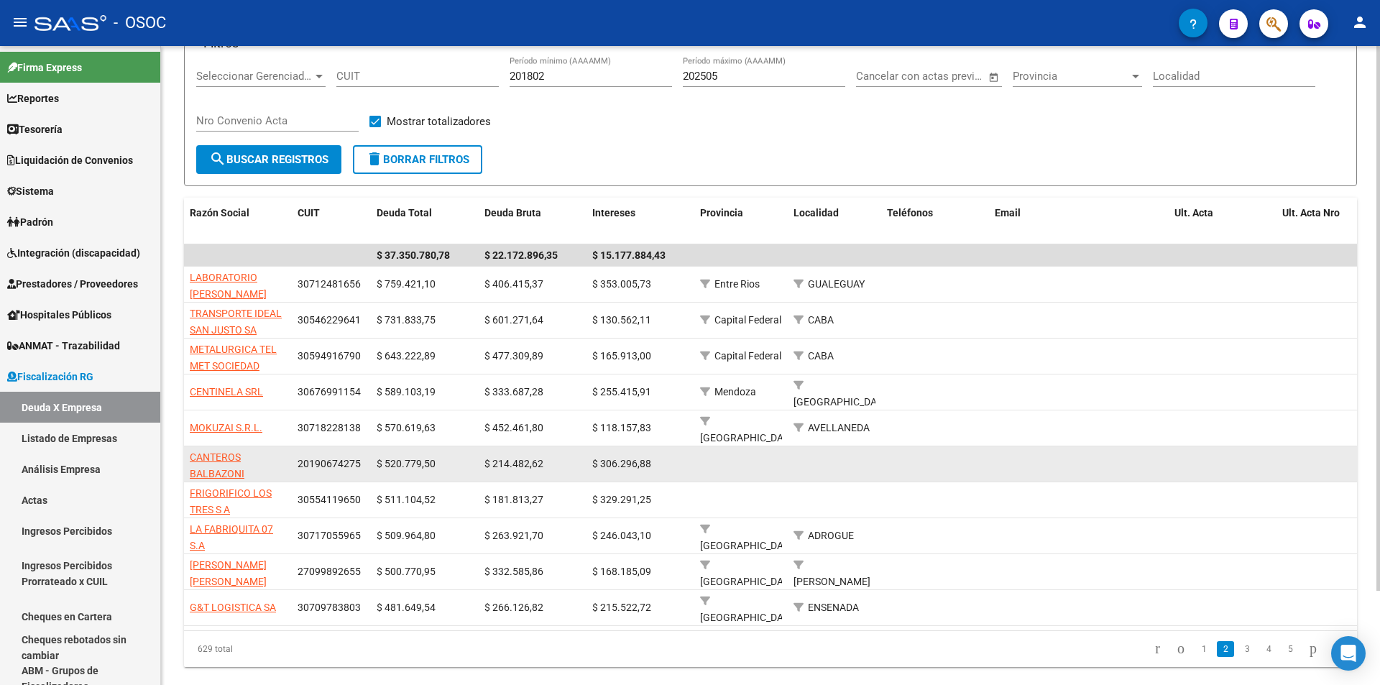
click at [231, 451] on span "CANTEROS BALBAZONI EMILIANO MIGUEL" at bounding box center [228, 473] width 77 height 45
type textarea "20190674275"
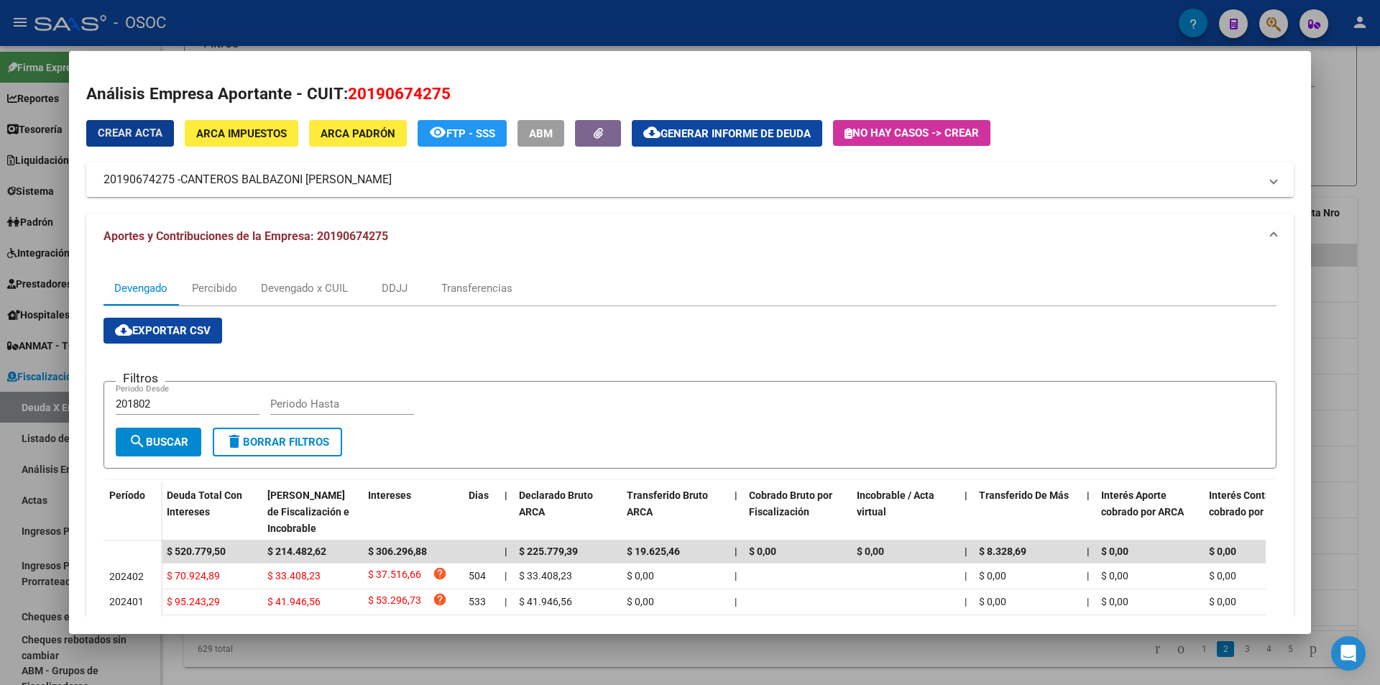
click at [717, 145] on button "cloud_download Generar informe de deuda" at bounding box center [727, 133] width 190 height 27
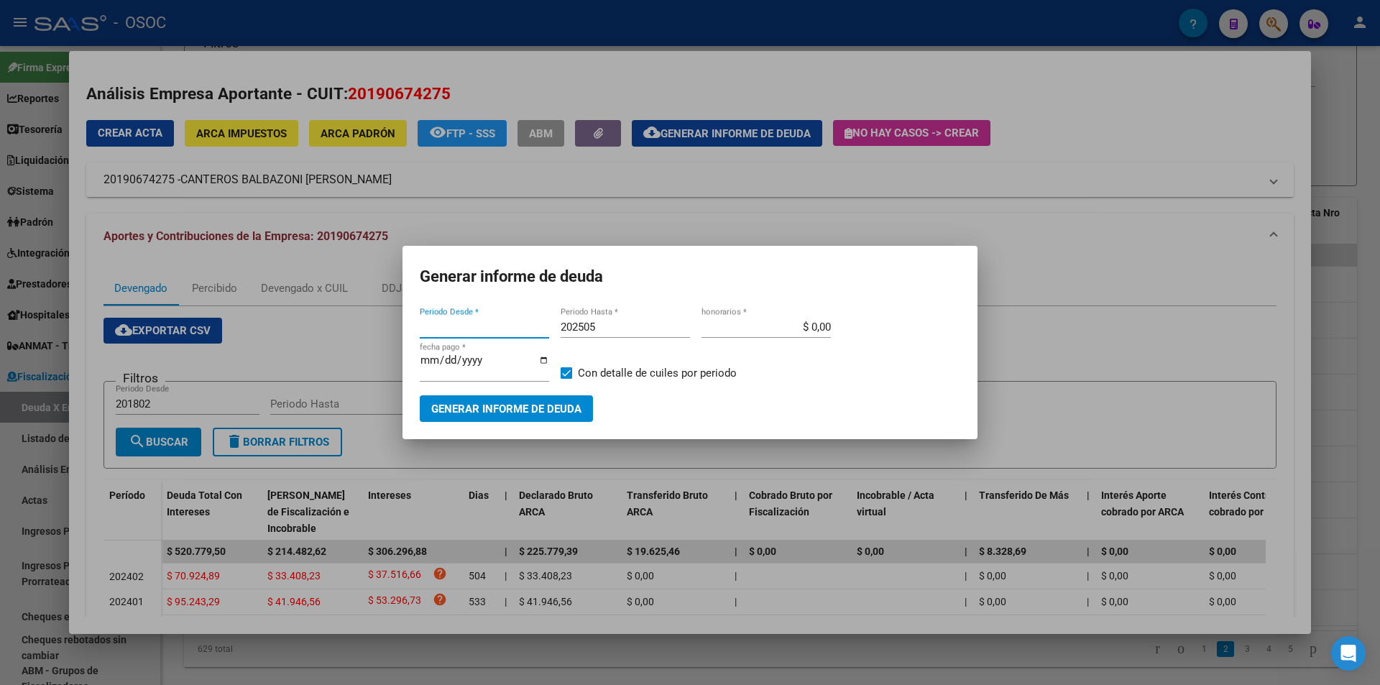
type input "201802"
click at [433, 417] on button "Generar informe de deuda" at bounding box center [506, 408] width 173 height 27
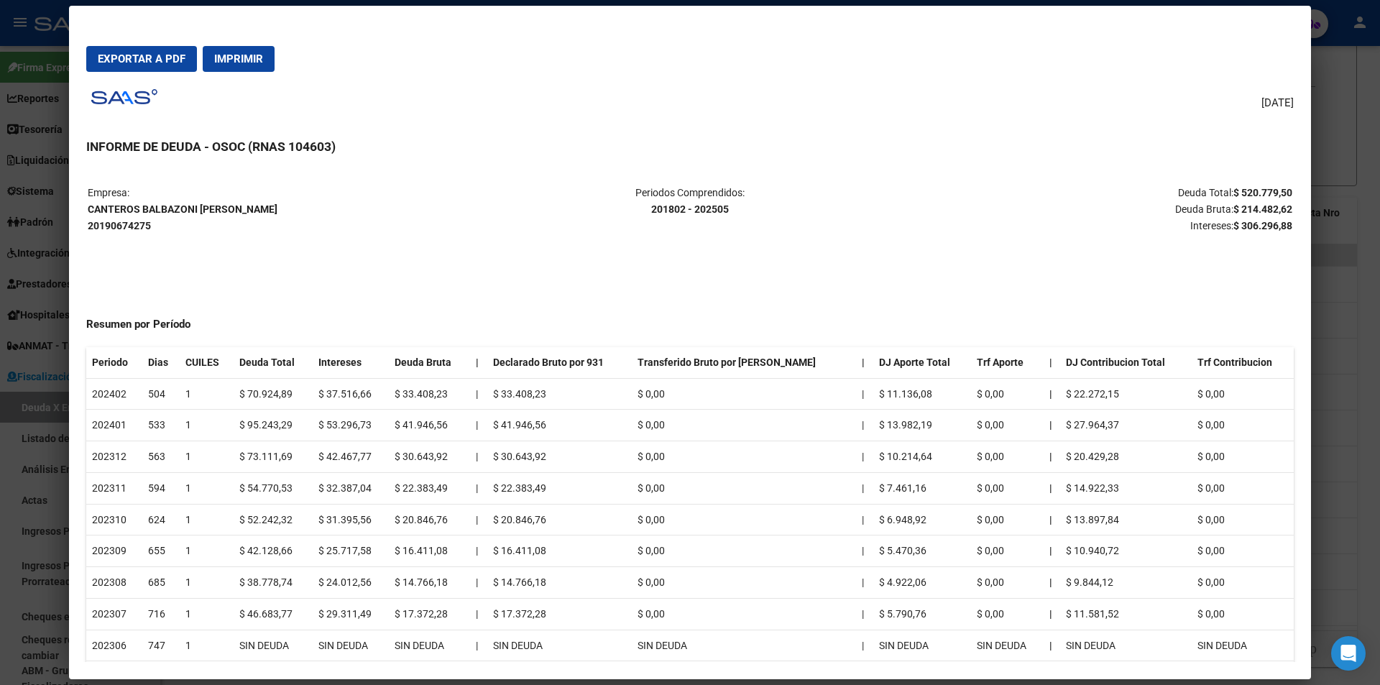
click at [153, 59] on span "Exportar a PDF" at bounding box center [142, 58] width 88 height 13
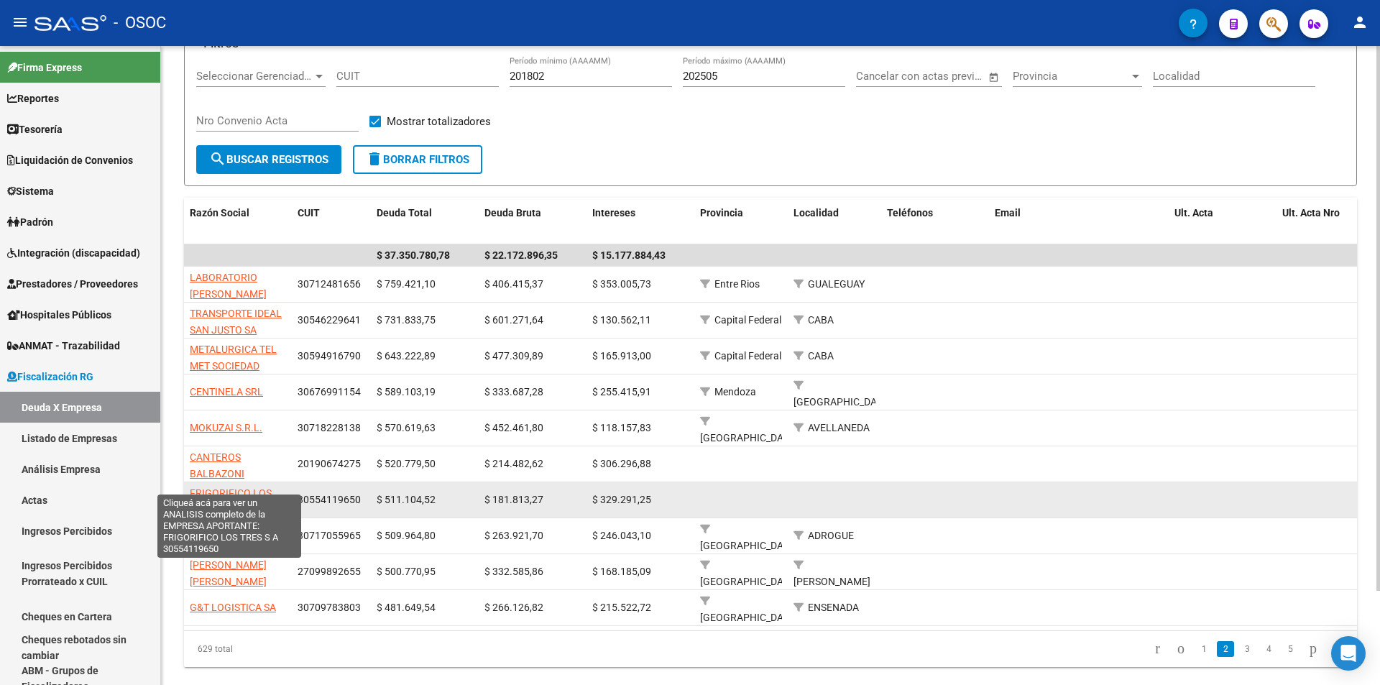
click at [221, 487] on span "FRIGORIFICO LOS TRES S A" at bounding box center [231, 501] width 82 height 28
type textarea "30554119650"
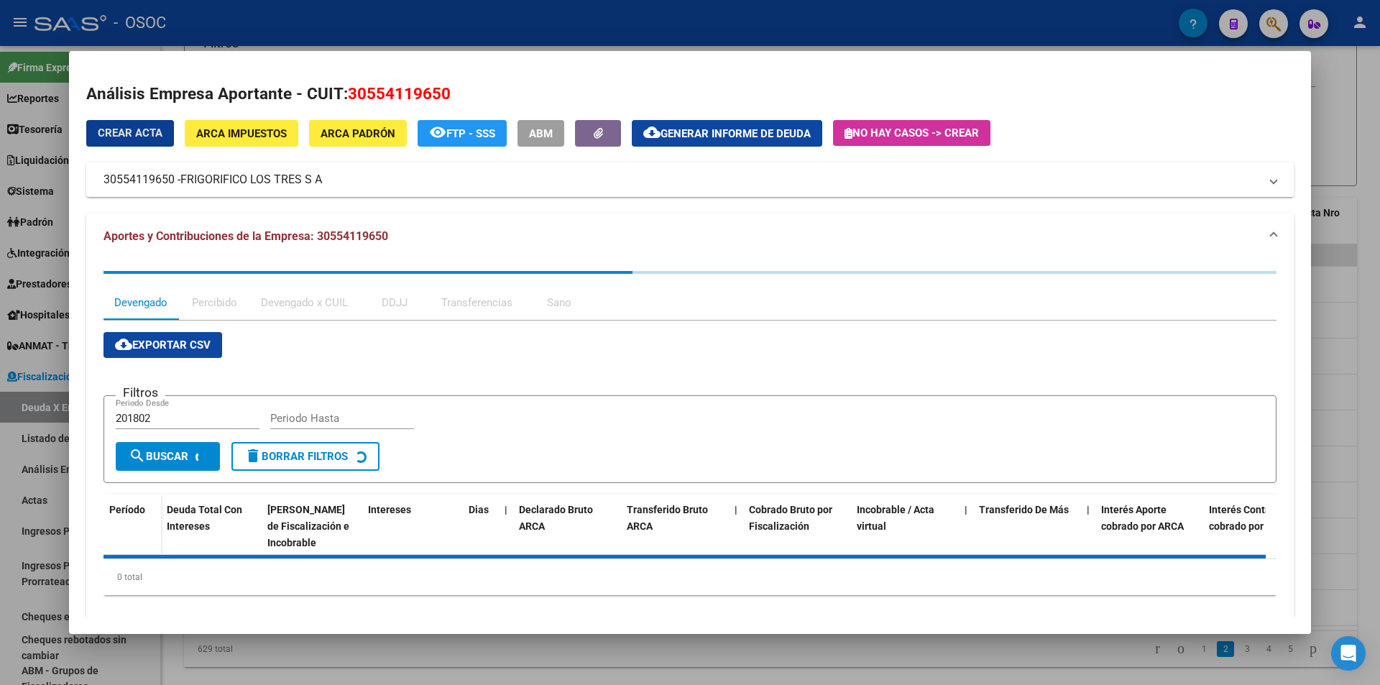
click at [657, 134] on mat-icon "cloud_download" at bounding box center [651, 132] width 17 height 17
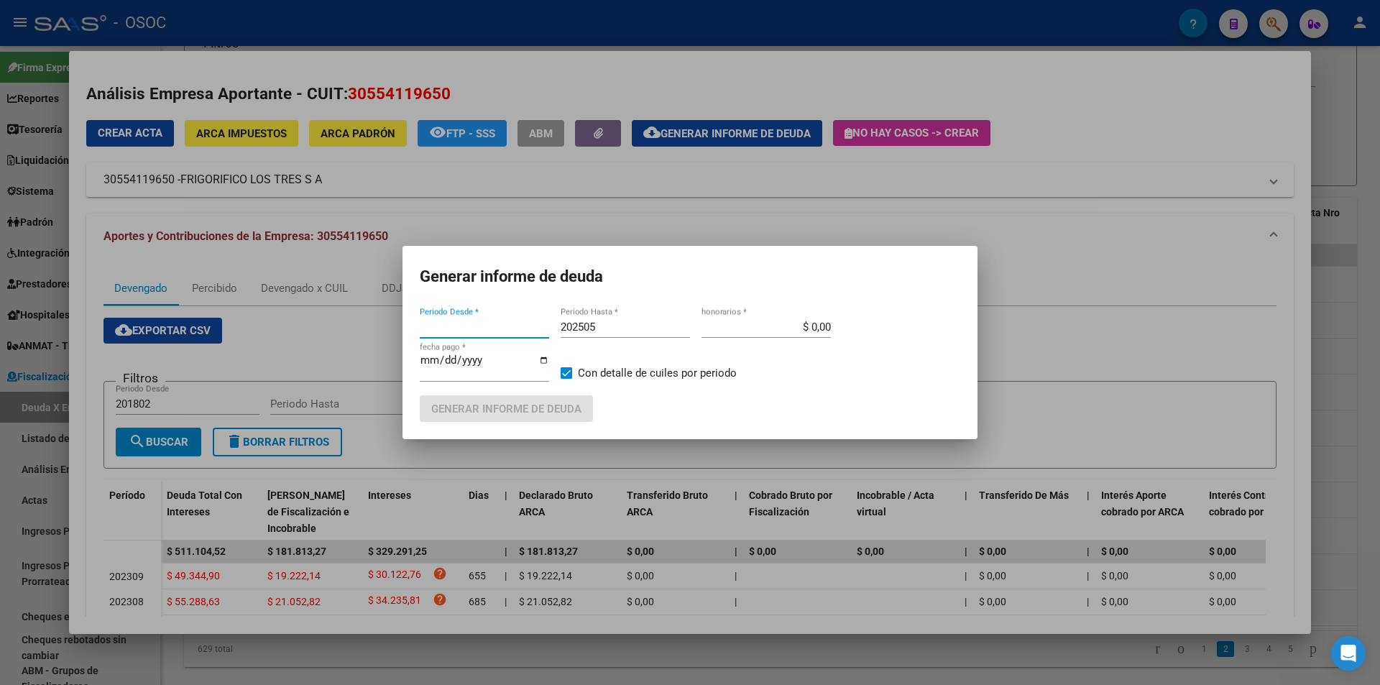
type input "201802"
click at [472, 387] on div "[DATE] fecha pago *" at bounding box center [484, 373] width 129 height 44
click at [472, 403] on span "Generar informe de deuda" at bounding box center [506, 409] width 150 height 13
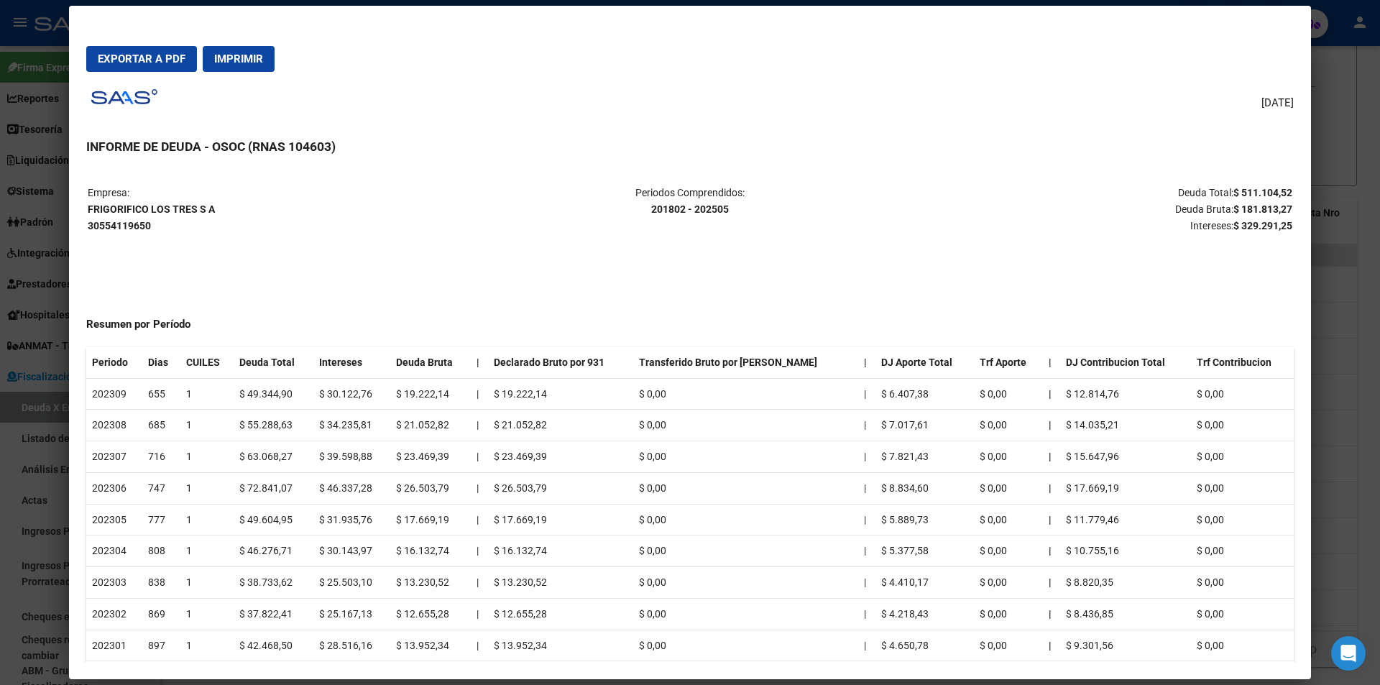
click at [183, 64] on span "Exportar a PDF" at bounding box center [142, 58] width 88 height 13
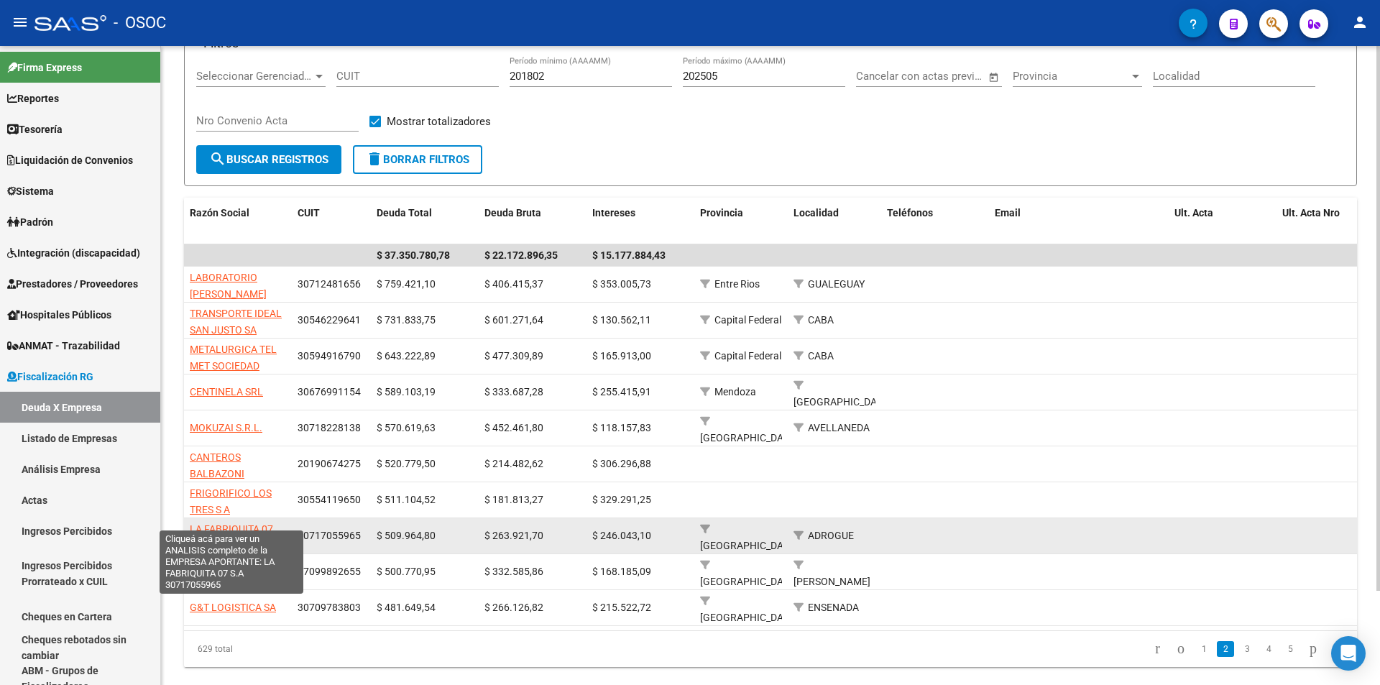
click at [206, 523] on span "LA FABRIQUITA 07 S.A" at bounding box center [231, 537] width 83 height 28
type textarea "30717055965"
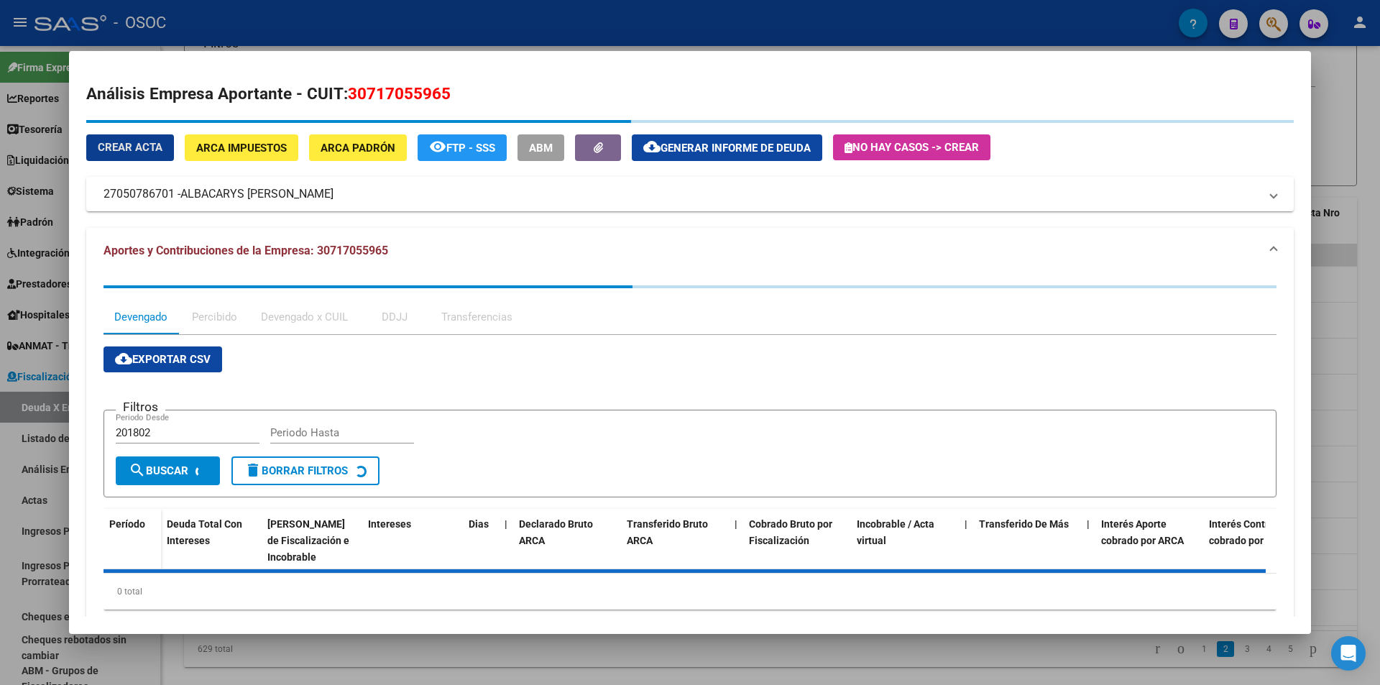
click at [676, 152] on div "Crear Acta ARCA Impuestos ARCA Padrón remove_red_eye FTP - SSS ABM cloud_downlo…" at bounding box center [690, 166] width 1208 height 92
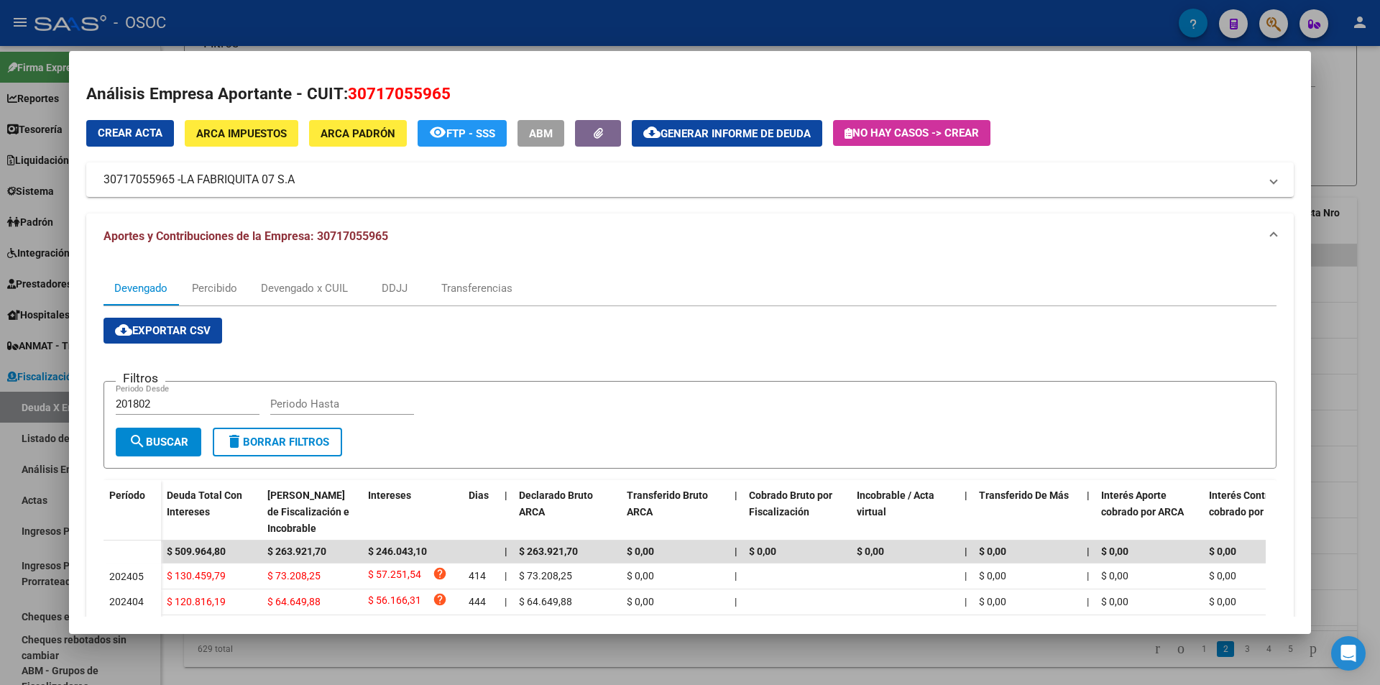
click at [721, 132] on span "Generar informe de deuda" at bounding box center [736, 133] width 150 height 13
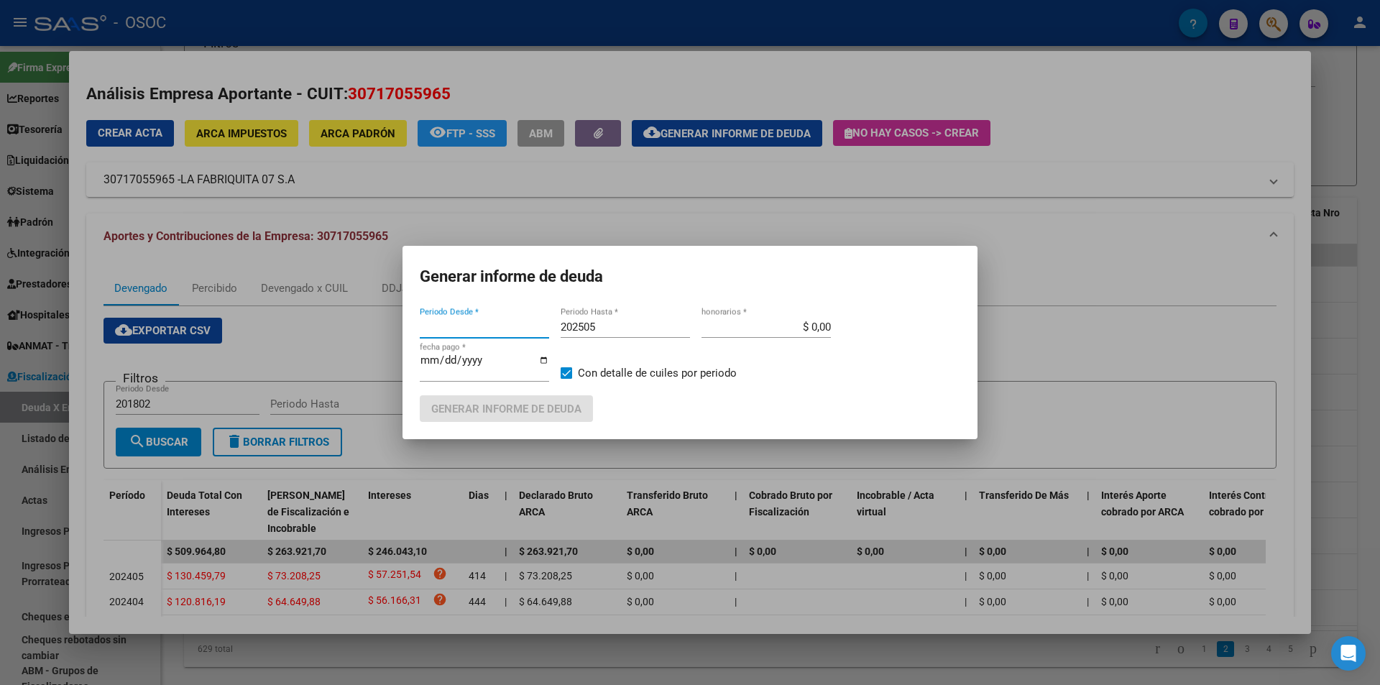
type input "201802"
click at [478, 412] on span "Generar informe de deuda" at bounding box center [506, 409] width 150 height 13
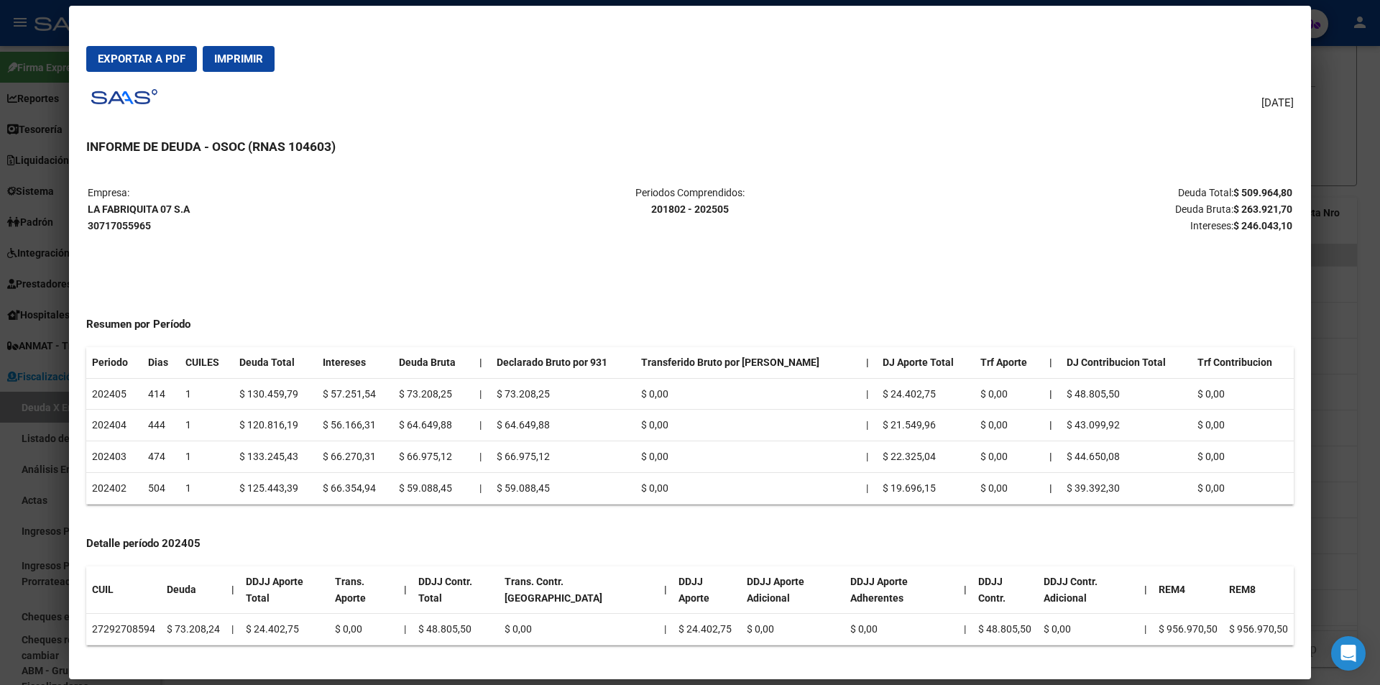
click at [152, 60] on span "Exportar a PDF" at bounding box center [142, 58] width 88 height 13
click at [88, 209] on strong "LA FABRIQUITA 07 S.A 30717055965" at bounding box center [139, 217] width 102 height 28
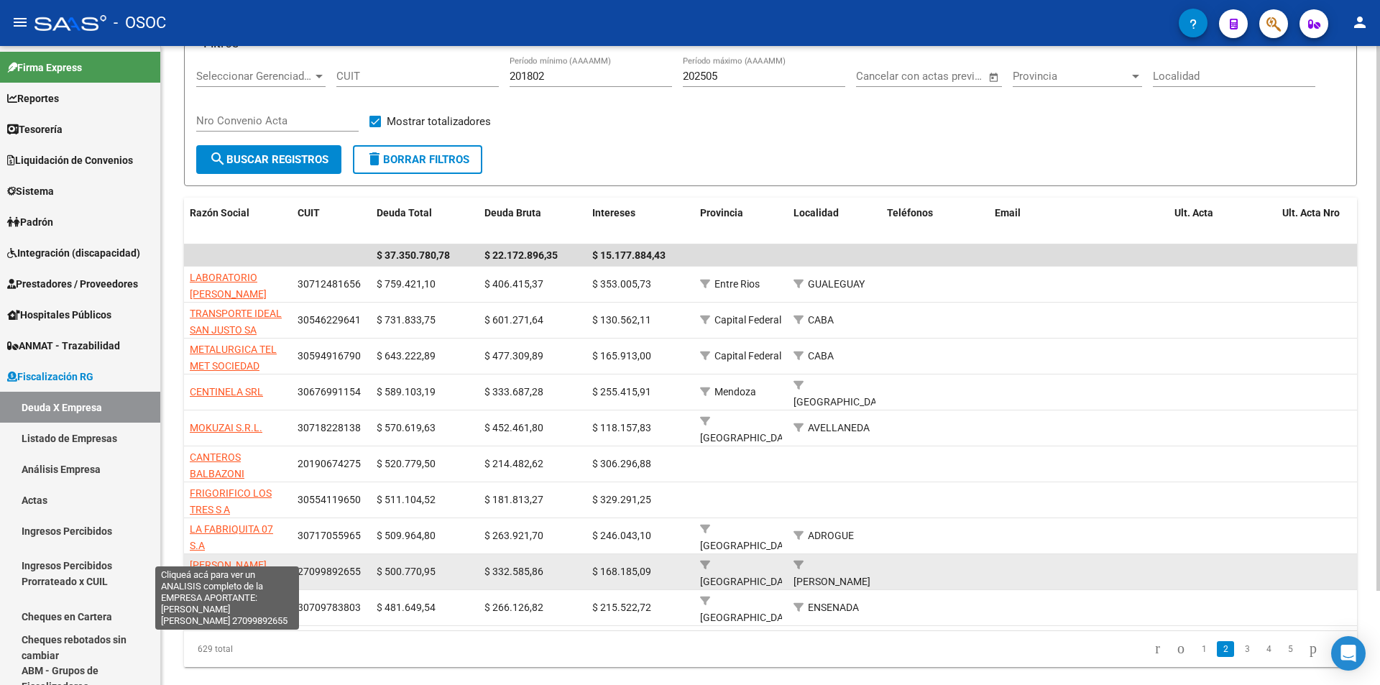
click at [253, 559] on span "OLIVERA ELVIRA CARMEN OLGA" at bounding box center [228, 573] width 77 height 28
type textarea "27099892655"
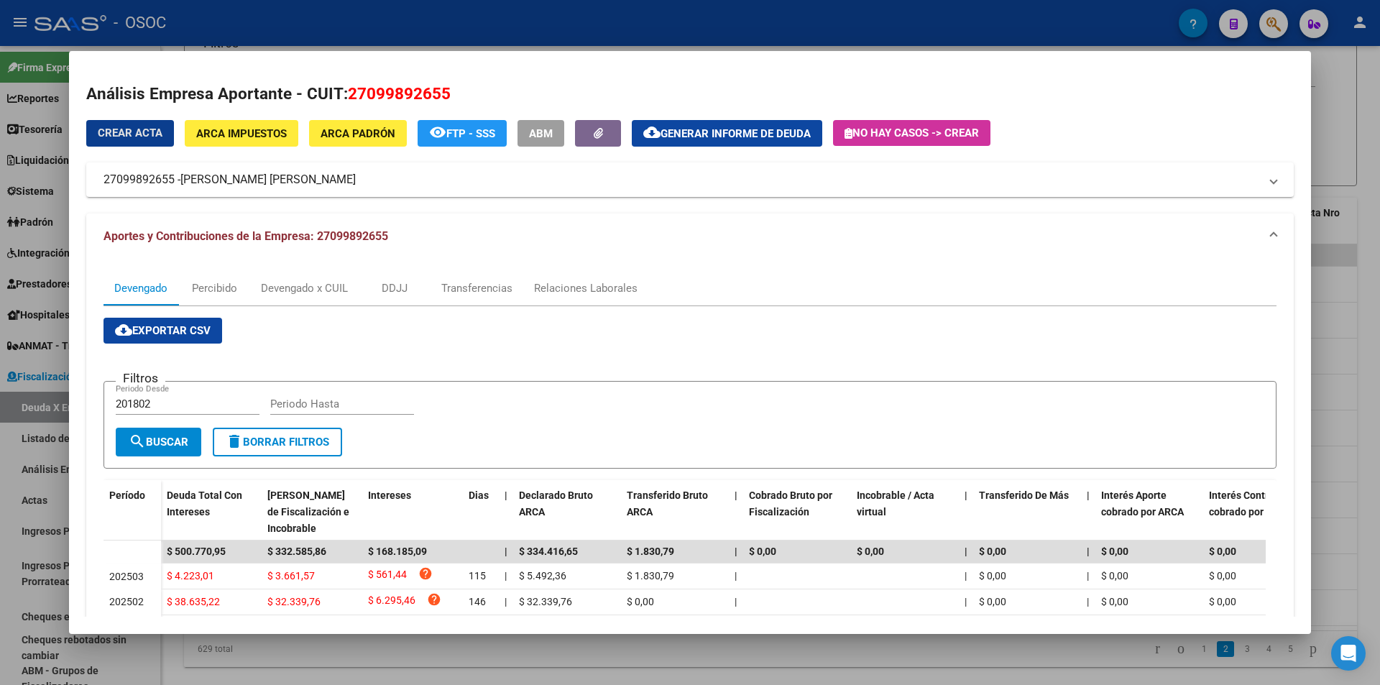
click at [747, 147] on div "Crear Acta ARCA Impuestos ARCA Padrón remove_red_eye FTP - SSS ABM cloud_downlo…" at bounding box center [690, 159] width 1208 height 78
click at [739, 135] on span "Generar informe de deuda" at bounding box center [736, 133] width 150 height 13
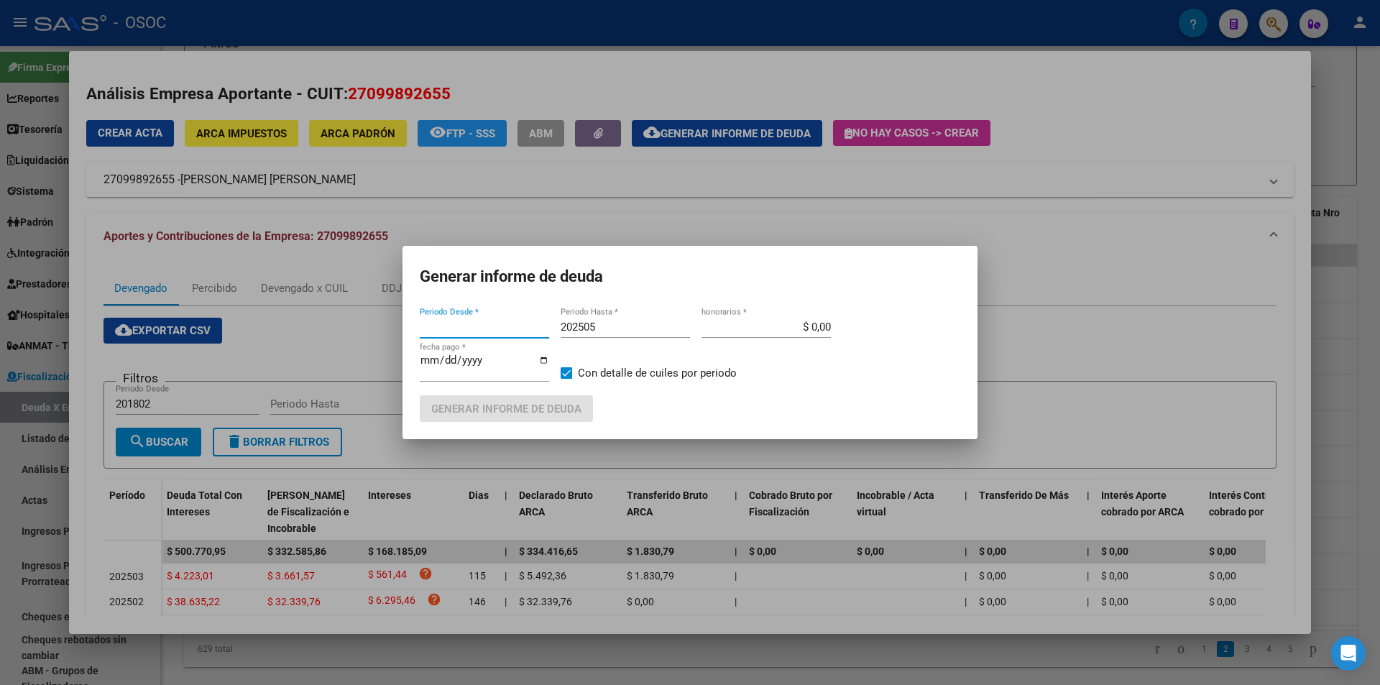
type input "201802"
click at [559, 426] on mat-dialog-container "Generar informe de deuda 201802 Periodo Desde * 202505 Periodo Hasta * $ 0,00 h…" at bounding box center [690, 342] width 575 height 193
click at [559, 404] on span "Generar informe de deuda" at bounding box center [506, 409] width 150 height 13
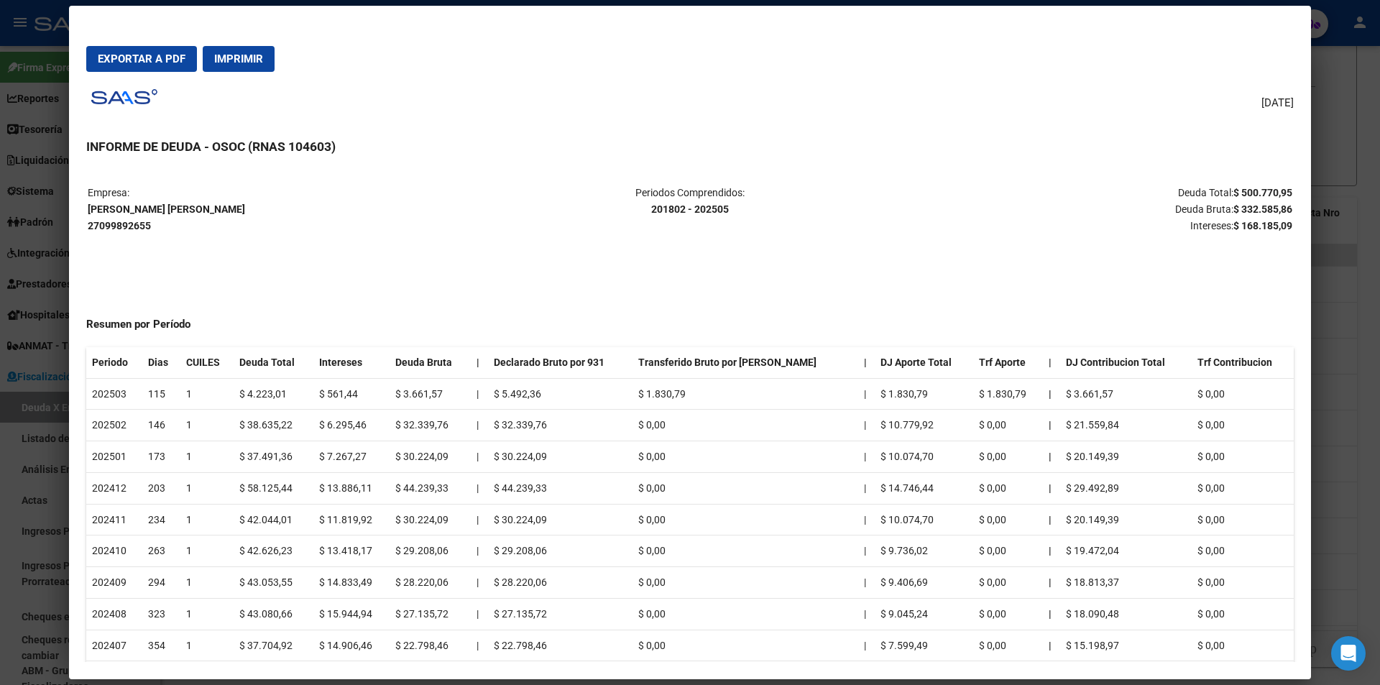
click at [204, 75] on mat-dialog-actions "Exportar a PDF Imprimir" at bounding box center [690, 59] width 1208 height 49
click at [178, 67] on button "Exportar a PDF" at bounding box center [141, 59] width 111 height 26
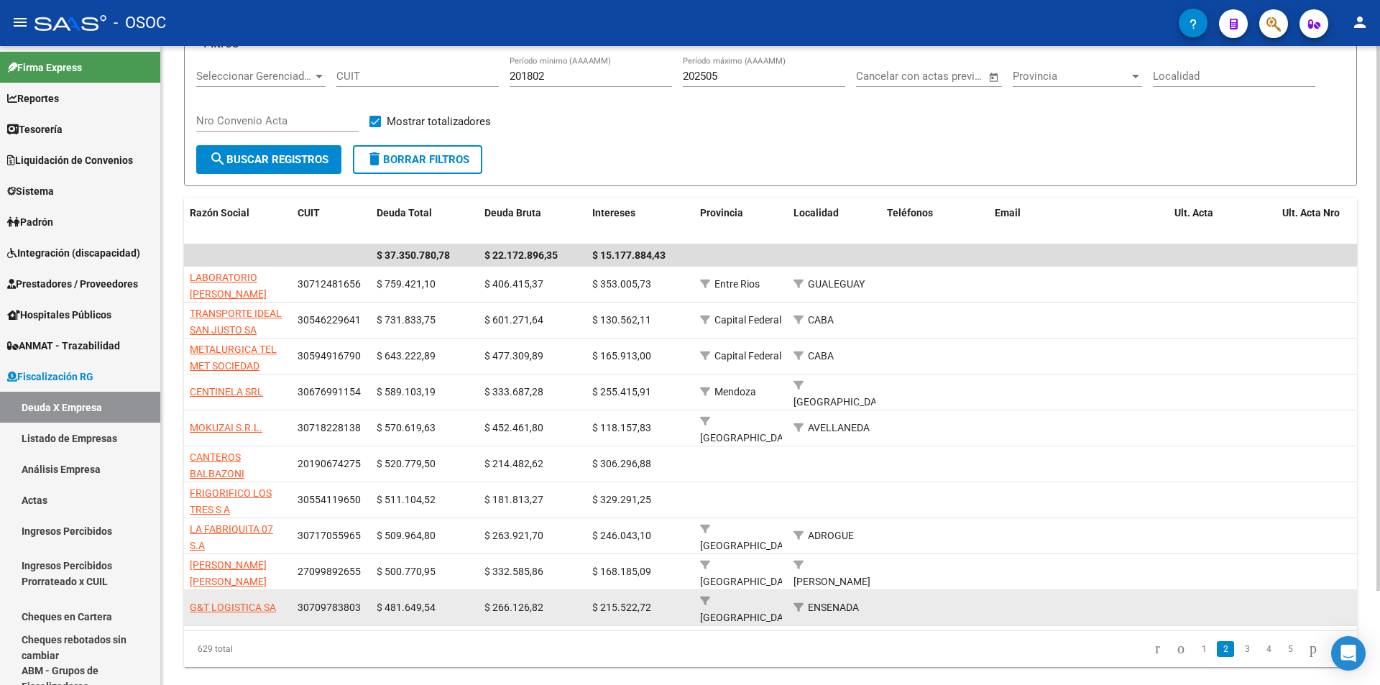
click at [251, 599] on app-link-go-to "G&T LOGISTICA SA" at bounding box center [233, 607] width 86 height 17
click at [251, 602] on span "G&T LOGISTICA SA" at bounding box center [233, 608] width 86 height 12
type textarea "30709783803"
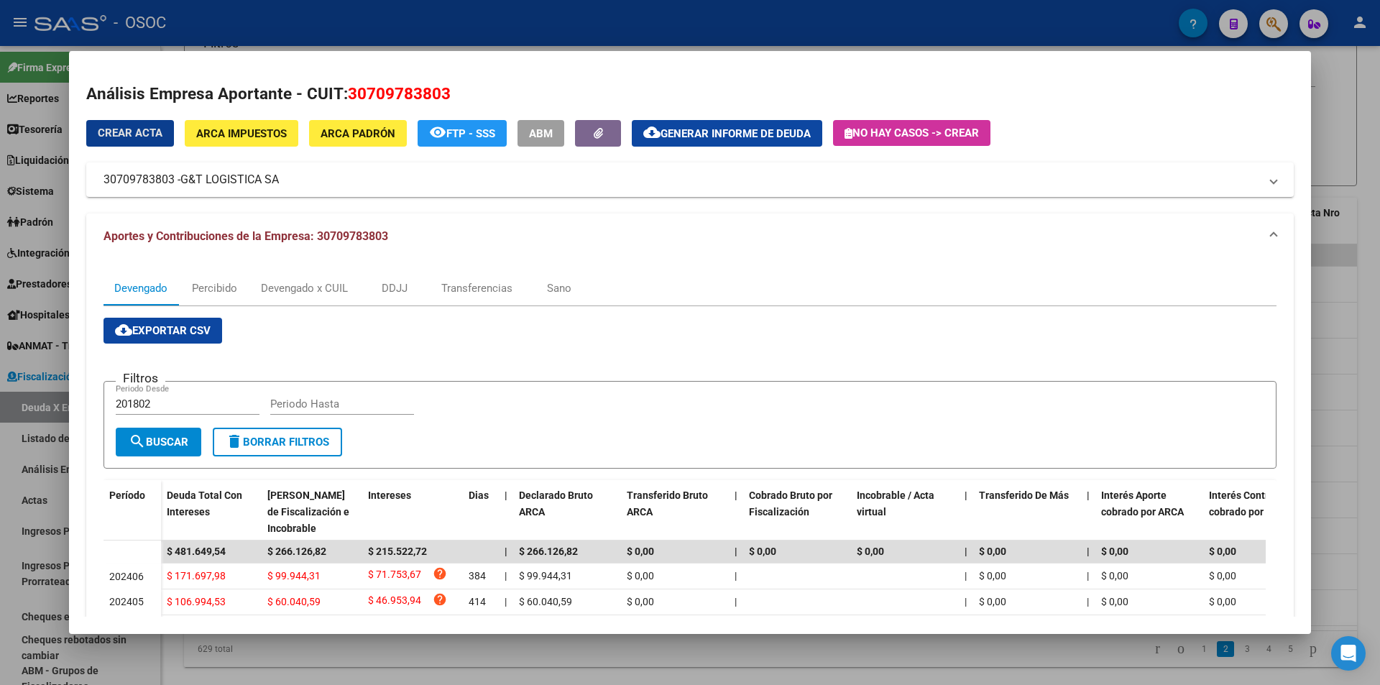
click at [658, 137] on mat-icon "cloud_download" at bounding box center [651, 132] width 17 height 17
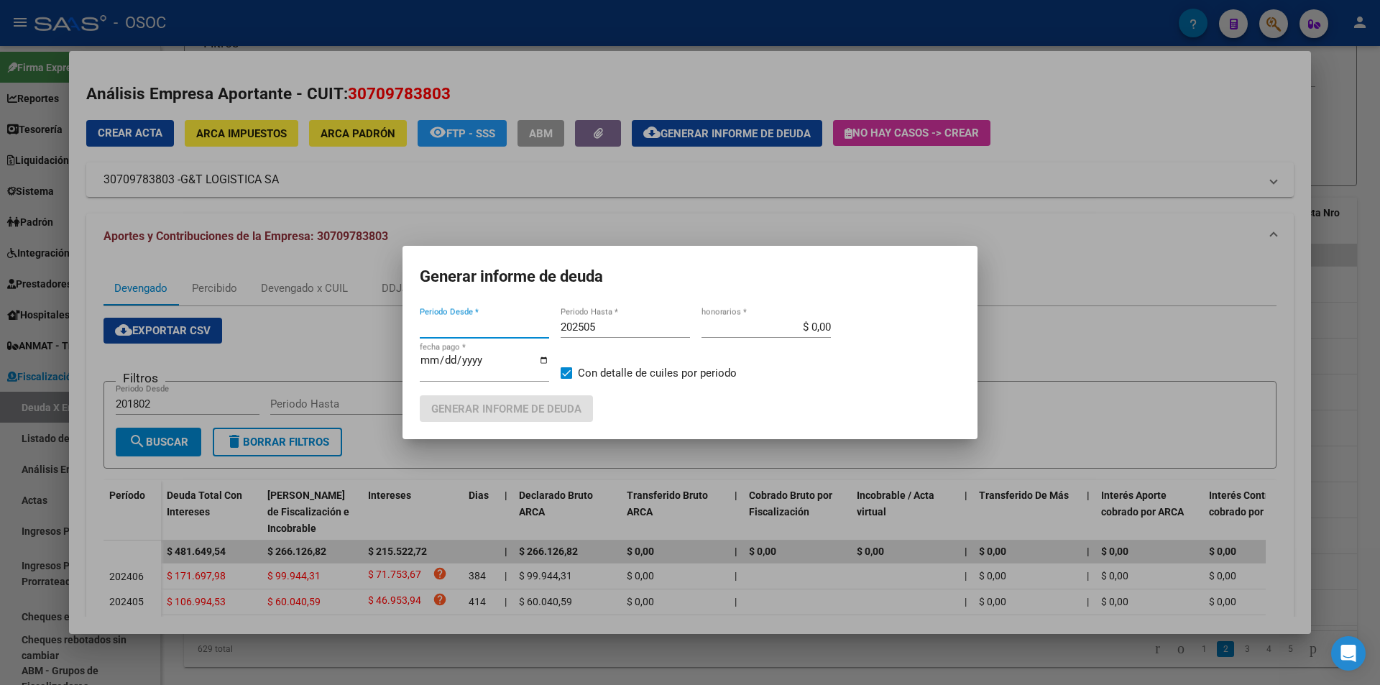
type input "201802"
click at [482, 393] on div "[DATE] fecha pago *" at bounding box center [484, 373] width 129 height 44
click at [482, 402] on span "Generar informe de deuda" at bounding box center [506, 408] width 150 height 13
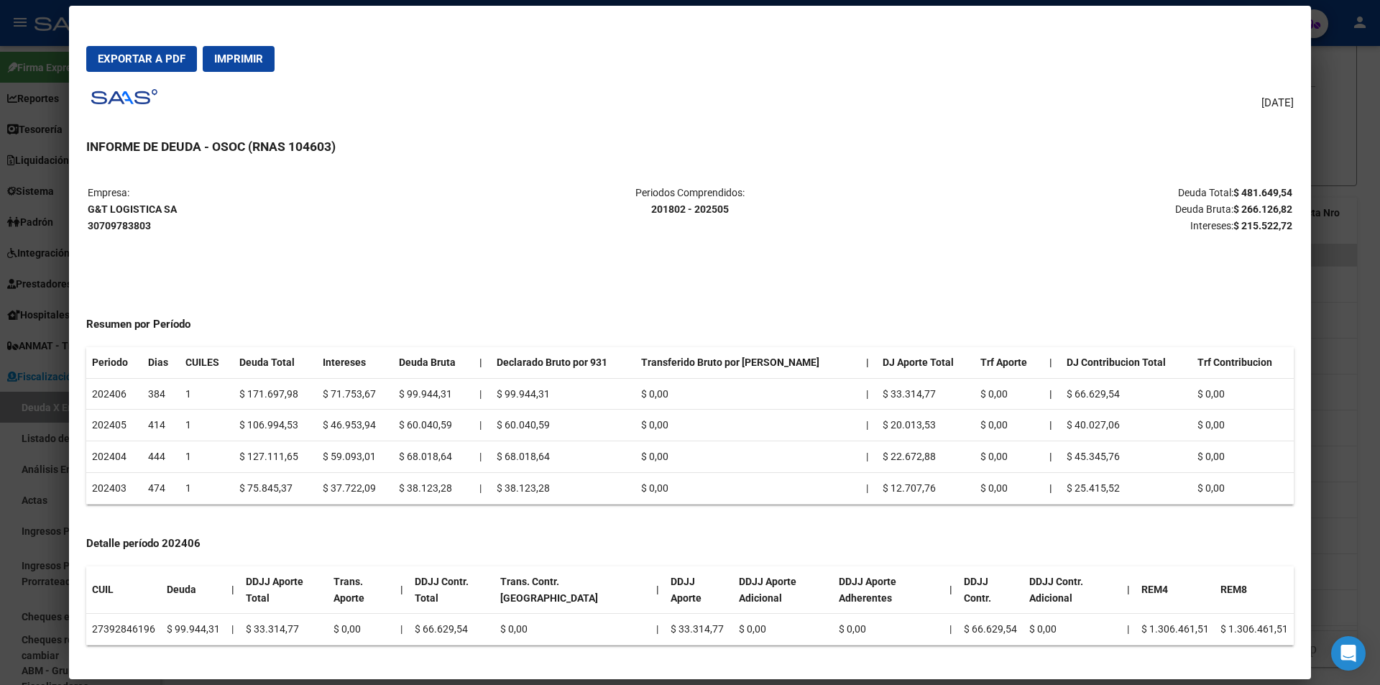
click at [165, 52] on span "Exportar a PDF" at bounding box center [142, 58] width 88 height 13
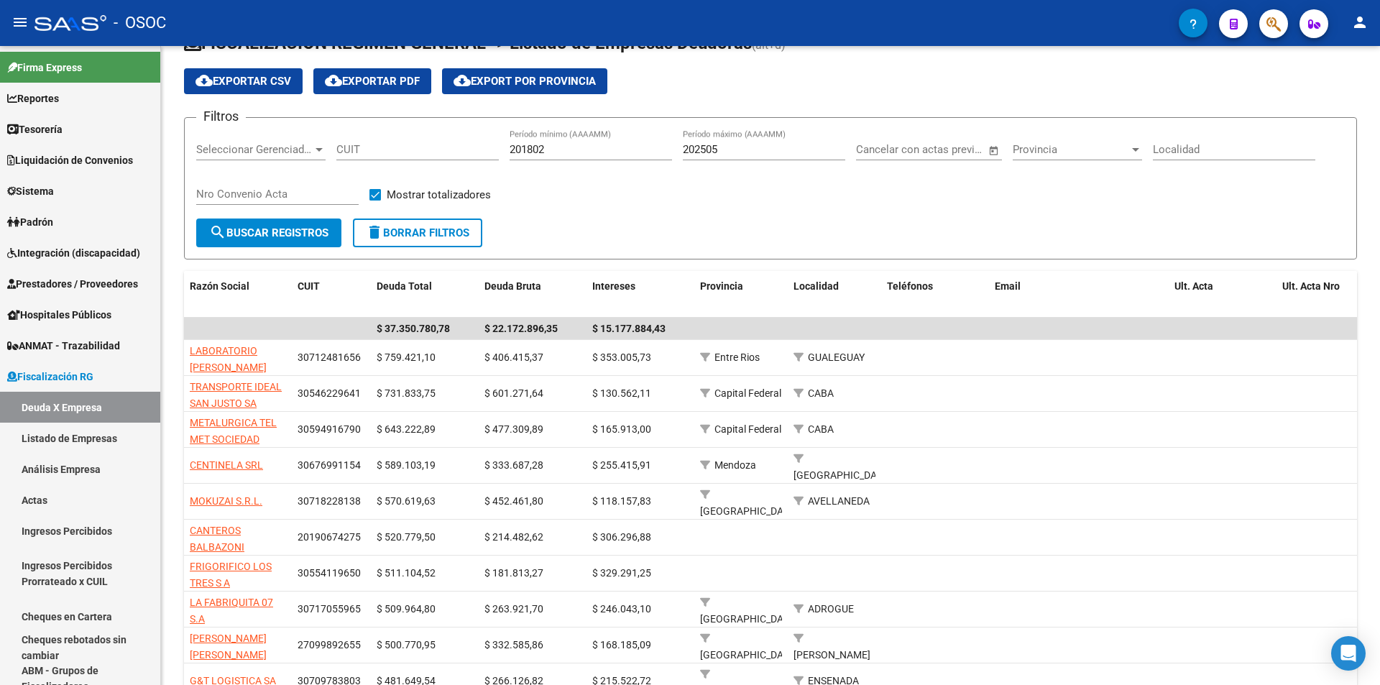
scroll to position [0, 0]
